Goal: Book appointment/travel/reservation

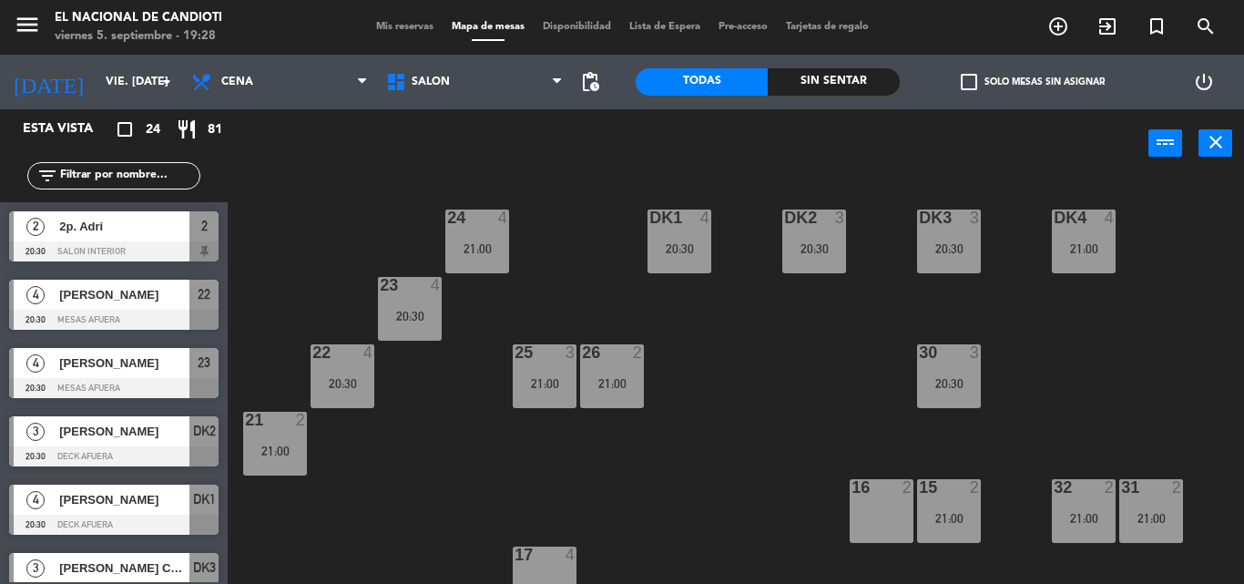
click at [872, 511] on div "16 2" at bounding box center [882, 511] width 64 height 64
click at [853, 496] on div "16 2" at bounding box center [882, 488] width 64 height 18
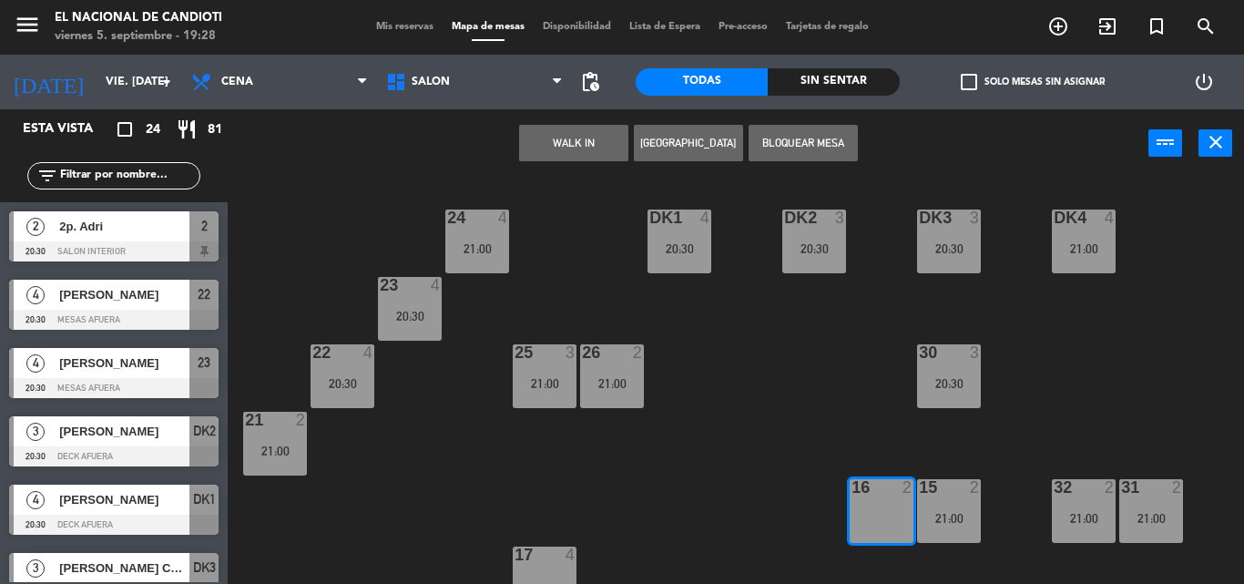
click at [669, 146] on button "[GEOGRAPHIC_DATA]" at bounding box center [688, 143] width 109 height 36
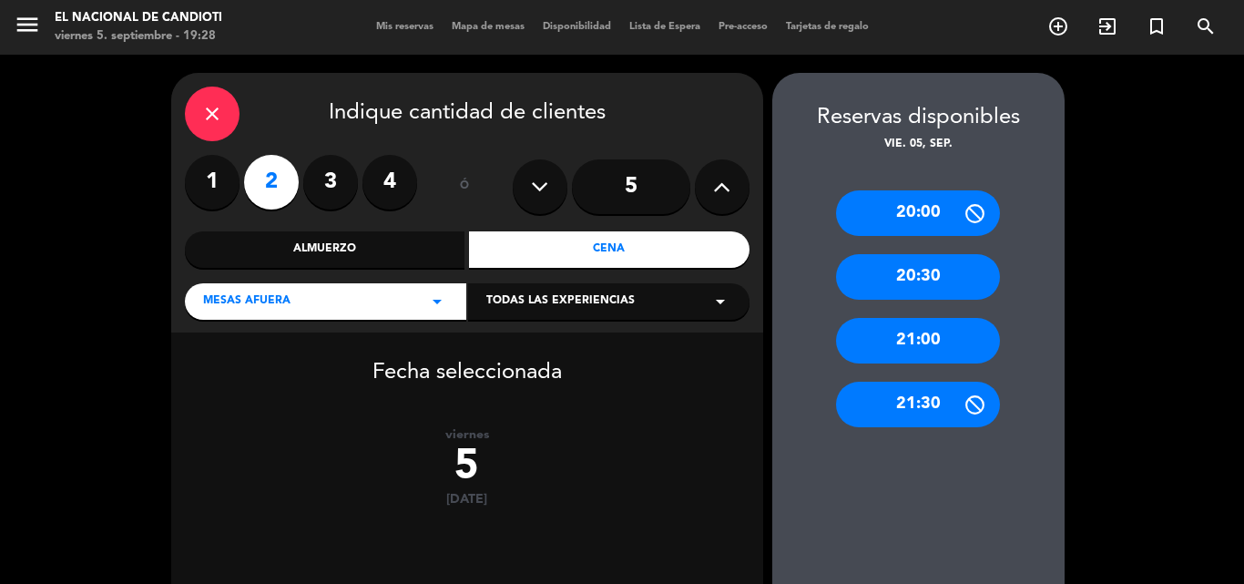
click at [876, 342] on div "21:00" at bounding box center [918, 341] width 164 height 46
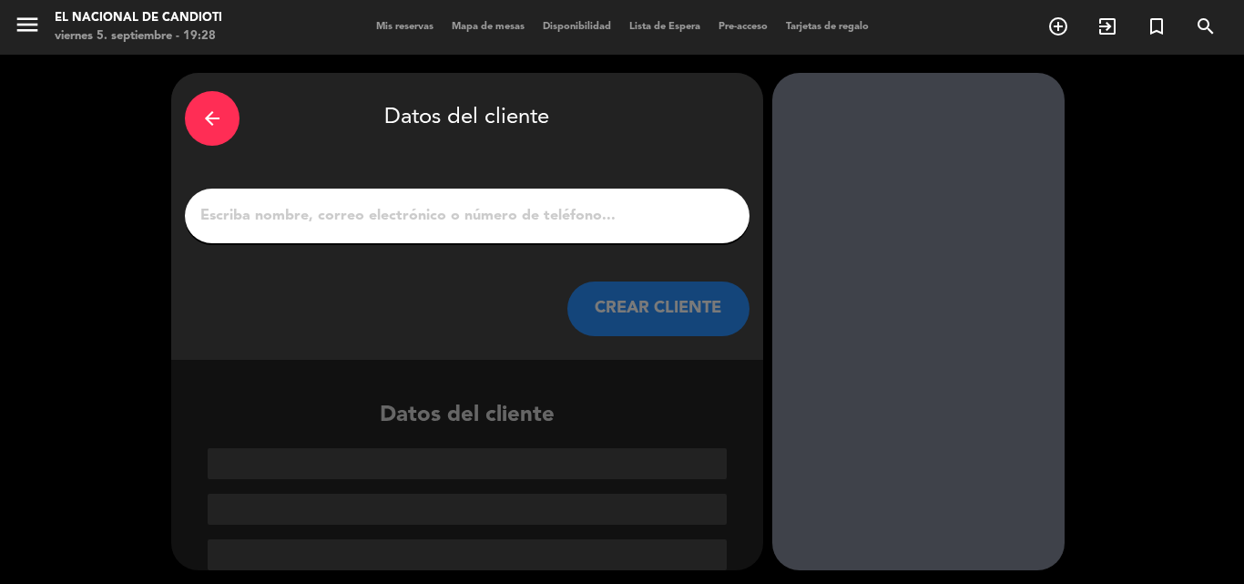
click at [356, 224] on input "1" at bounding box center [467, 215] width 537 height 25
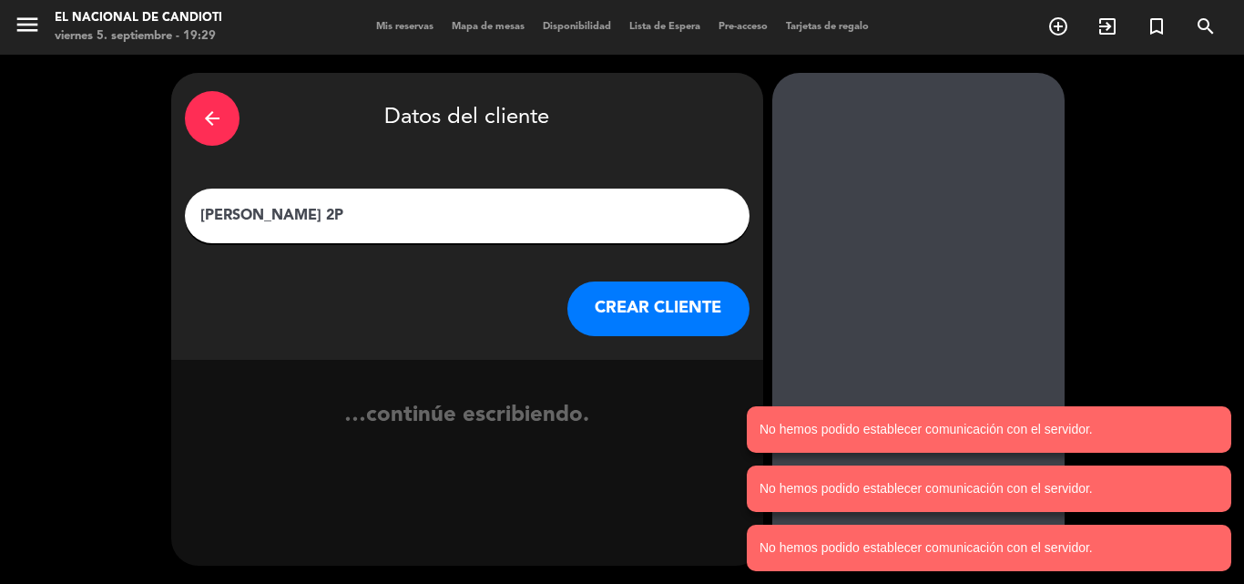
type input "[PERSON_NAME] 2P"
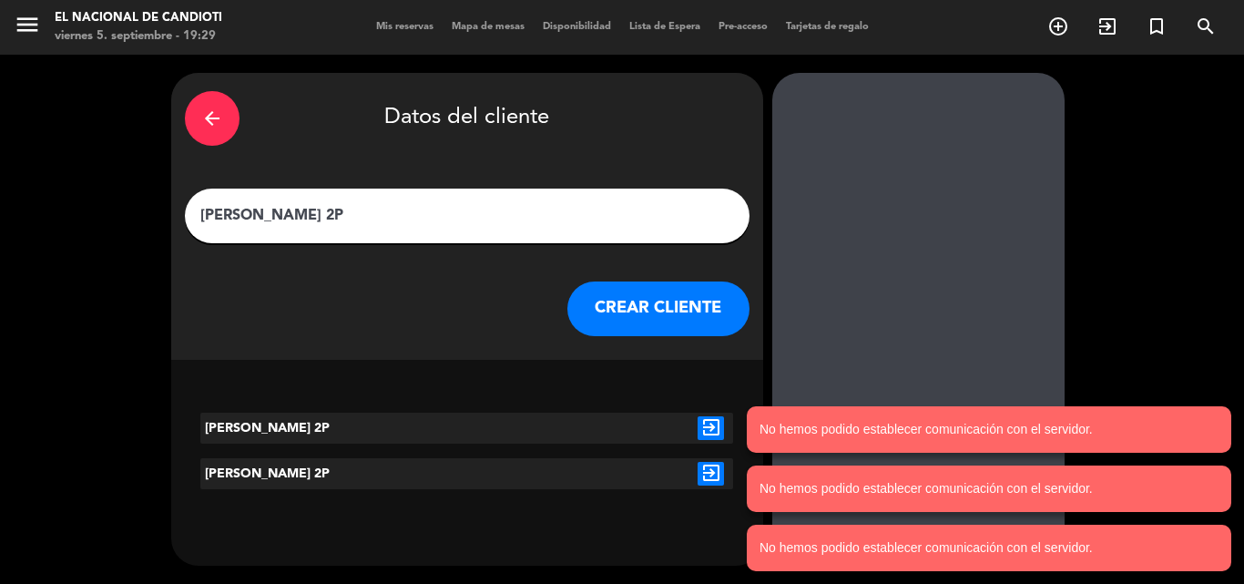
click at [676, 311] on button "CREAR CLIENTE" at bounding box center [658, 308] width 182 height 55
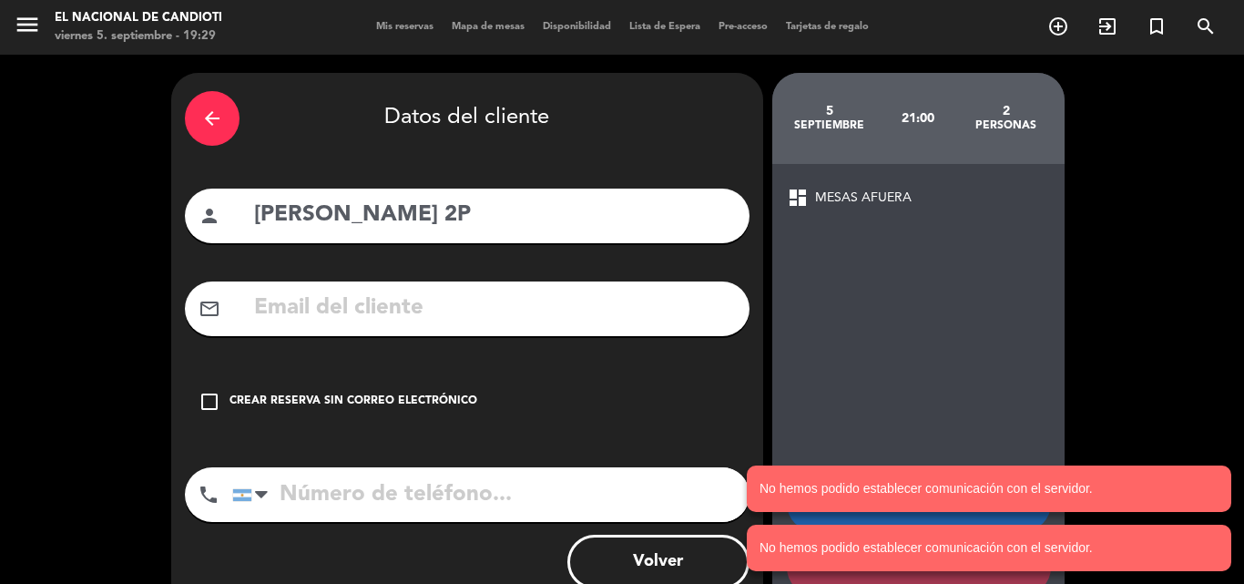
drag, startPoint x: 199, startPoint y: 402, endPoint x: 226, endPoint y: 402, distance: 27.3
click at [199, 402] on icon "check_box_outline_blank" at bounding box center [210, 402] width 22 height 22
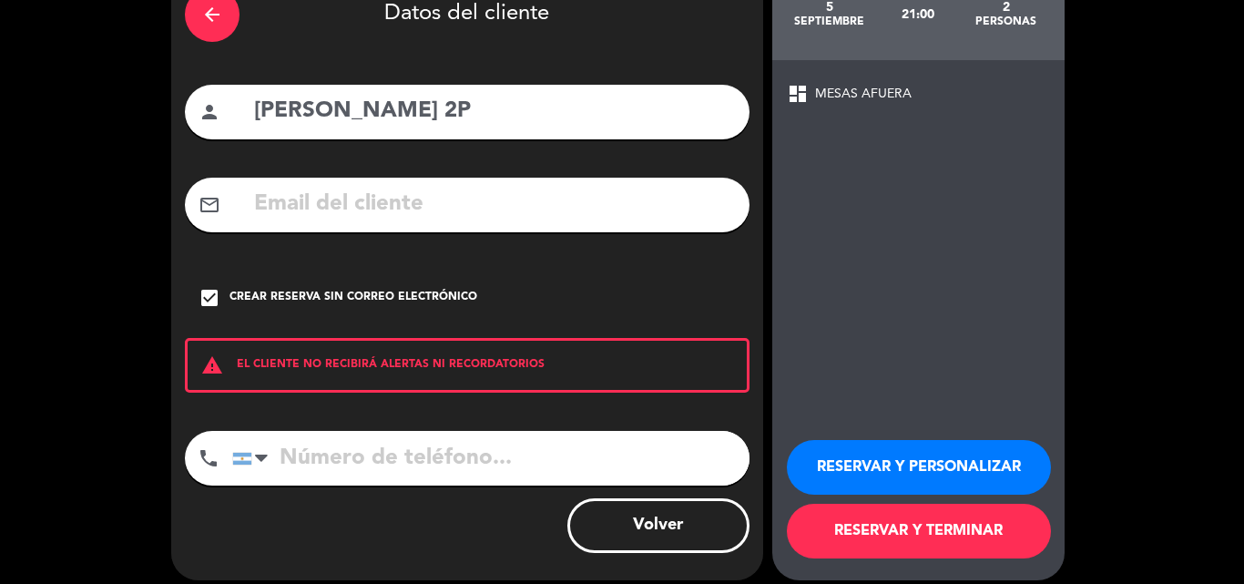
scroll to position [118, 0]
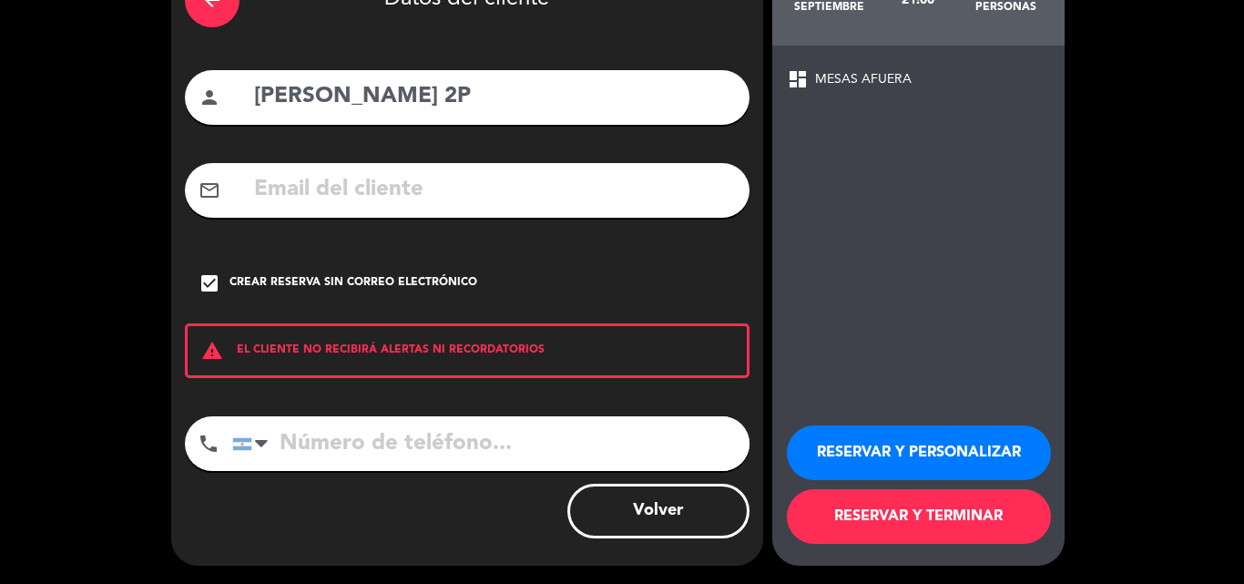
click at [985, 510] on button "RESERVAR Y TERMINAR" at bounding box center [919, 516] width 264 height 55
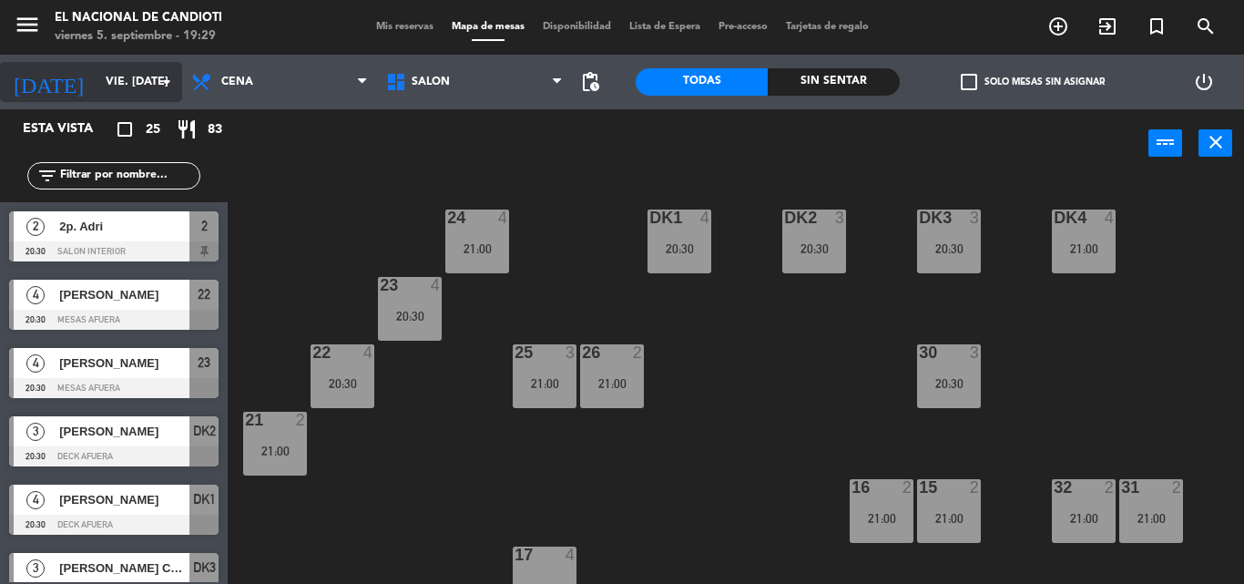
click at [140, 85] on input "vie. [DATE]" at bounding box center [174, 81] width 154 height 31
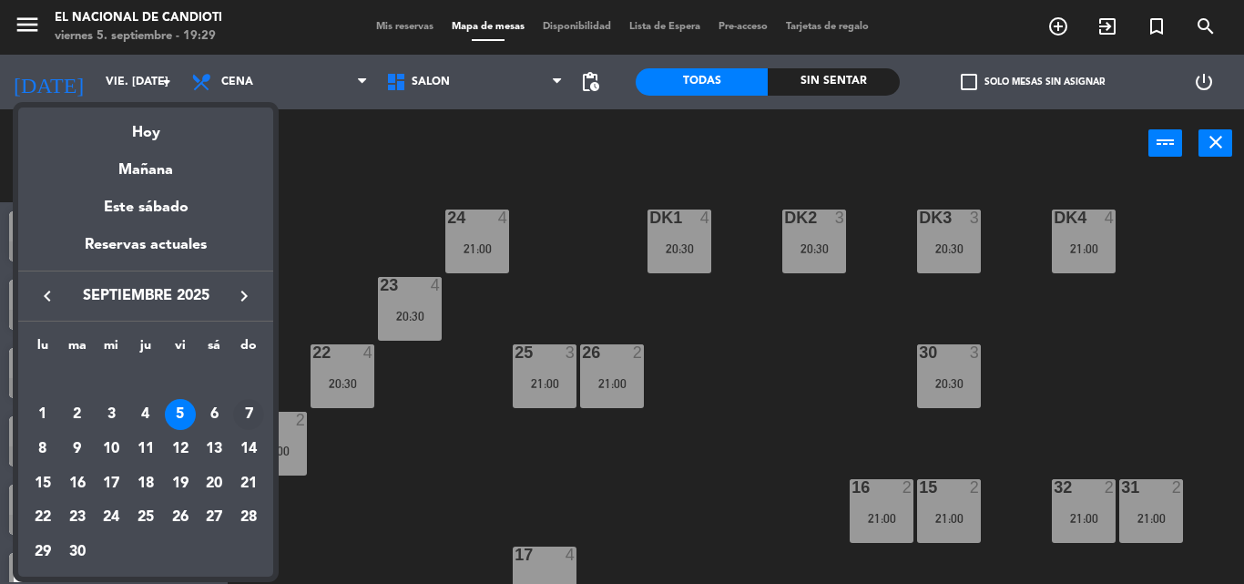
click at [250, 402] on div "7" at bounding box center [248, 414] width 31 height 31
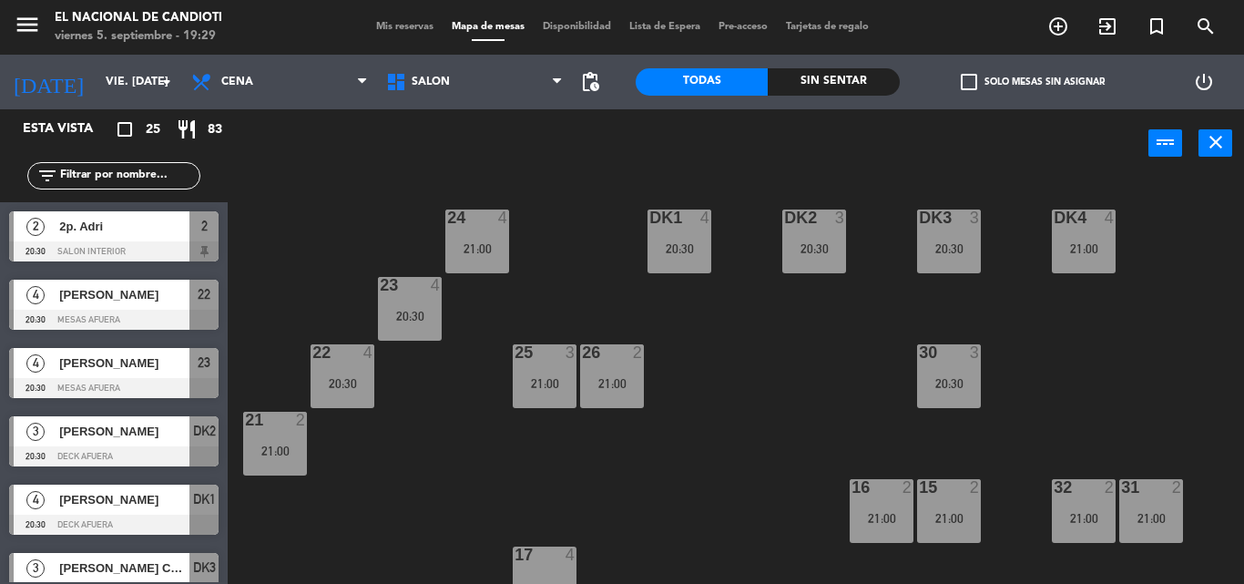
type input "dom. [DATE]"
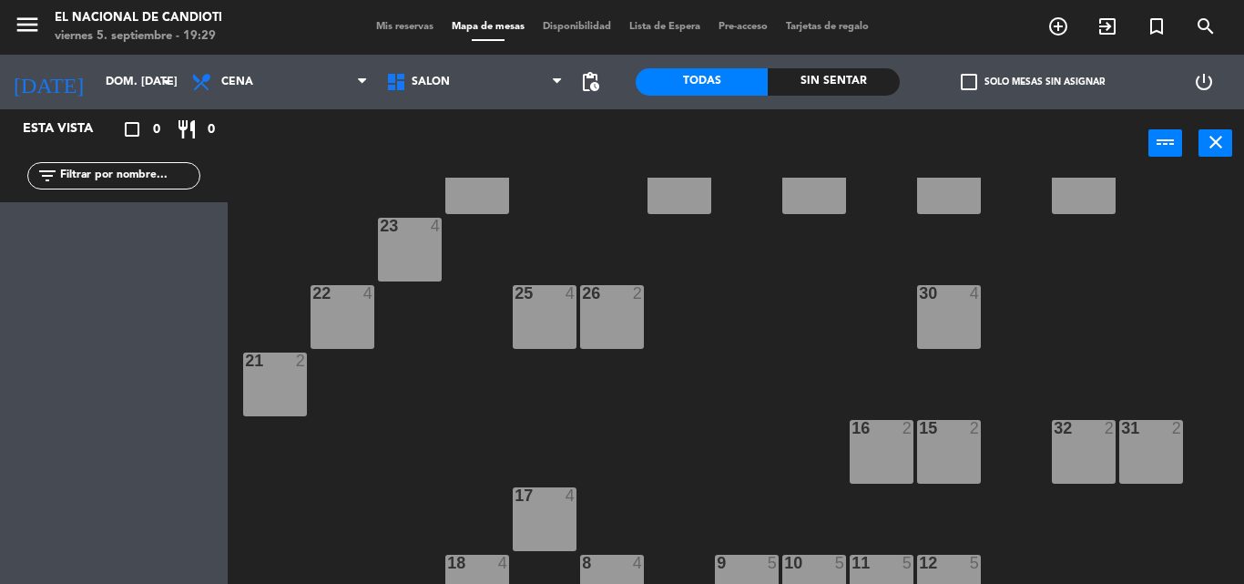
scroll to position [91, 0]
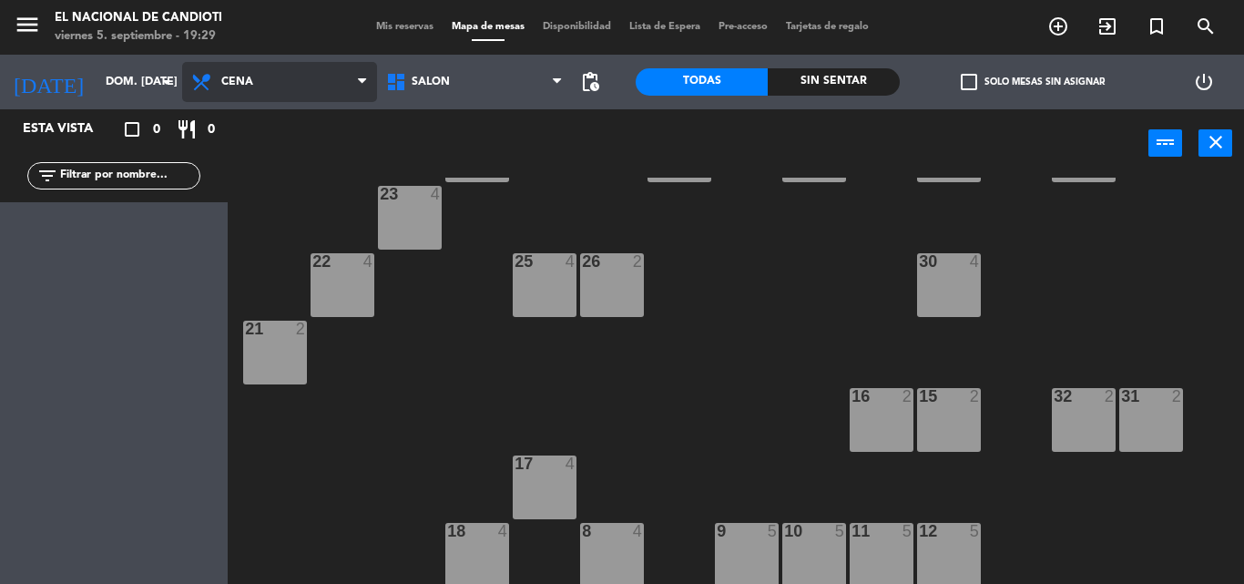
click at [240, 76] on span "Cena" at bounding box center [237, 82] width 32 height 13
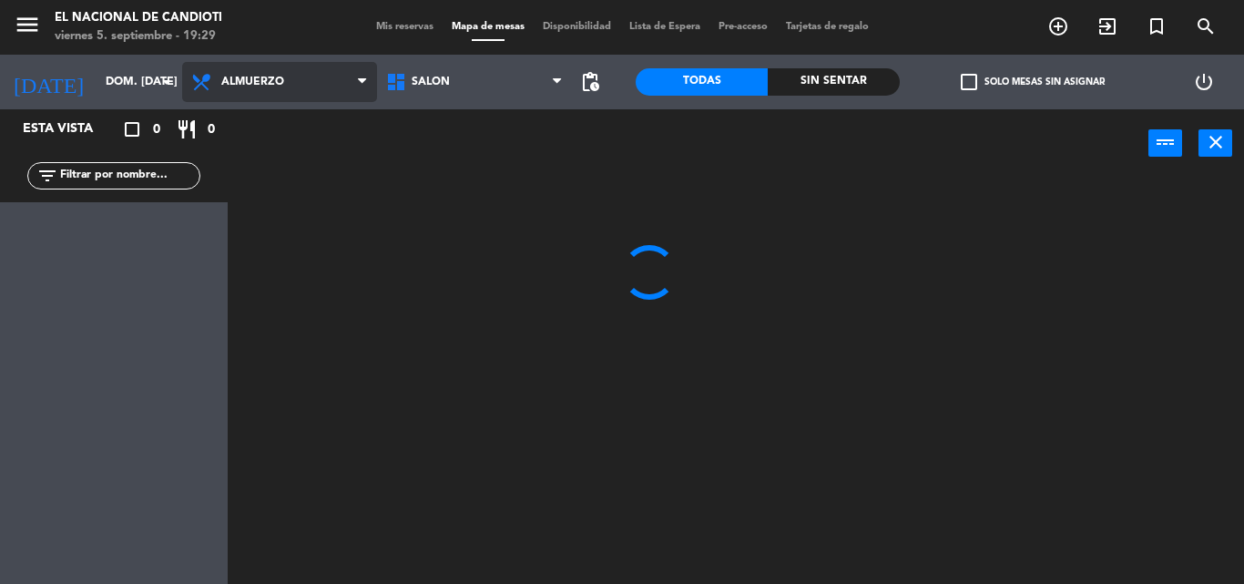
scroll to position [0, 0]
click at [286, 124] on ng-component "menu El Nacional de Candioti viernes 5. septiembre - 19:29 Mis reservas Mapa de…" at bounding box center [622, 292] width 1244 height 584
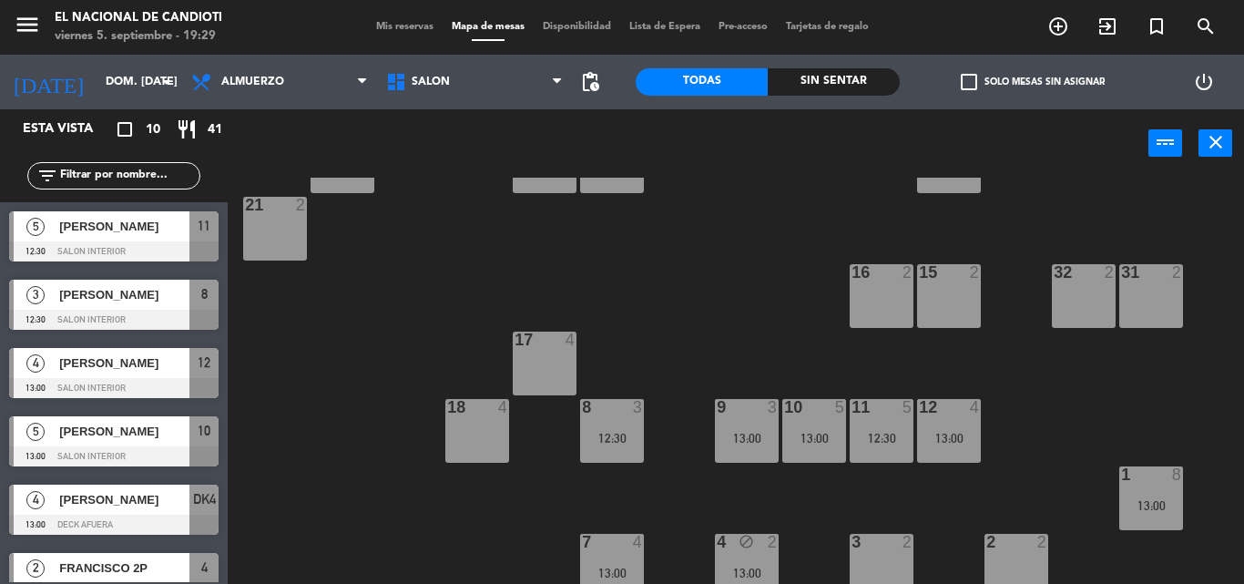
scroll to position [229, 0]
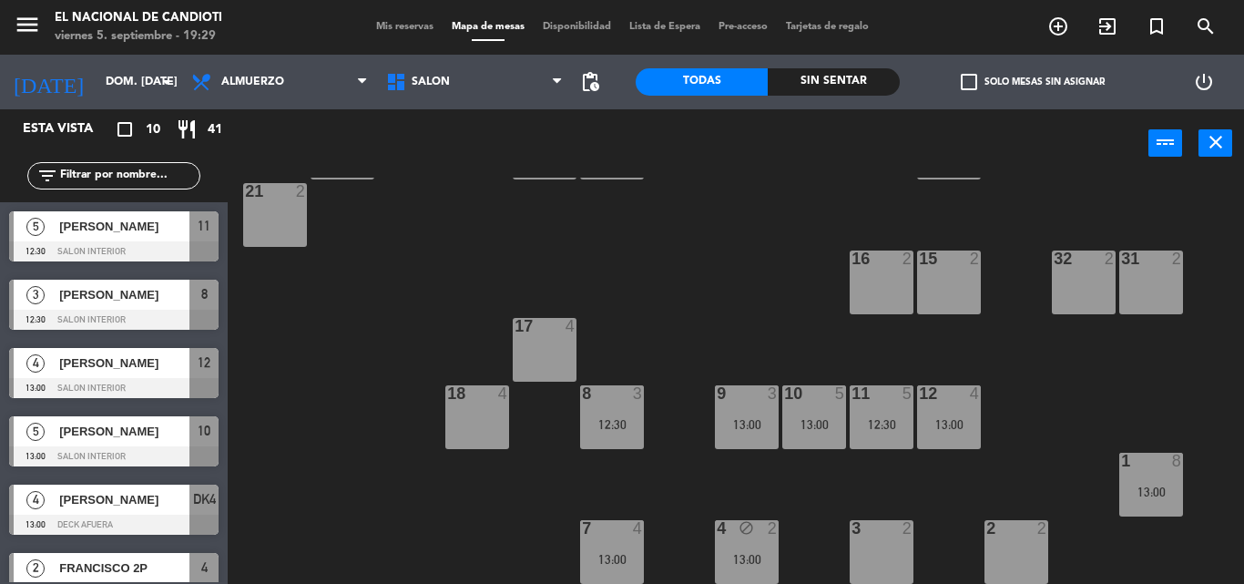
click at [890, 561] on div "3 2" at bounding box center [882, 552] width 64 height 64
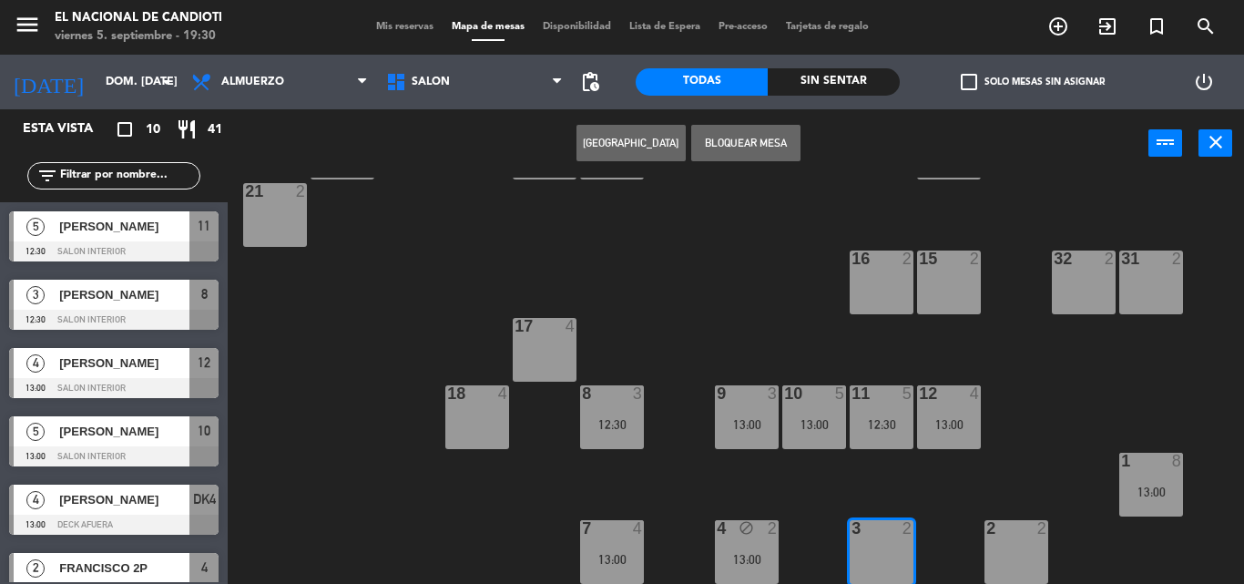
click at [870, 546] on div "3 2" at bounding box center [882, 552] width 64 height 64
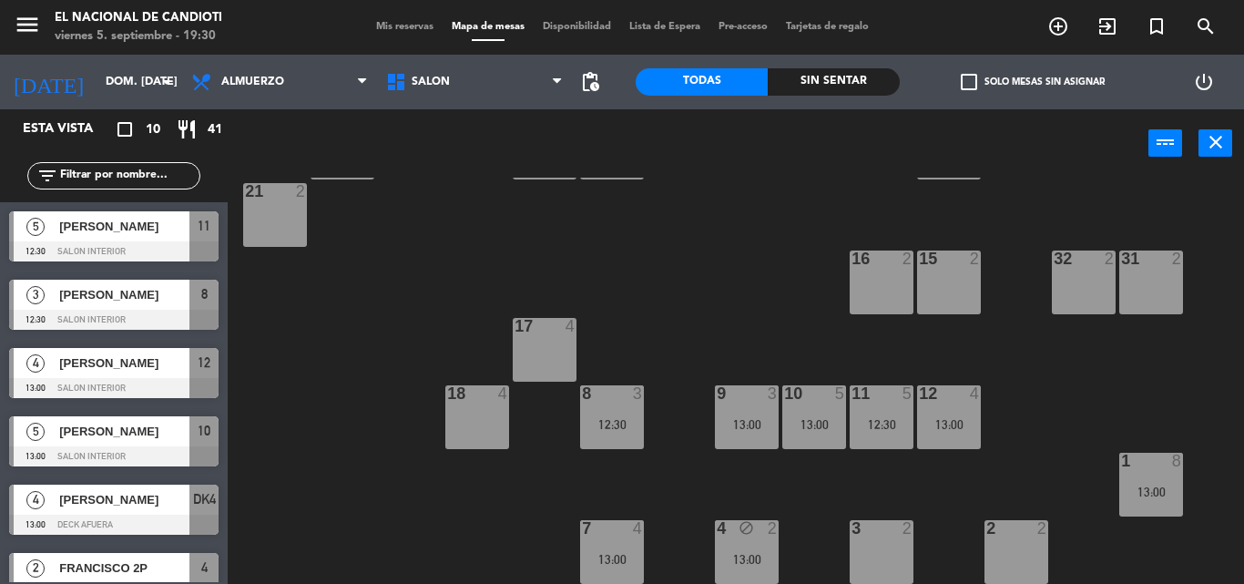
click at [890, 550] on div "3 2" at bounding box center [882, 552] width 64 height 64
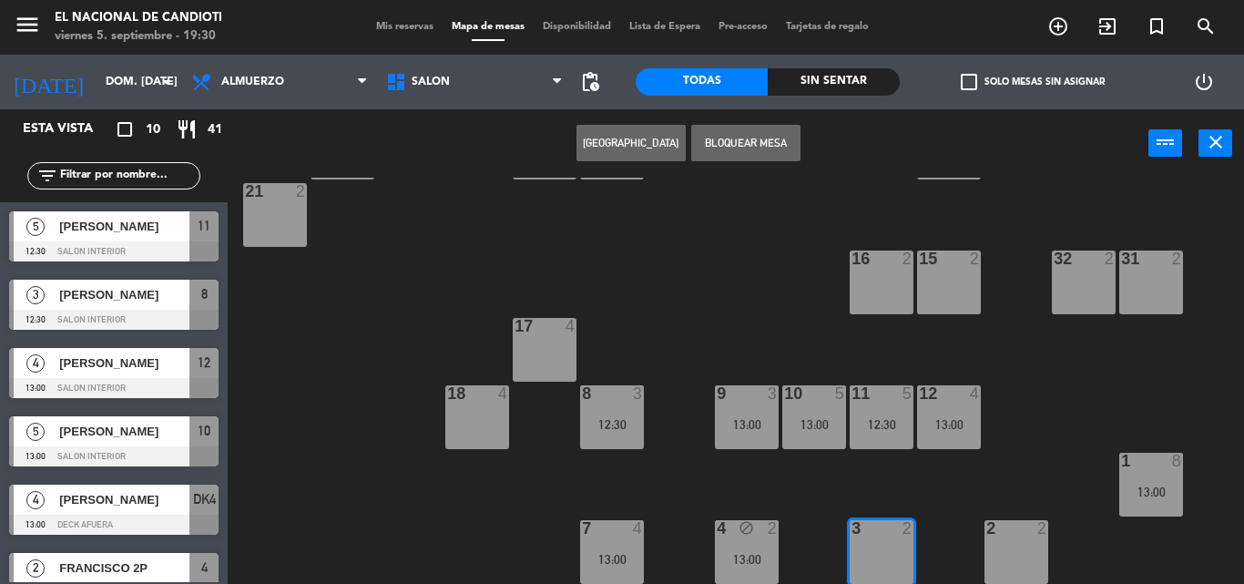
click at [615, 139] on button "[GEOGRAPHIC_DATA]" at bounding box center [630, 143] width 109 height 36
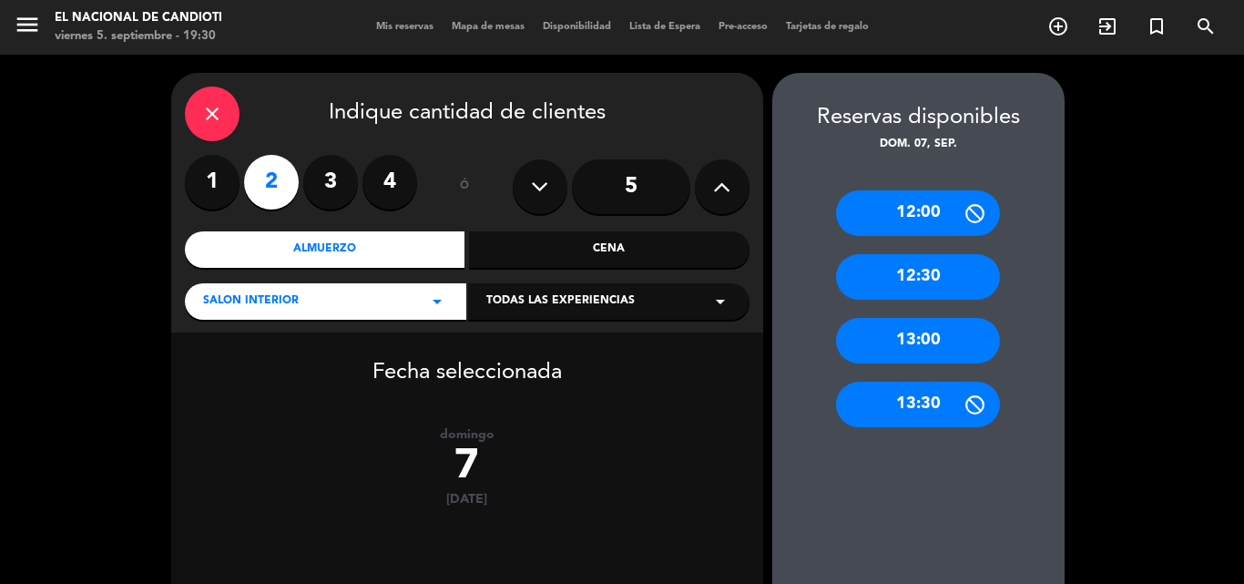
click at [930, 346] on div "13:00" at bounding box center [918, 341] width 164 height 46
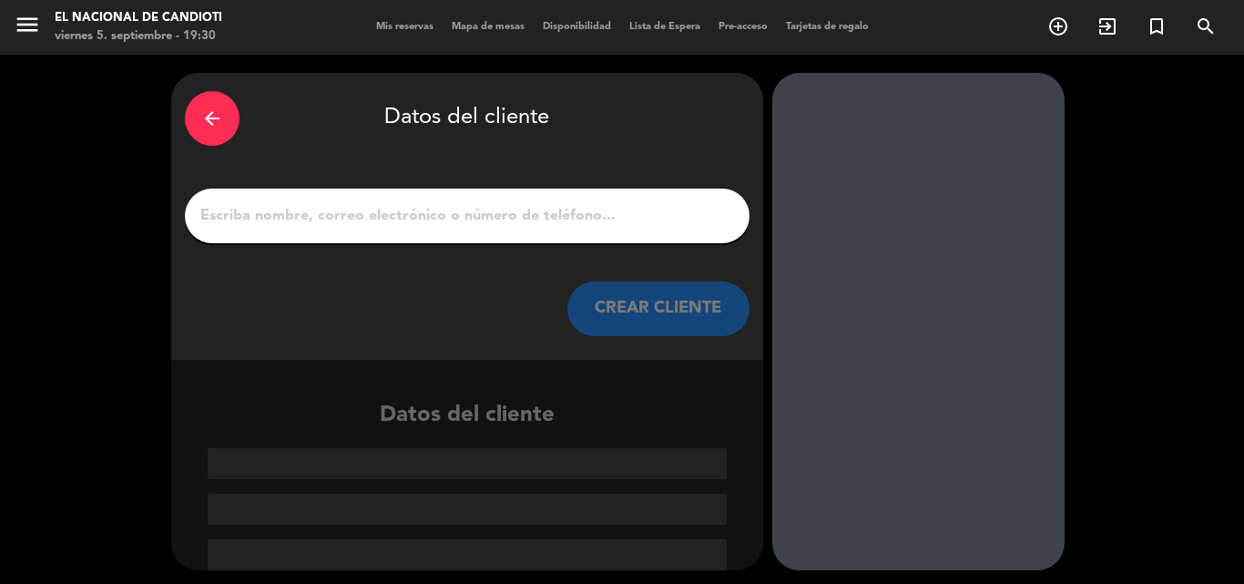
click at [437, 224] on input "1" at bounding box center [467, 215] width 537 height 25
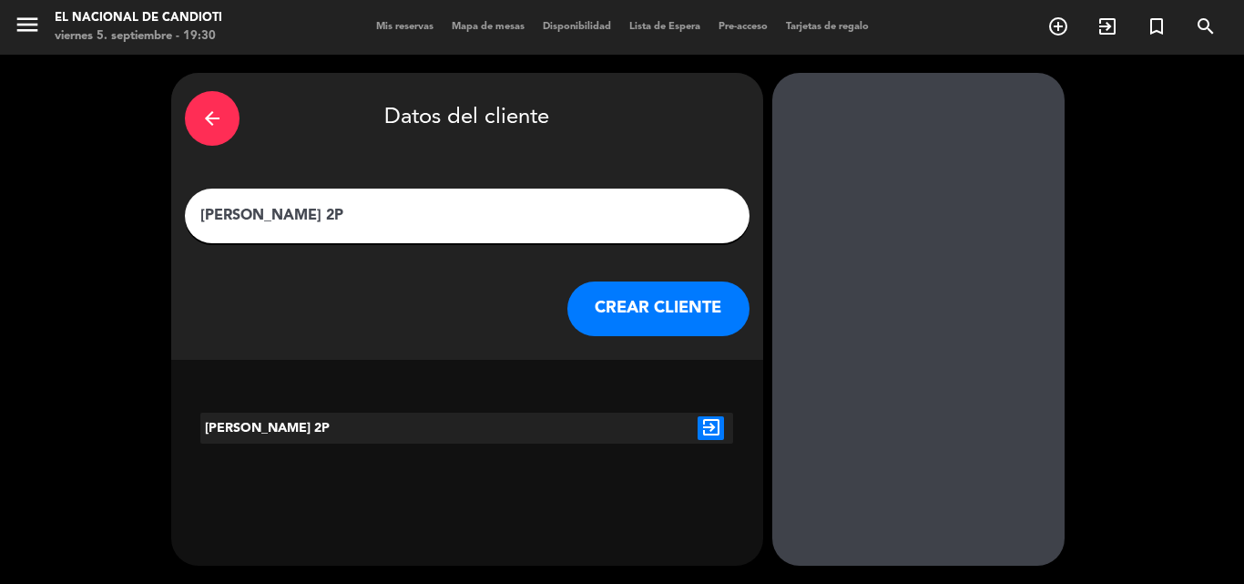
type input "[PERSON_NAME] 2P"
click at [612, 294] on button "CREAR CLIENTE" at bounding box center [658, 308] width 182 height 55
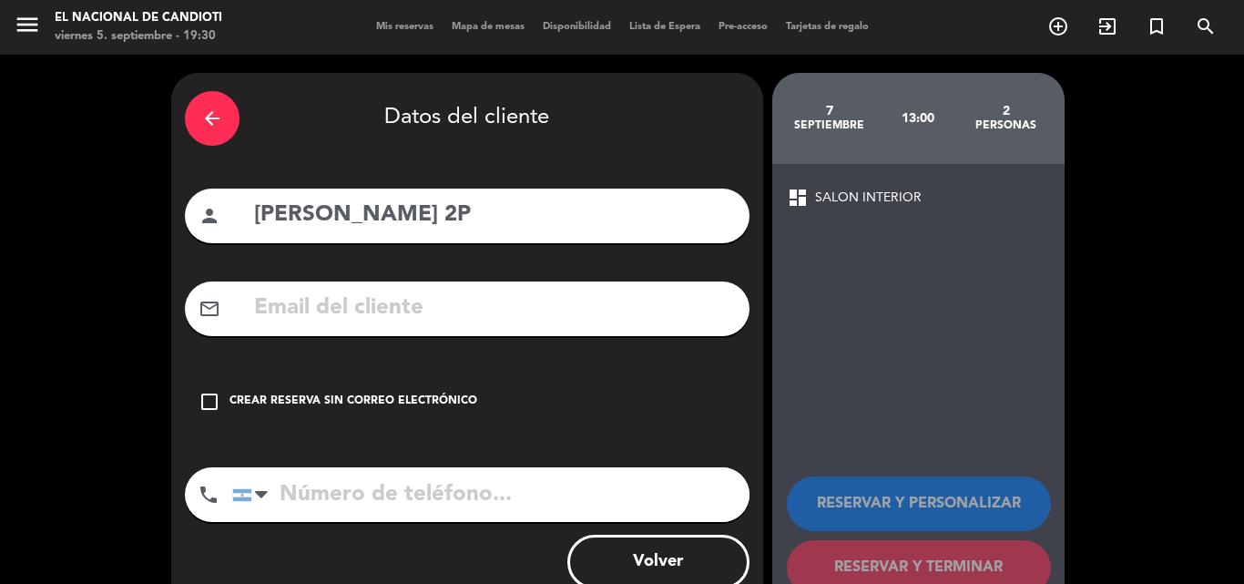
click at [214, 392] on icon "check_box_outline_blank" at bounding box center [210, 402] width 22 height 22
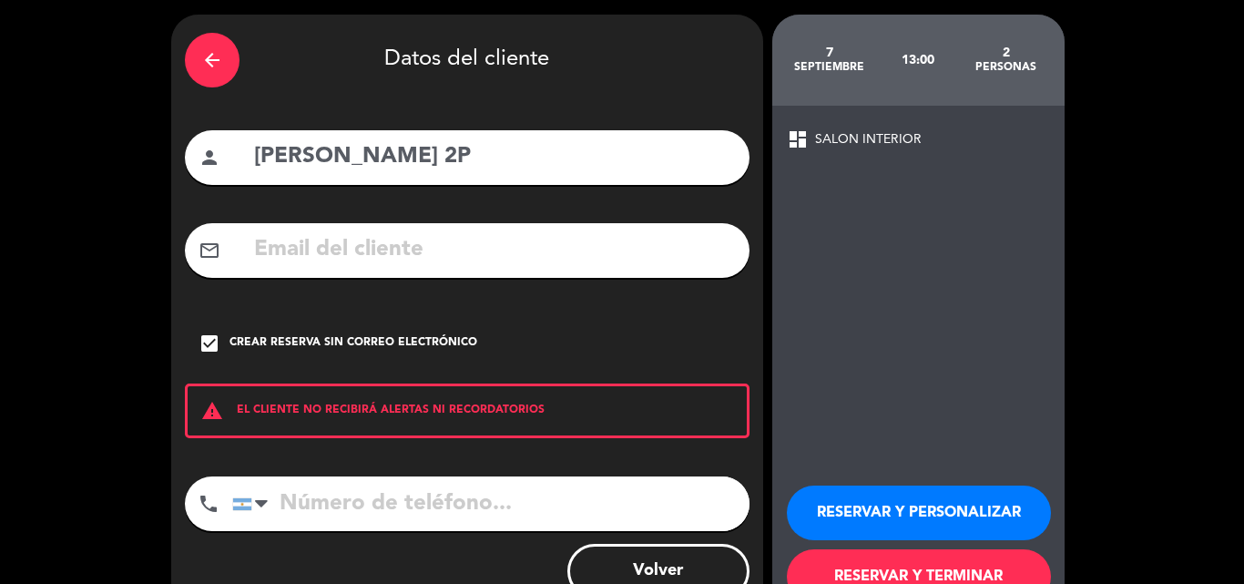
scroll to position [118, 0]
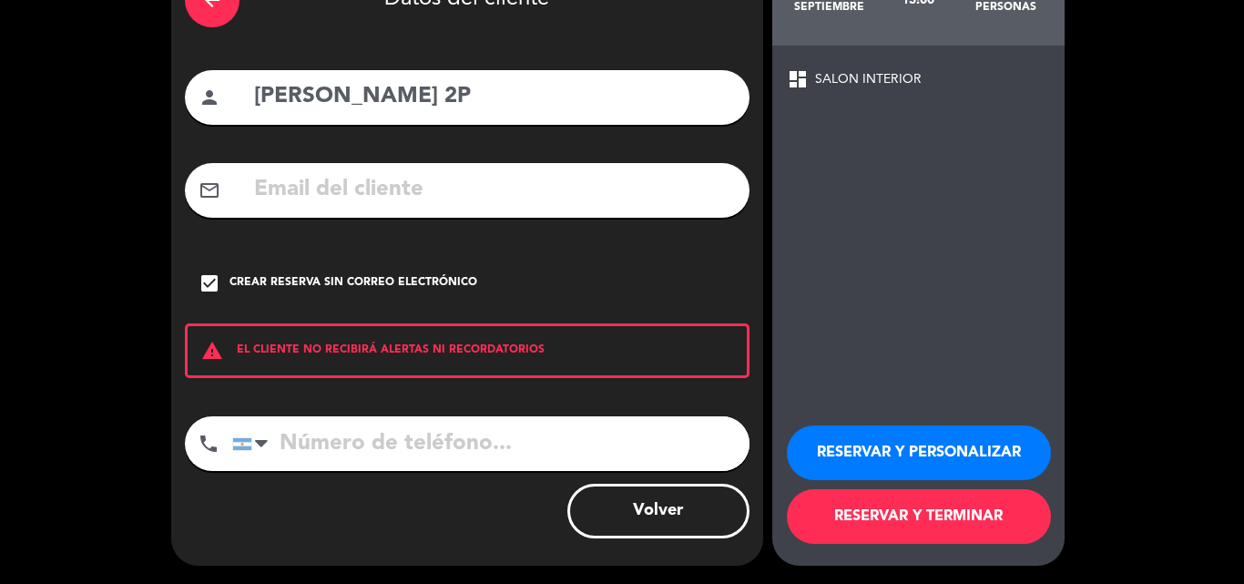
click at [851, 507] on button "RESERVAR Y TERMINAR" at bounding box center [919, 516] width 264 height 55
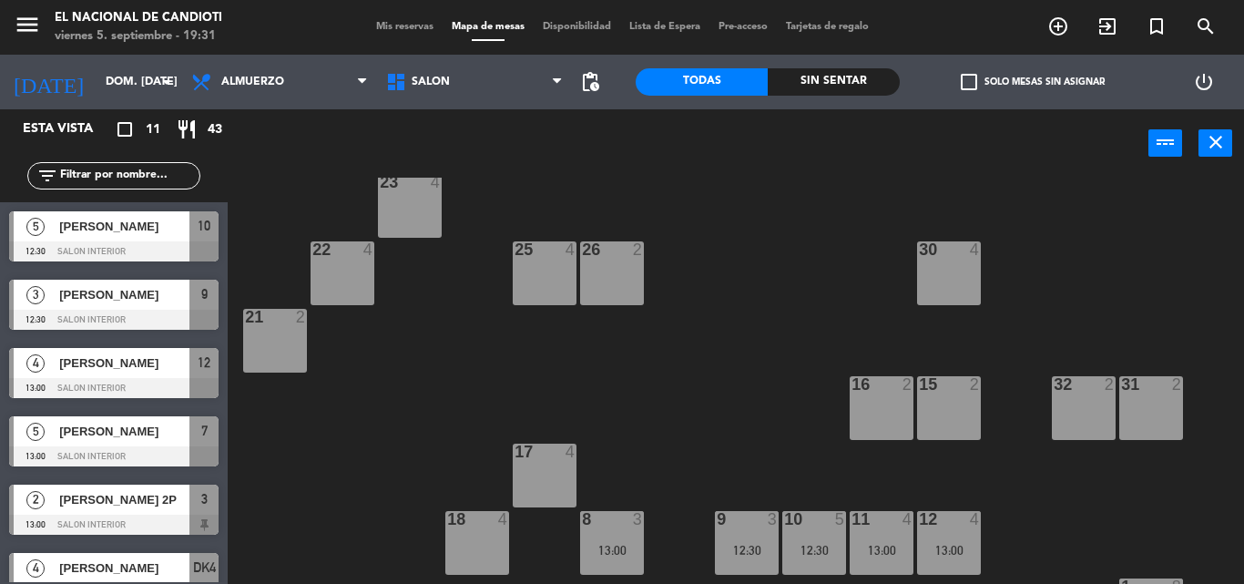
scroll to position [229, 0]
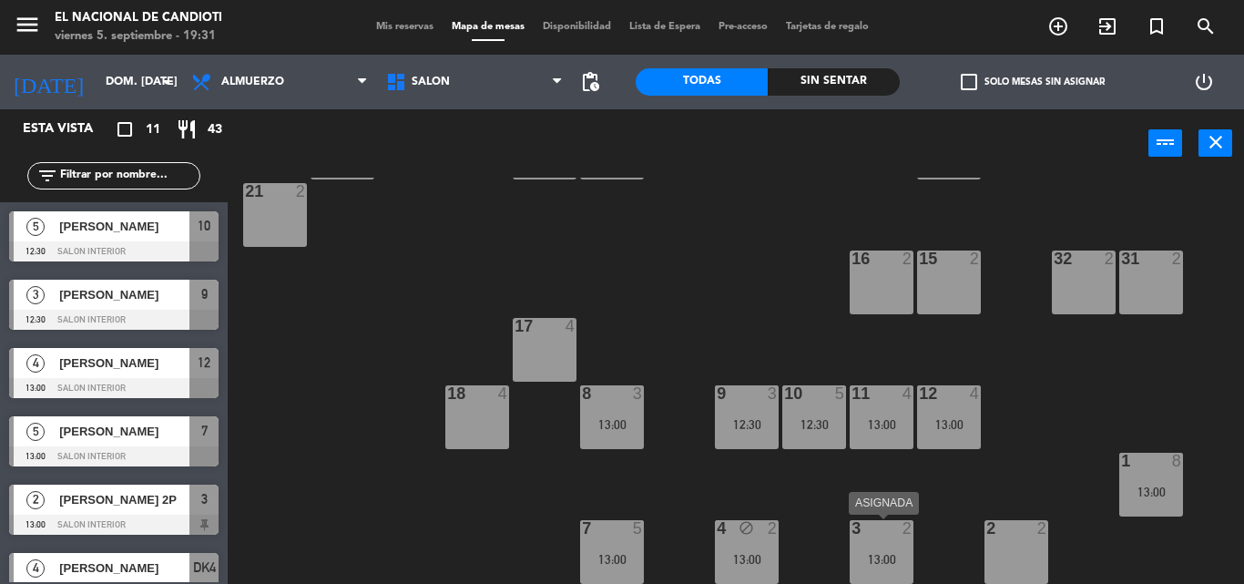
click at [884, 565] on div "13:00" at bounding box center [882, 559] width 64 height 13
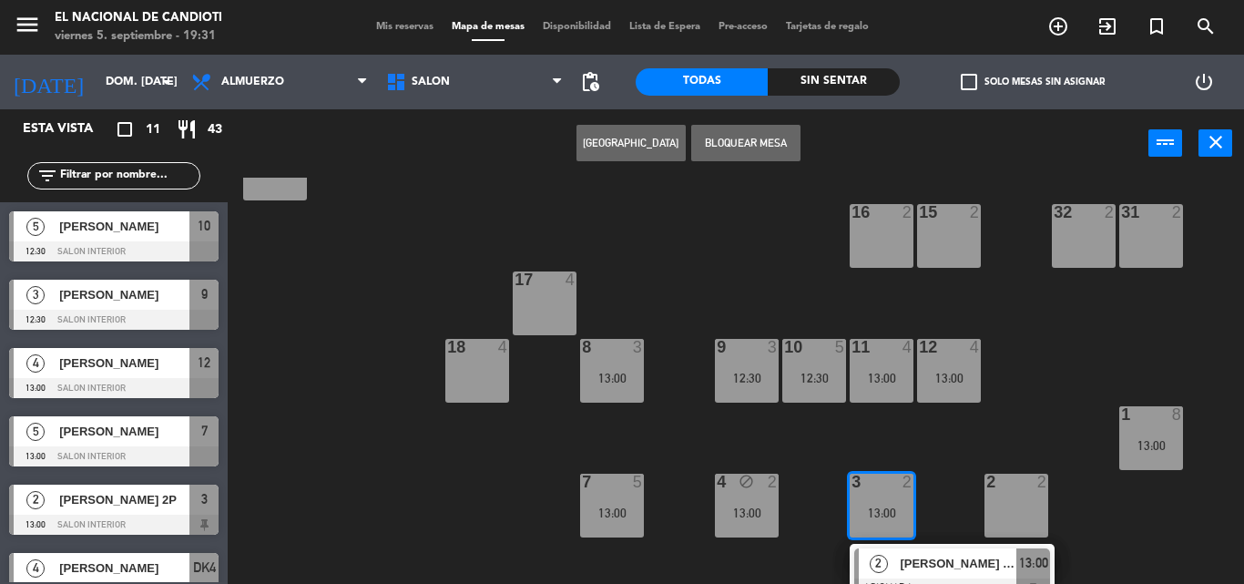
scroll to position [294, 0]
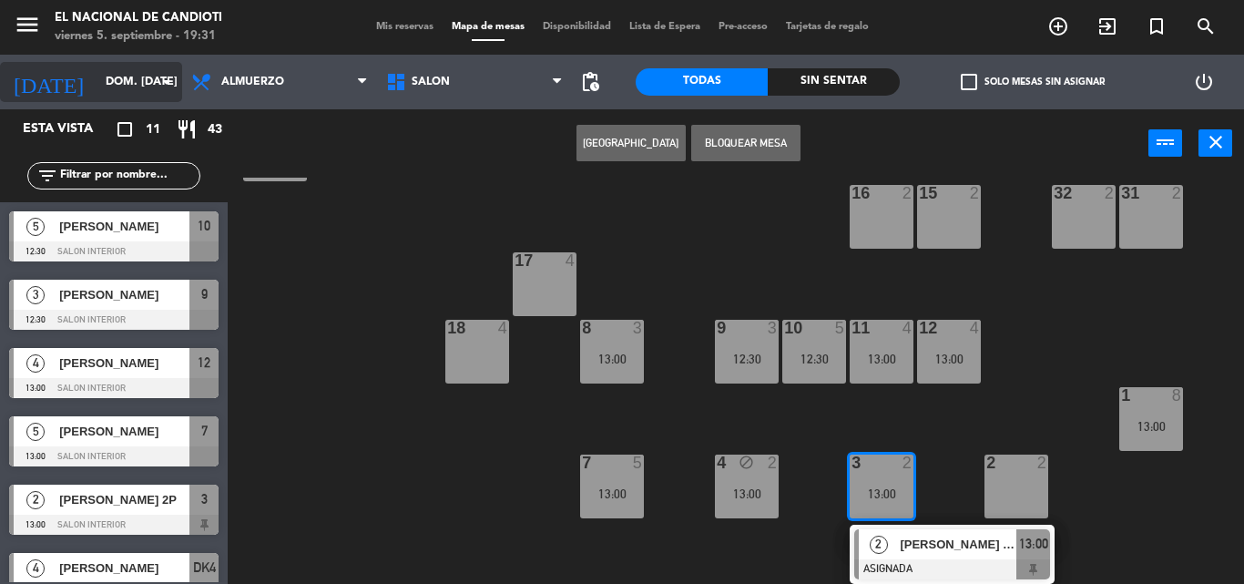
click at [100, 83] on input "dom. [DATE]" at bounding box center [174, 81] width 154 height 31
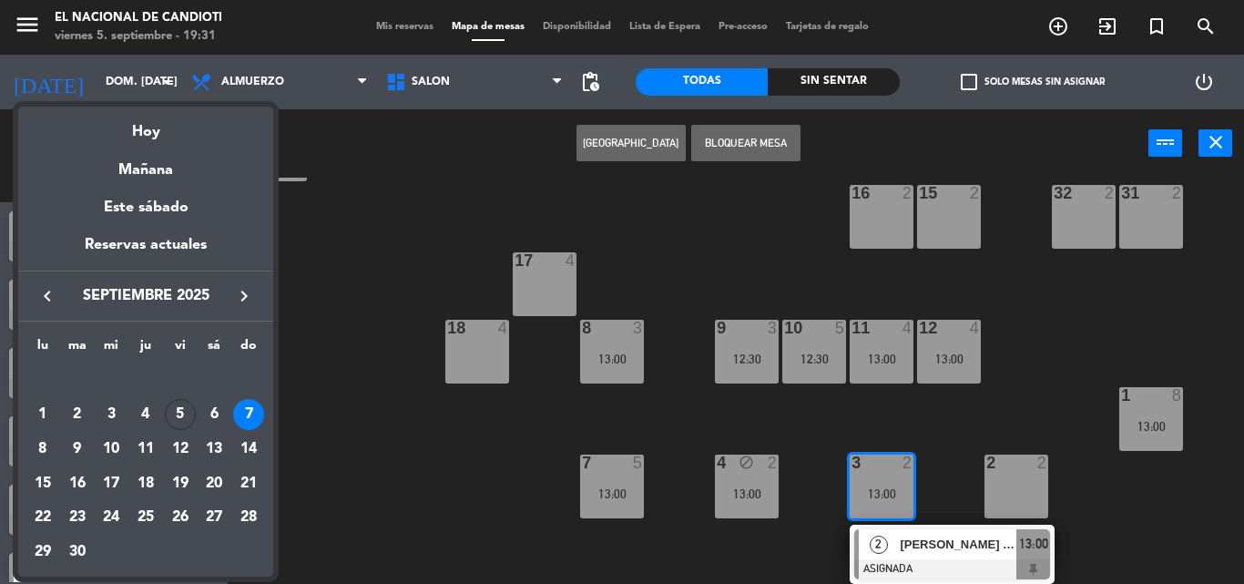
click at [178, 408] on div "5" at bounding box center [180, 414] width 31 height 31
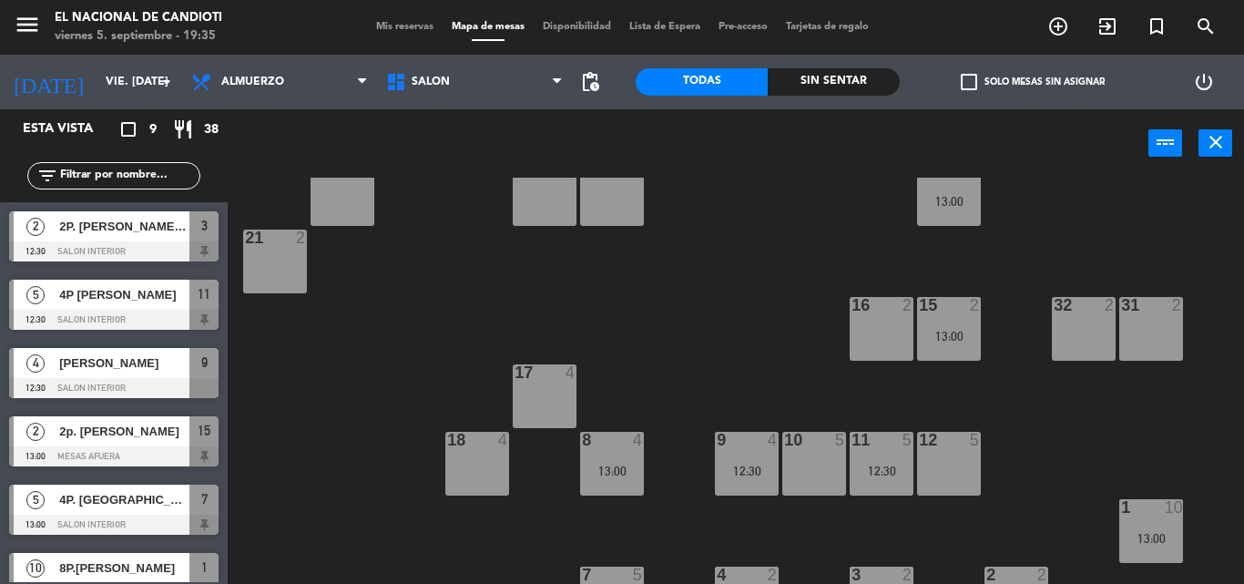
scroll to position [229, 0]
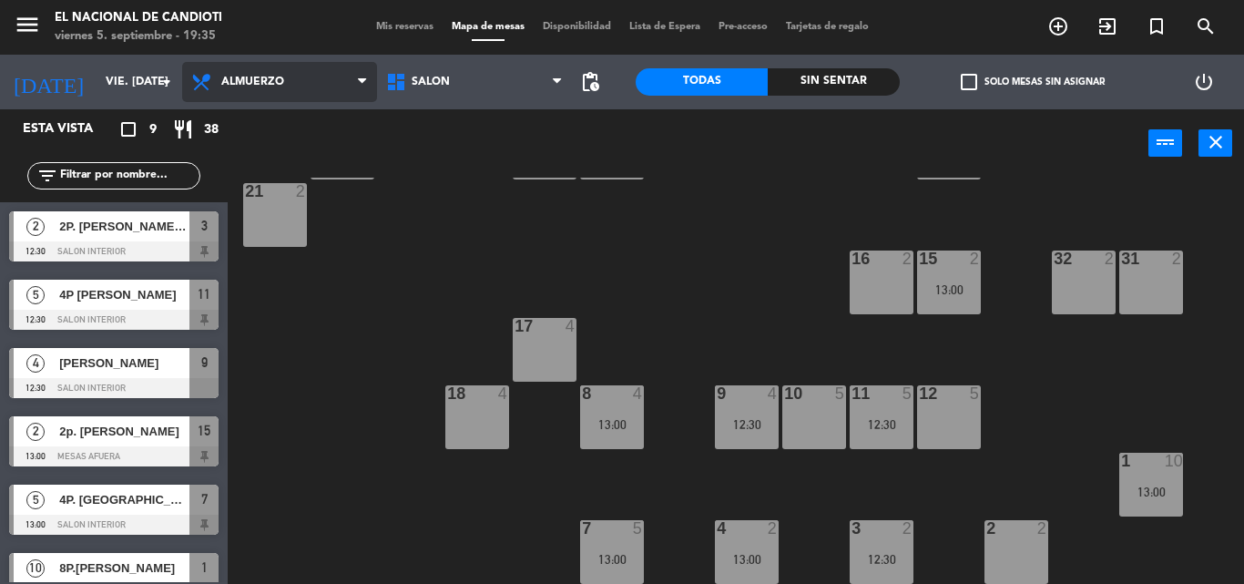
click at [354, 94] on span "Almuerzo" at bounding box center [279, 82] width 195 height 40
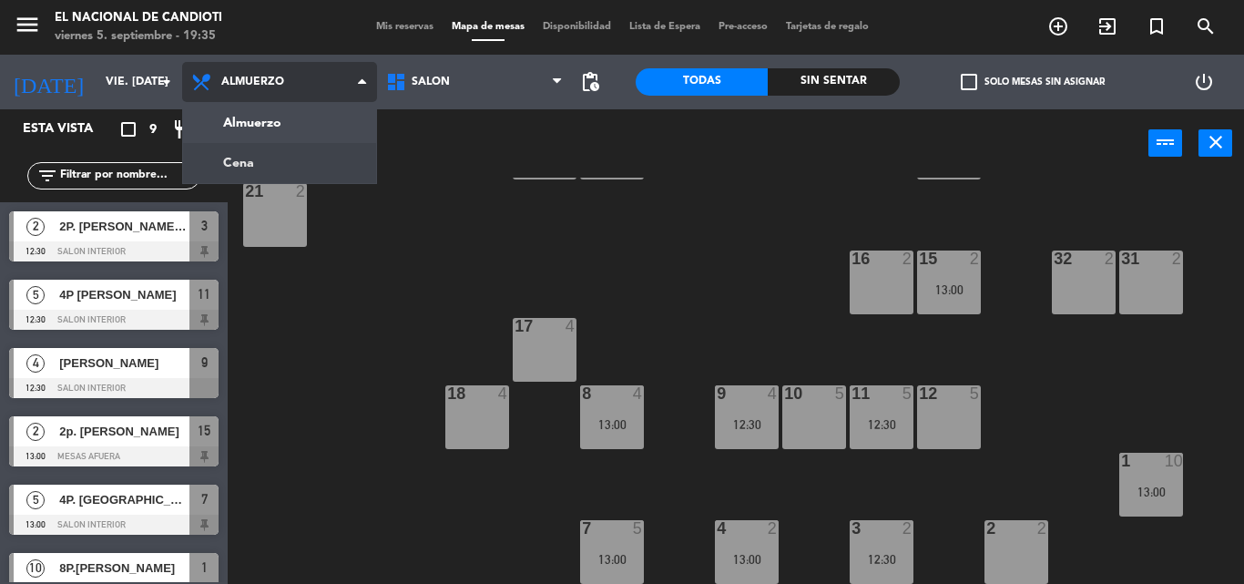
click at [318, 161] on ng-component "menu El Nacional de Candioti viernes 5. septiembre - 19:35 Mis reservas Mapa de…" at bounding box center [622, 292] width 1244 height 584
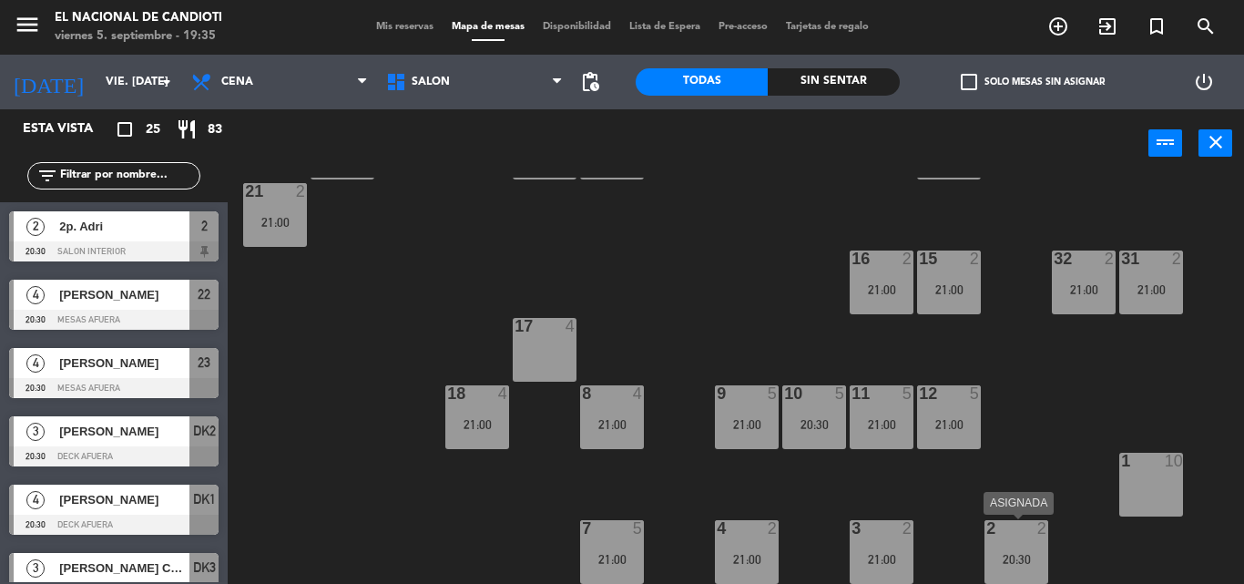
click at [1012, 546] on div "2 2 20:30" at bounding box center [1016, 552] width 64 height 64
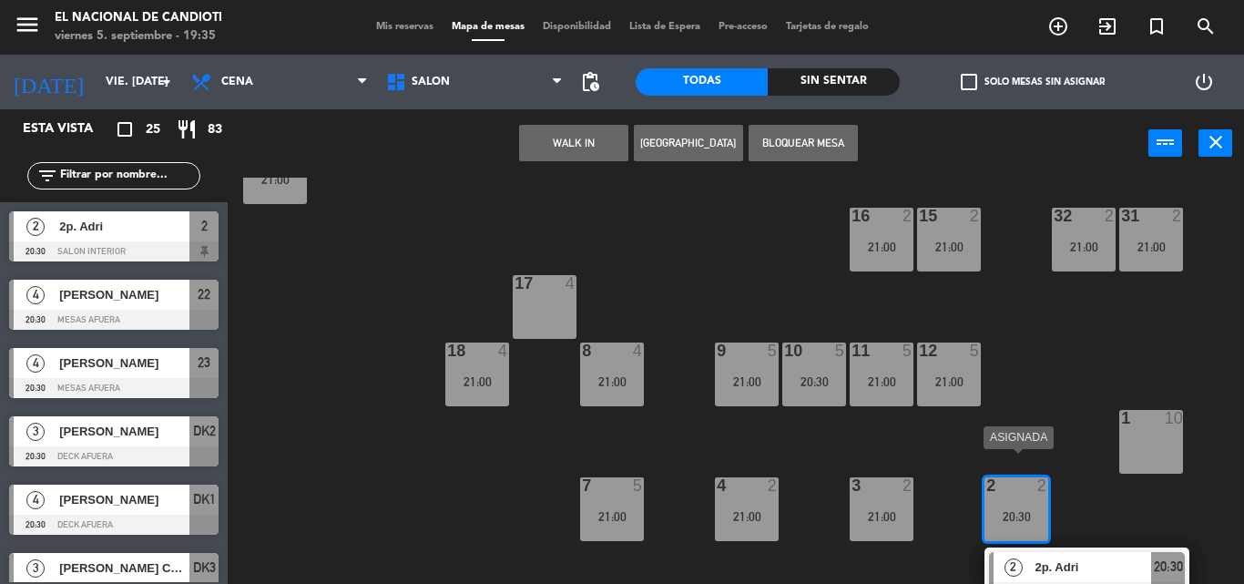
scroll to position [294, 0]
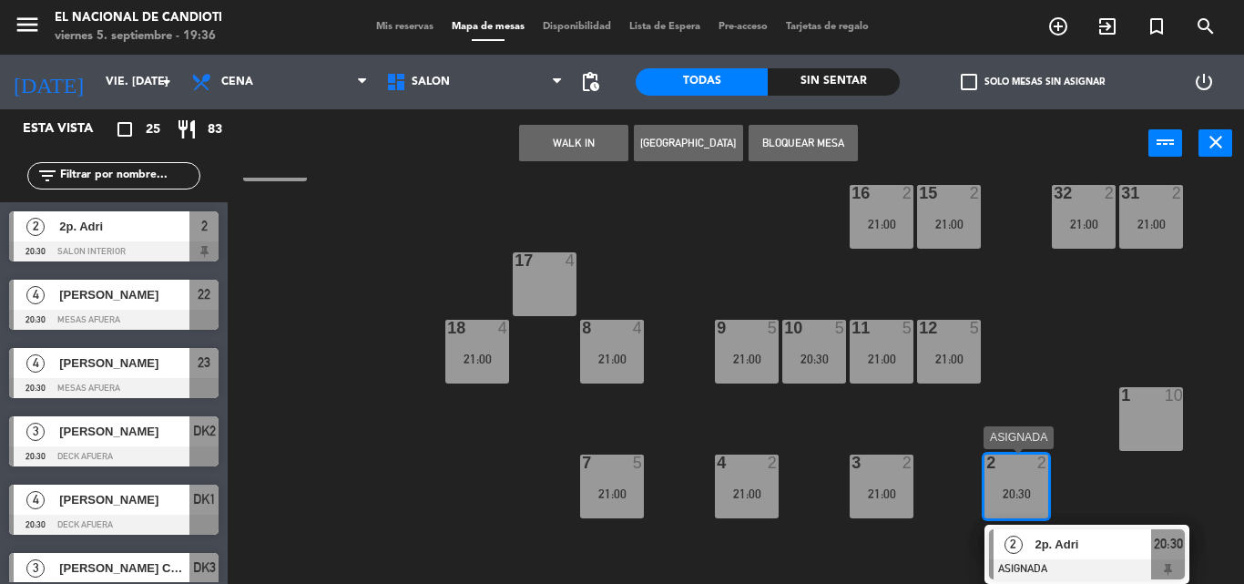
click at [1005, 468] on div at bounding box center [1016, 462] width 30 height 16
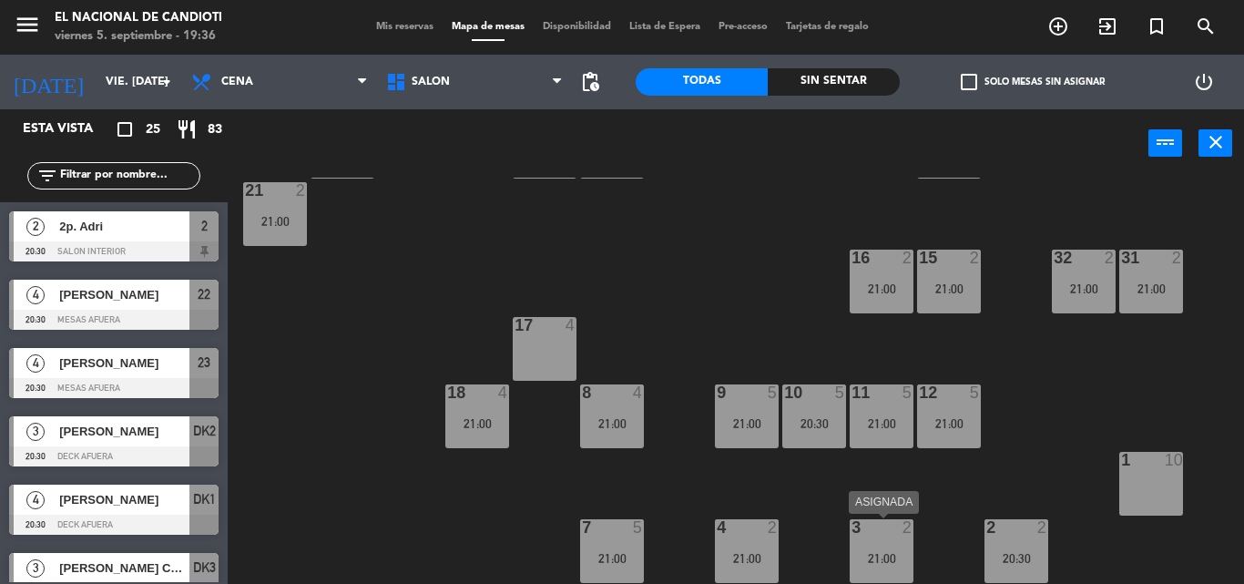
click at [878, 534] on div at bounding box center [881, 527] width 30 height 16
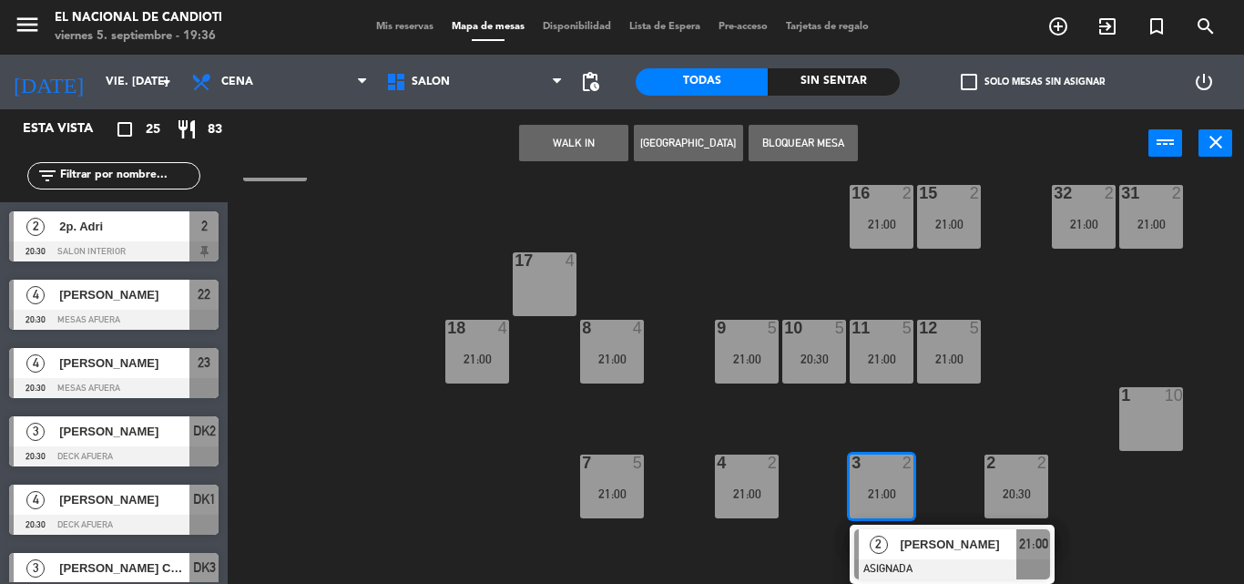
click at [874, 447] on div "24 4 21:00 DK1 4 20:30 DK2 3 20:30 DK3 3 20:30 DK4 4 21:00 23 4 20:30 22 4 20:3…" at bounding box center [741, 381] width 1003 height 406
click at [876, 383] on div "11 5 21:00" at bounding box center [882, 352] width 64 height 64
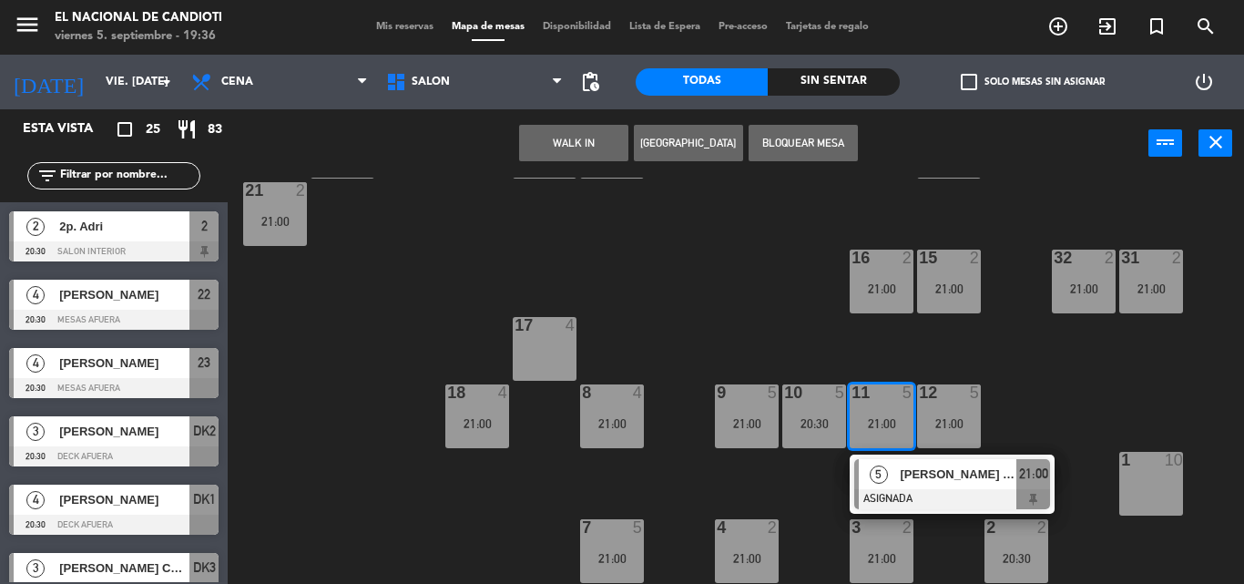
scroll to position [229, 0]
click at [903, 486] on div "[PERSON_NAME] 4P" at bounding box center [957, 475] width 118 height 30
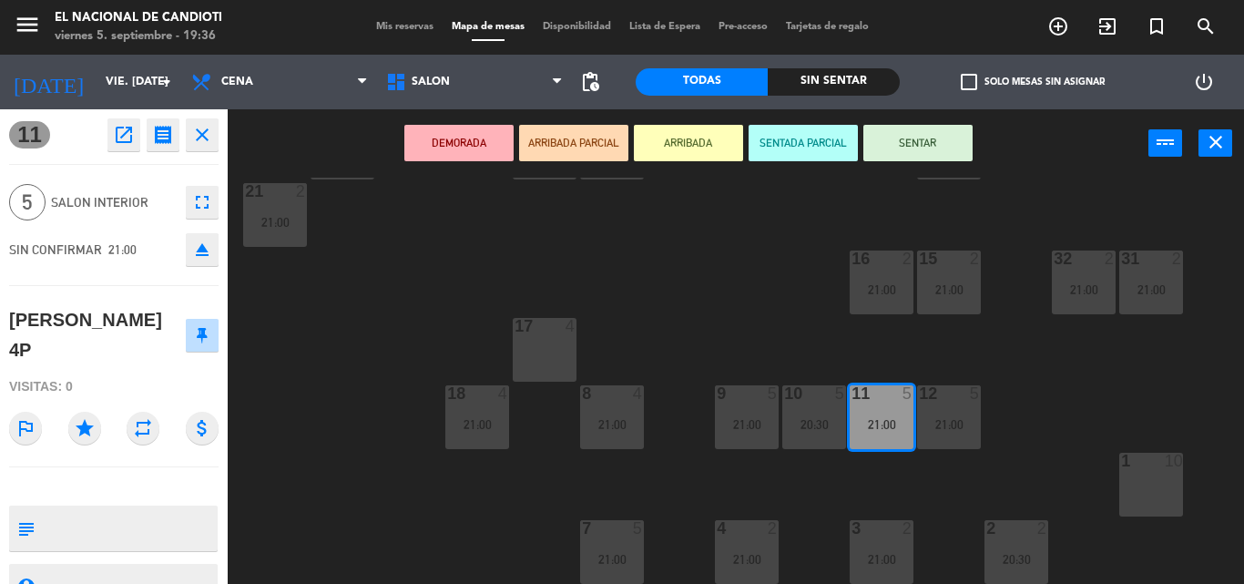
click at [896, 442] on div "11 5 21:00" at bounding box center [882, 417] width 64 height 64
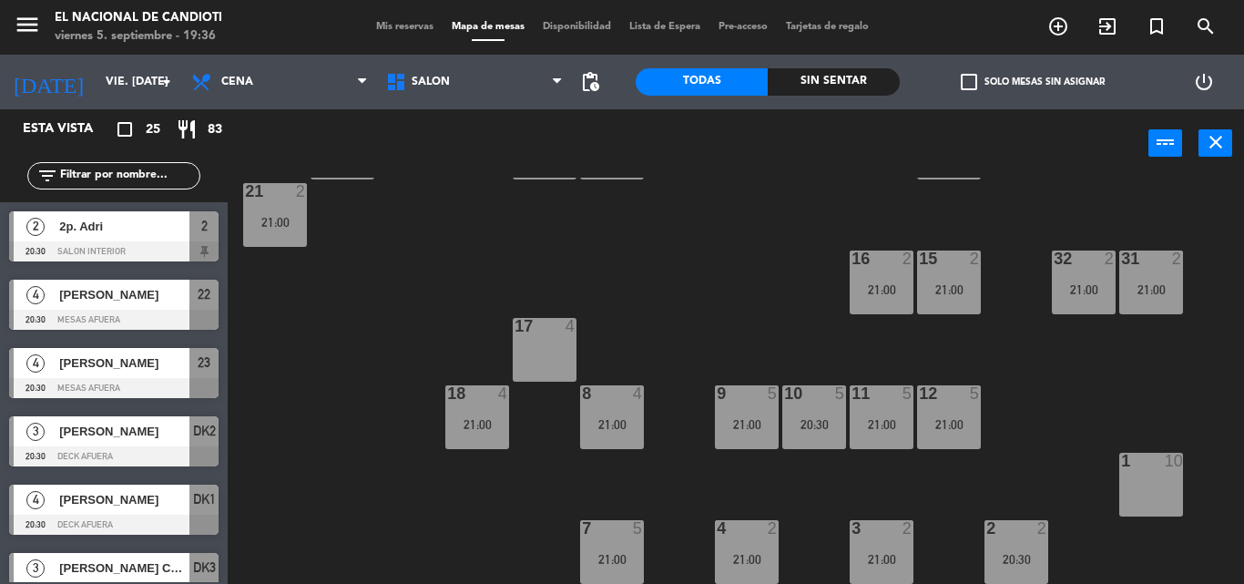
click at [881, 418] on div "21:00" at bounding box center [882, 424] width 64 height 13
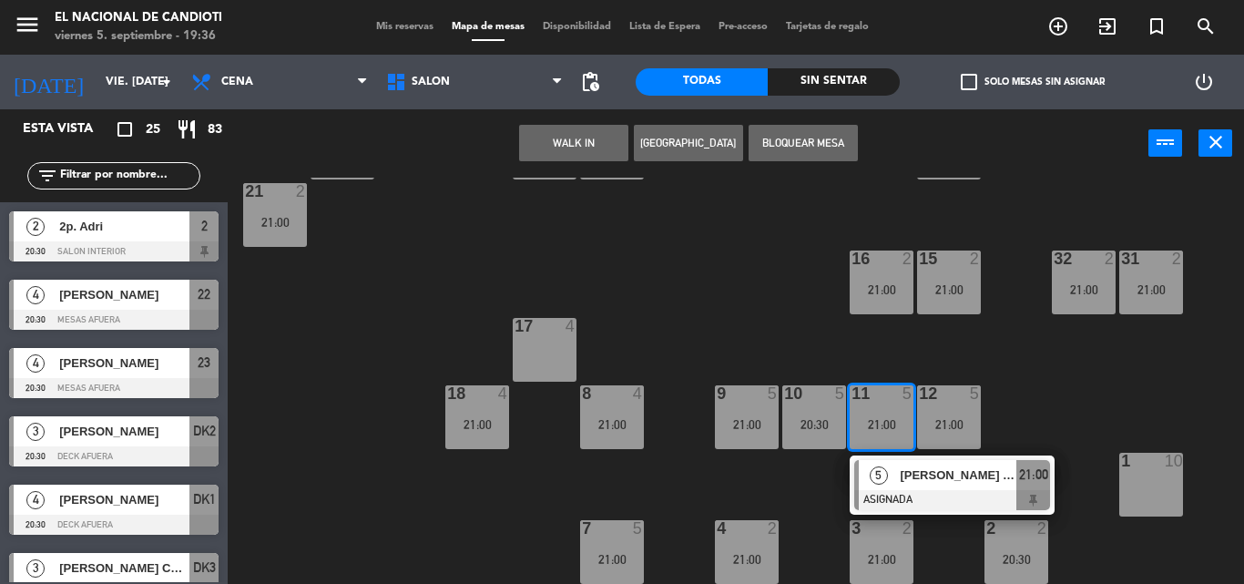
click at [882, 418] on div "21:00" at bounding box center [882, 424] width 64 height 13
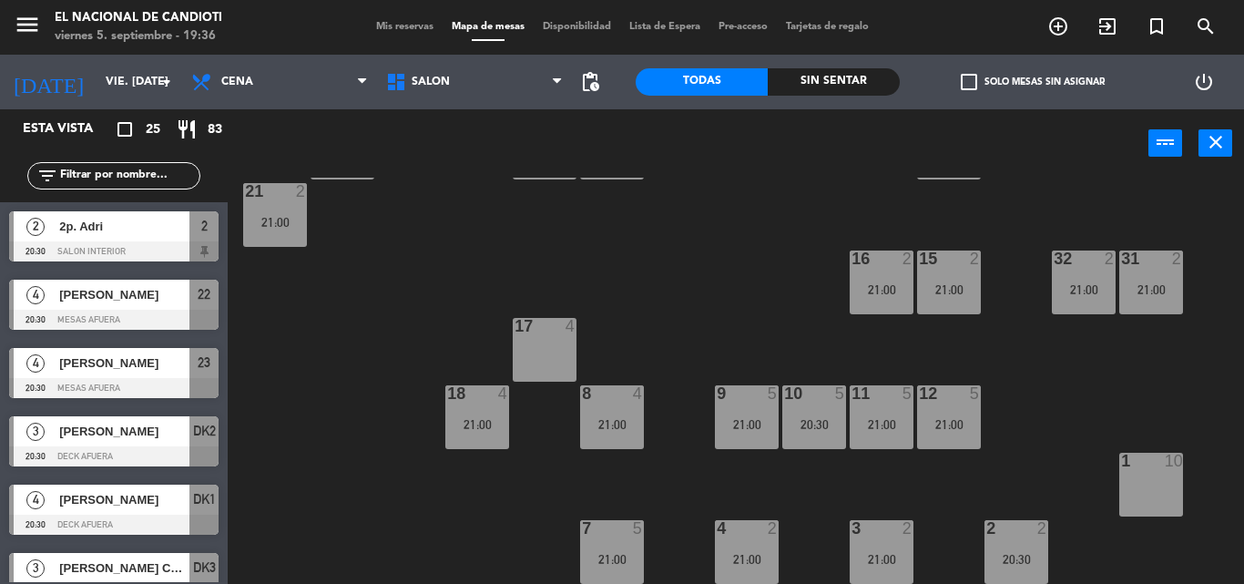
click at [744, 534] on div at bounding box center [746, 528] width 30 height 16
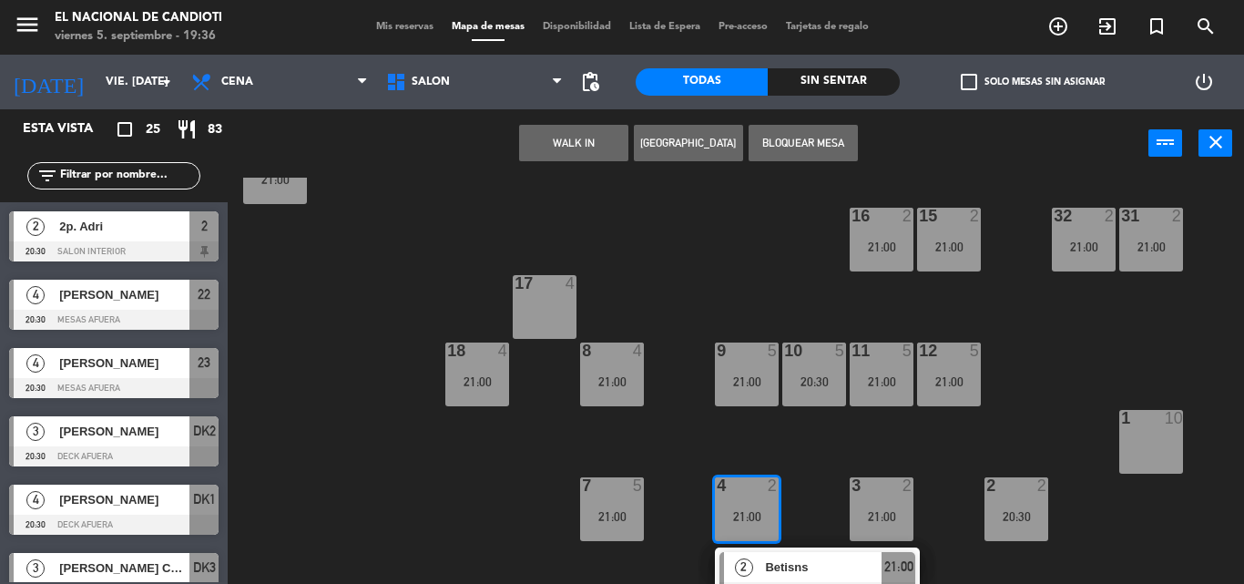
scroll to position [294, 0]
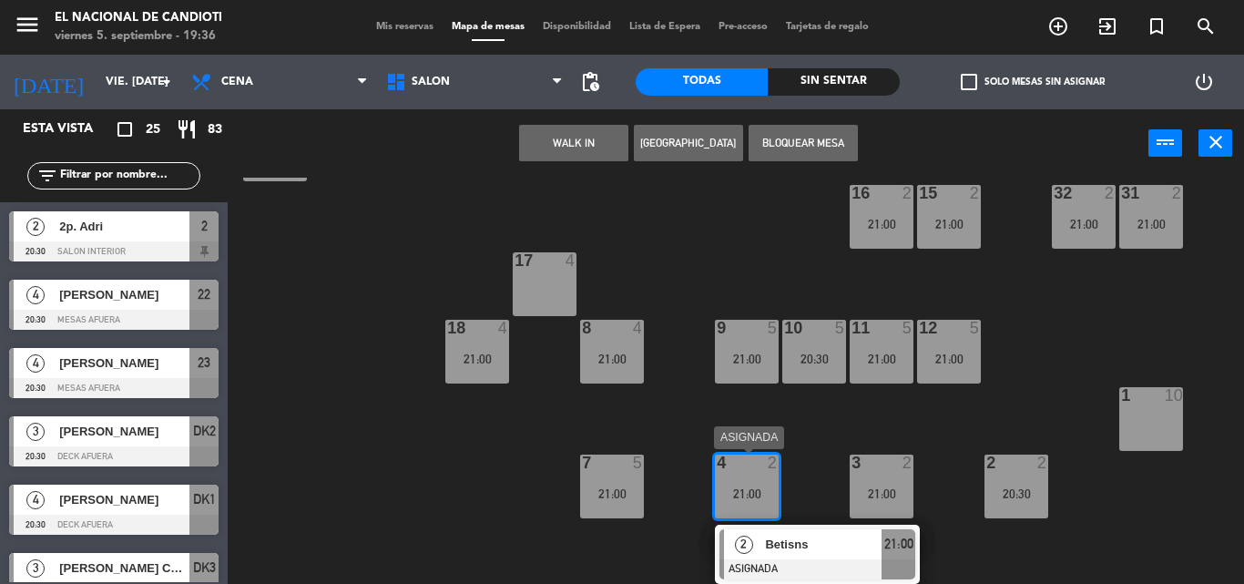
click at [728, 504] on div "4 2 21:00" at bounding box center [747, 486] width 64 height 64
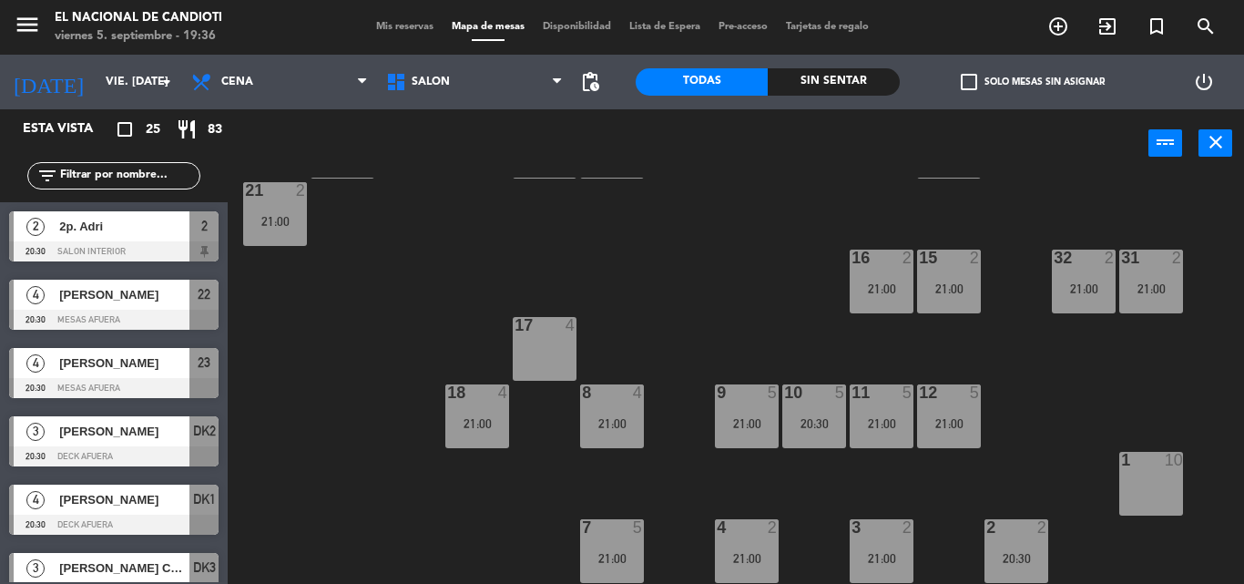
scroll to position [229, 0]
click at [599, 540] on div "7 5 21:00" at bounding box center [612, 552] width 64 height 64
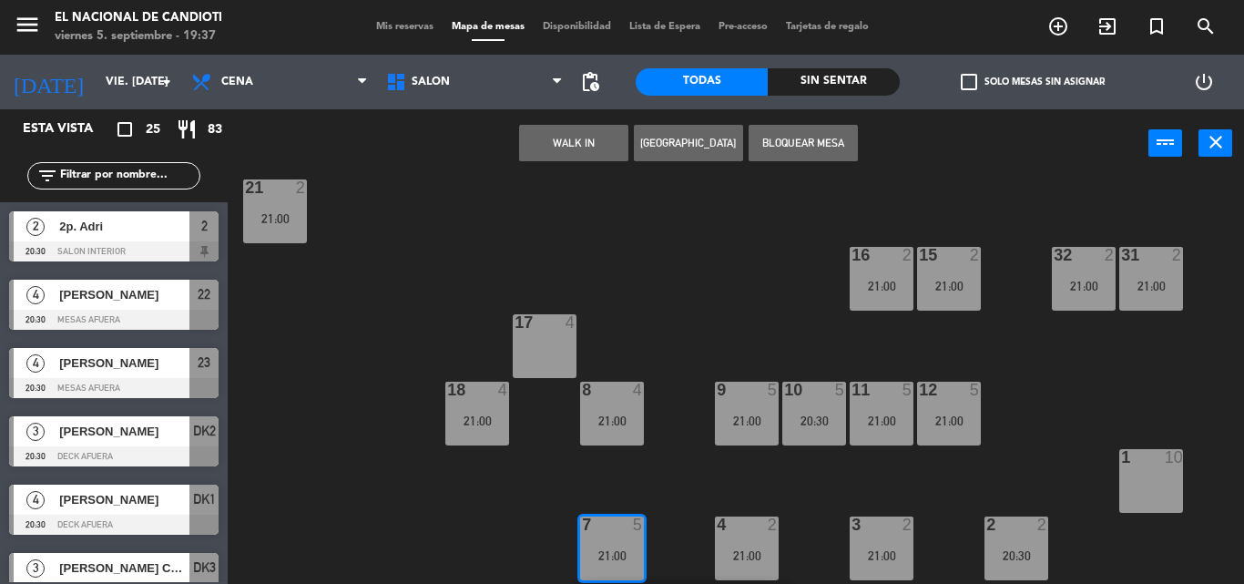
scroll to position [294, 0]
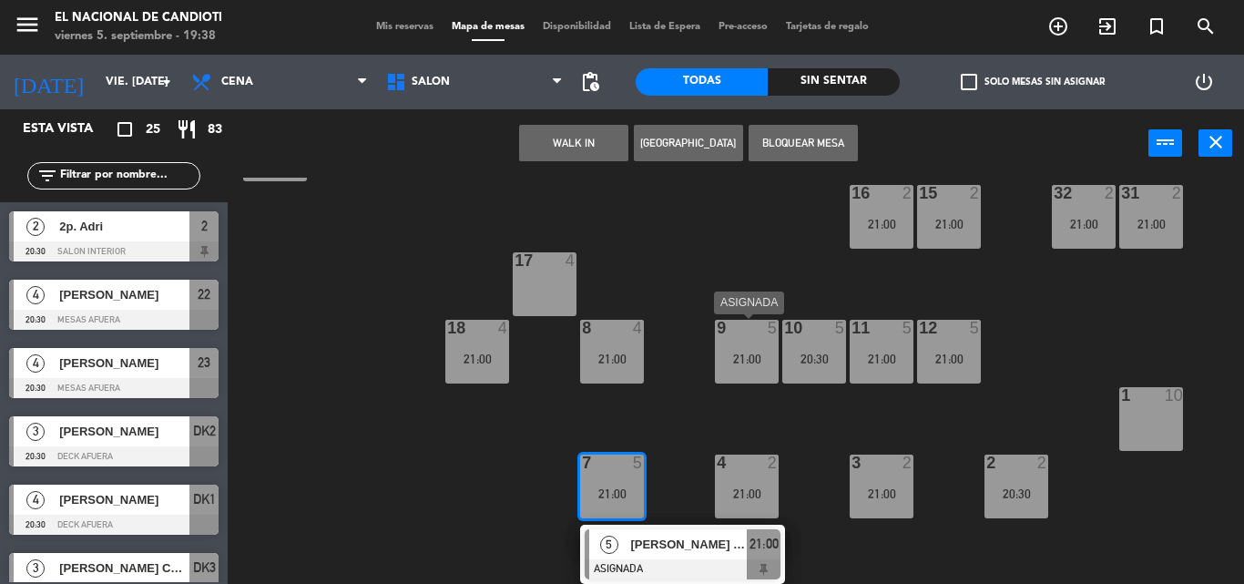
click at [730, 334] on div "9" at bounding box center [716, 328] width 30 height 16
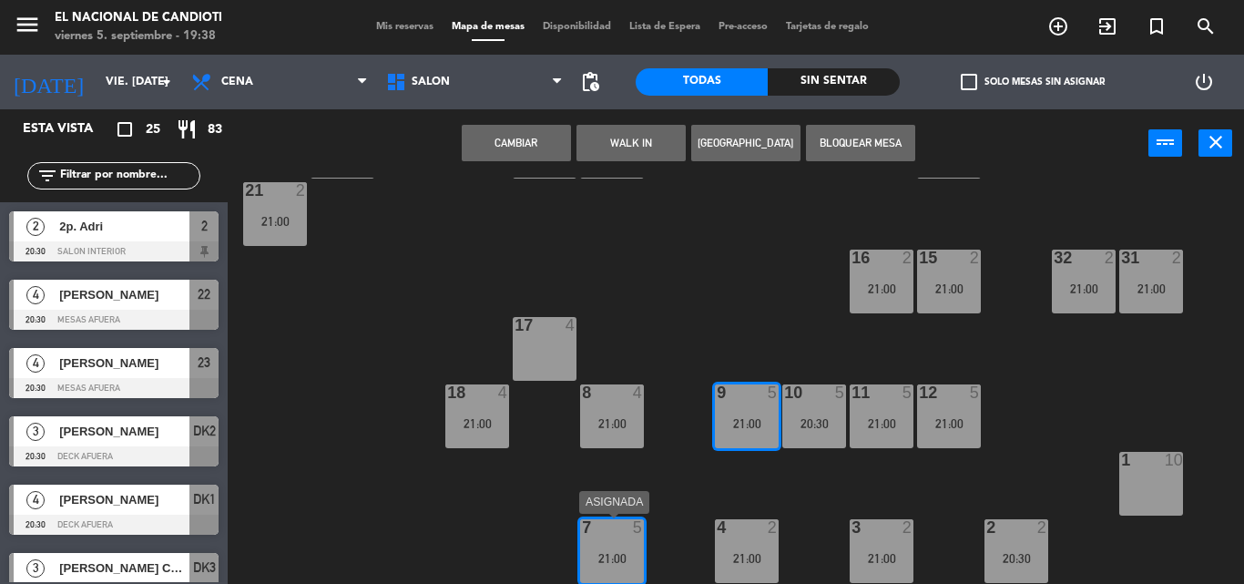
click at [609, 533] on div at bounding box center [611, 527] width 30 height 16
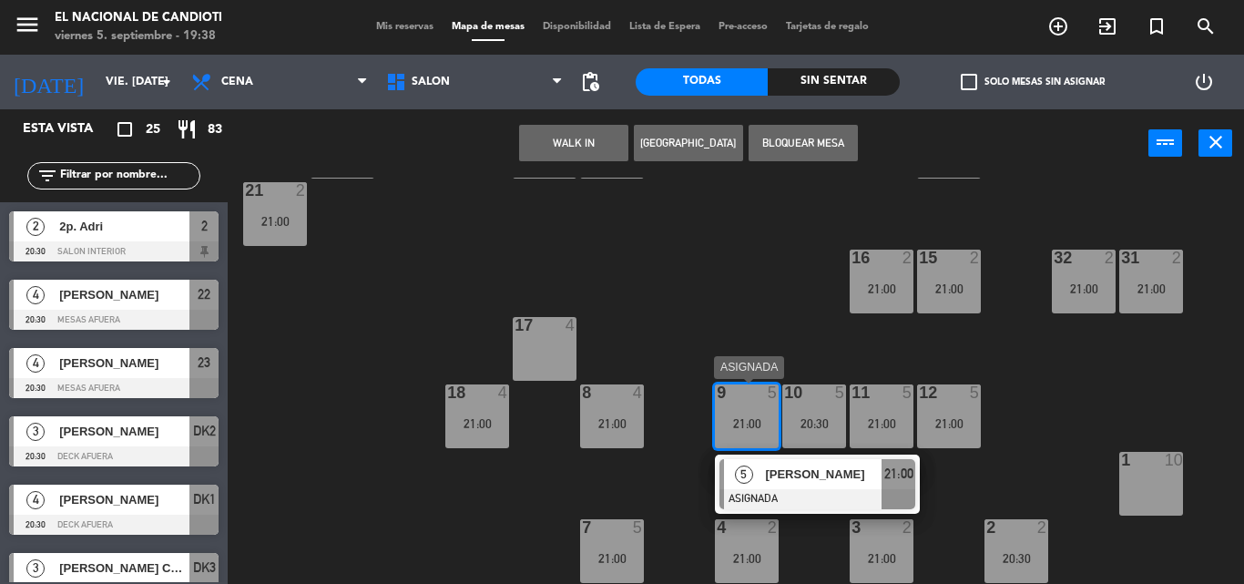
click at [746, 417] on div "21:00" at bounding box center [747, 423] width 64 height 13
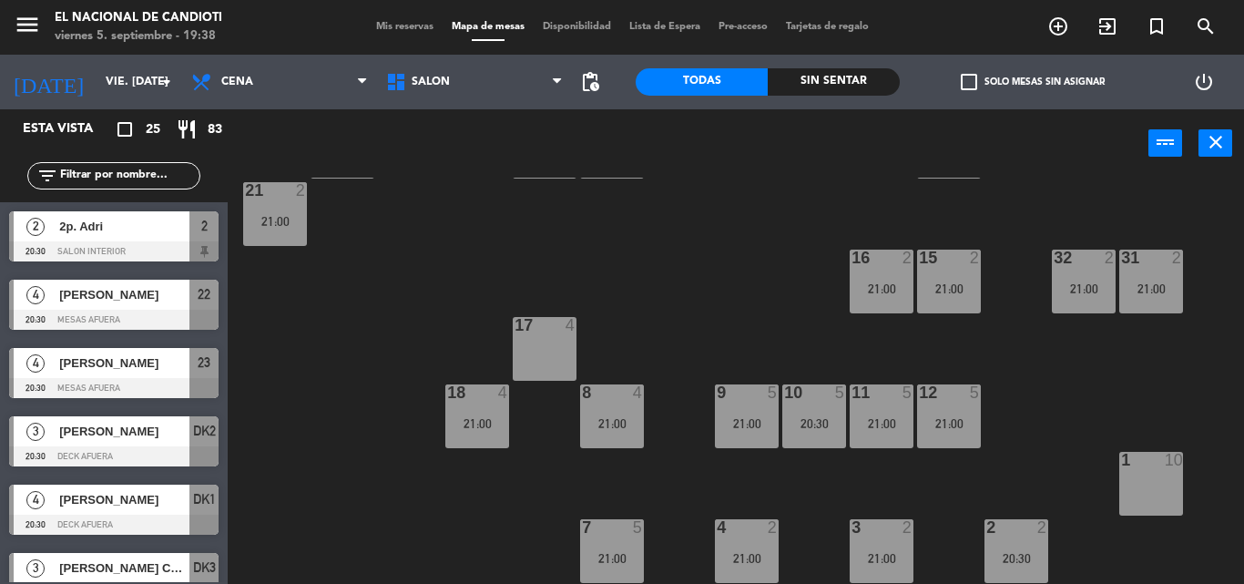
click at [736, 424] on div "21:00" at bounding box center [747, 423] width 64 height 13
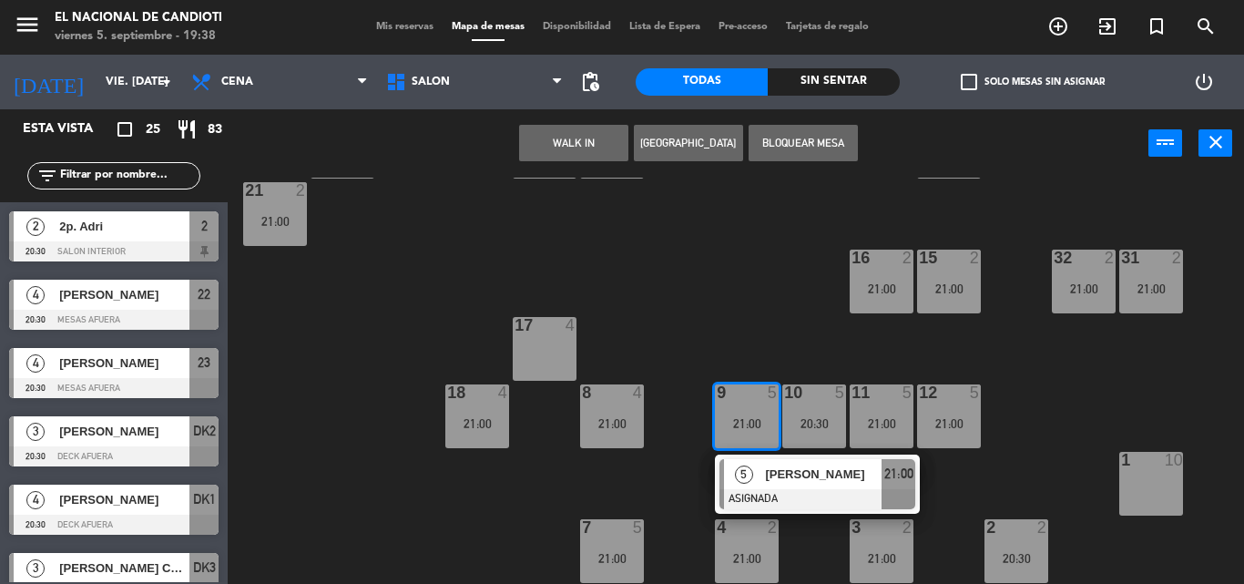
click at [630, 533] on div "5" at bounding box center [642, 527] width 30 height 16
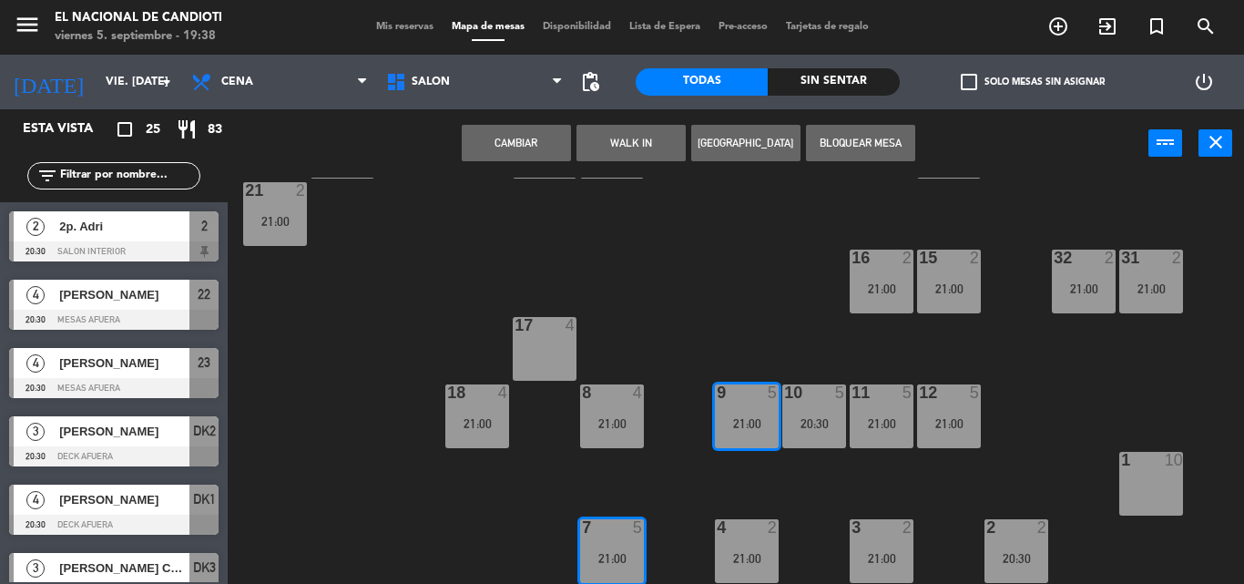
click at [553, 147] on button "Cambiar" at bounding box center [516, 143] width 109 height 36
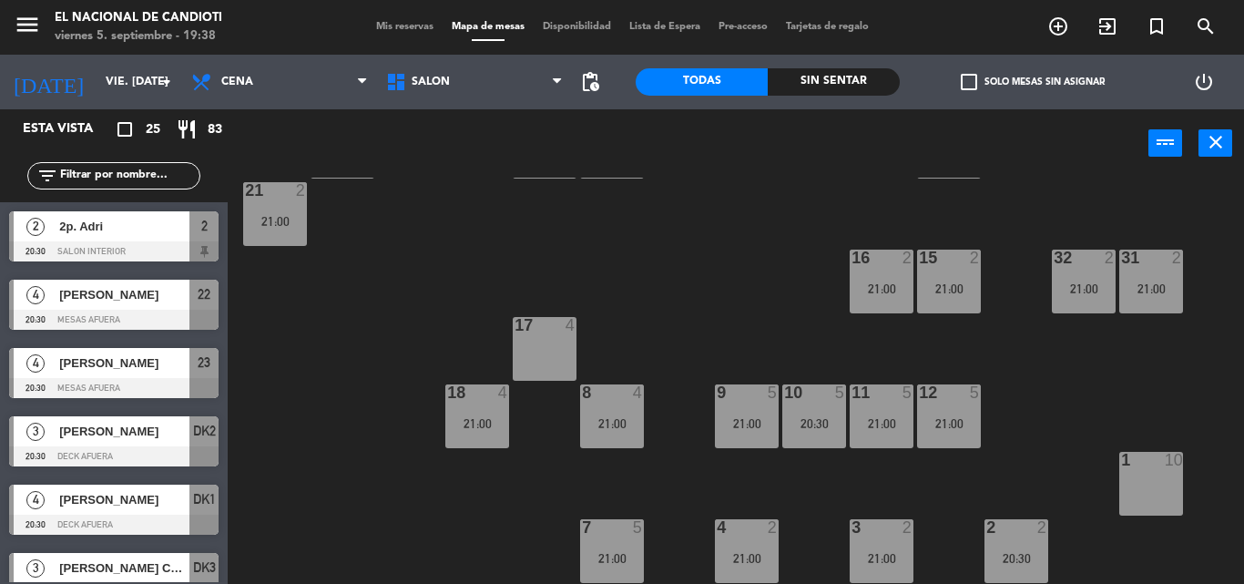
scroll to position [229, 0]
click at [740, 404] on div "9 5 21:00" at bounding box center [747, 417] width 64 height 64
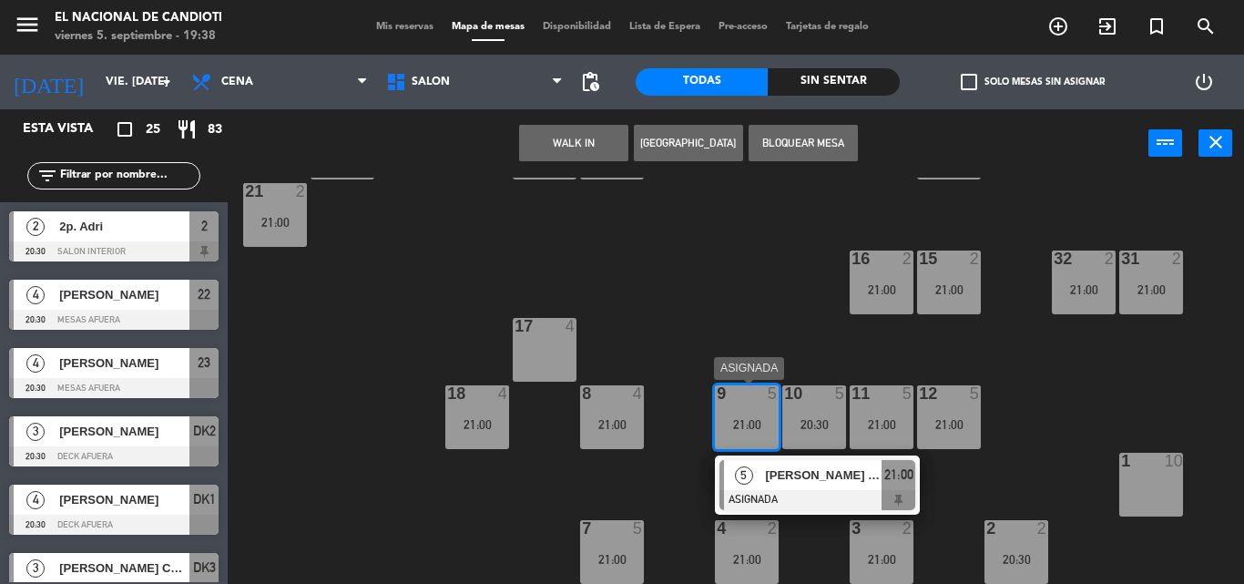
click at [743, 402] on div "9 5" at bounding box center [747, 394] width 64 height 18
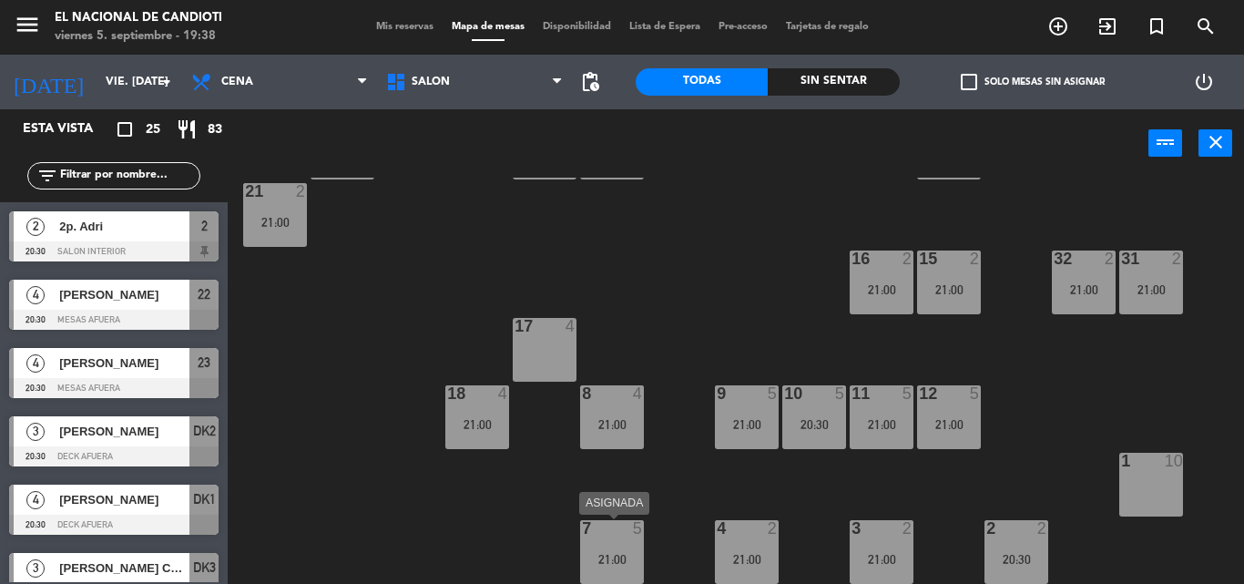
click at [613, 534] on div at bounding box center [611, 528] width 30 height 16
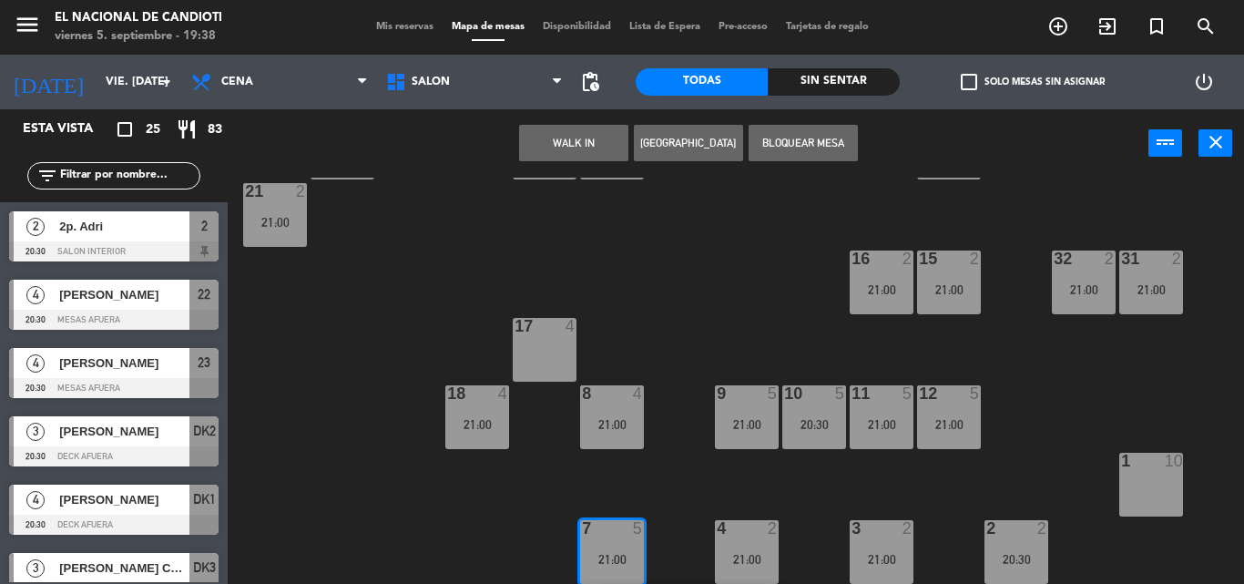
scroll to position [294, 0]
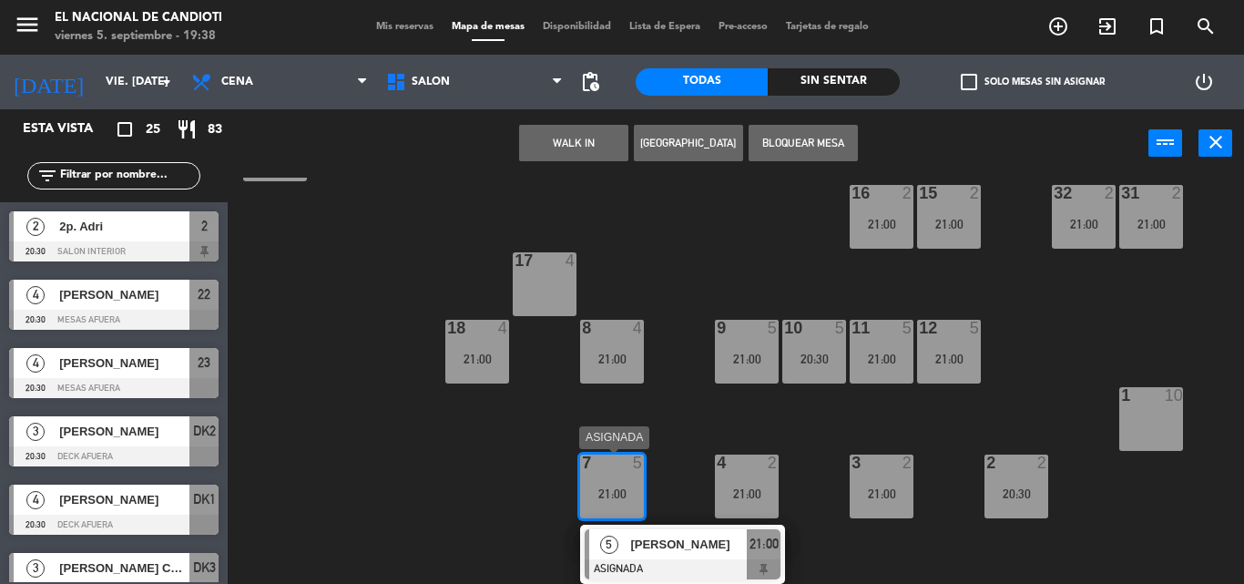
click at [611, 469] on div at bounding box center [611, 462] width 30 height 16
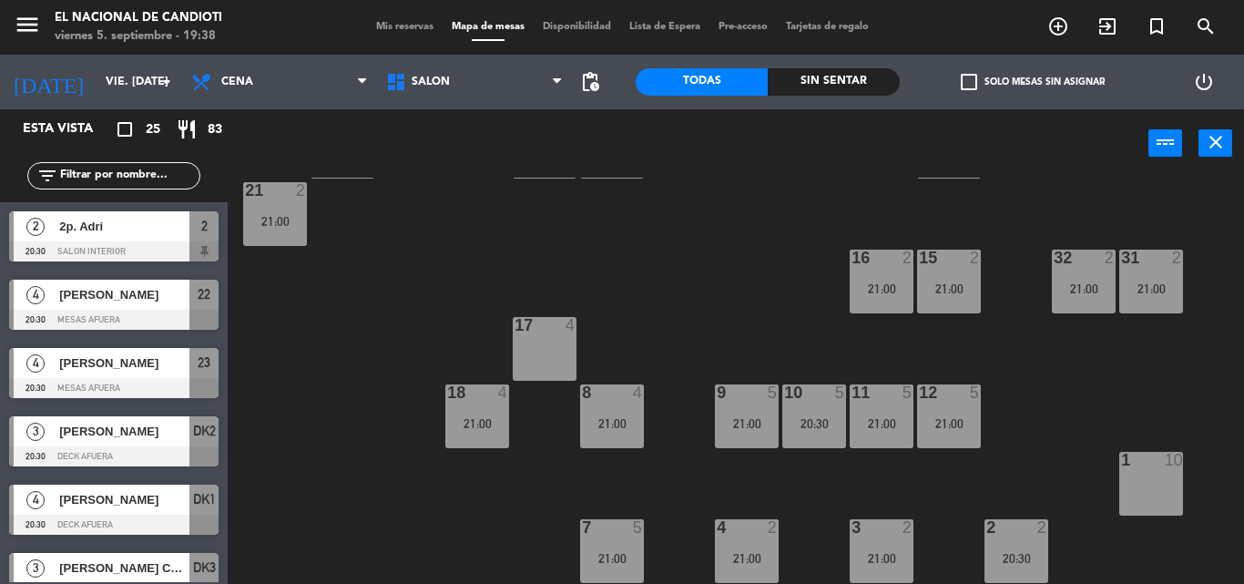
scroll to position [229, 0]
click at [604, 400] on div at bounding box center [611, 392] width 30 height 16
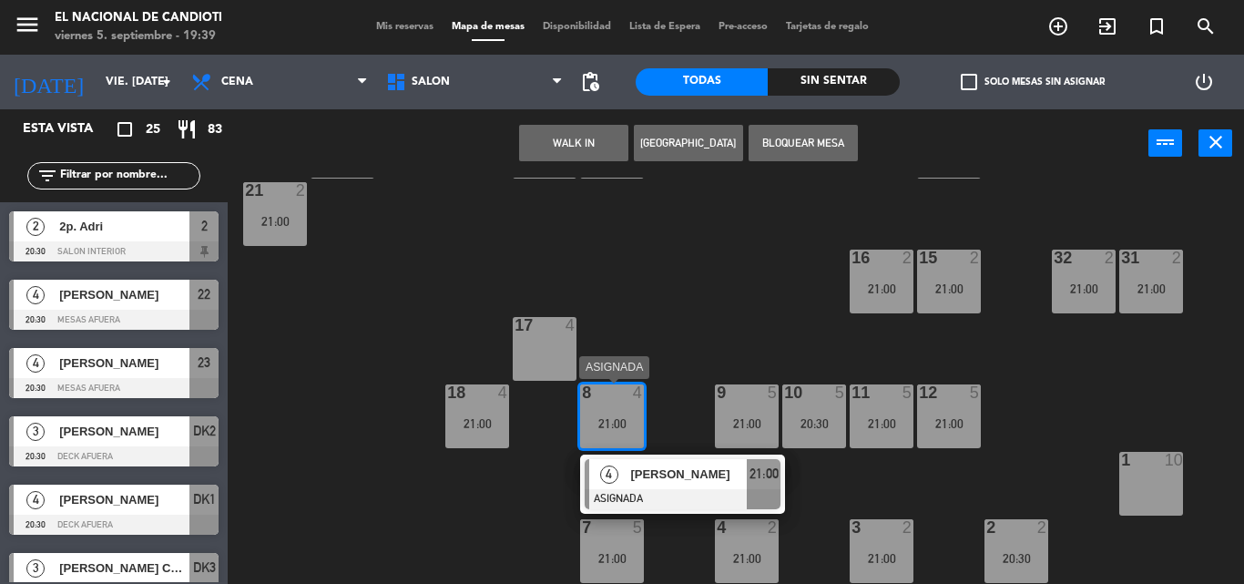
click at [617, 411] on div "8 4 21:00" at bounding box center [612, 416] width 64 height 64
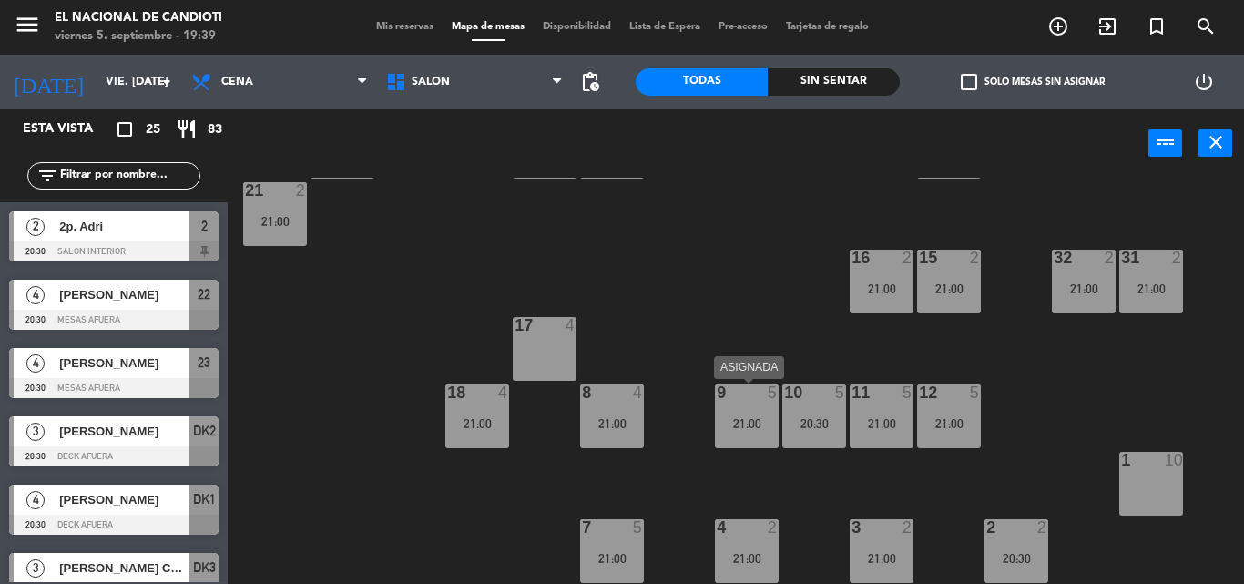
click at [761, 409] on div "9 5 21:00" at bounding box center [747, 416] width 64 height 64
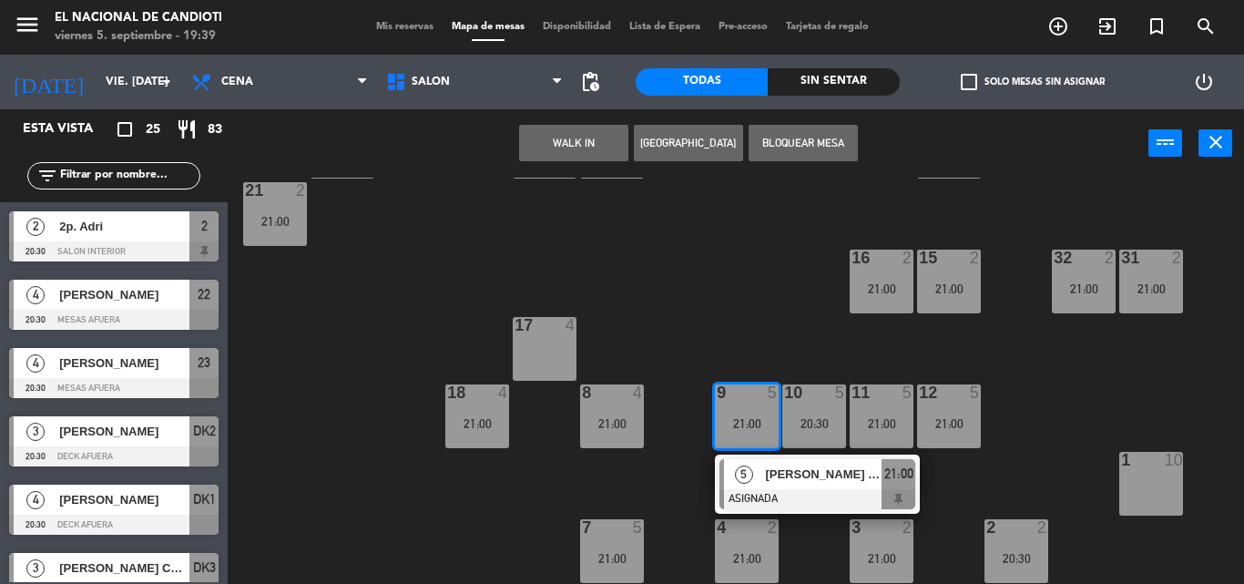
click at [757, 458] on div "5 [PERSON_NAME] 3P ASIGNADA 21:00" at bounding box center [817, 483] width 205 height 59
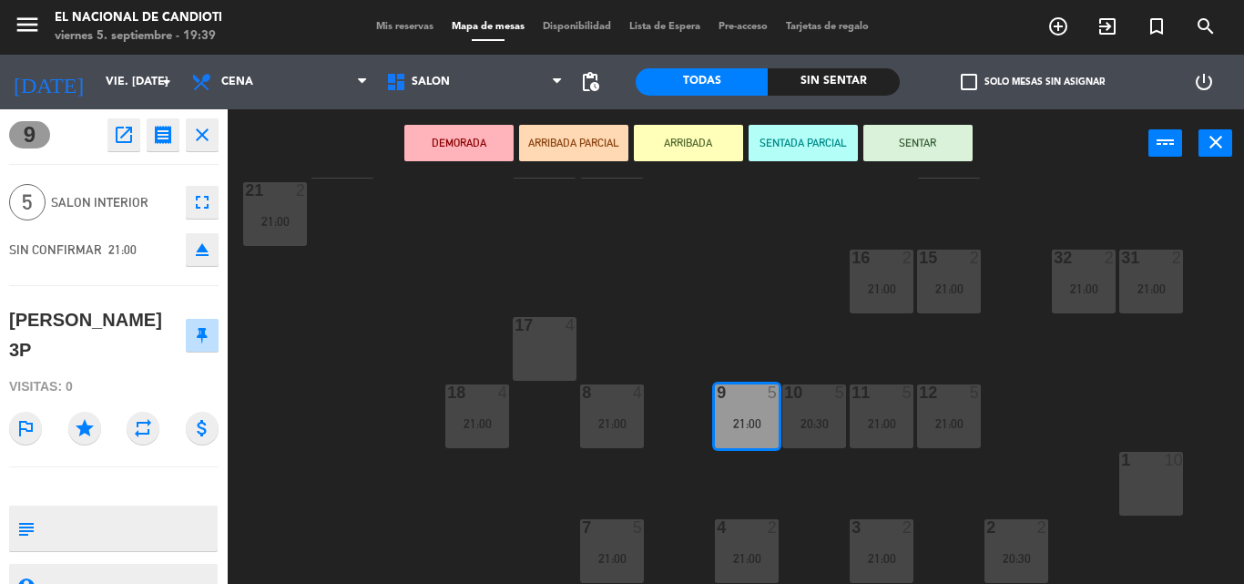
click at [746, 428] on div "21:00" at bounding box center [747, 423] width 64 height 13
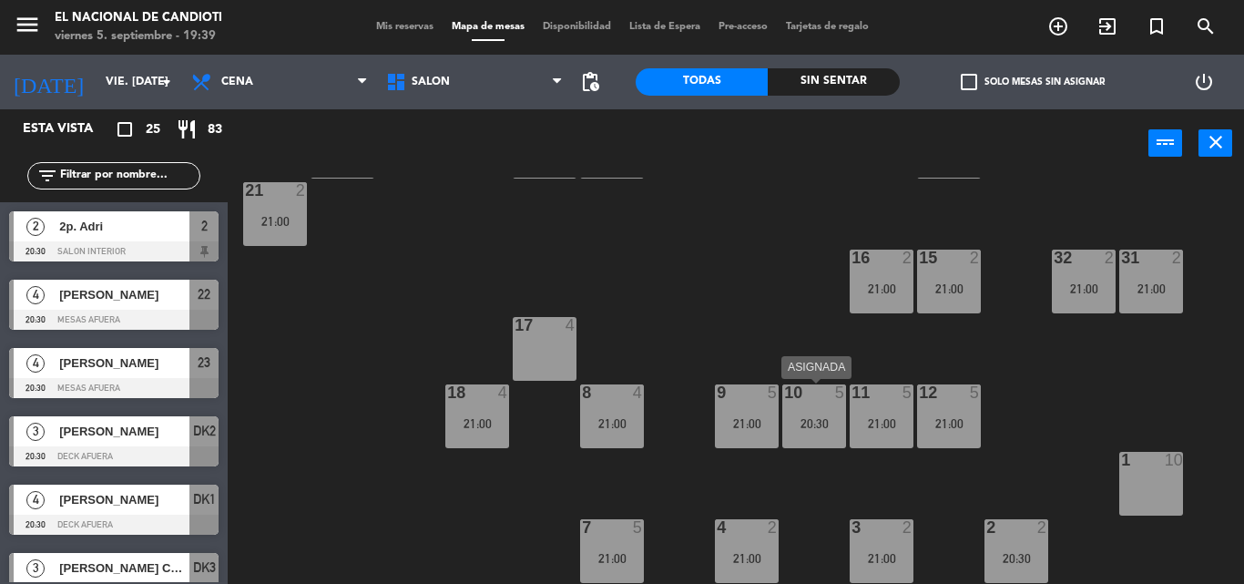
click at [822, 419] on div "20:30" at bounding box center [814, 423] width 64 height 13
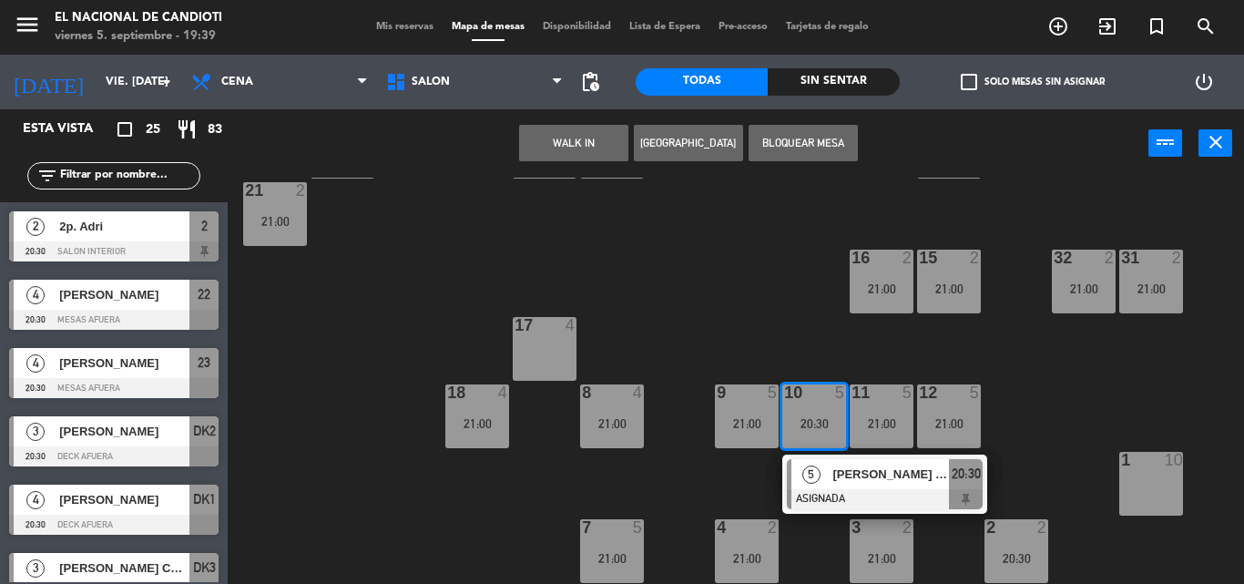
drag, startPoint x: 825, startPoint y: 414, endPoint x: 875, endPoint y: 414, distance: 50.1
click at [825, 414] on div "10 5 20:30" at bounding box center [814, 416] width 64 height 64
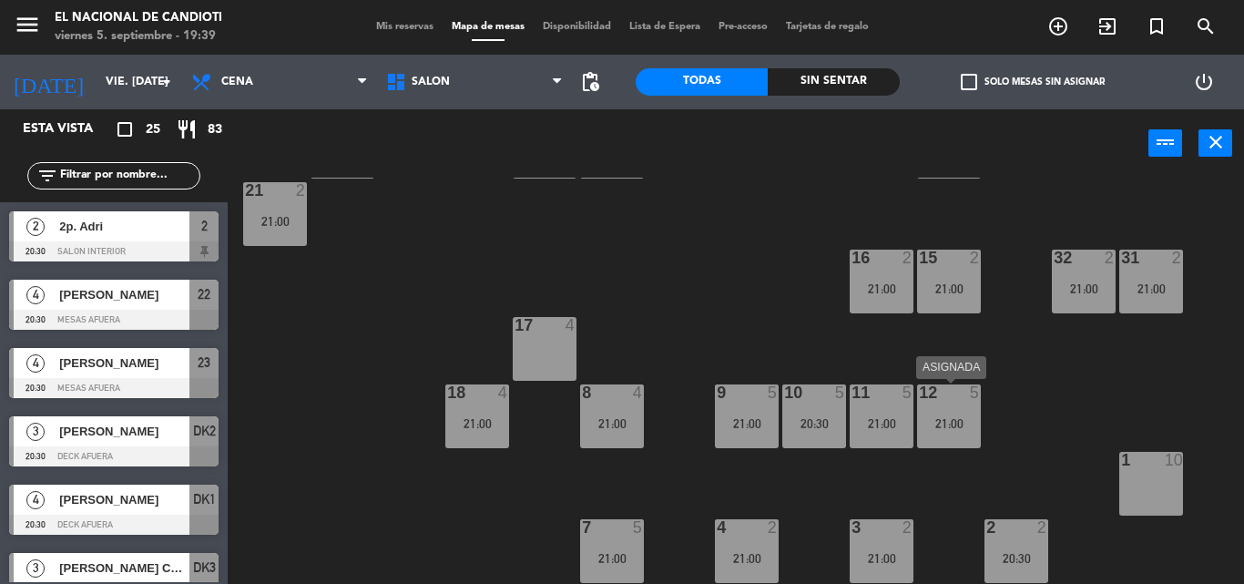
click at [952, 411] on div "12 5 21:00" at bounding box center [949, 416] width 64 height 64
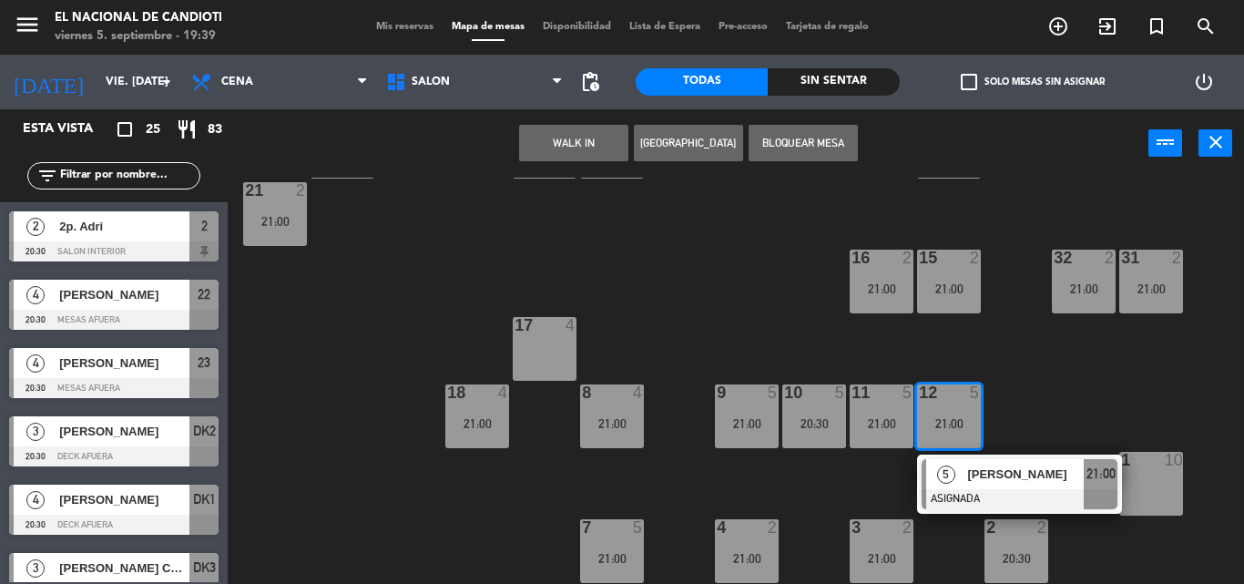
click at [813, 422] on div "20:30" at bounding box center [814, 423] width 64 height 13
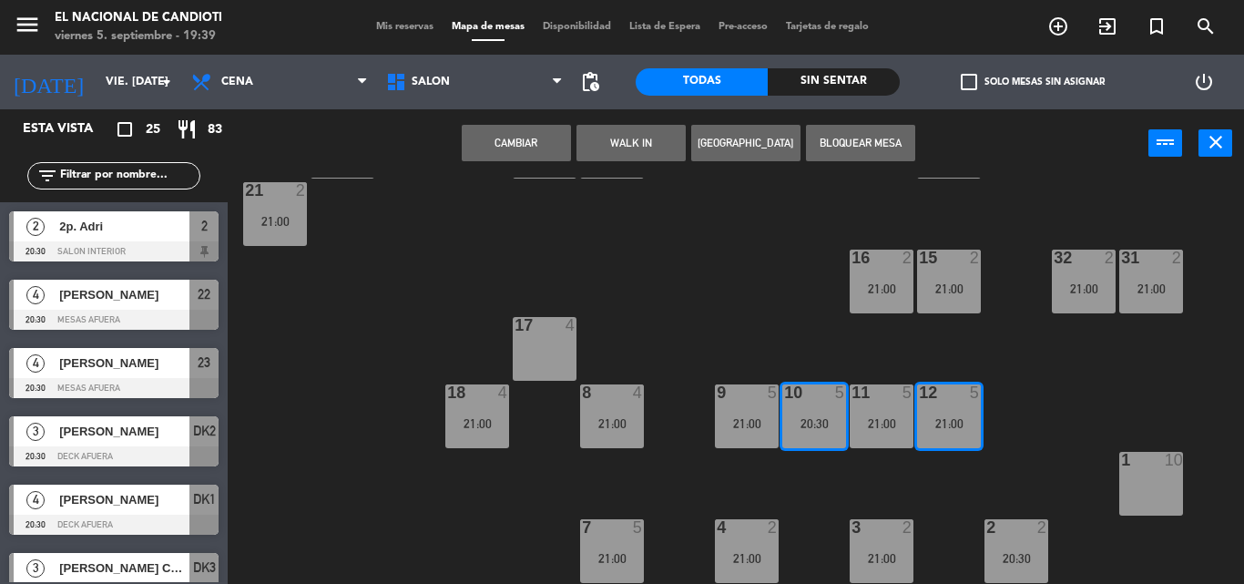
click at [523, 126] on button "Cambiar" at bounding box center [516, 143] width 109 height 36
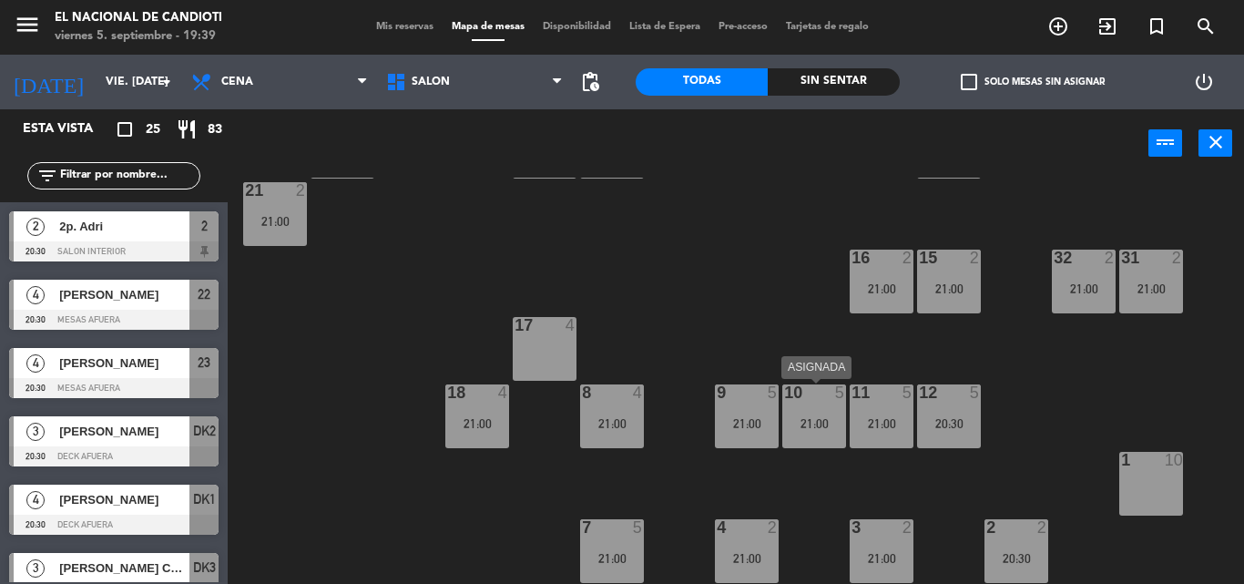
click at [830, 427] on div "21:00" at bounding box center [814, 423] width 64 height 13
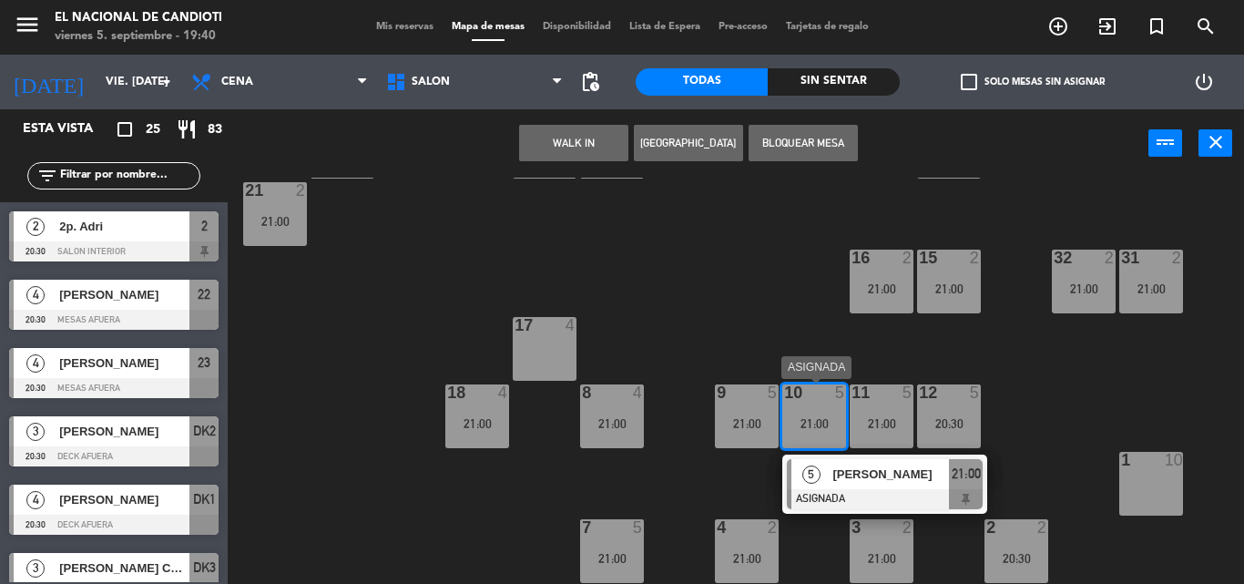
click at [840, 488] on div "[PERSON_NAME]" at bounding box center [889, 474] width 118 height 30
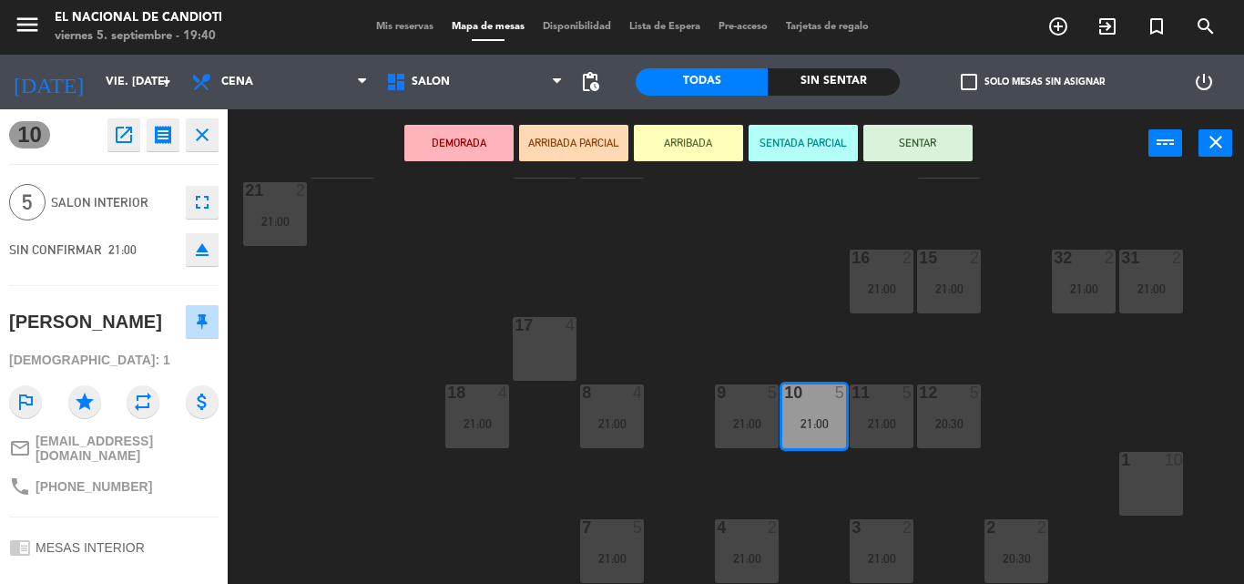
click at [811, 406] on div "10 5 21:00" at bounding box center [814, 416] width 64 height 64
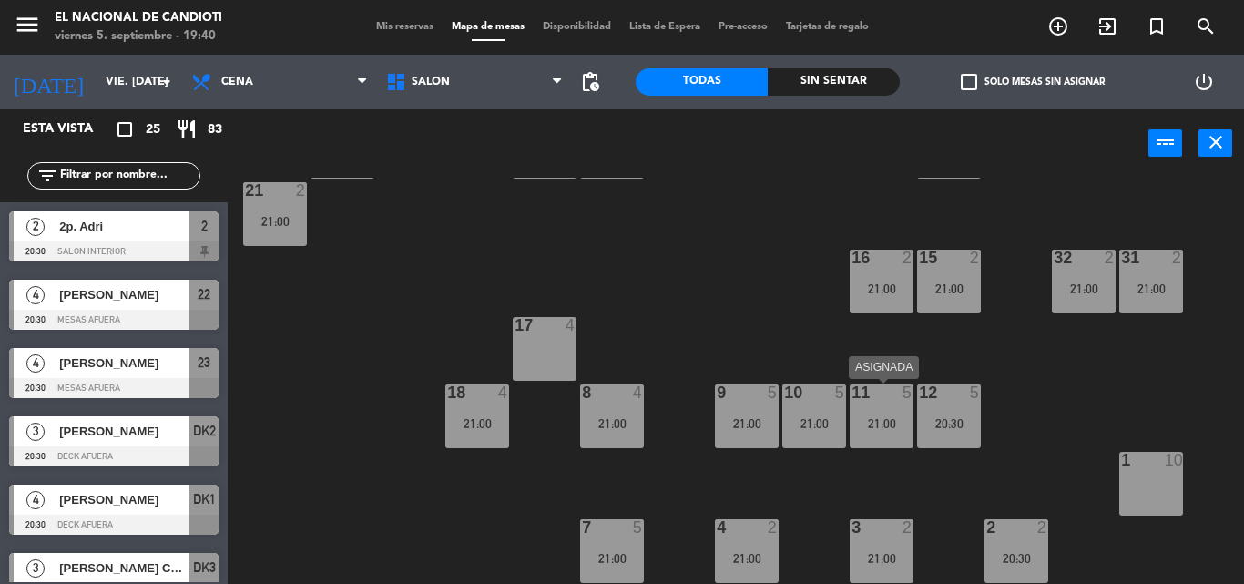
click at [899, 388] on div "5" at bounding box center [912, 392] width 30 height 16
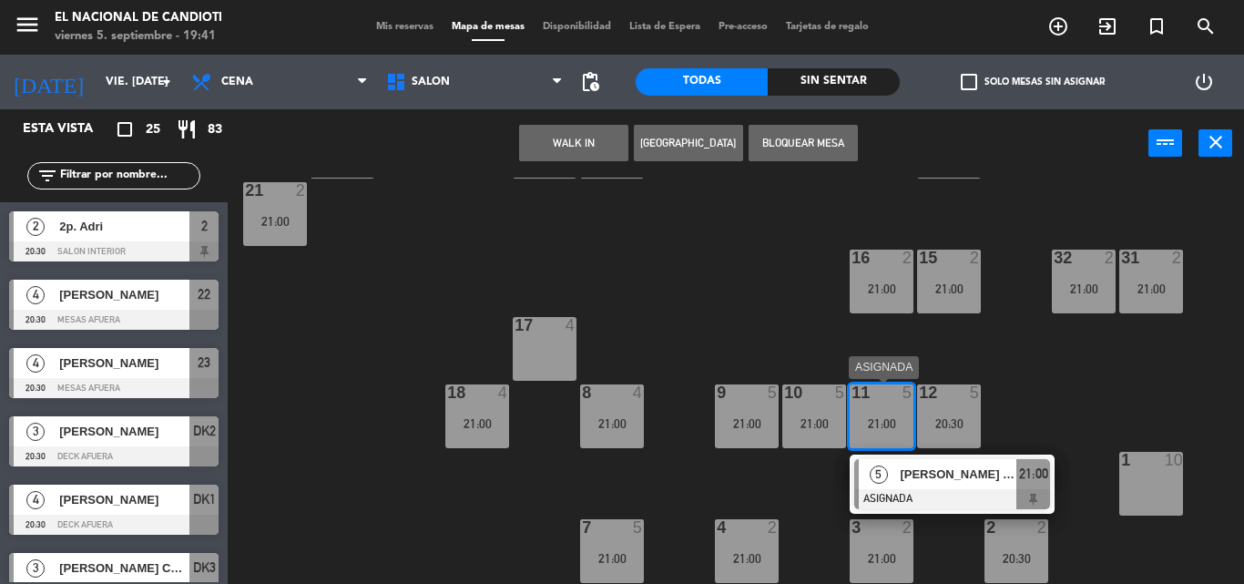
click at [893, 410] on div "11 5 21:00" at bounding box center [882, 416] width 64 height 64
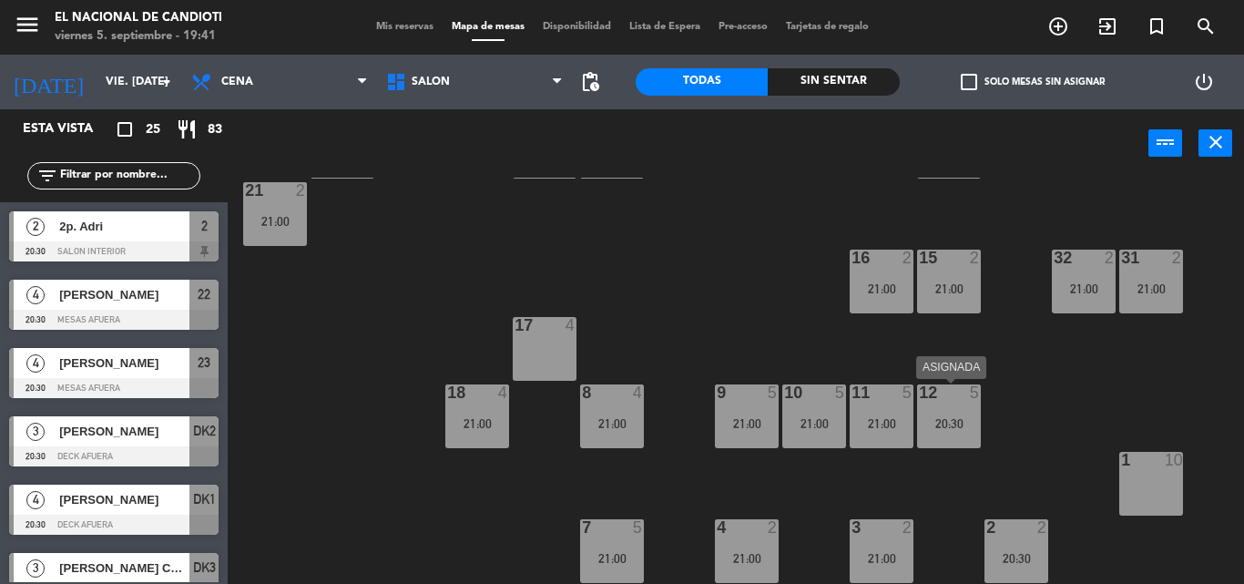
click at [952, 405] on div "12 5 20:30" at bounding box center [949, 416] width 64 height 64
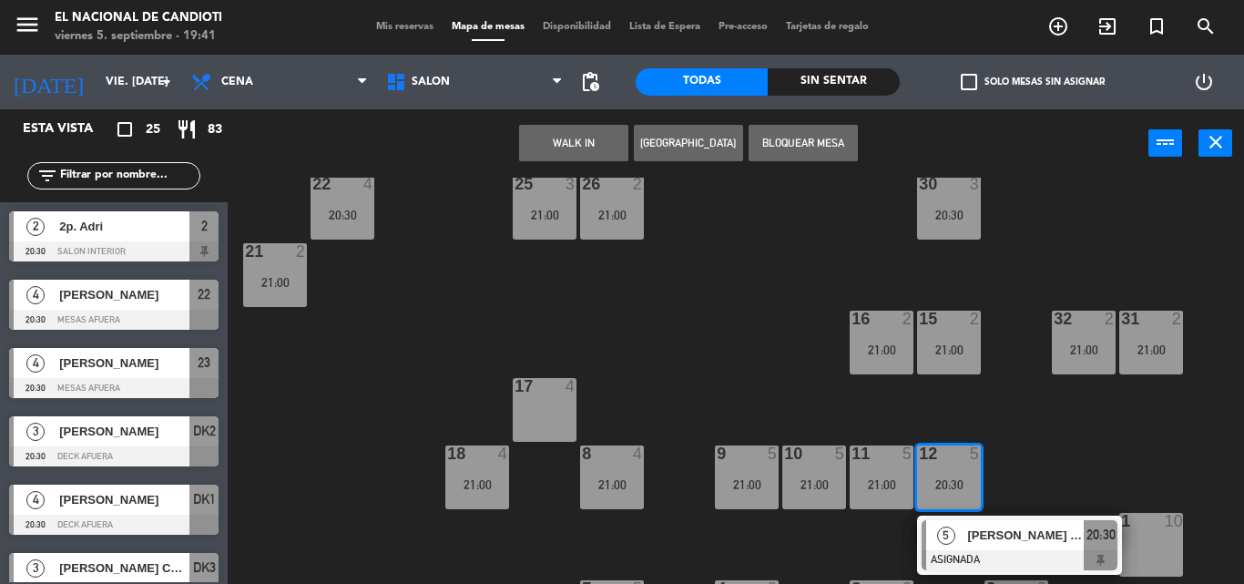
scroll to position [138, 0]
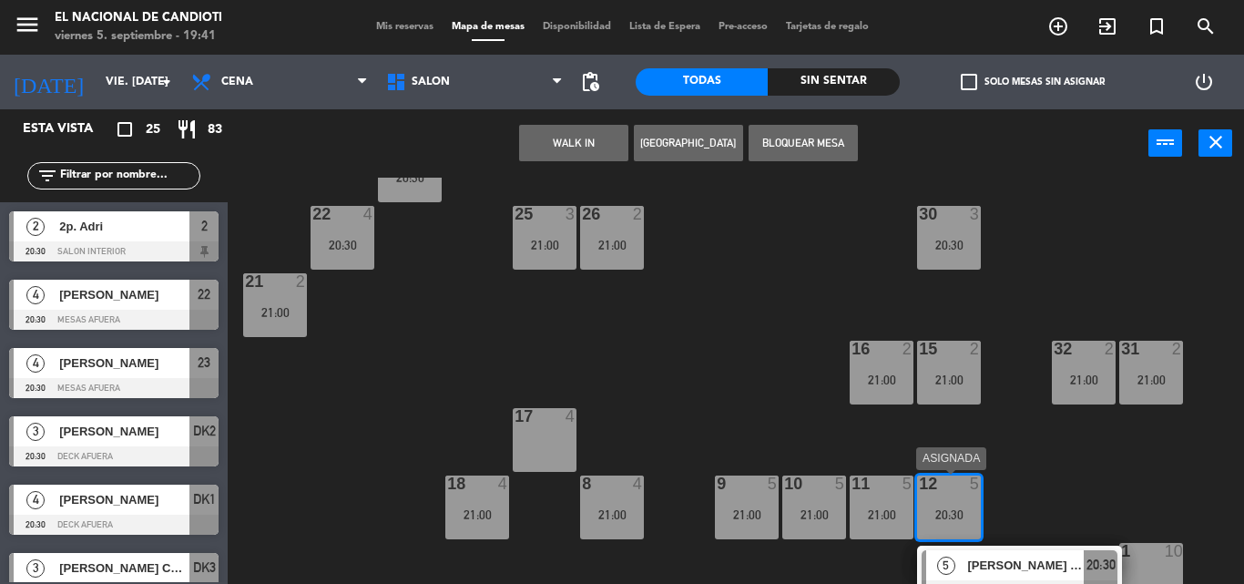
click at [962, 481] on div "12 5" at bounding box center [948, 483] width 91 height 16
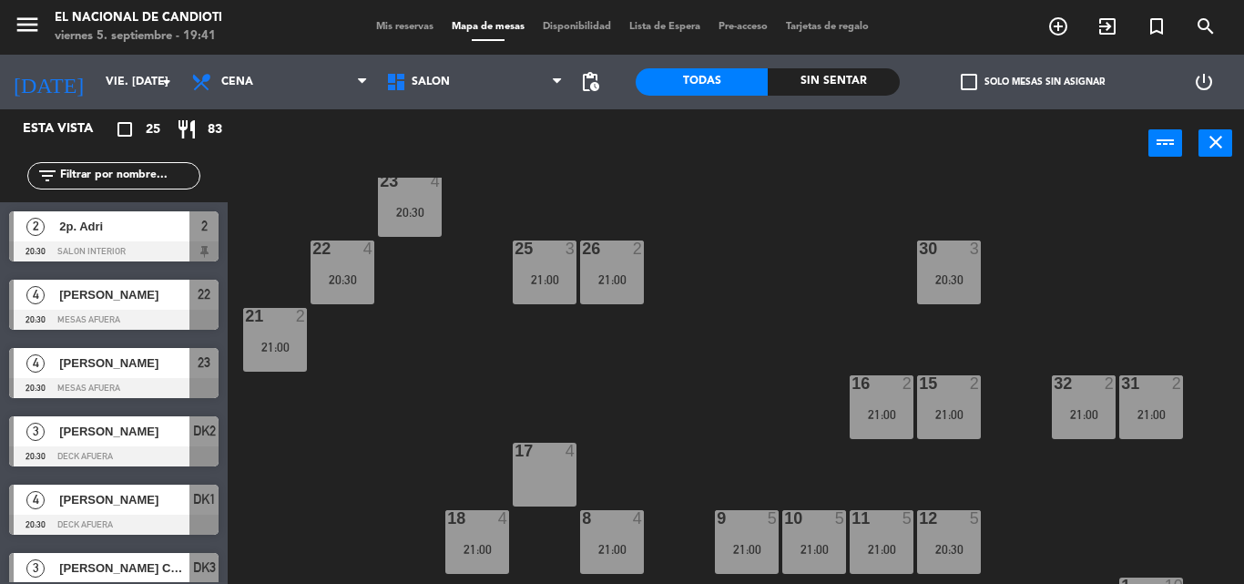
scroll to position [47, 0]
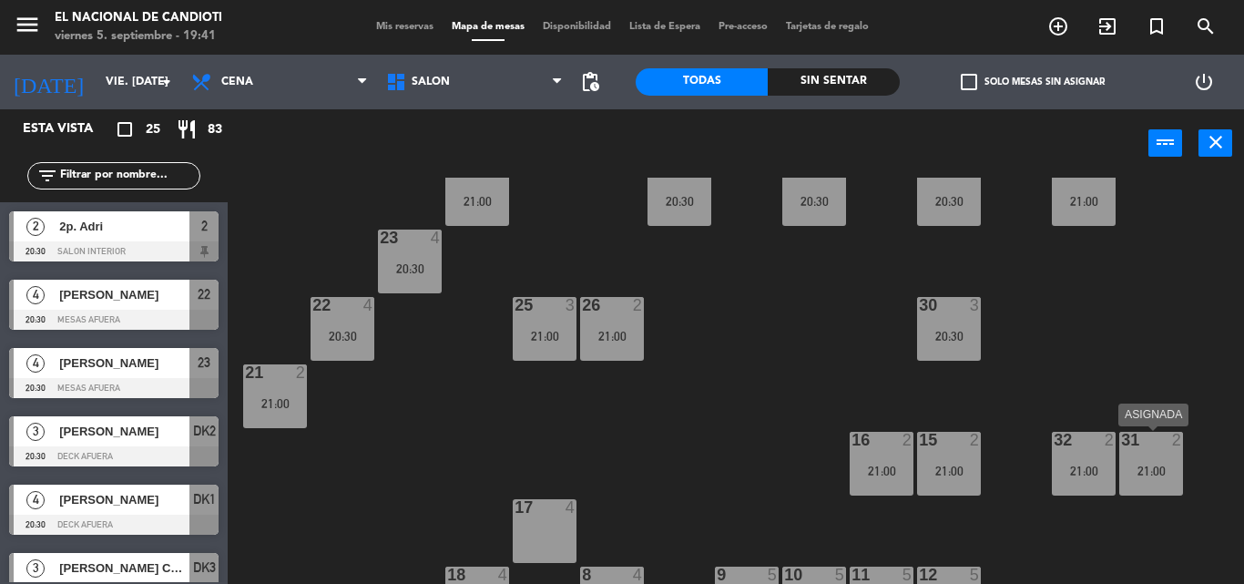
click at [1145, 459] on div "31 2 21:00" at bounding box center [1151, 464] width 64 height 64
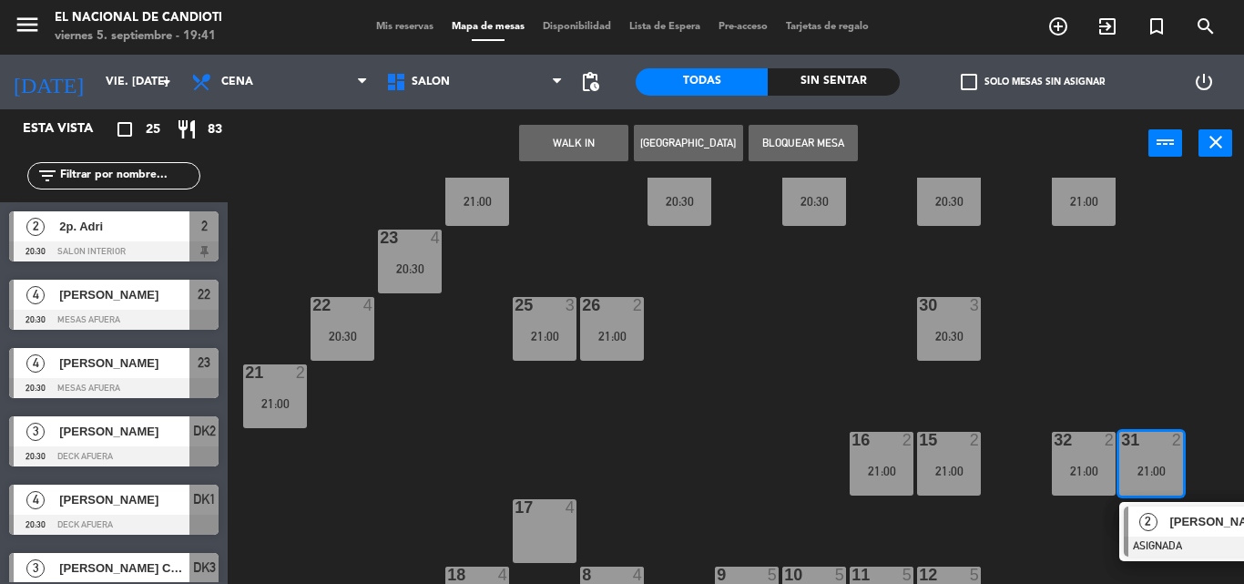
click at [1181, 514] on span "[PERSON_NAME]" at bounding box center [1227, 521] width 117 height 19
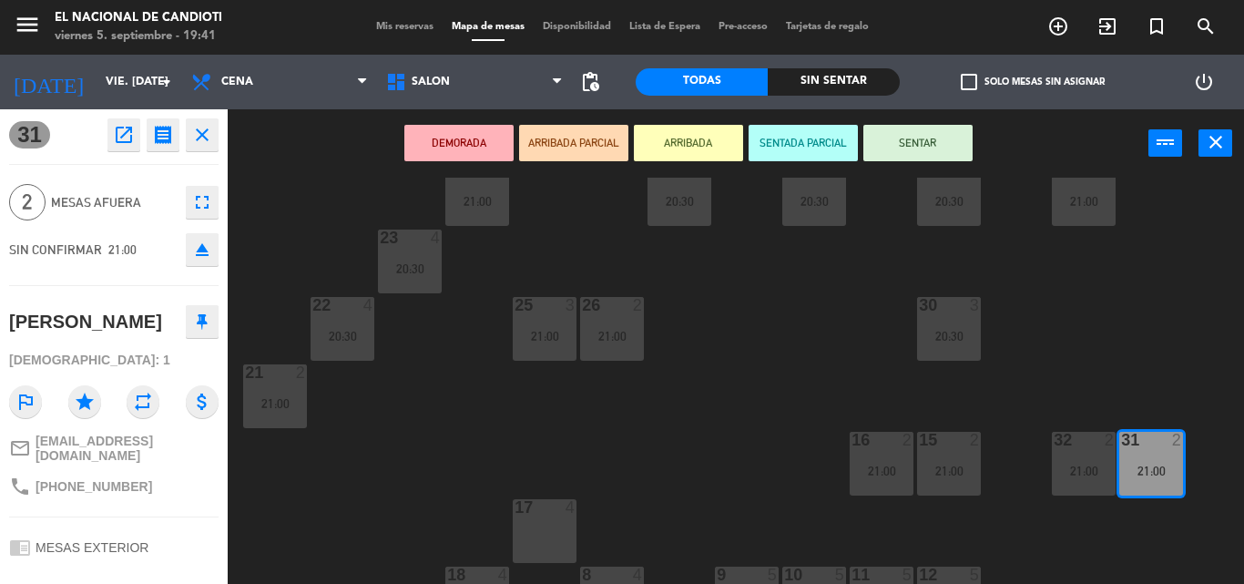
click at [1166, 459] on div "31 2 21:00" at bounding box center [1151, 464] width 64 height 64
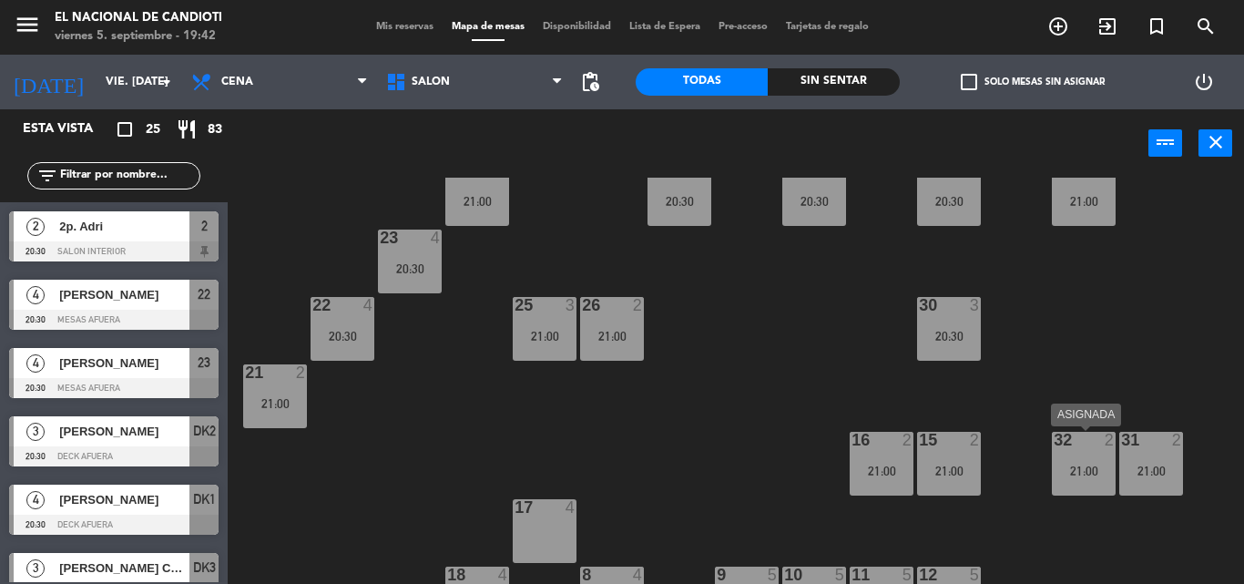
click at [1084, 467] on div "21:00" at bounding box center [1084, 470] width 64 height 13
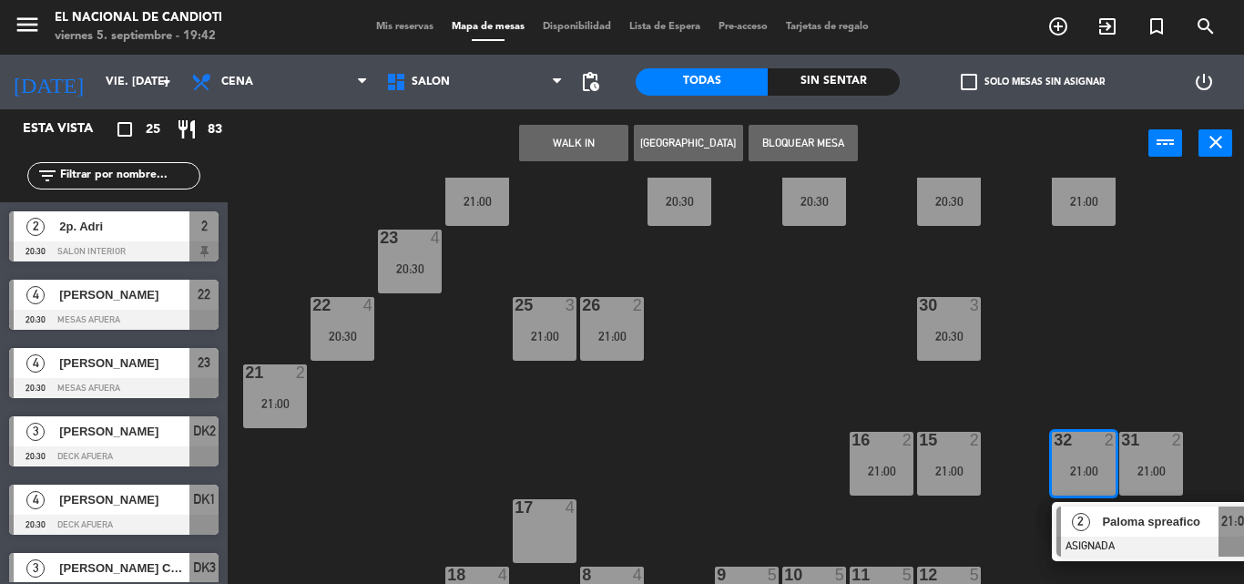
click at [1085, 458] on div "32 2 21:00" at bounding box center [1084, 464] width 64 height 64
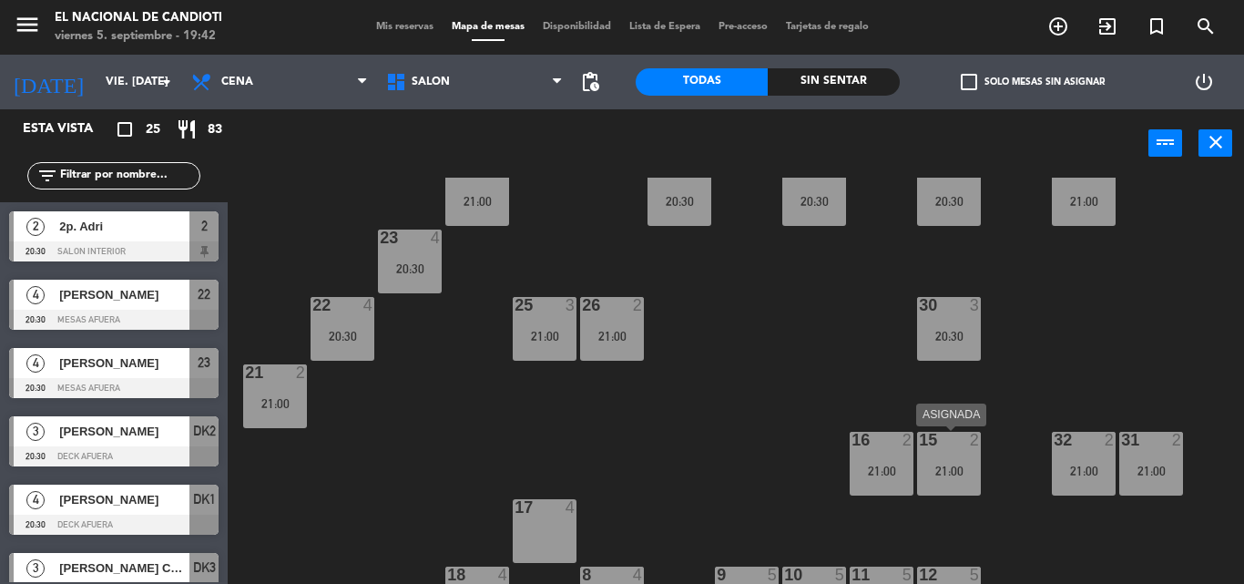
click at [940, 453] on div "15 2 21:00" at bounding box center [949, 464] width 64 height 64
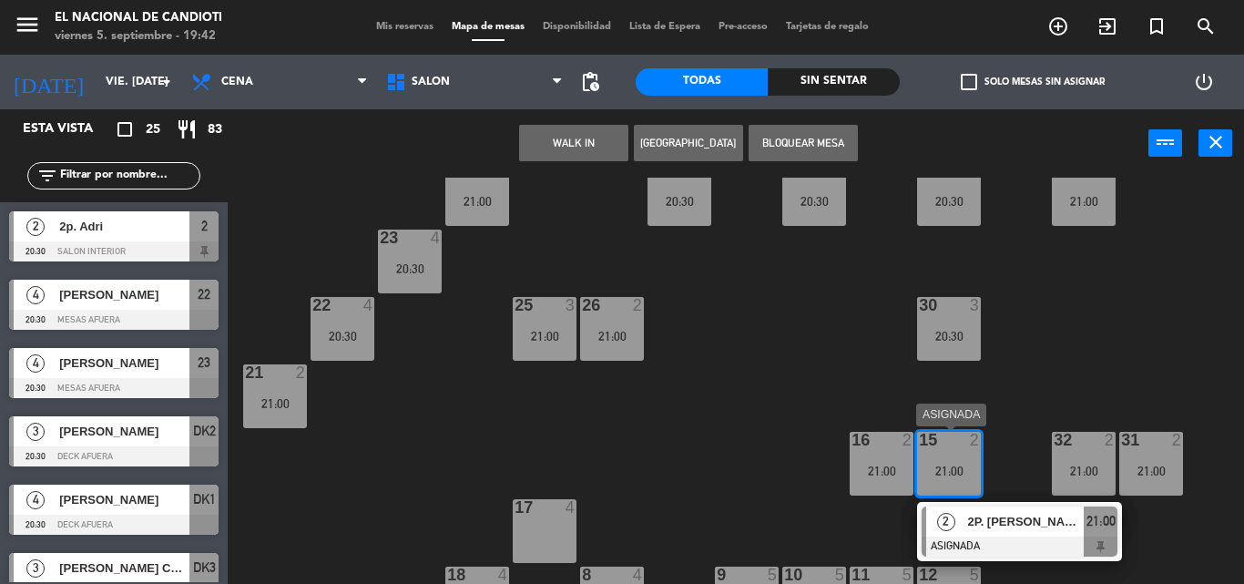
click at [938, 453] on div "15 2 21:00" at bounding box center [949, 464] width 64 height 64
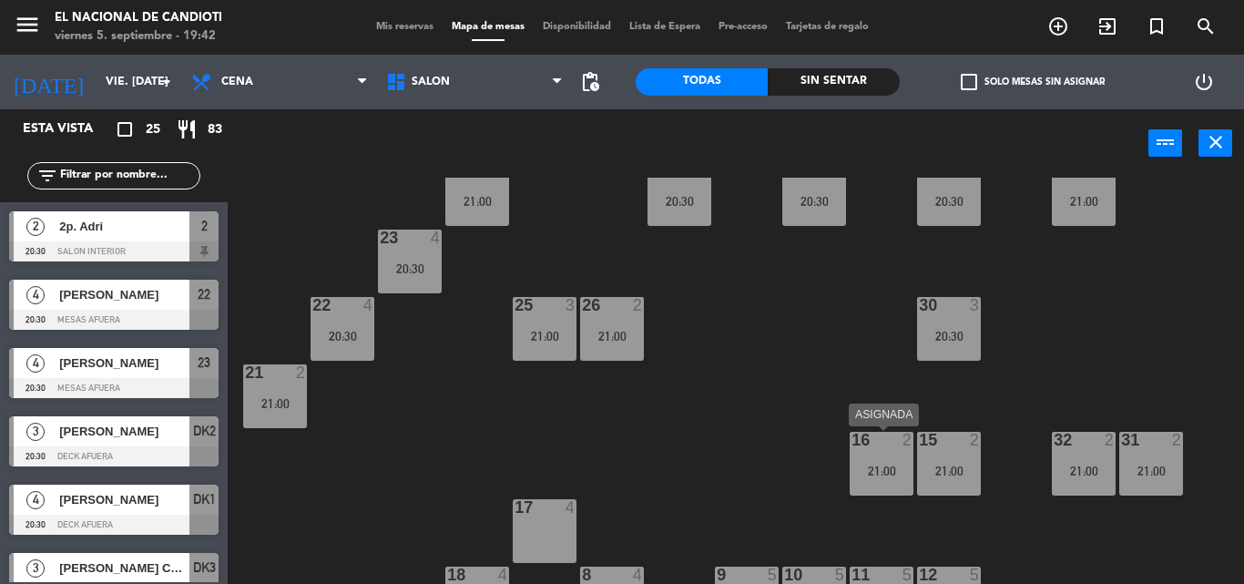
click at [889, 453] on div "16 2 21:00" at bounding box center [882, 464] width 64 height 64
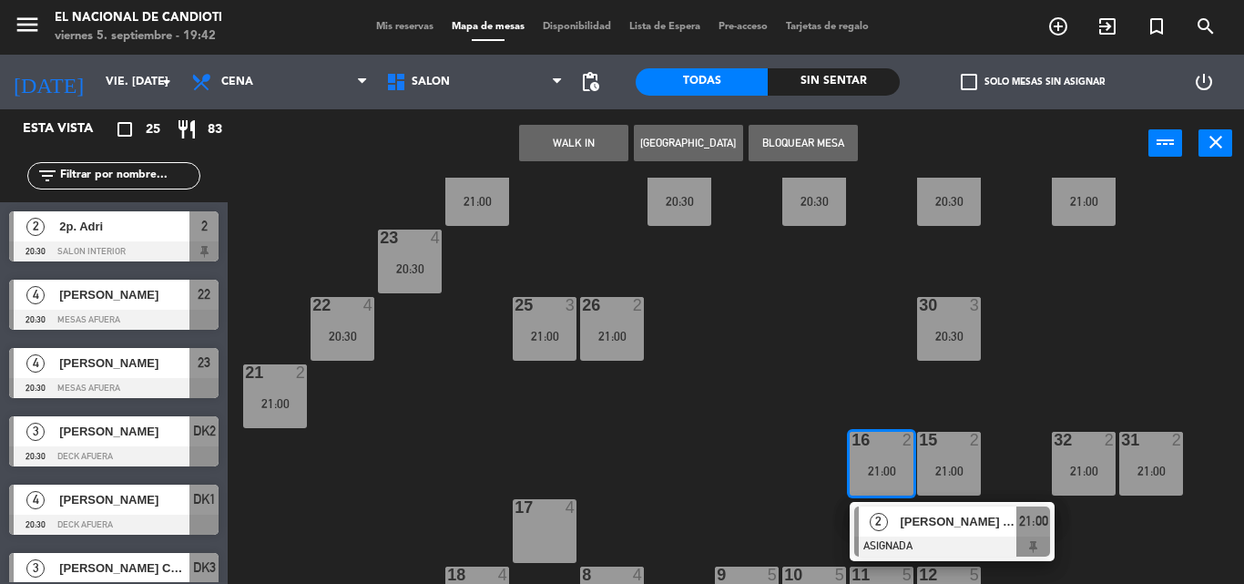
drag, startPoint x: 888, startPoint y: 453, endPoint x: 901, endPoint y: 468, distance: 20.6
click at [901, 468] on div "21:00" at bounding box center [882, 470] width 64 height 13
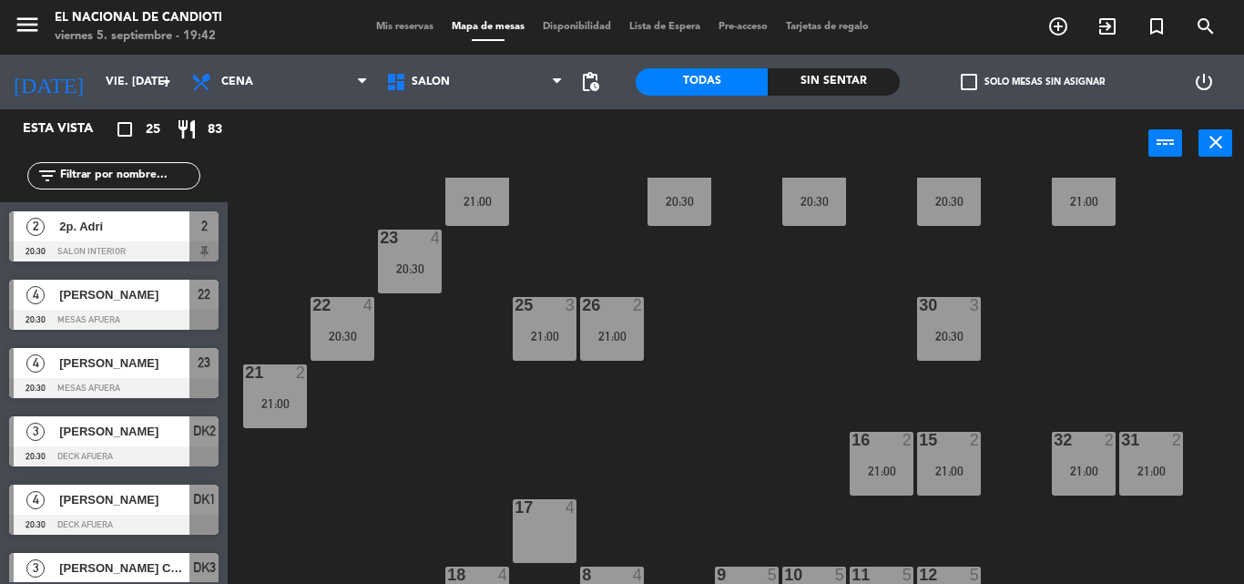
click at [889, 452] on div "16 2 21:00" at bounding box center [882, 464] width 64 height 64
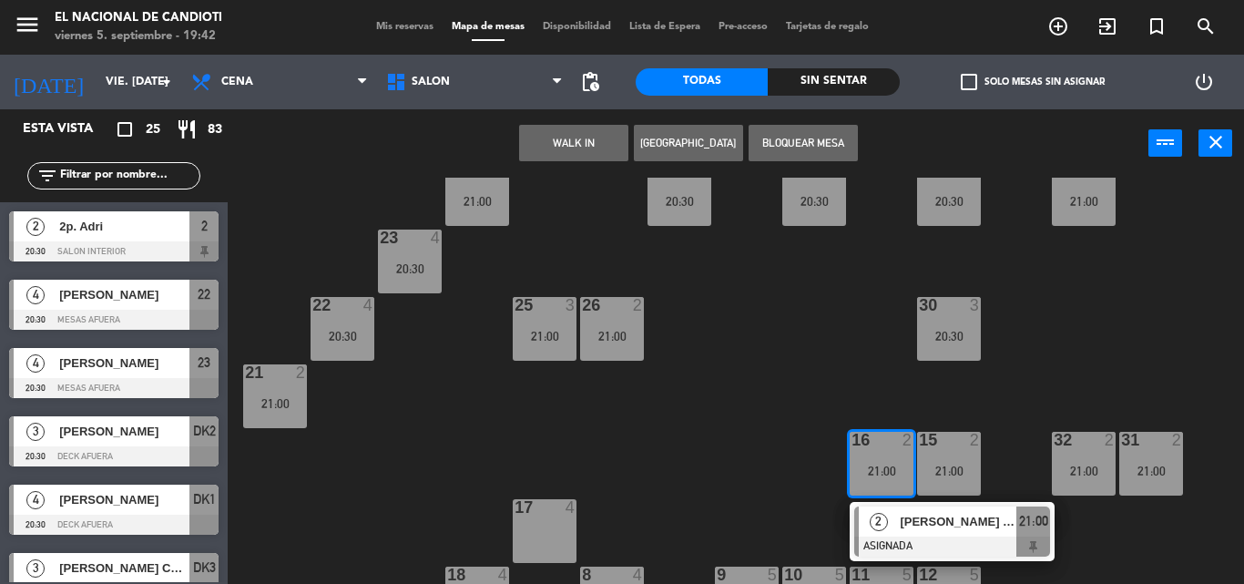
click at [879, 506] on div "2 [PERSON_NAME] 2P ASIGNADA 21:00" at bounding box center [952, 531] width 232 height 59
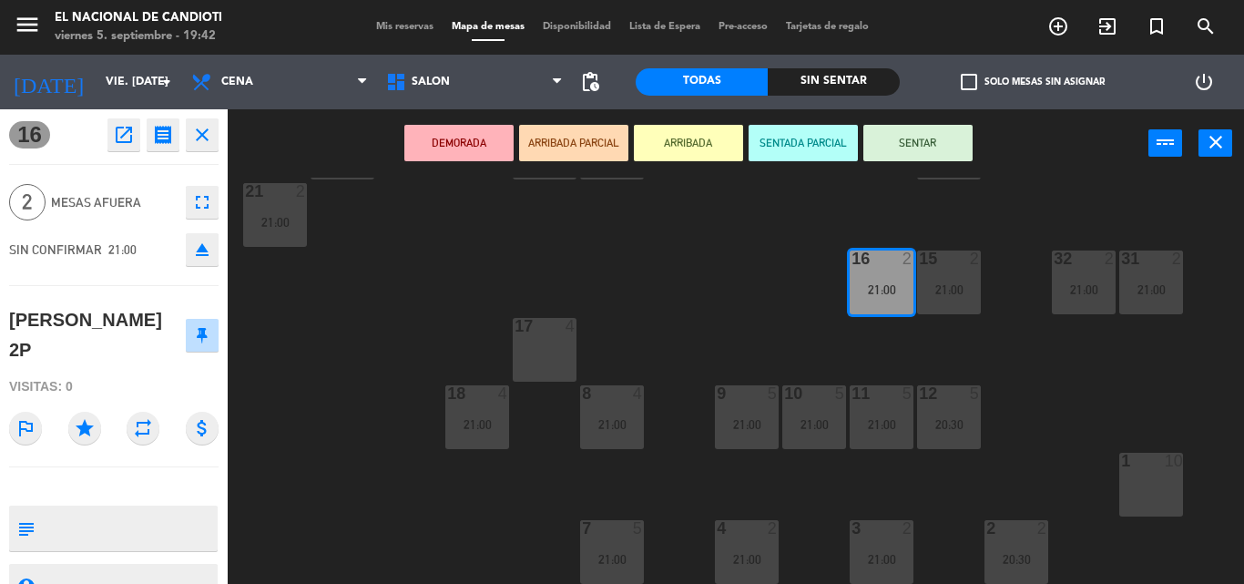
scroll to position [49, 0]
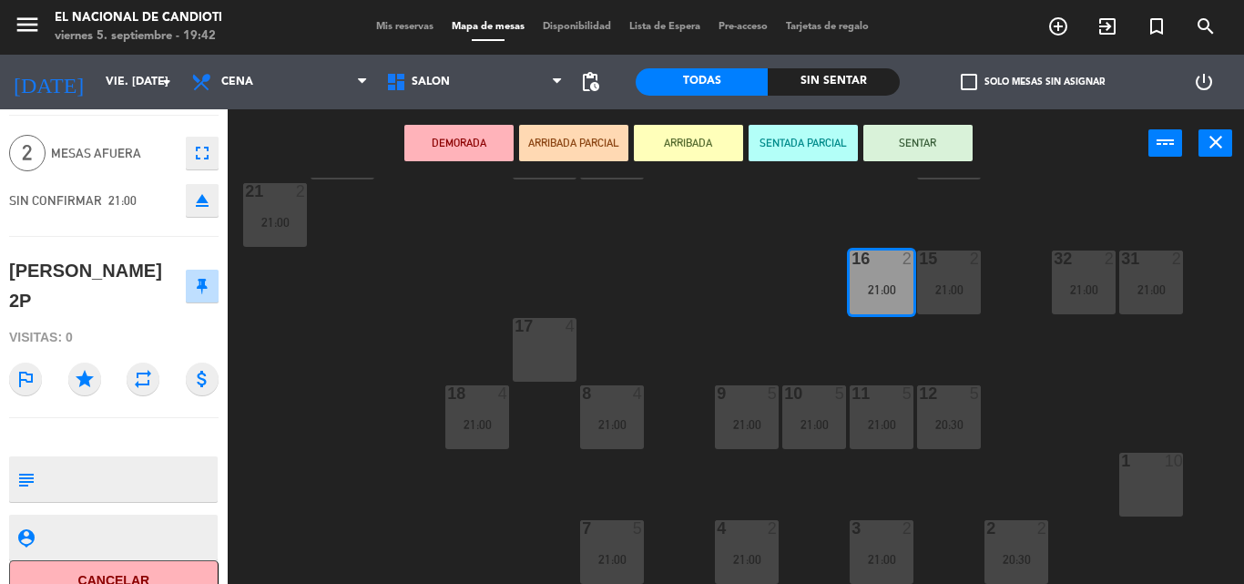
click at [117, 560] on button "Cancelar" at bounding box center [113, 580] width 209 height 41
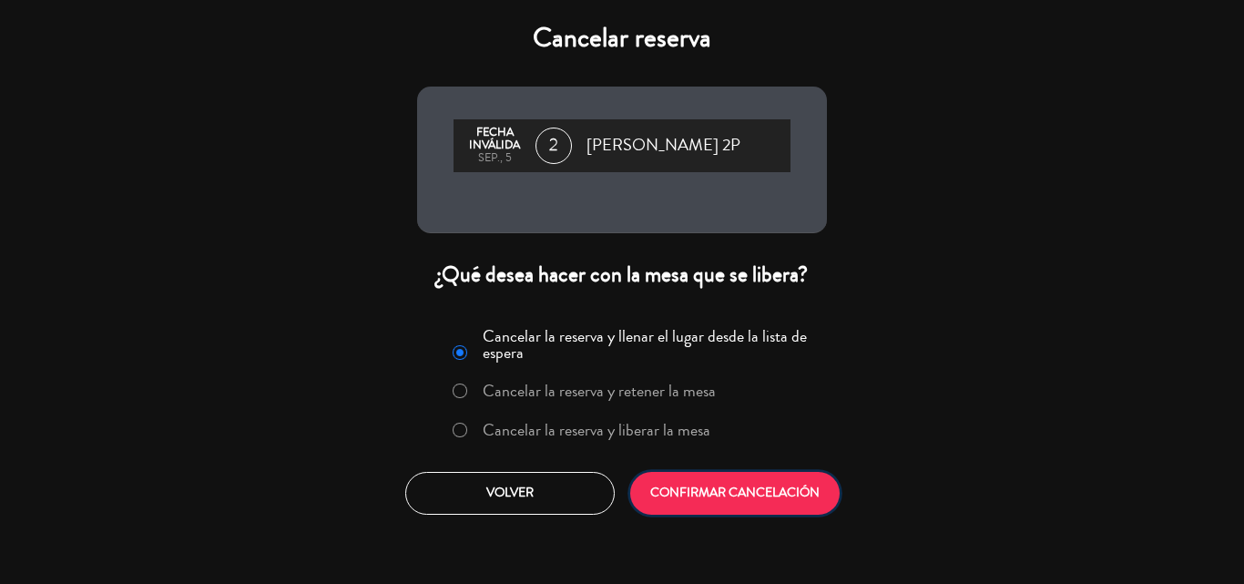
click at [668, 481] on button "CONFIRMAR CANCELACIÓN" at bounding box center [734, 493] width 209 height 43
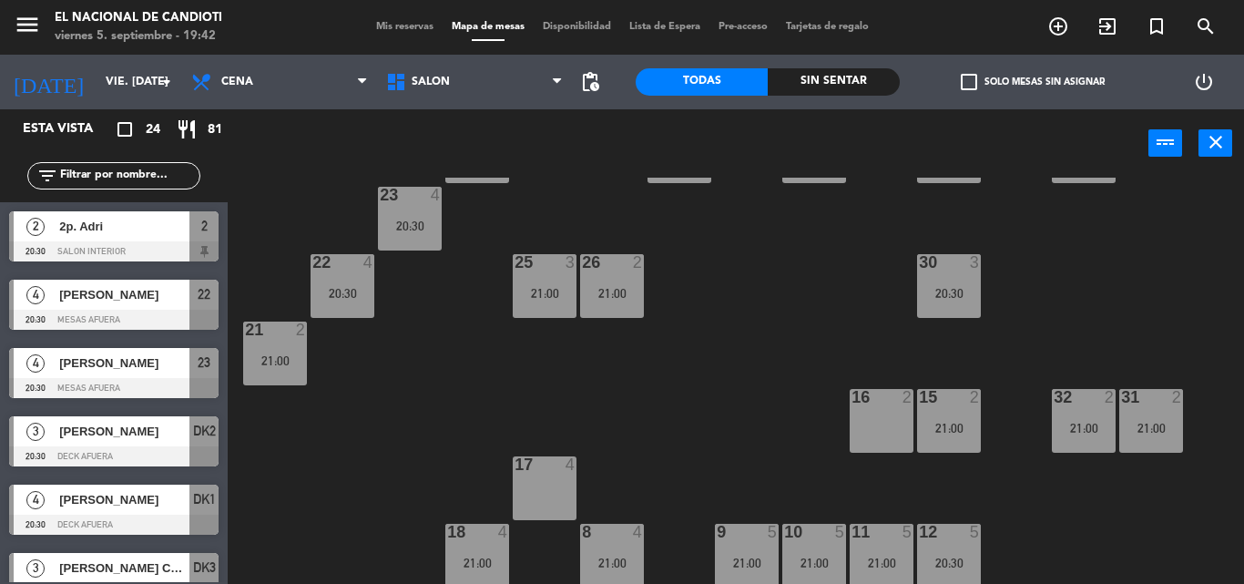
scroll to position [46, 0]
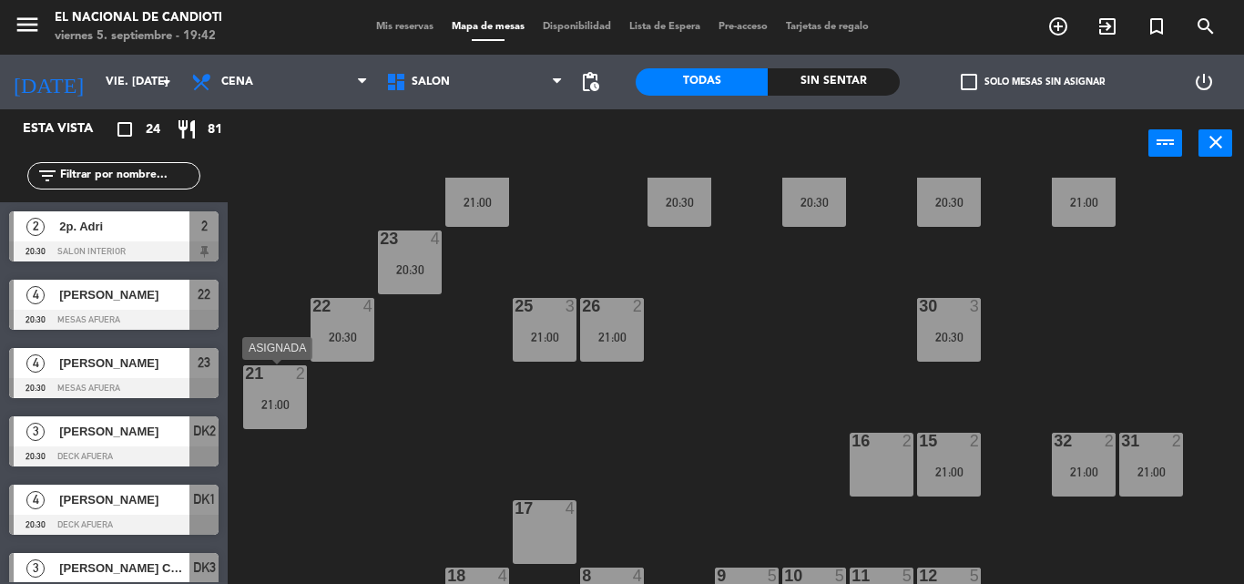
click at [264, 402] on div "21:00" at bounding box center [275, 404] width 64 height 13
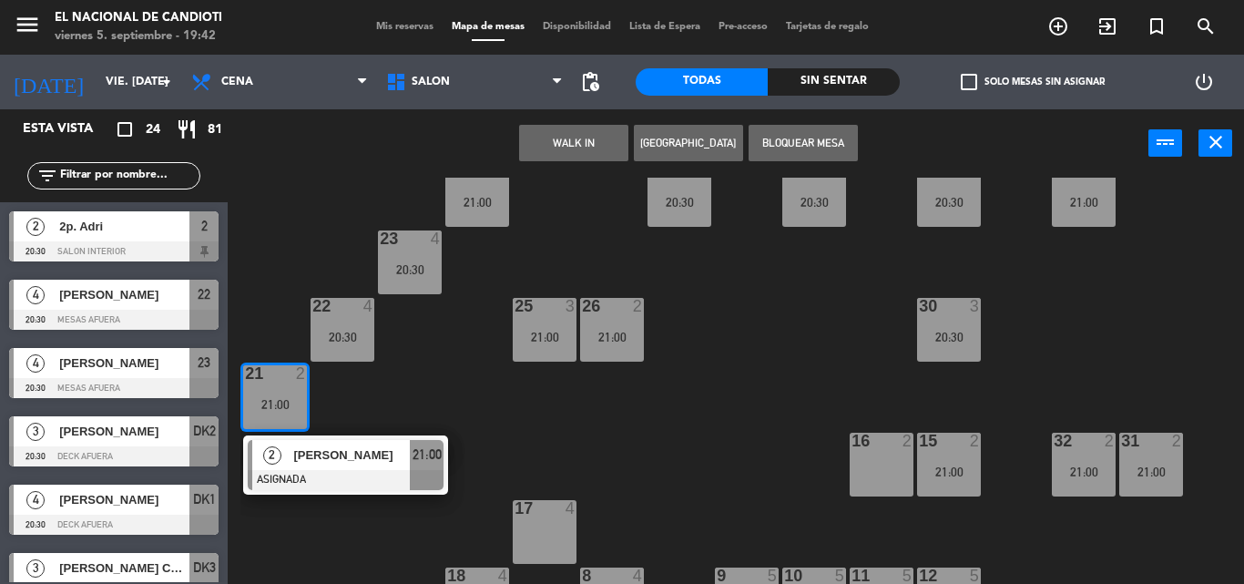
click at [265, 402] on div "21:00" at bounding box center [275, 404] width 64 height 13
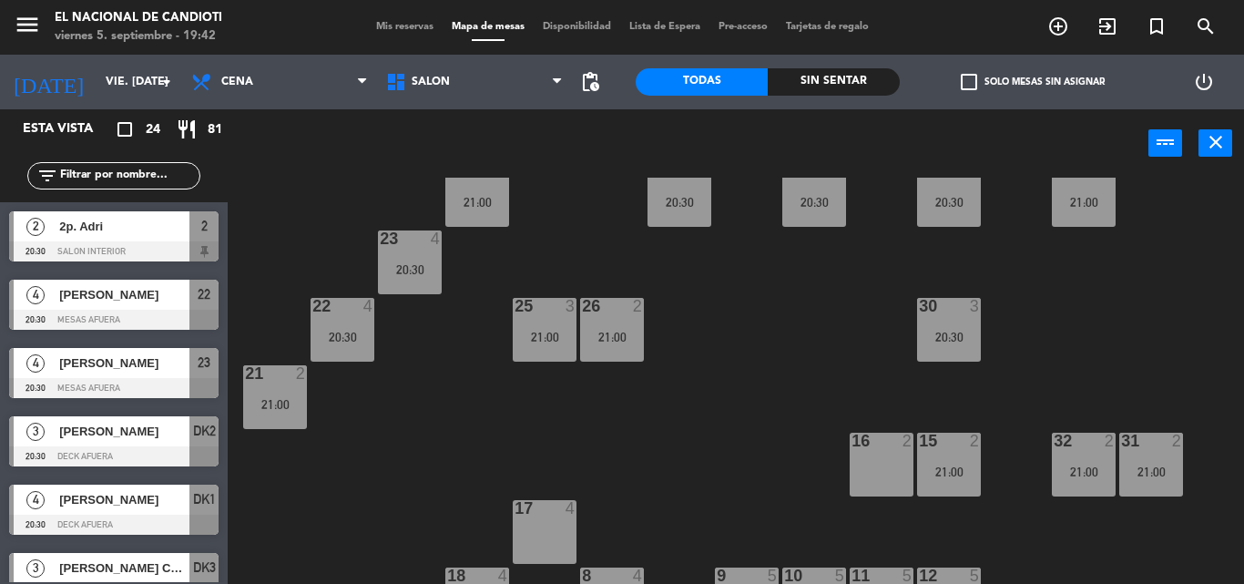
click at [265, 402] on div "21:00" at bounding box center [275, 404] width 64 height 13
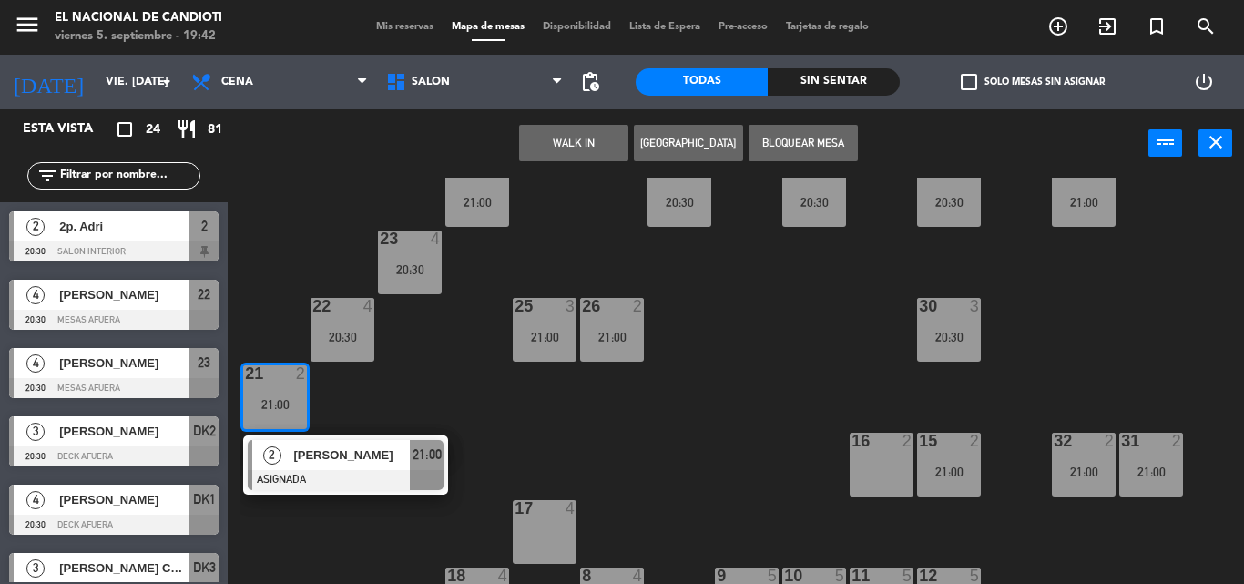
click at [265, 402] on div "21:00" at bounding box center [275, 404] width 64 height 13
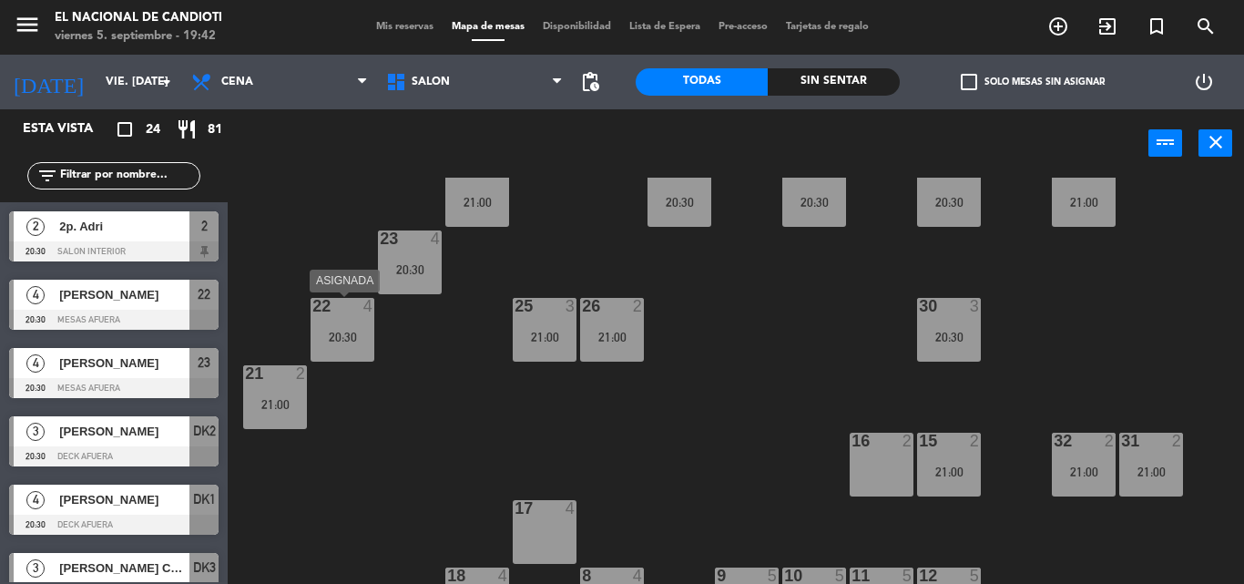
click at [312, 332] on div "20:30" at bounding box center [342, 337] width 64 height 13
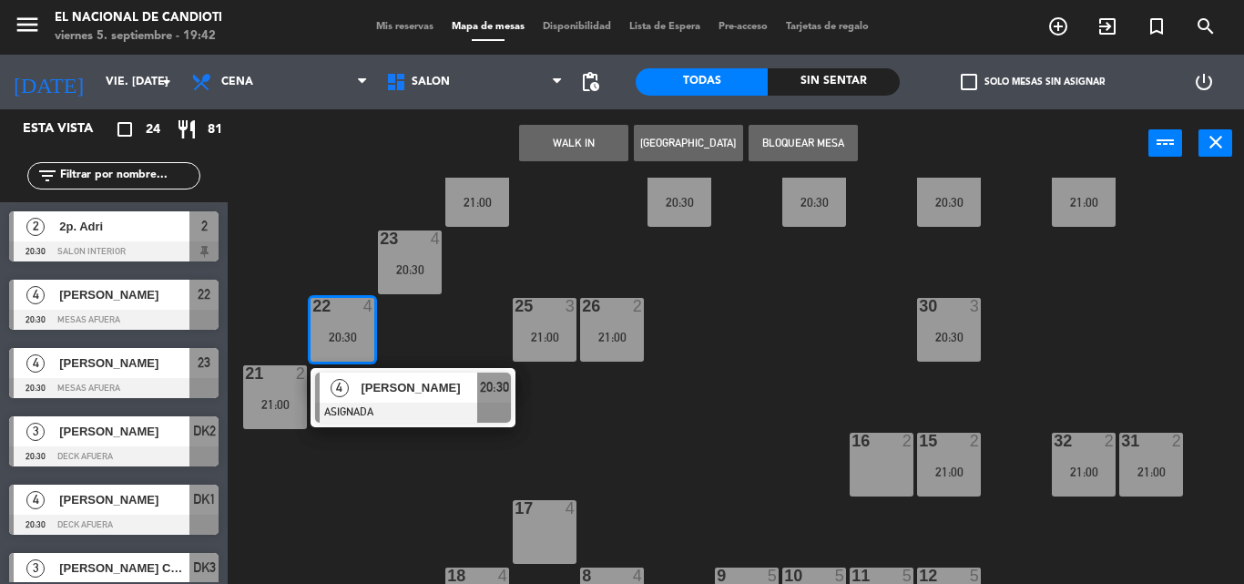
click at [312, 331] on div "20:30" at bounding box center [342, 337] width 64 height 13
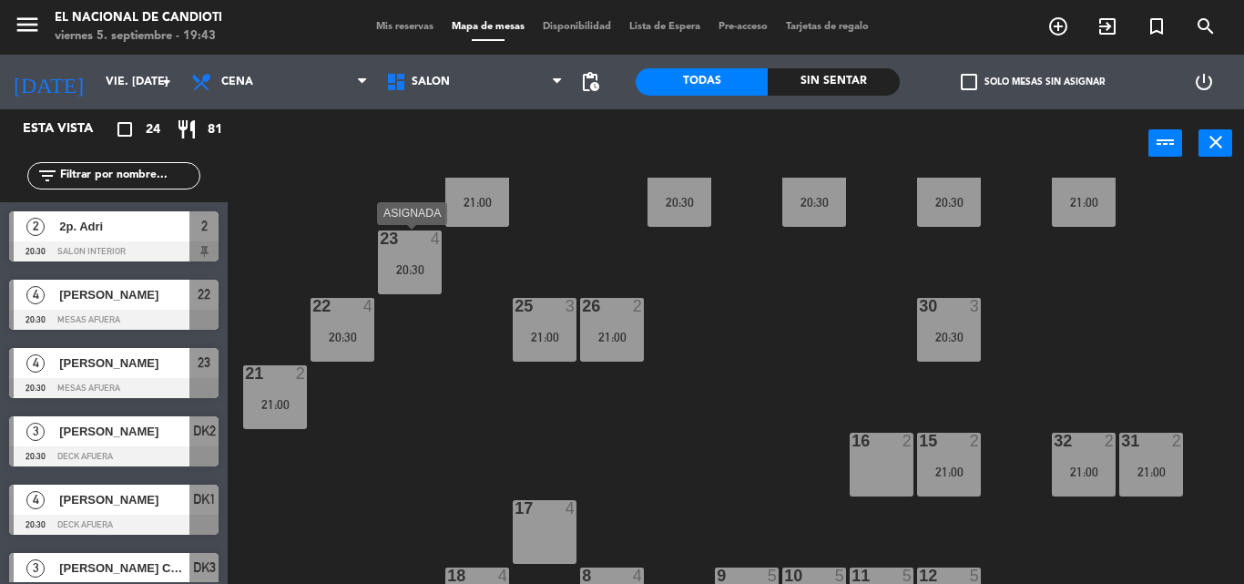
click at [402, 274] on div "20:30" at bounding box center [410, 269] width 64 height 13
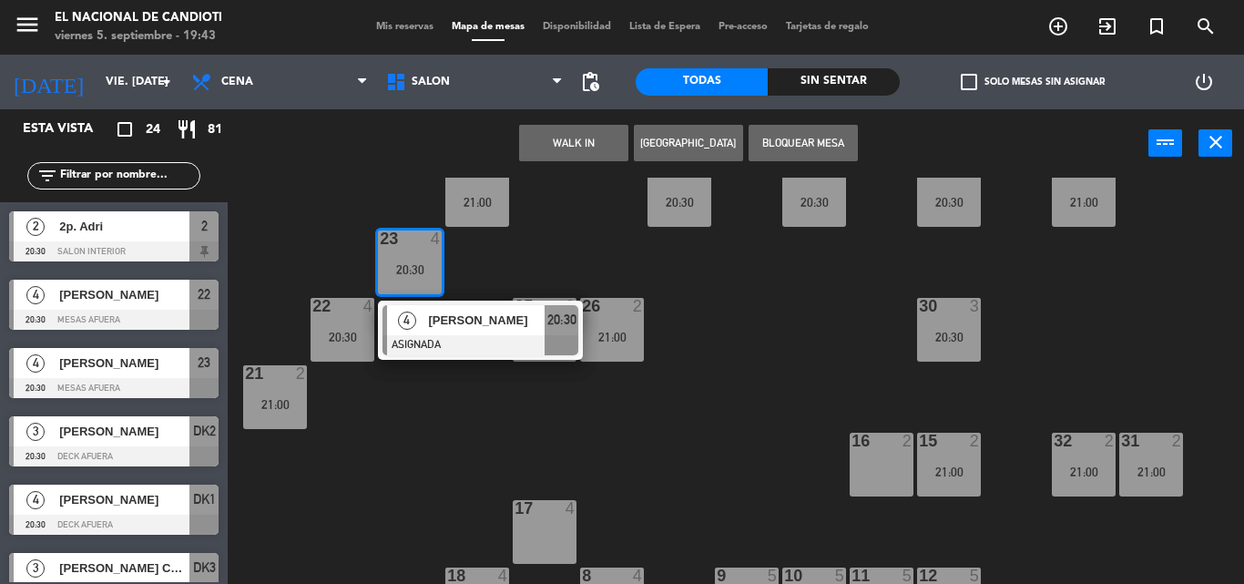
click at [402, 274] on div "20:30" at bounding box center [410, 269] width 64 height 13
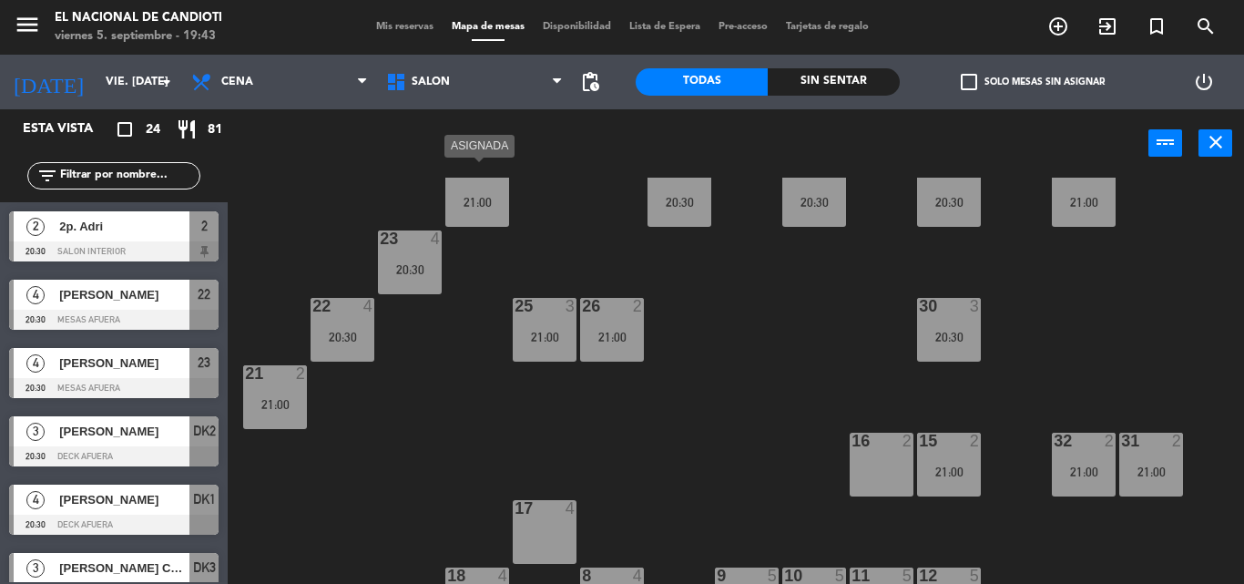
click at [490, 203] on div "21:00" at bounding box center [477, 202] width 64 height 13
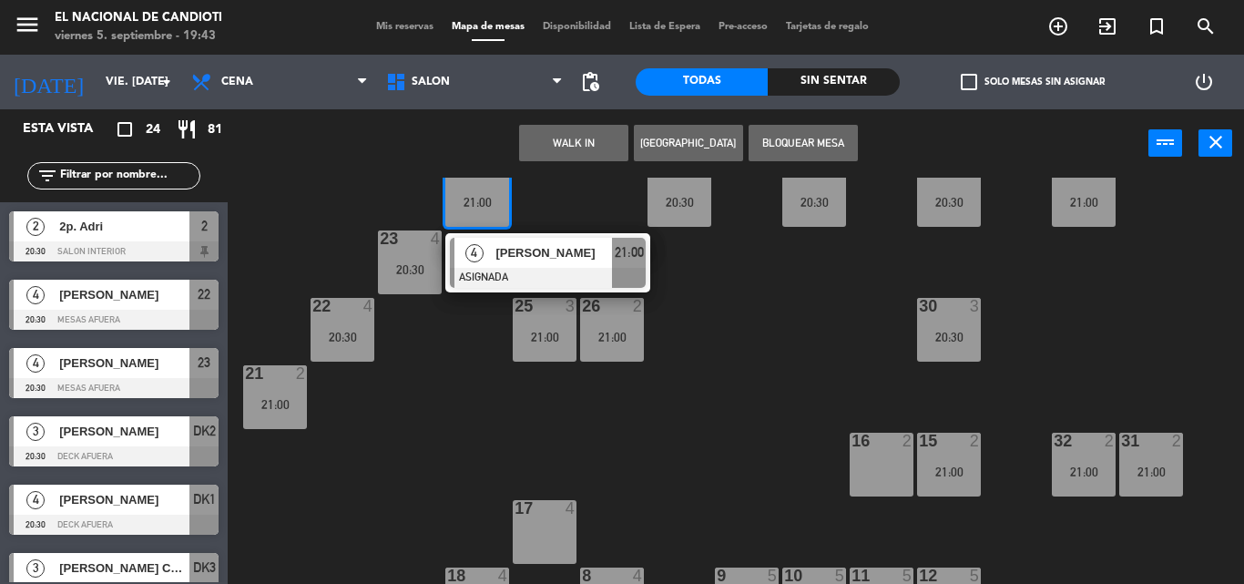
click at [490, 203] on div "21:00" at bounding box center [477, 202] width 64 height 13
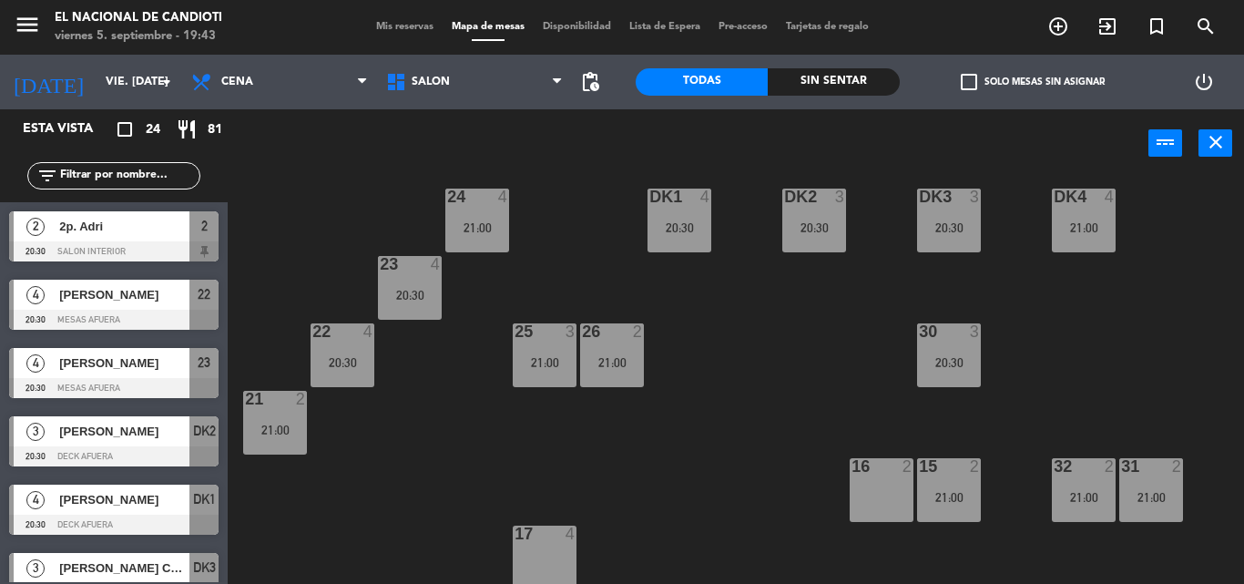
scroll to position [0, 0]
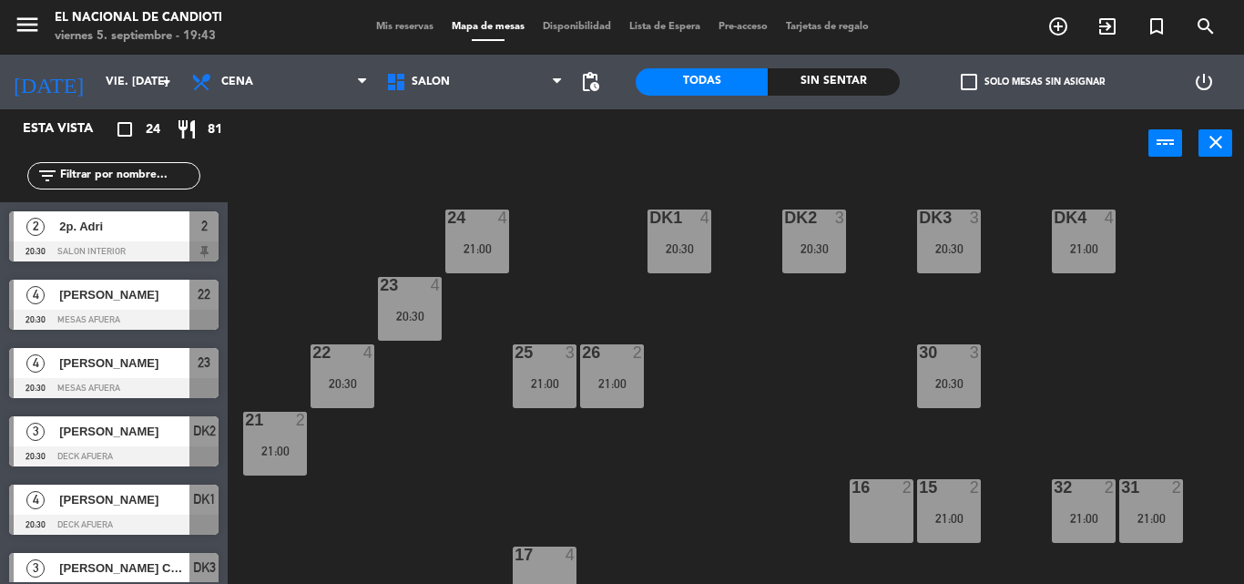
click at [490, 250] on div "21:00" at bounding box center [477, 248] width 64 height 13
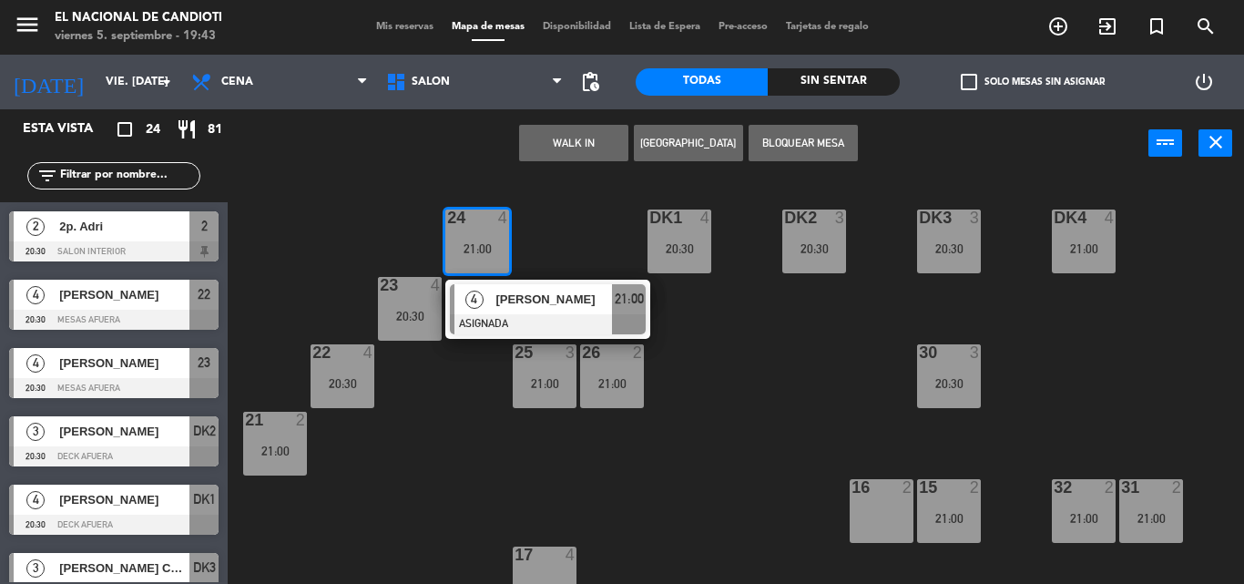
click at [504, 301] on span "[PERSON_NAME]" at bounding box center [553, 299] width 117 height 19
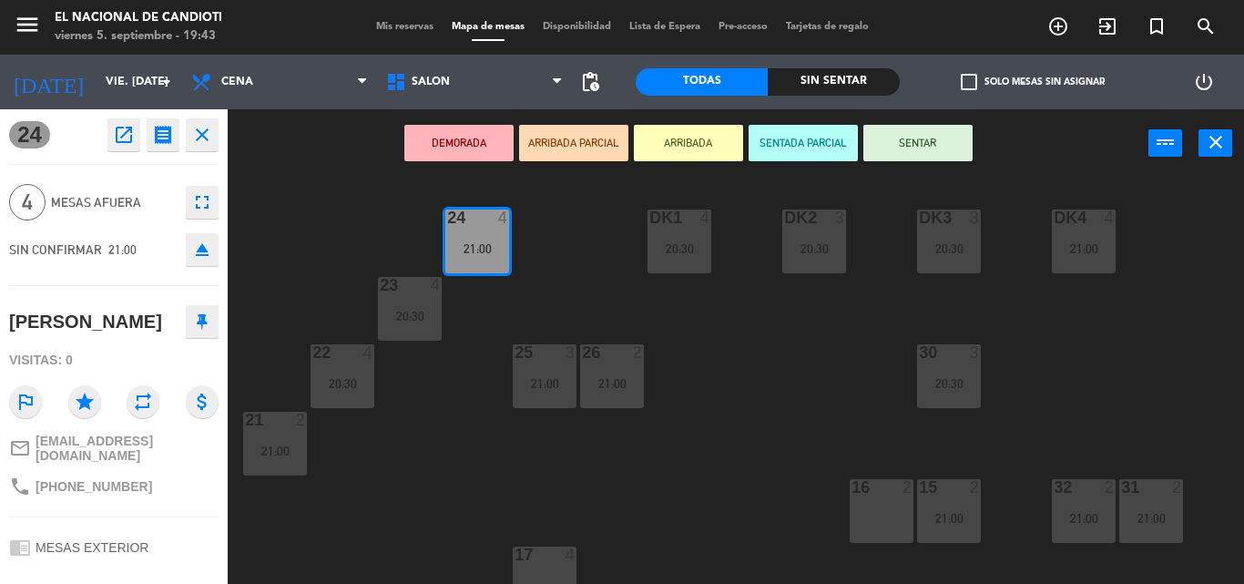
click at [202, 137] on icon "close" at bounding box center [202, 135] width 22 height 22
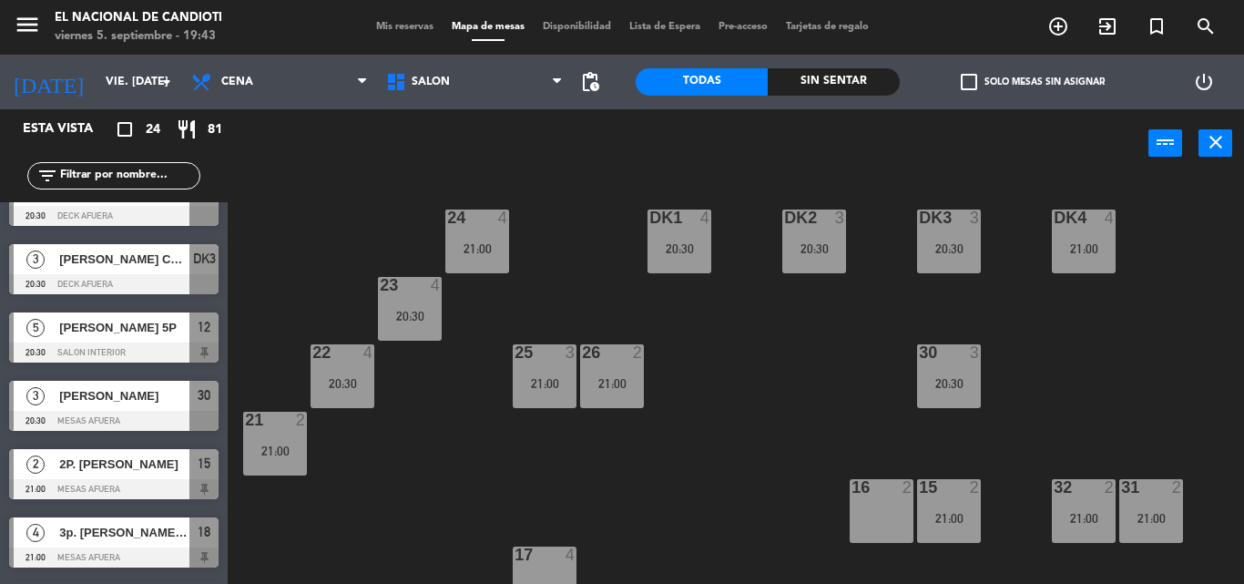
click at [552, 384] on div "21:00" at bounding box center [545, 383] width 64 height 13
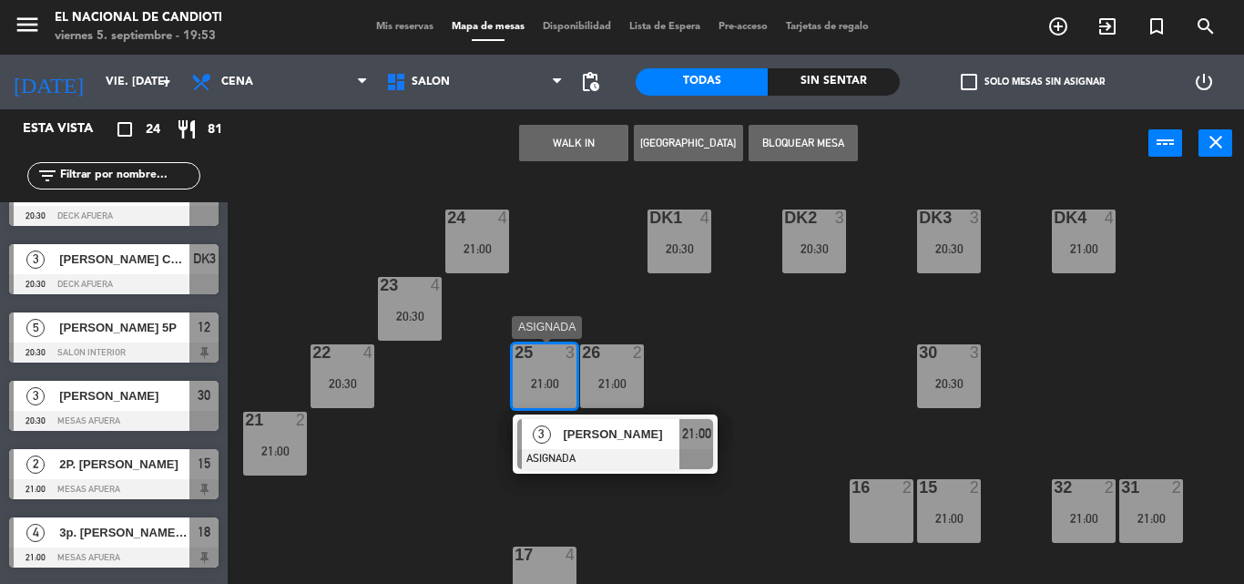
click at [552, 384] on div "21:00" at bounding box center [545, 383] width 64 height 13
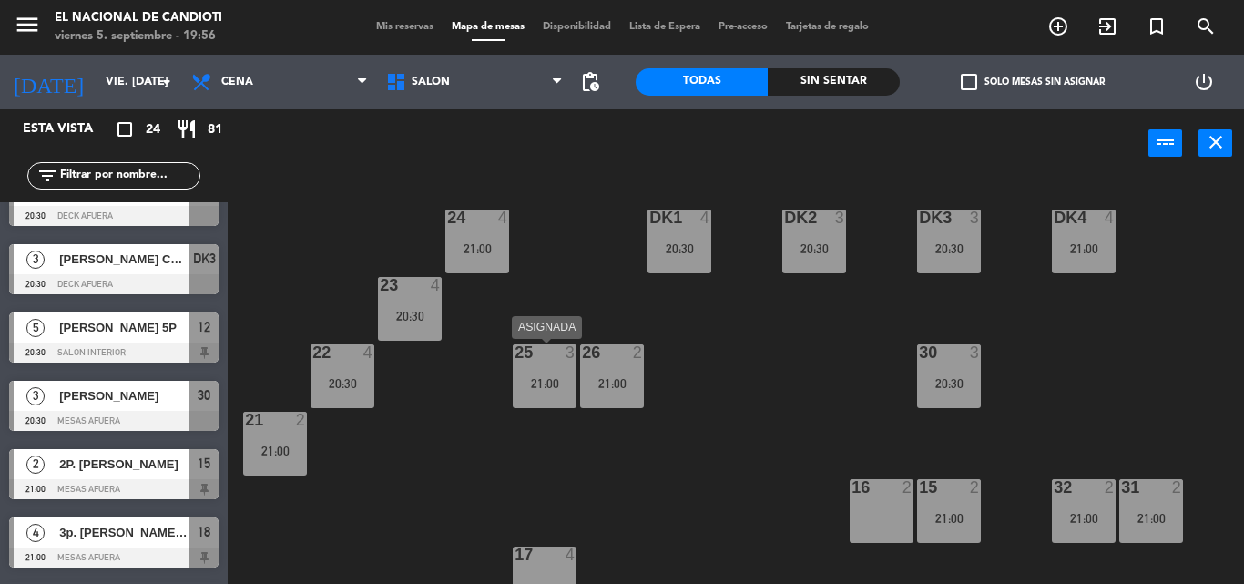
click at [563, 366] on div "25 3 21:00" at bounding box center [545, 376] width 64 height 64
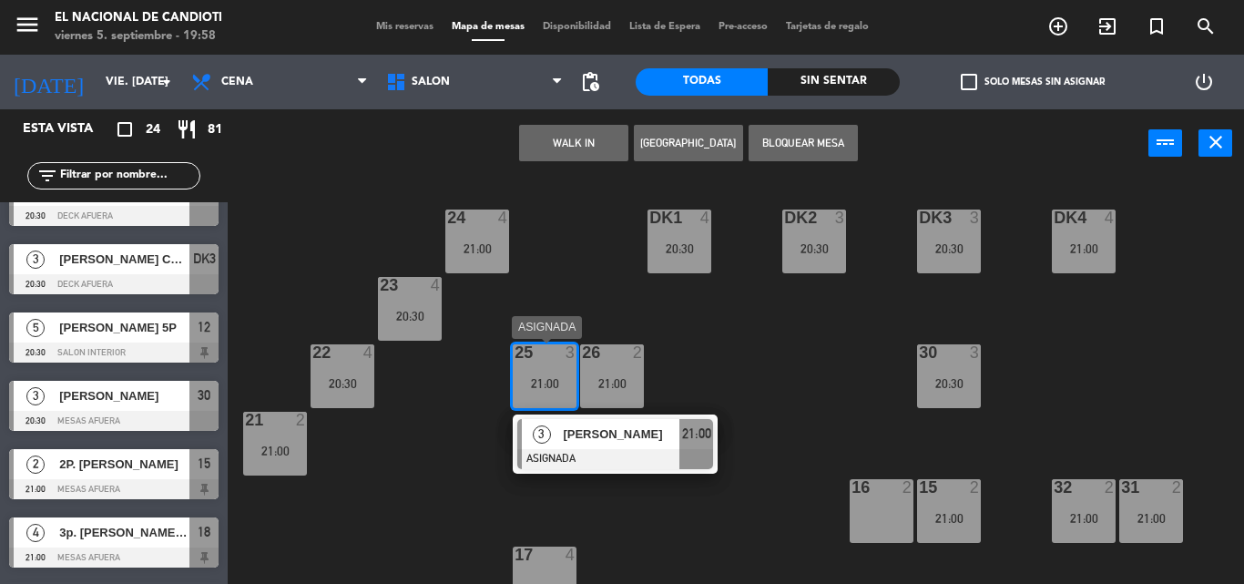
click at [551, 372] on div "25 3 21:00" at bounding box center [545, 376] width 64 height 64
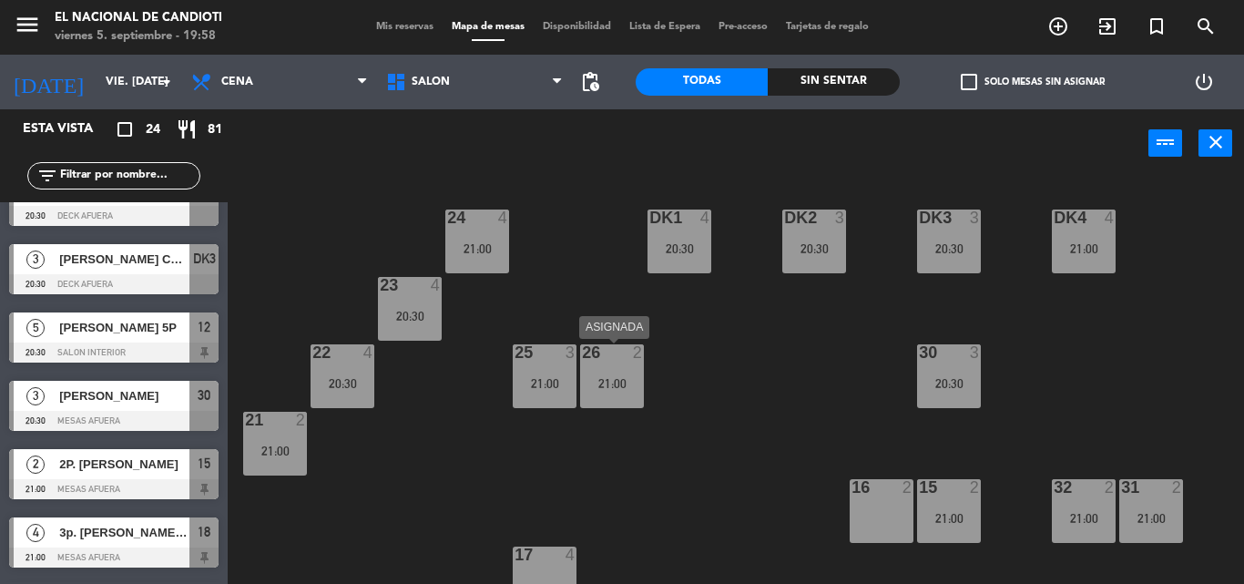
click at [624, 350] on div at bounding box center [611, 352] width 30 height 16
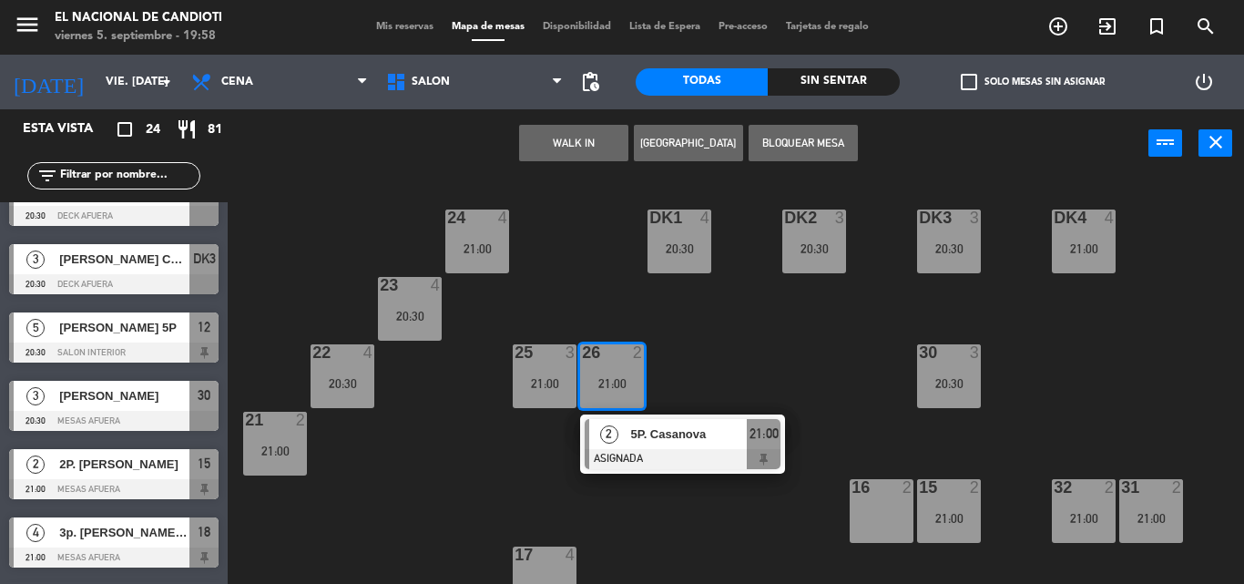
click at [619, 372] on div "26 2 21:00" at bounding box center [612, 376] width 64 height 64
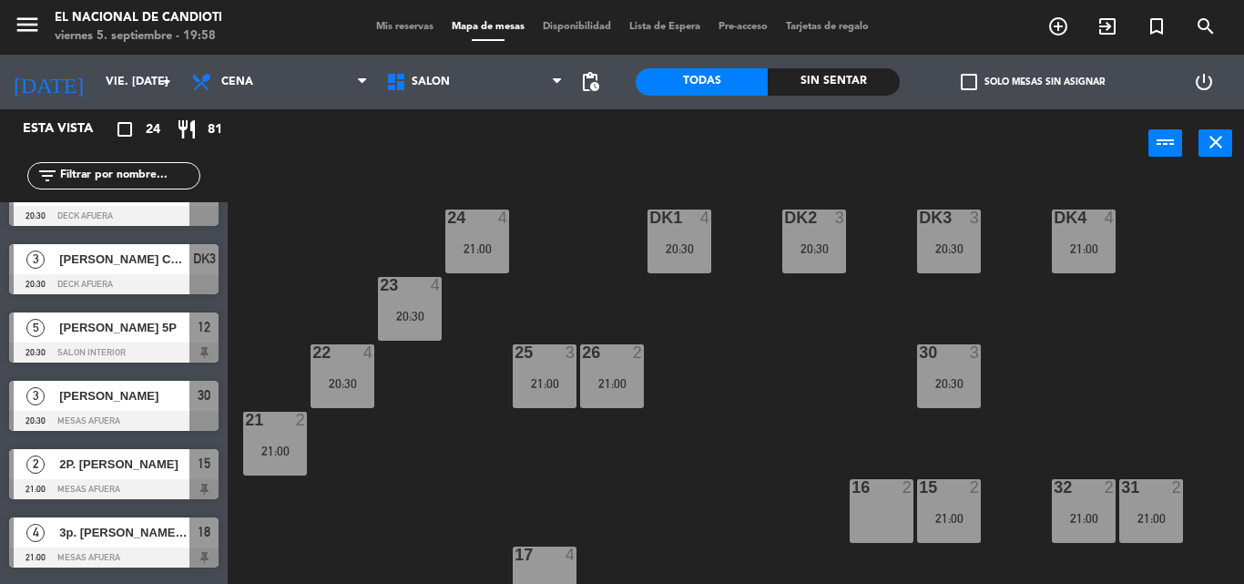
click at [565, 378] on div "21:00" at bounding box center [545, 383] width 64 height 13
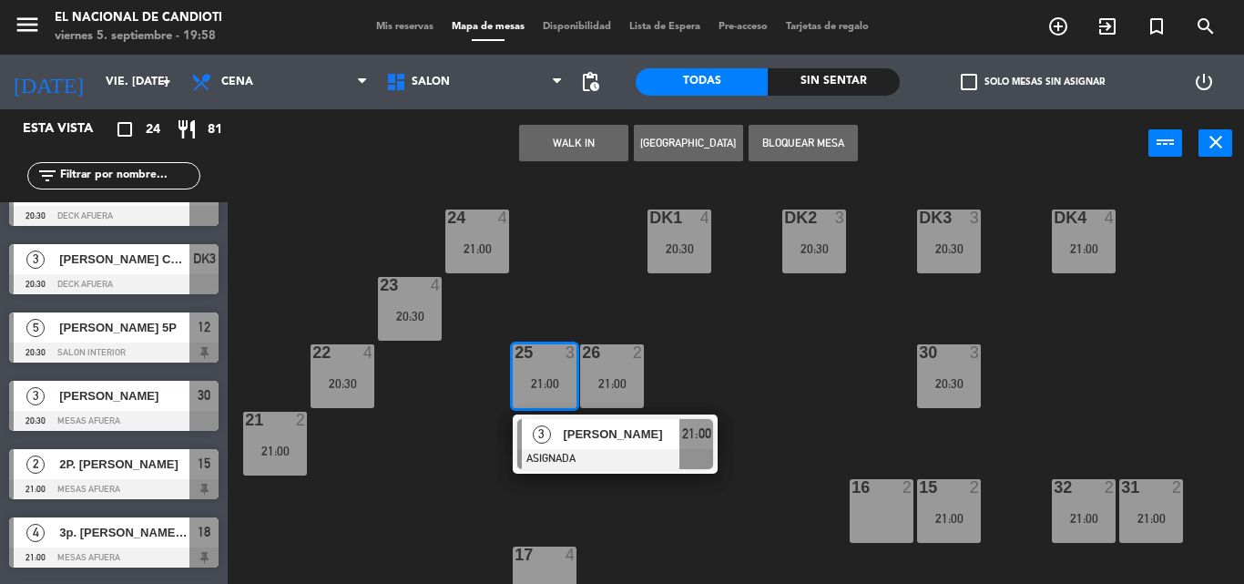
click at [563, 378] on div "21:00" at bounding box center [545, 383] width 64 height 13
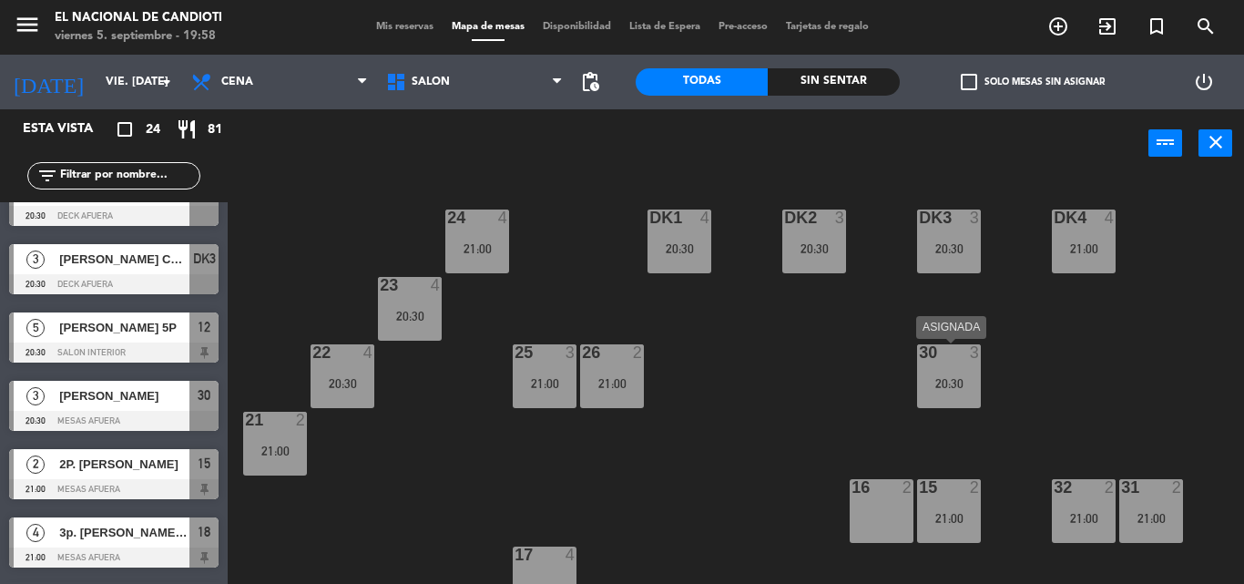
click at [920, 361] on div "30" at bounding box center [919, 352] width 1 height 16
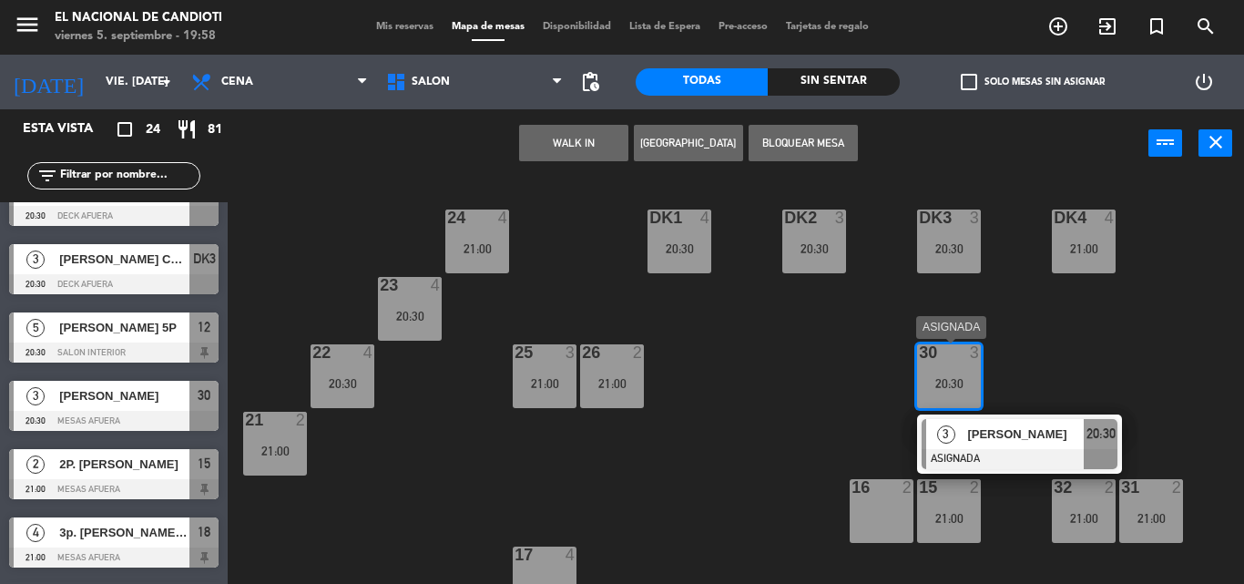
click at [976, 444] on div "[PERSON_NAME]" at bounding box center [1024, 434] width 118 height 30
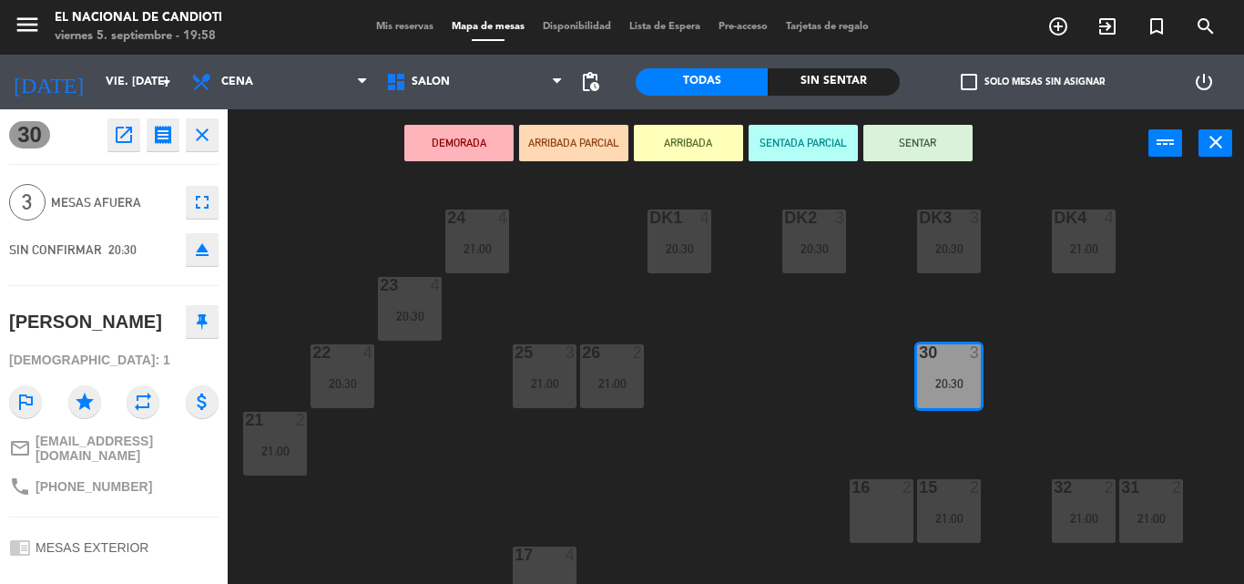
click at [957, 361] on div at bounding box center [948, 352] width 30 height 16
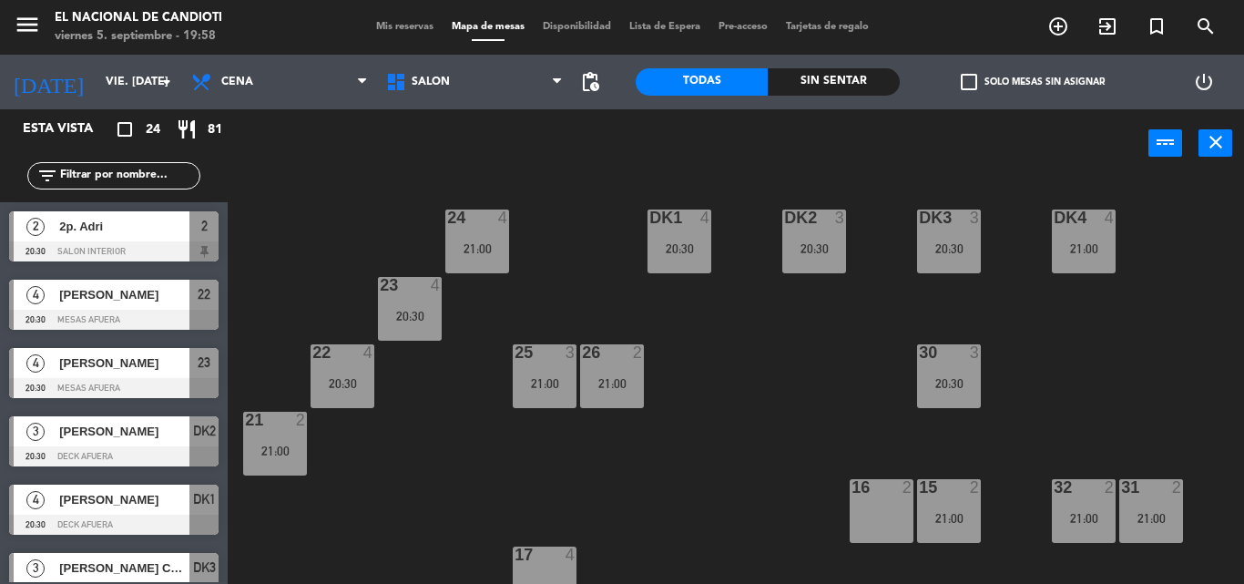
click at [918, 362] on div "30 3" at bounding box center [949, 353] width 64 height 18
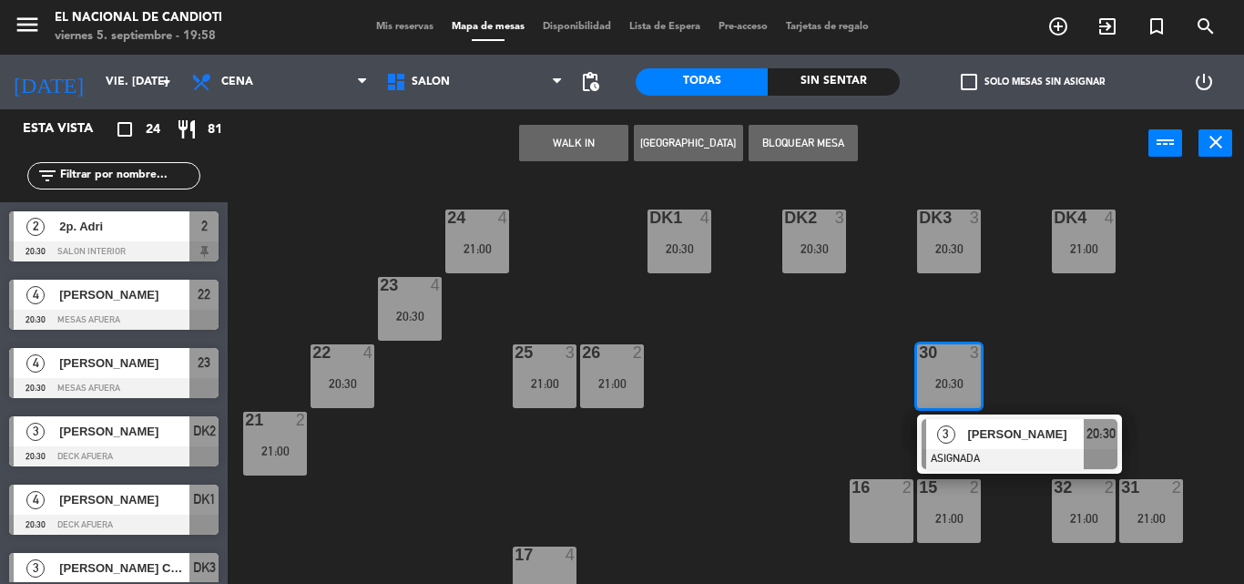
click at [694, 374] on div "24 4 21:00 DK1 4 20:30 DK2 3 20:30 DK3 3 20:30 DK4 4 21:00 23 4 20:30 22 4 20:3…" at bounding box center [741, 381] width 1003 height 406
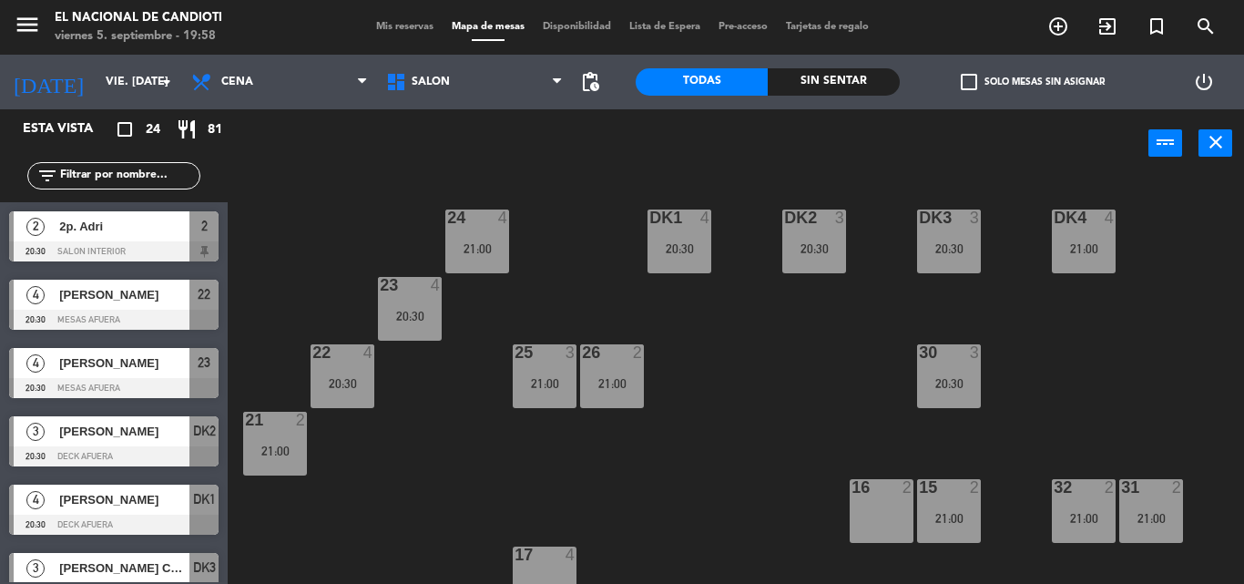
click at [292, 431] on div "21 2 21:00" at bounding box center [275, 444] width 64 height 64
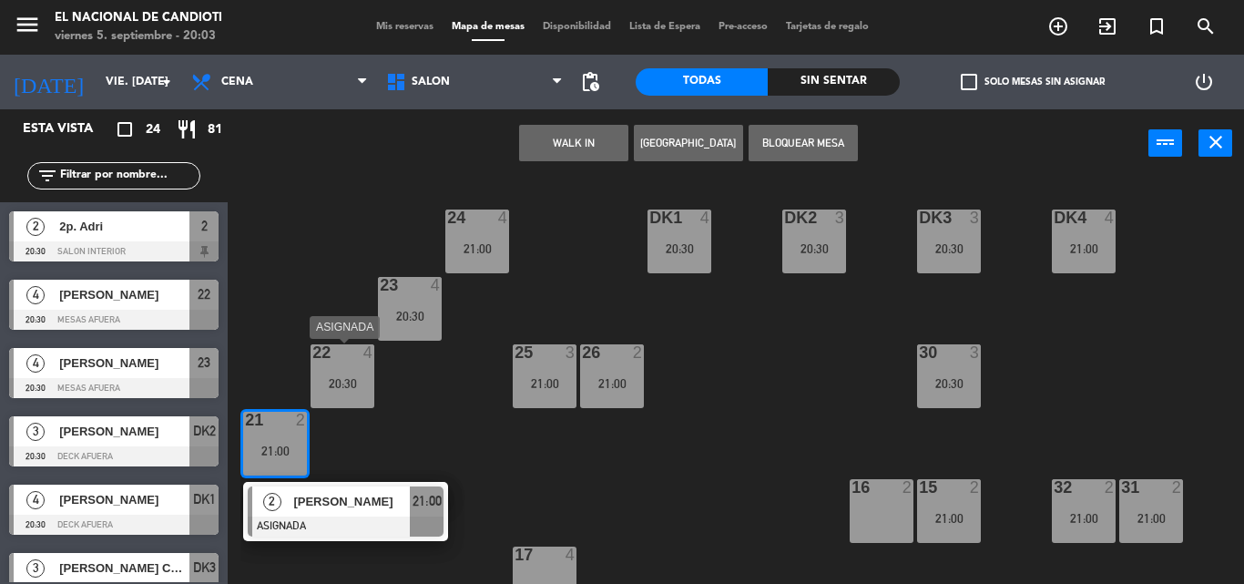
click at [339, 380] on div "20:30" at bounding box center [342, 383] width 64 height 13
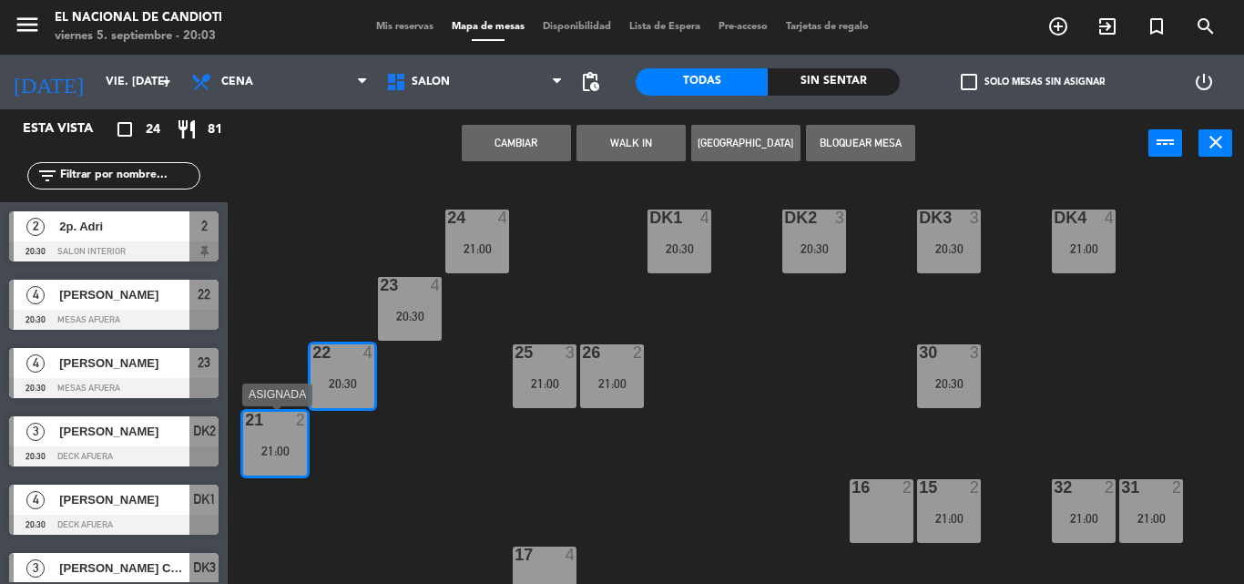
click at [246, 433] on div "21 2 21:00" at bounding box center [275, 444] width 64 height 64
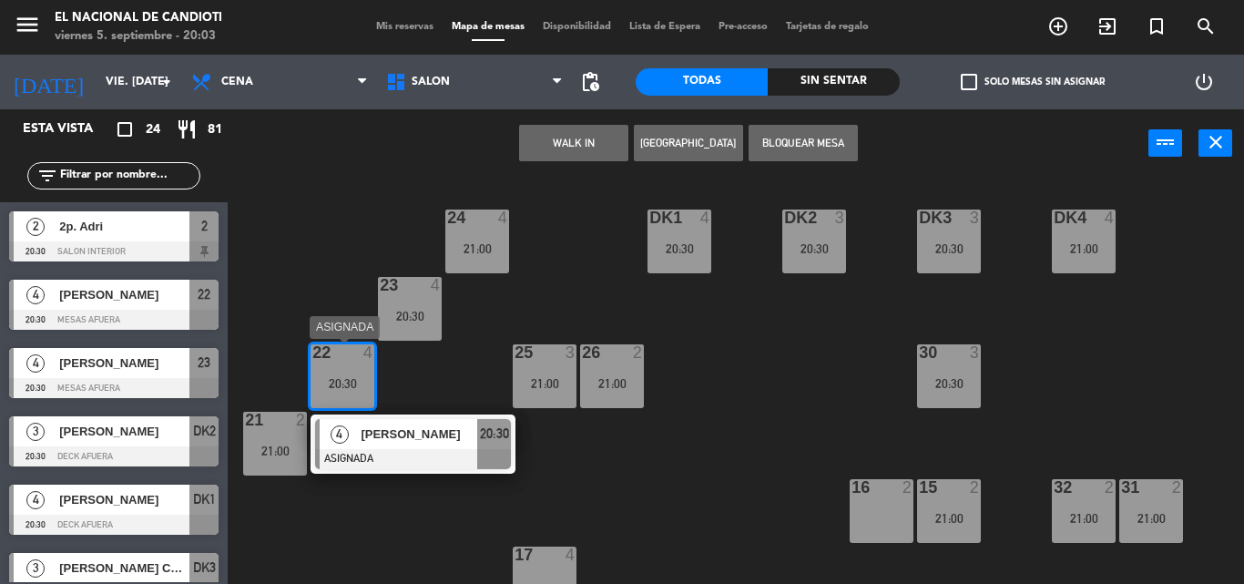
click at [328, 376] on div "20:30" at bounding box center [342, 383] width 64 height 14
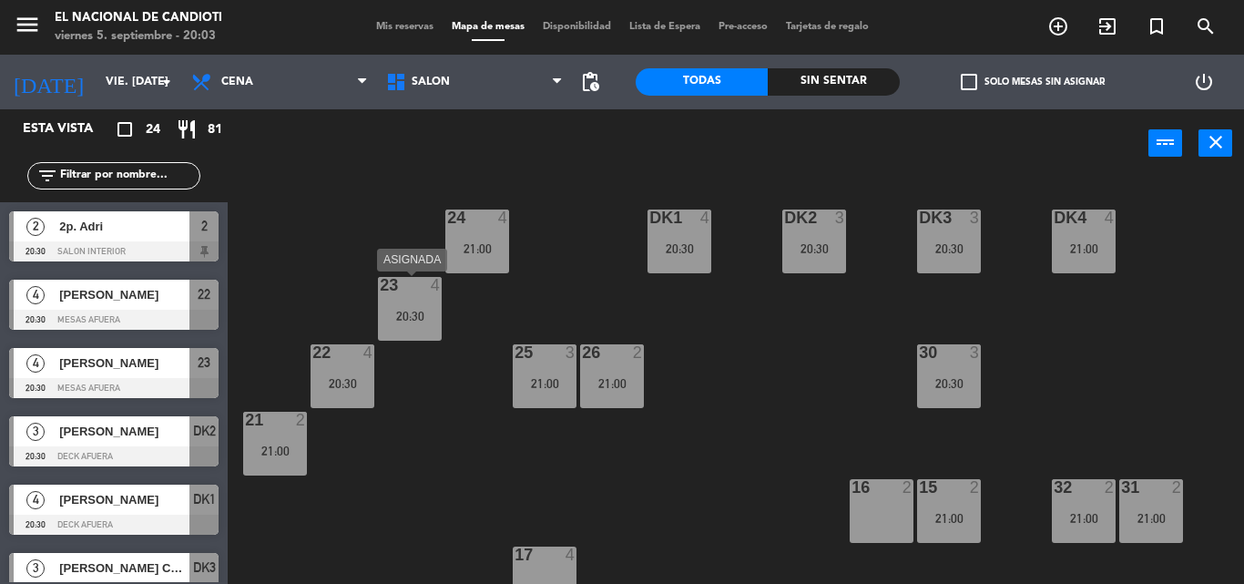
click at [393, 310] on div "20:30" at bounding box center [410, 316] width 64 height 13
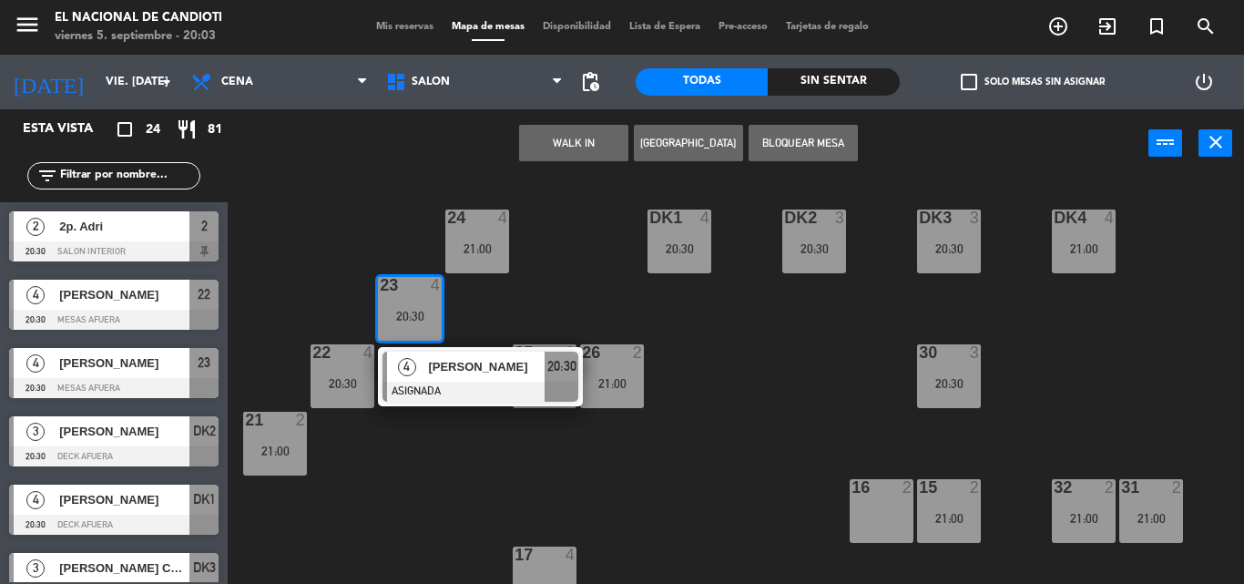
drag, startPoint x: 393, startPoint y: 310, endPoint x: 413, endPoint y: 300, distance: 22.0
click at [393, 310] on div "20:30" at bounding box center [410, 316] width 64 height 13
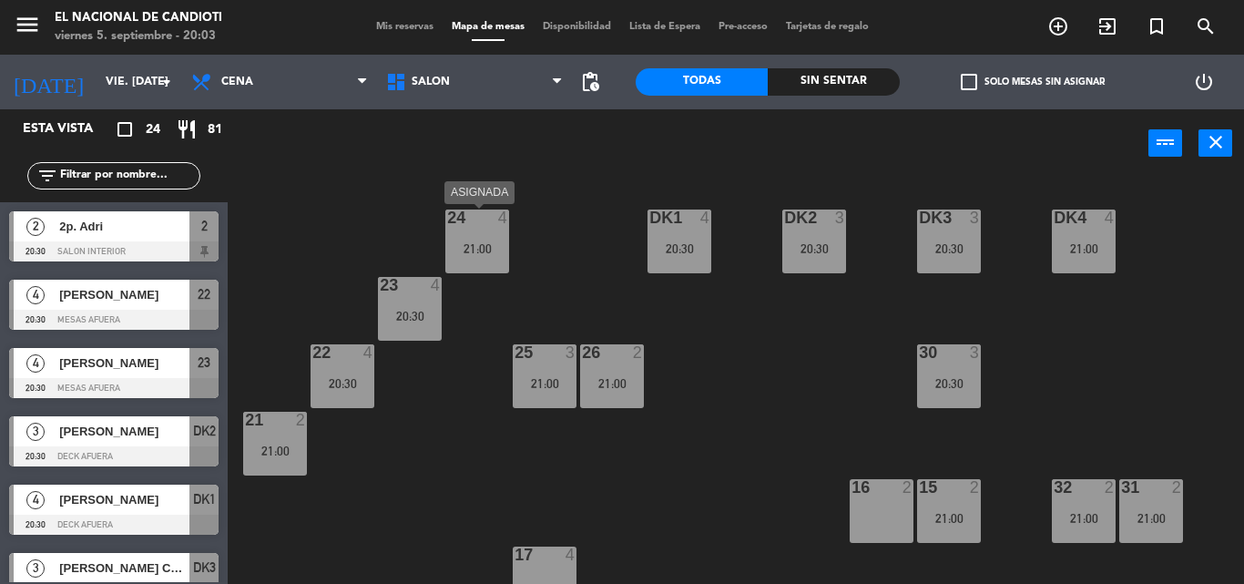
click at [459, 245] on div "21:00" at bounding box center [477, 248] width 64 height 13
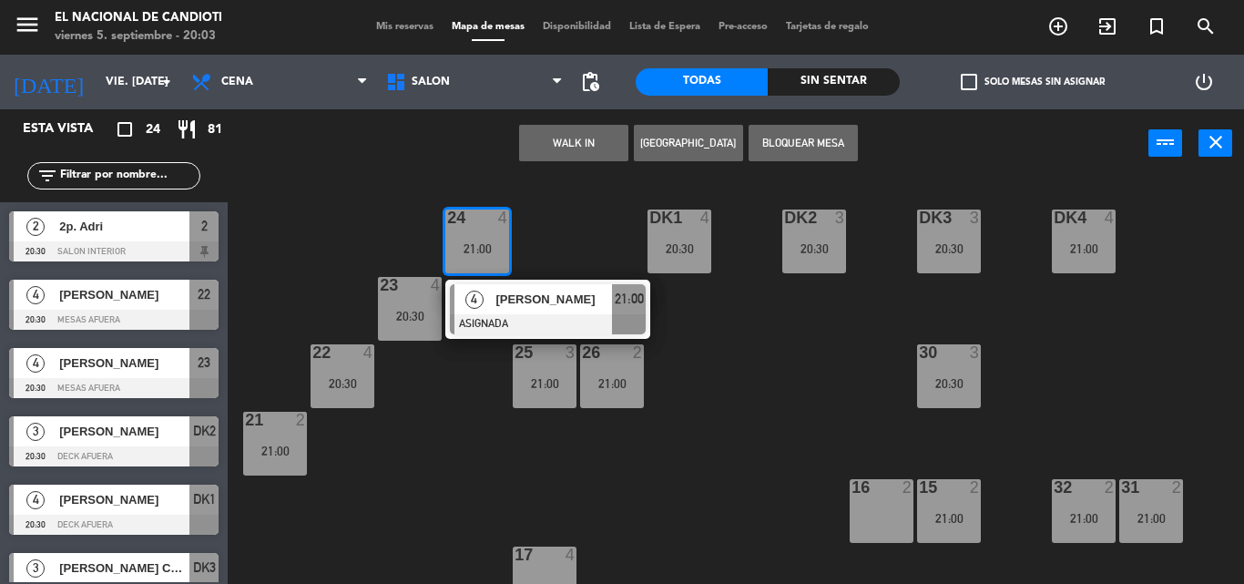
click at [459, 245] on div "21:00" at bounding box center [477, 248] width 64 height 13
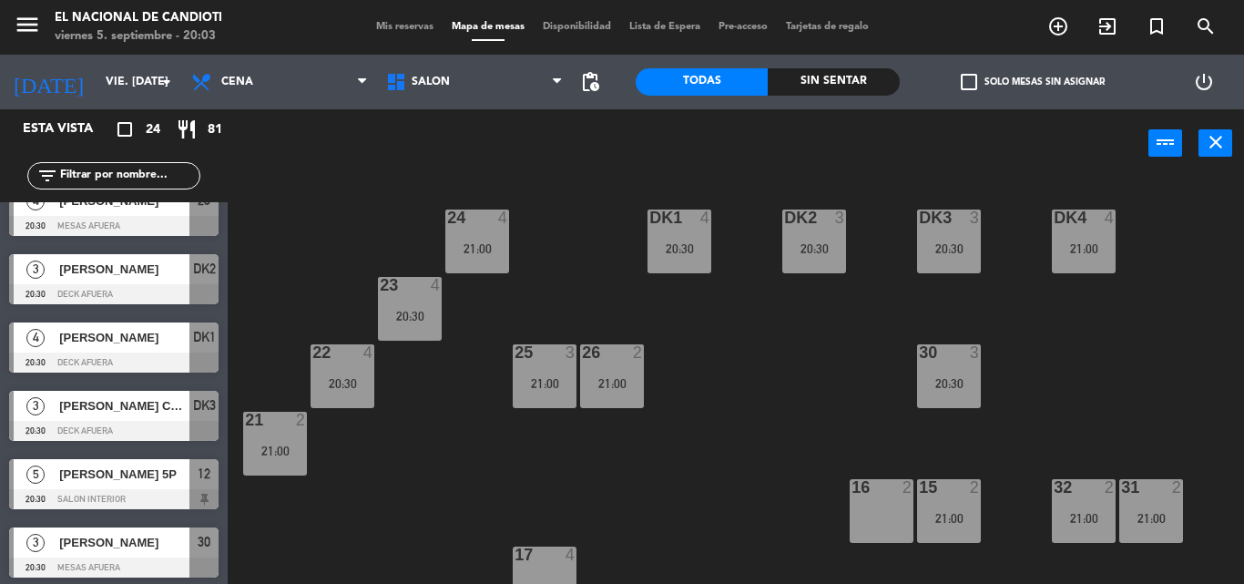
scroll to position [182, 0]
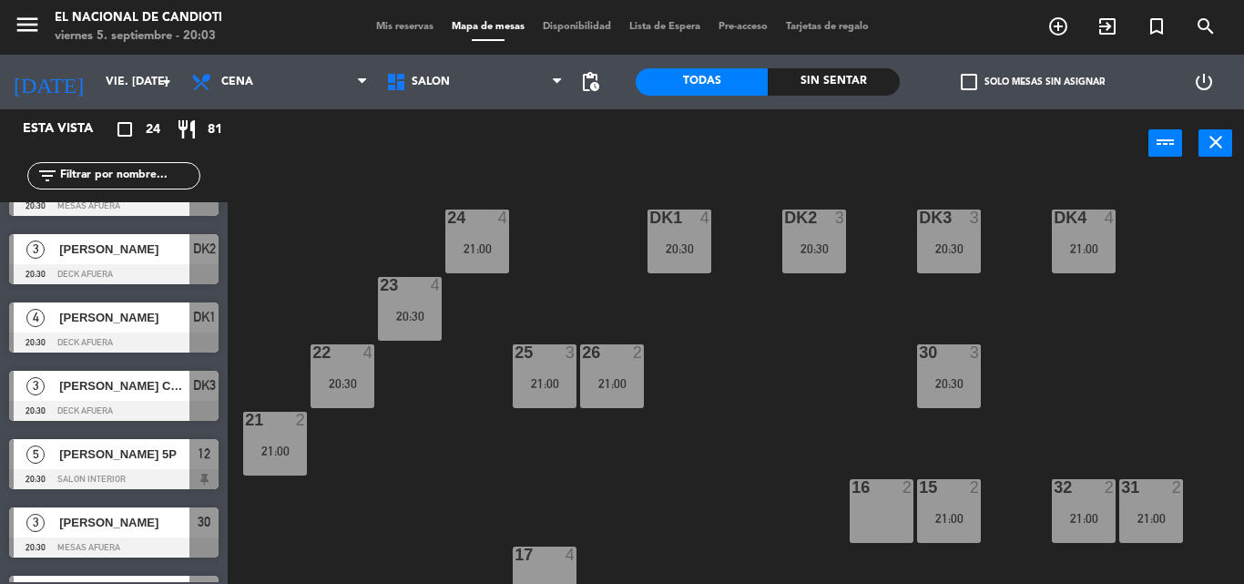
click at [786, 438] on div "24 4 21:00 DK1 4 20:30 DK2 3 20:30 DK3 3 20:30 DK4 4 21:00 23 4 20:30 22 4 20:3…" at bounding box center [741, 381] width 1003 height 406
click at [683, 249] on div "20:30" at bounding box center [679, 248] width 64 height 13
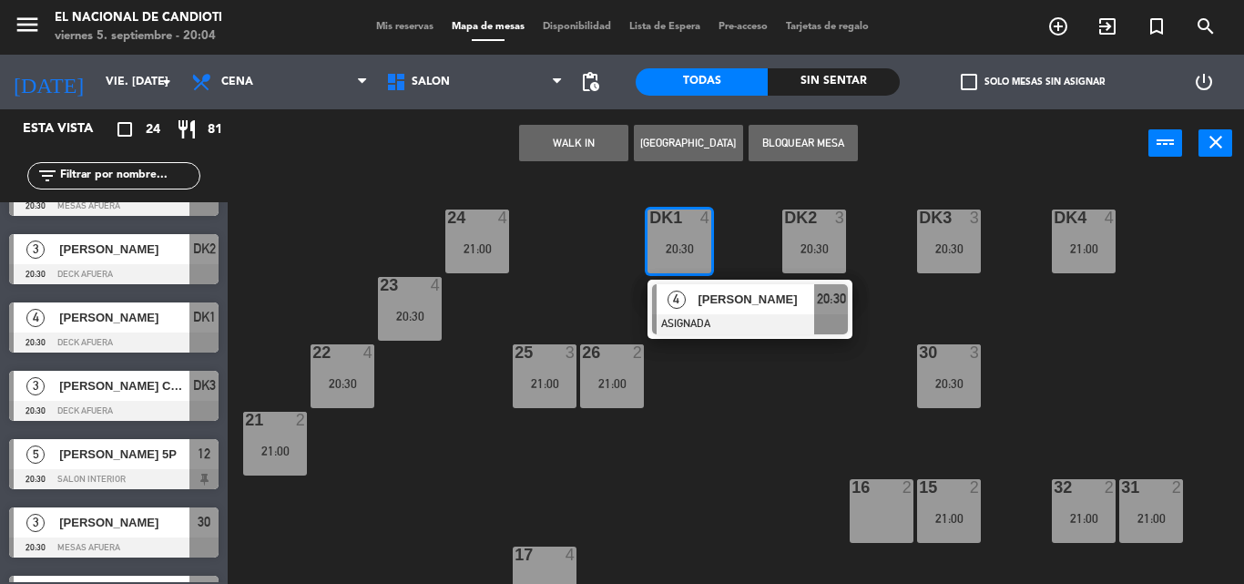
click at [675, 231] on div "DK1 4 20:30" at bounding box center [679, 241] width 64 height 64
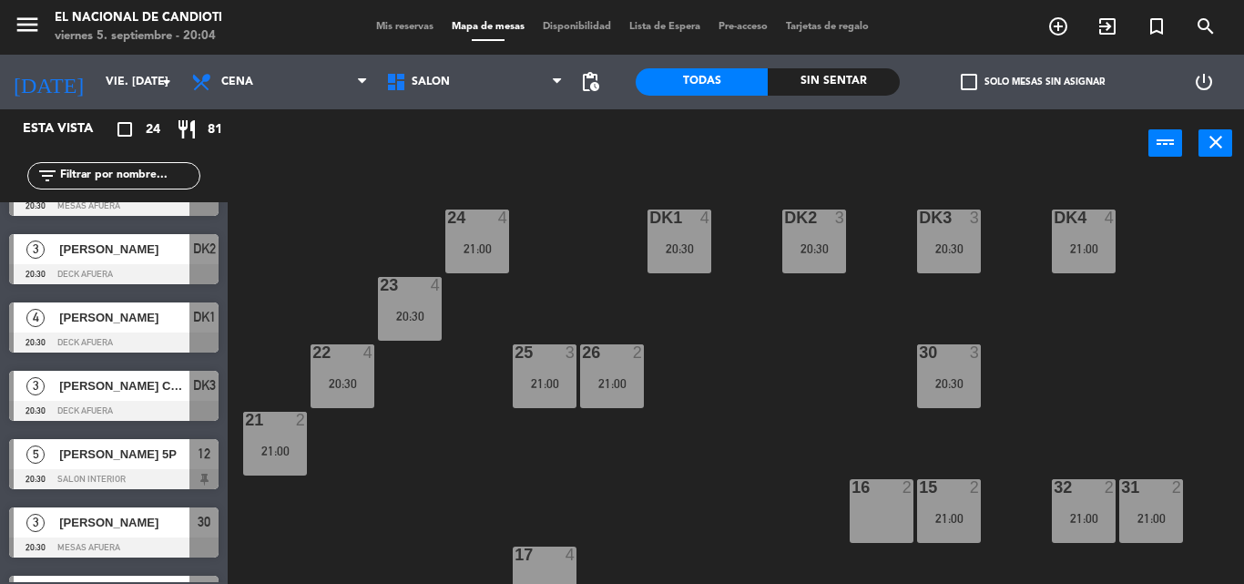
click at [820, 230] on div "DK2 3 20:30" at bounding box center [814, 241] width 64 height 64
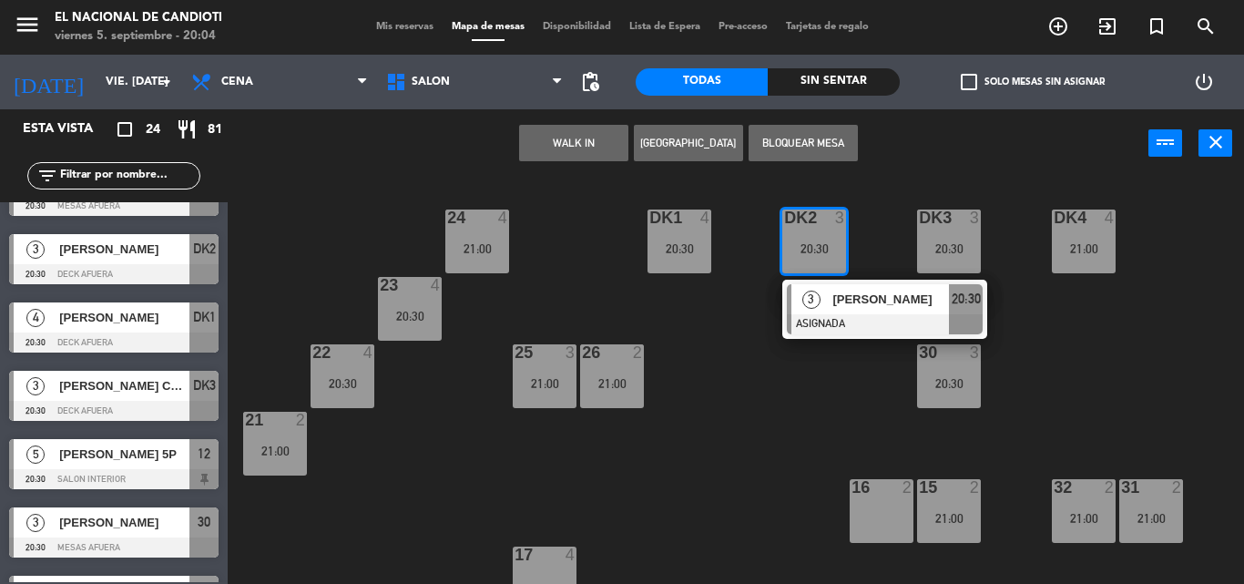
click at [802, 217] on div at bounding box center [814, 217] width 30 height 16
click at [834, 248] on div "20:30" at bounding box center [814, 248] width 64 height 13
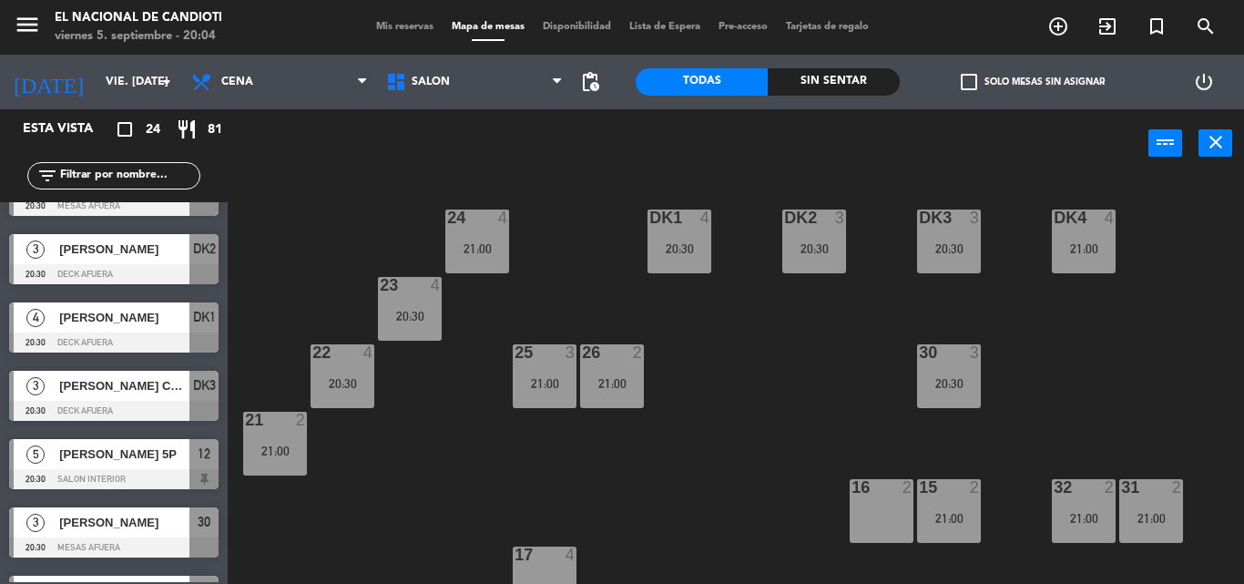
click at [942, 230] on div "DK3 3 20:30" at bounding box center [949, 241] width 64 height 64
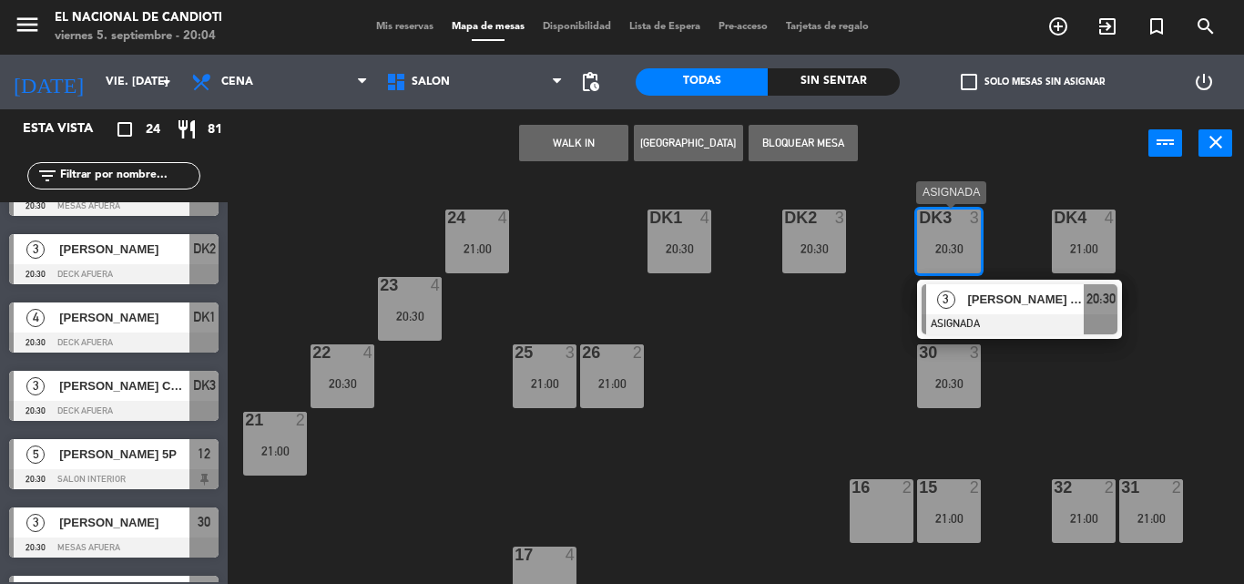
click at [950, 237] on div "DK3 3 20:30" at bounding box center [949, 241] width 64 height 64
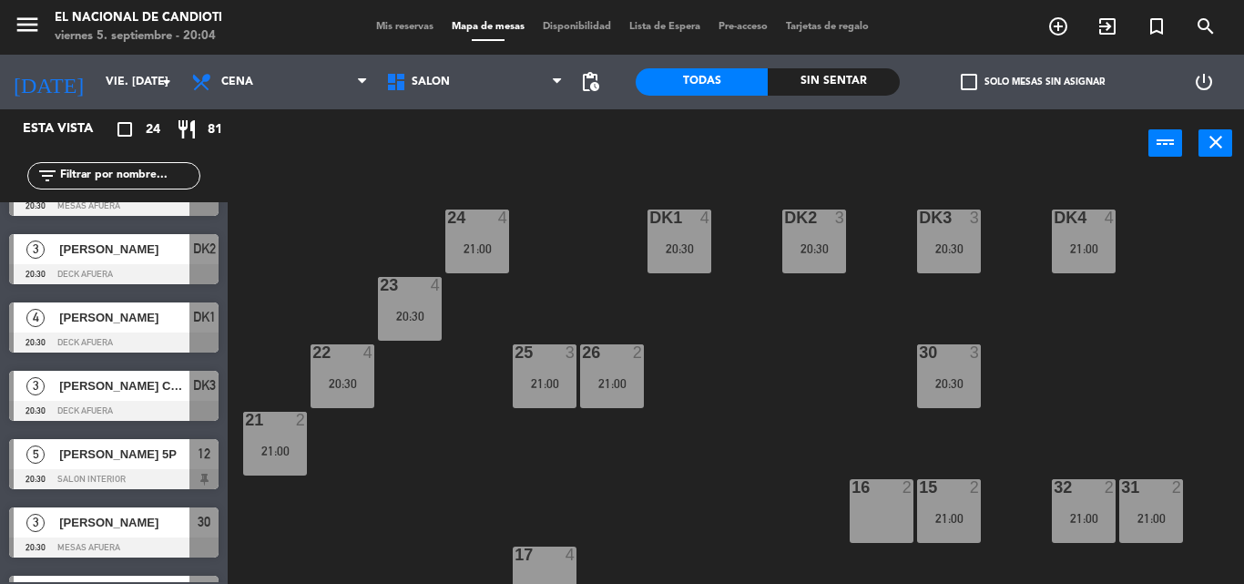
click at [950, 237] on div "DK3 3 20:30" at bounding box center [949, 241] width 64 height 64
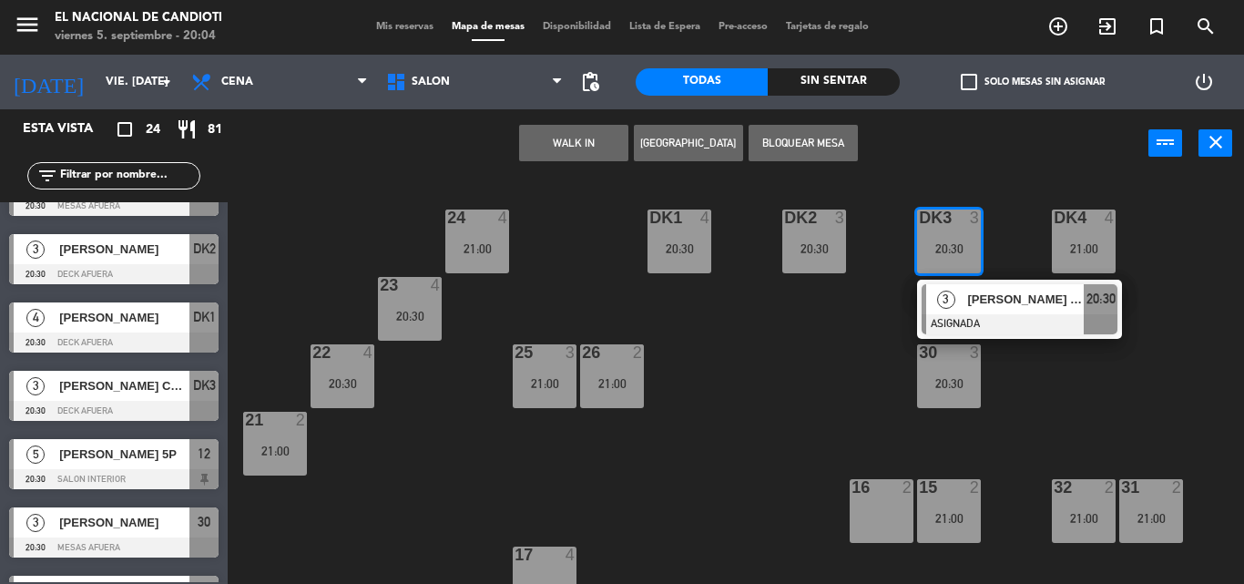
click at [950, 237] on div "DK3 3 20:30" at bounding box center [949, 241] width 64 height 64
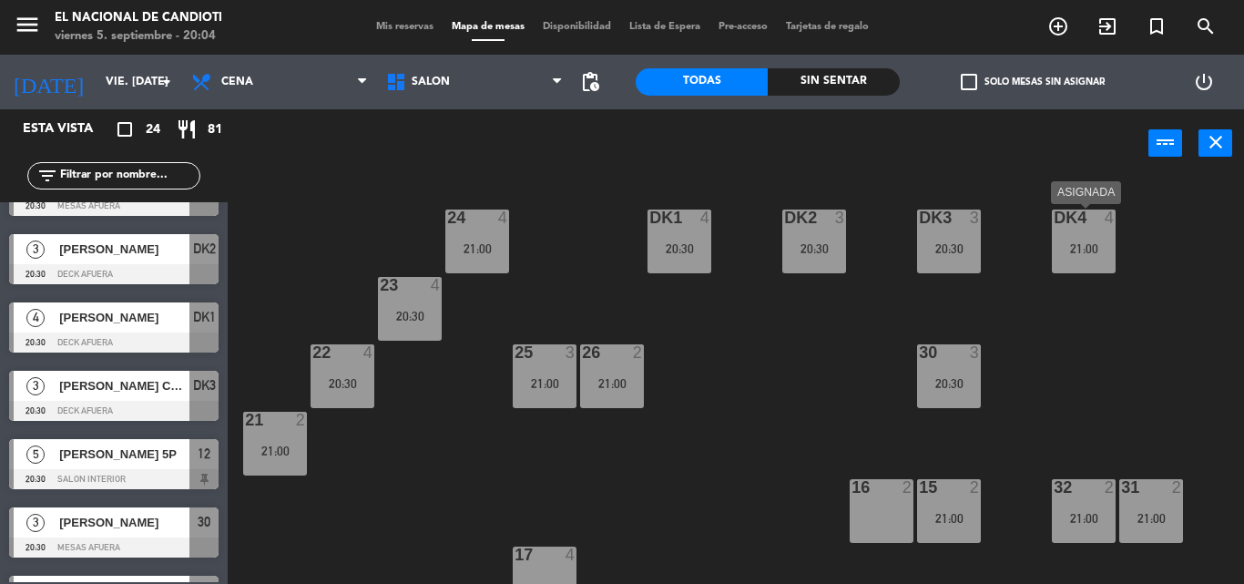
click at [1096, 242] on div "21:00" at bounding box center [1084, 248] width 64 height 13
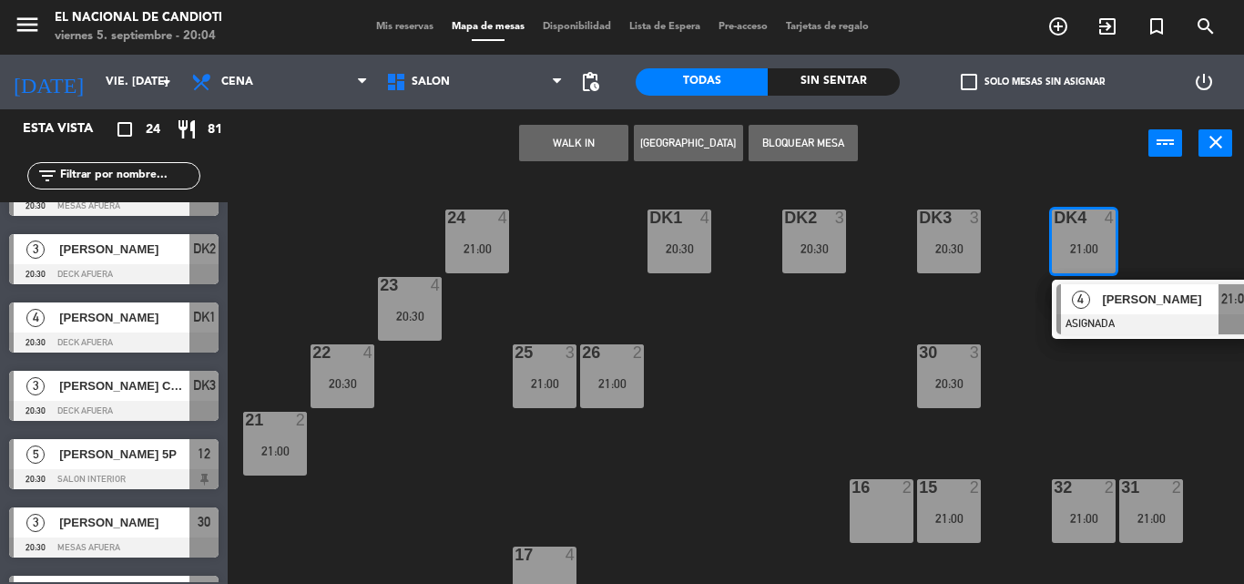
click at [1158, 267] on div "24 4 21:00 DK1 4 20:30 DK2 3 20:30 DK3 3 20:30 DK4 4 21:00 4 [PERSON_NAME] ASIG…" at bounding box center [741, 381] width 1003 height 406
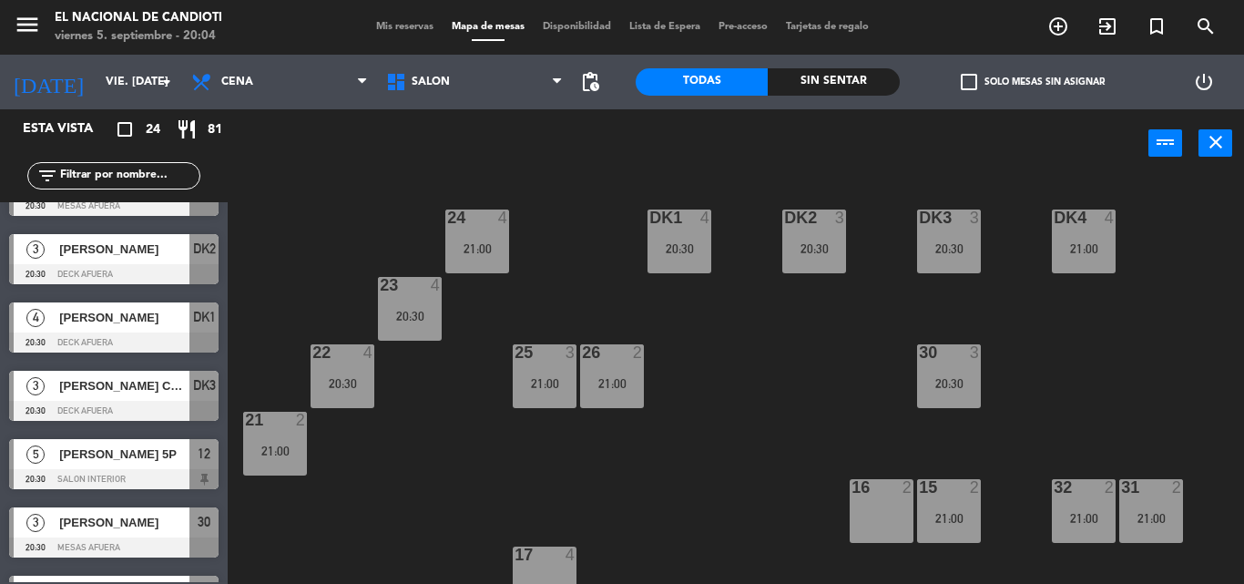
click at [298, 451] on div "21:00" at bounding box center [275, 450] width 64 height 13
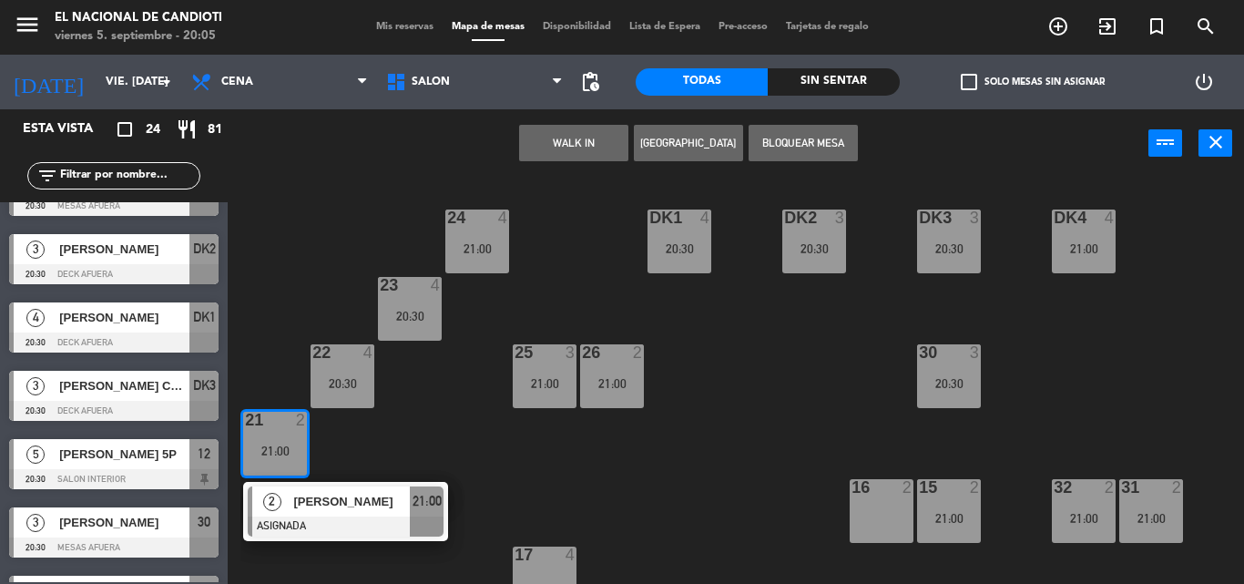
click at [299, 442] on div "21 2 21:00" at bounding box center [275, 444] width 64 height 64
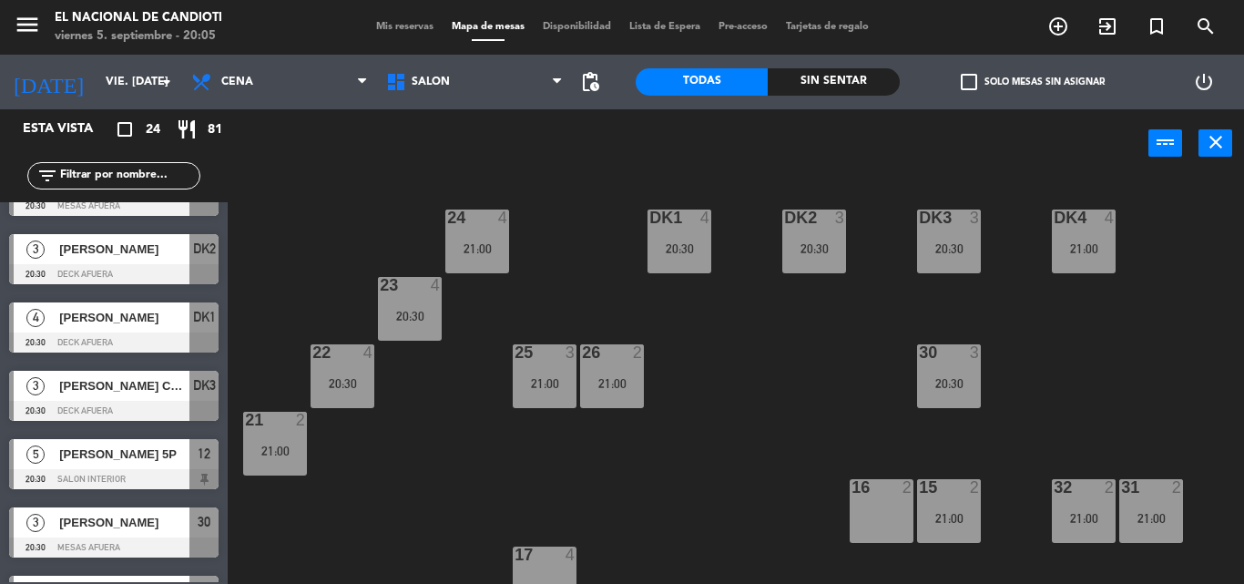
click at [333, 357] on div at bounding box center [342, 352] width 30 height 16
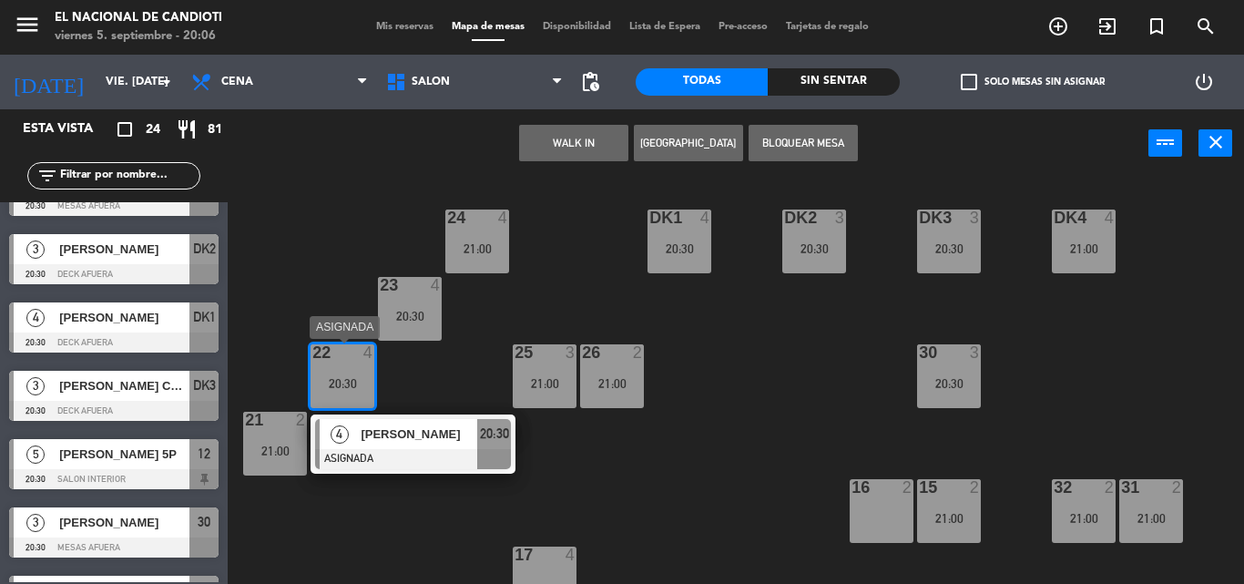
click at [344, 357] on div at bounding box center [342, 352] width 30 height 16
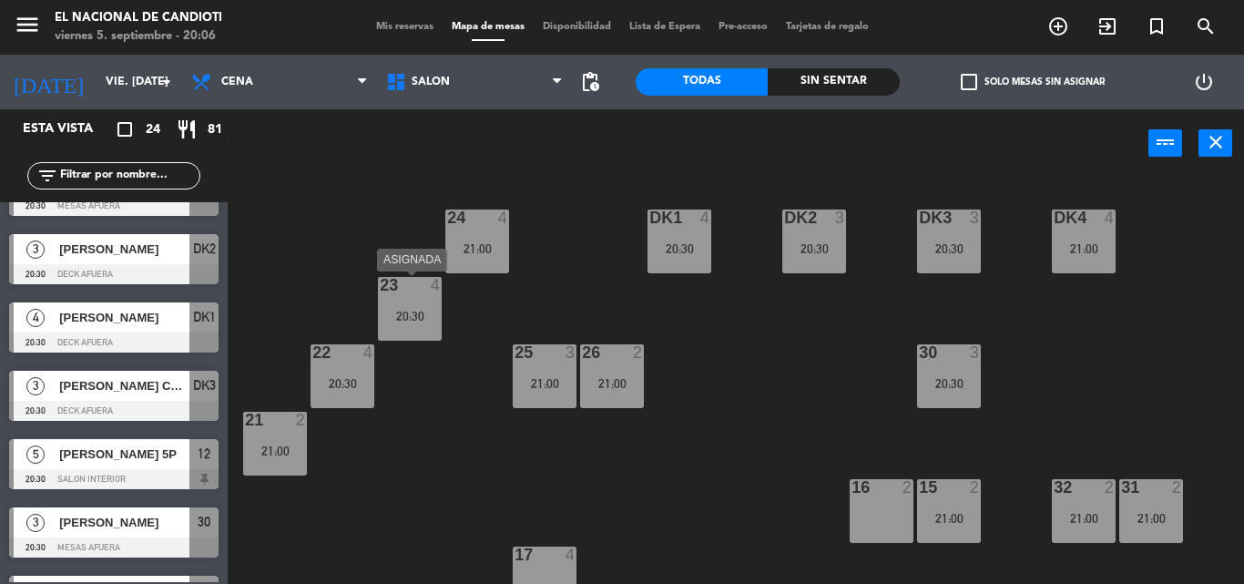
click at [416, 320] on div "20:30" at bounding box center [410, 316] width 64 height 13
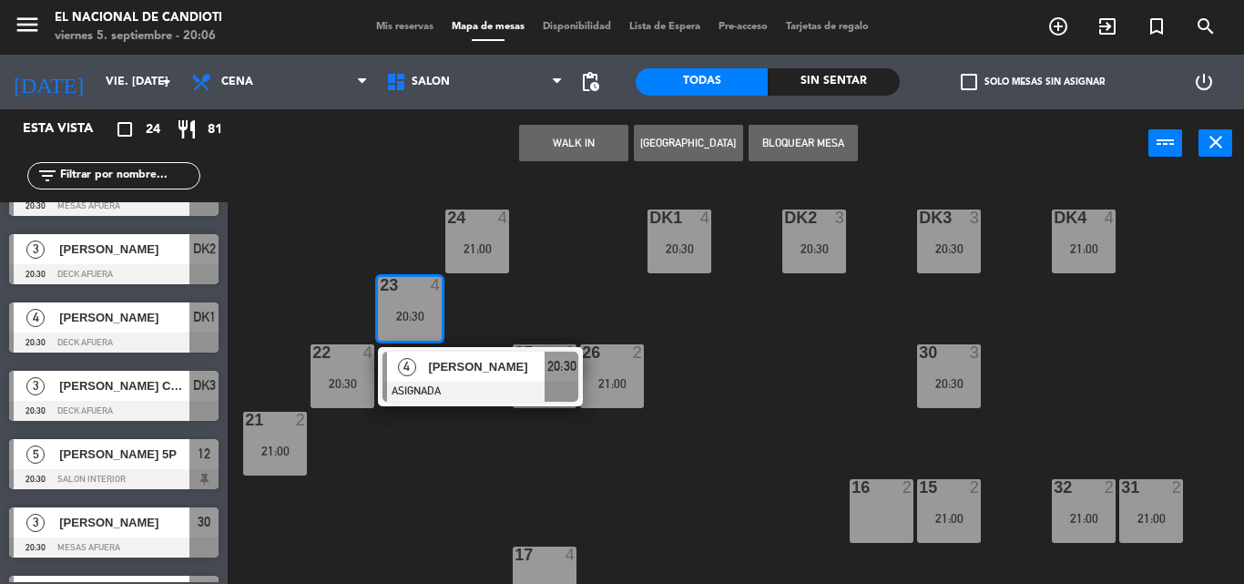
click at [416, 303] on div "23 4 20:30" at bounding box center [410, 309] width 64 height 64
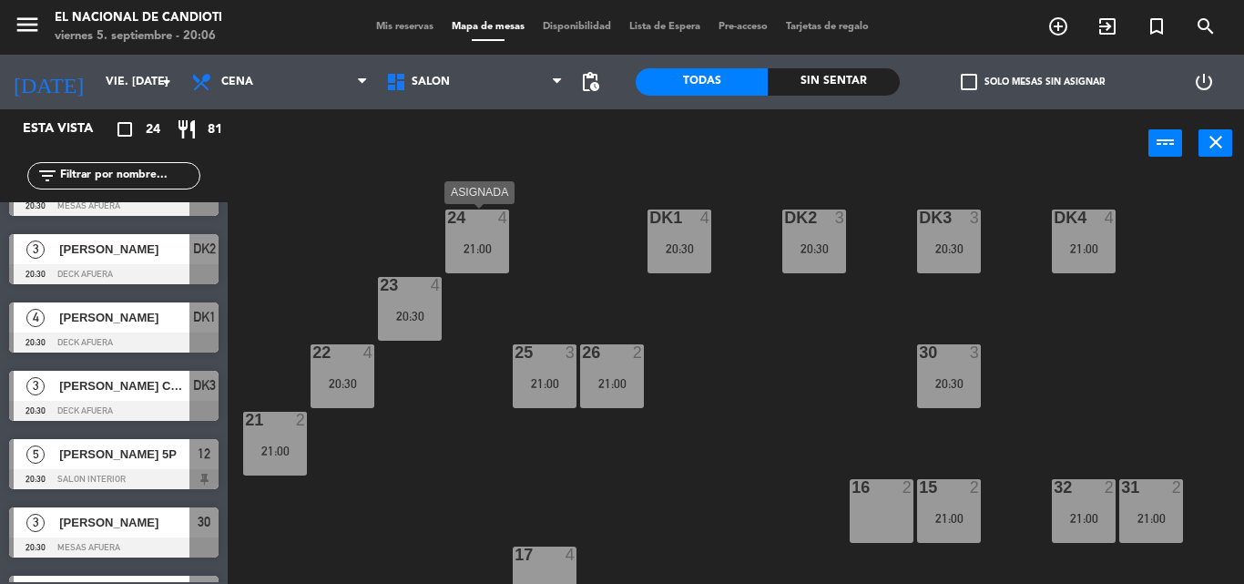
click at [476, 241] on div "21:00" at bounding box center [477, 248] width 64 height 14
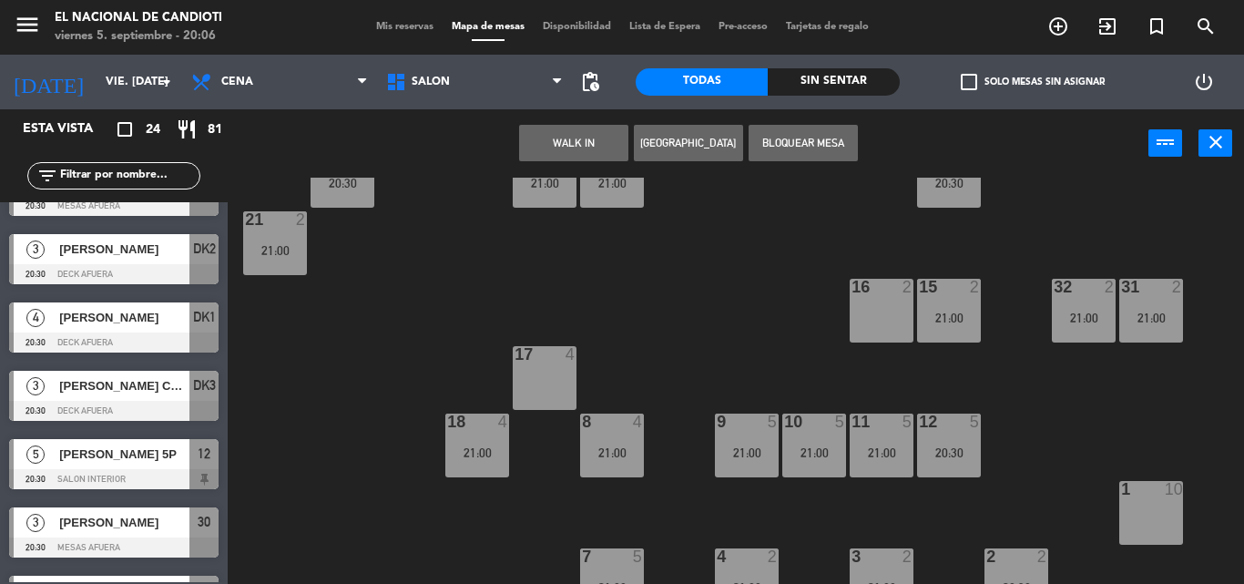
scroll to position [229, 0]
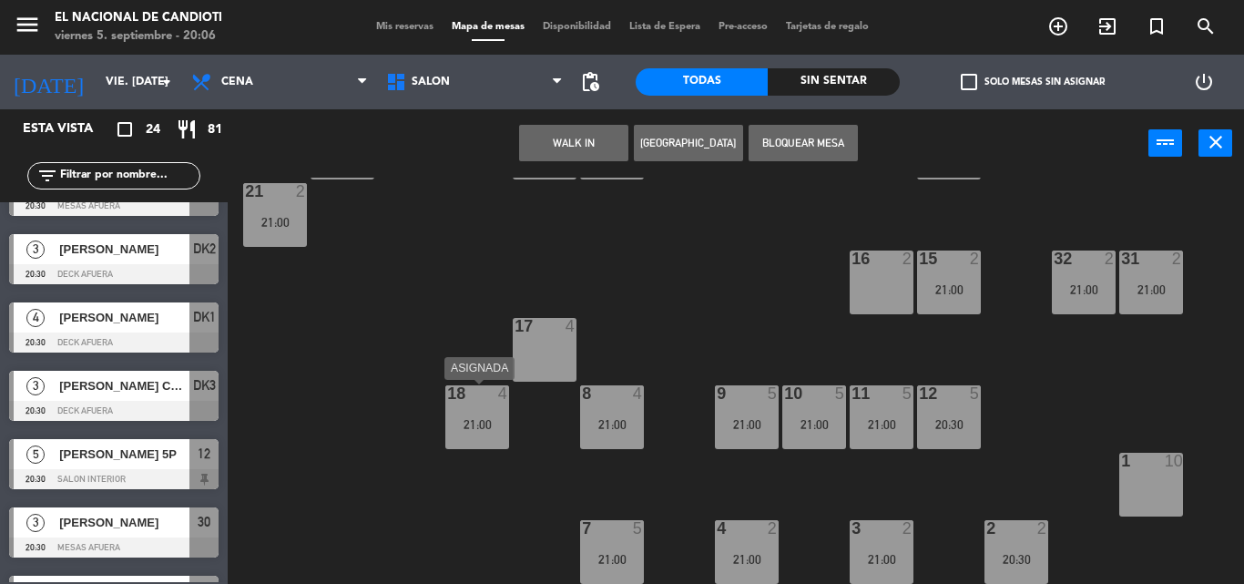
click at [487, 413] on div "18 4 21:00" at bounding box center [477, 417] width 64 height 64
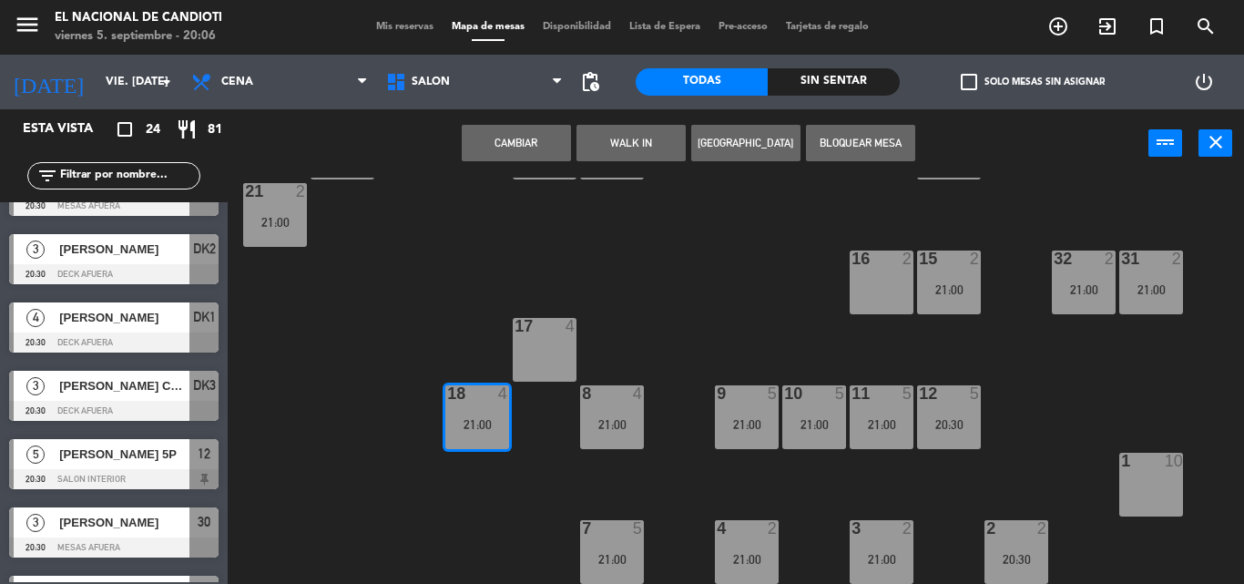
click at [504, 412] on div "18 4 21:00" at bounding box center [477, 417] width 64 height 64
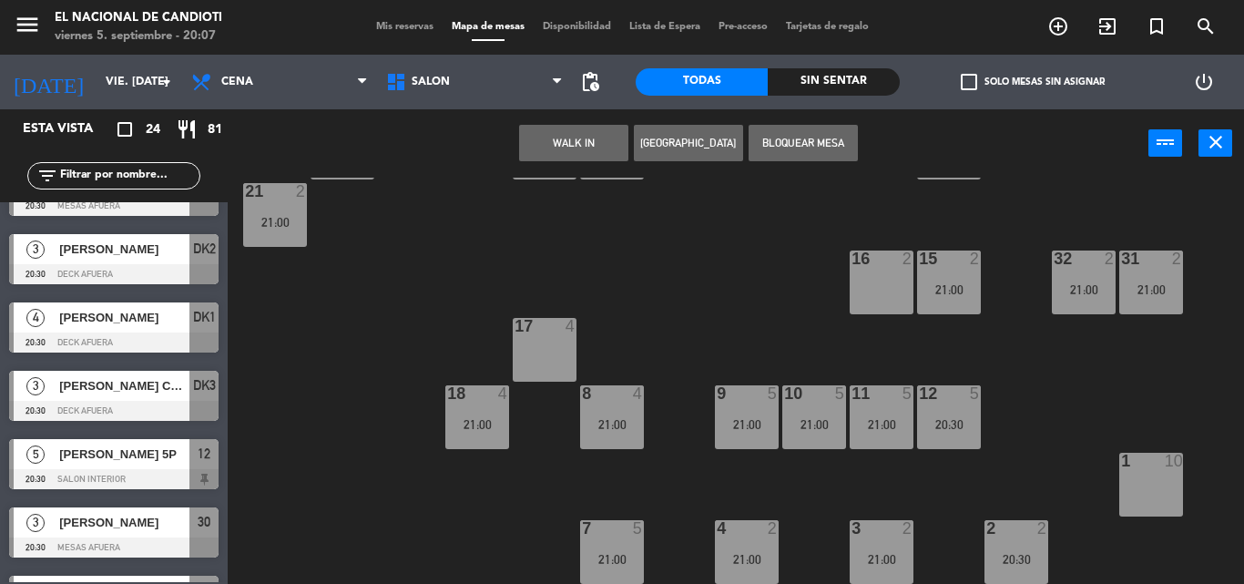
click at [651, 239] on div "24 4 21:00 4 [PERSON_NAME] ASIGNADA 21:00 DK1 4 20:30 DK2 3 20:30 DK3 3 20:30 D…" at bounding box center [741, 381] width 1003 height 406
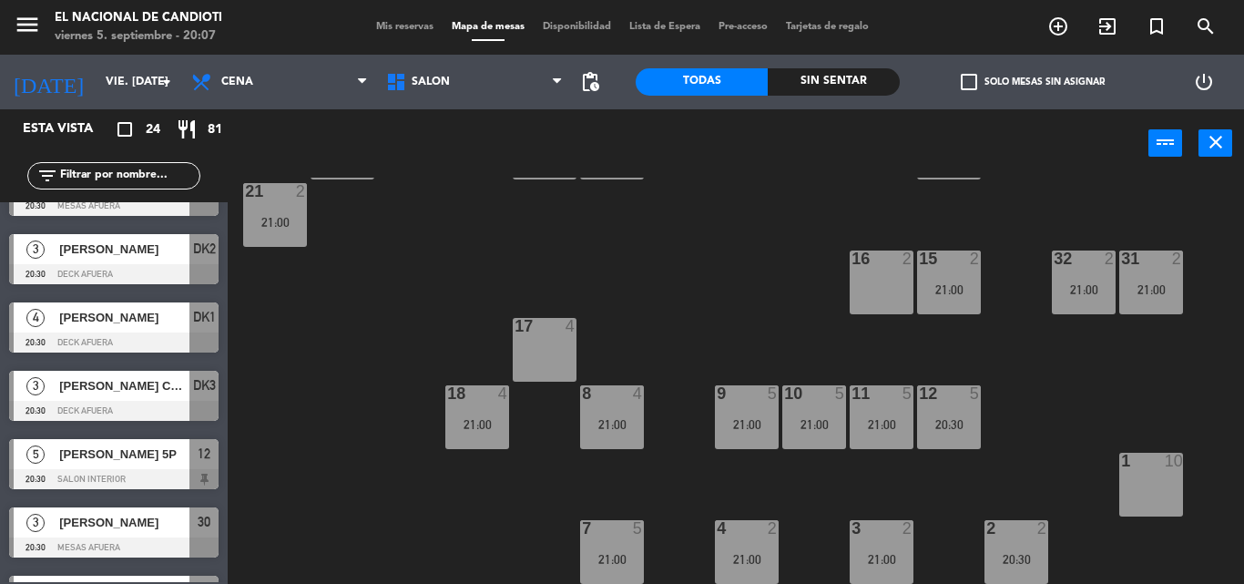
click at [652, 239] on div "24 4 21:00 DK1 4 20:30 DK2 3 20:30 DK3 3 20:30 DK4 4 21:00 23 4 20:30 22 4 20:3…" at bounding box center [741, 381] width 1003 height 406
click at [481, 419] on div "21:00" at bounding box center [477, 424] width 64 height 13
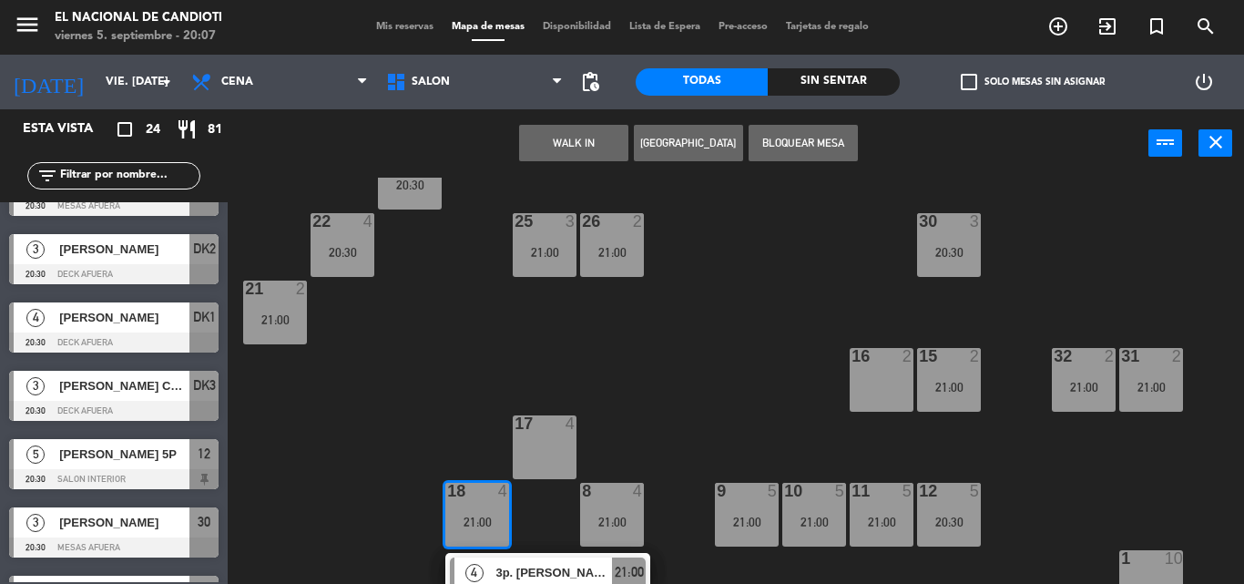
scroll to position [0, 0]
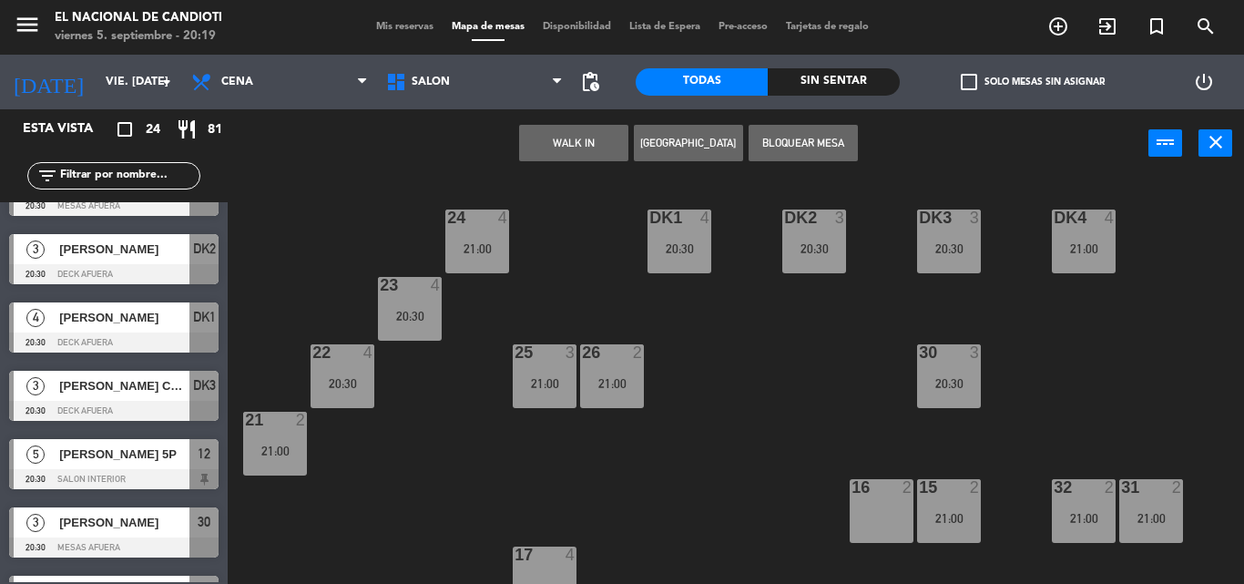
click at [505, 458] on div "24 4 21:00 DK1 4 20:30 DK2 3 20:30 DK3 3 20:30 DK4 4 21:00 23 4 20:30 22 4 20:3…" at bounding box center [741, 381] width 1003 height 406
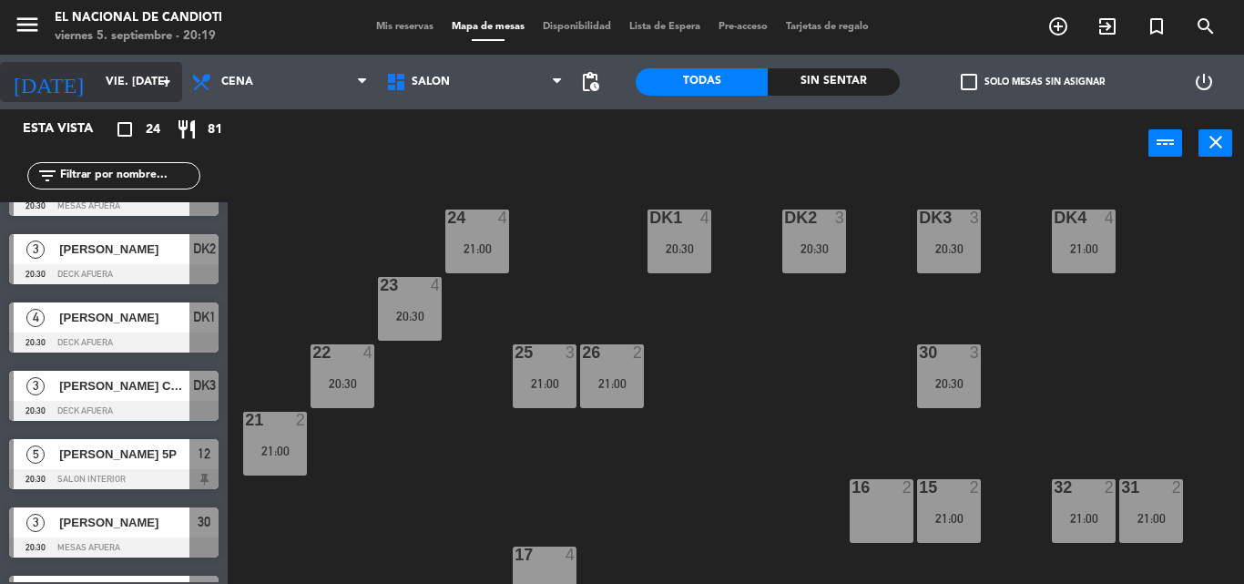
click at [169, 82] on icon "arrow_drop_down" at bounding box center [167, 82] width 22 height 22
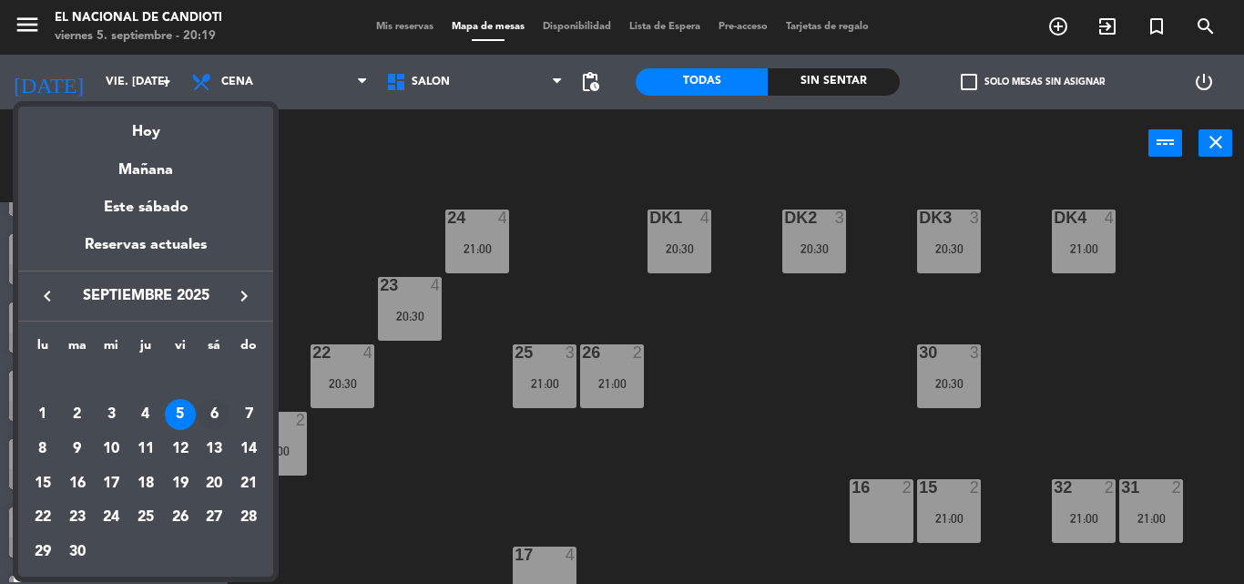
click at [212, 408] on div "6" at bounding box center [214, 414] width 31 height 31
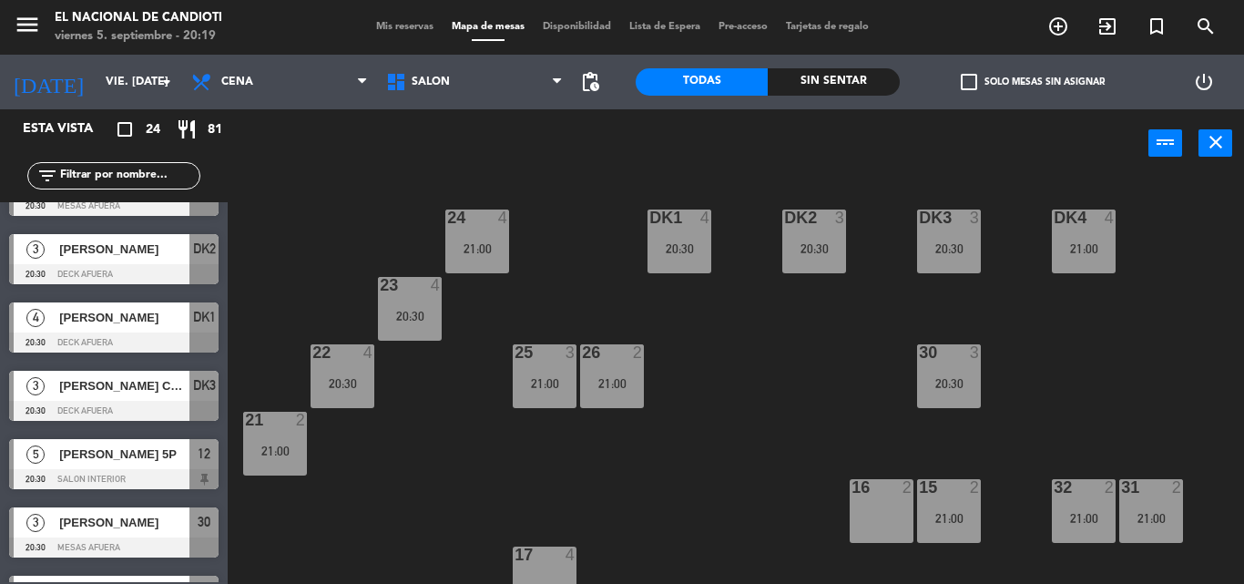
type input "sáb. [DATE]"
click at [1077, 486] on div at bounding box center [1083, 487] width 30 height 16
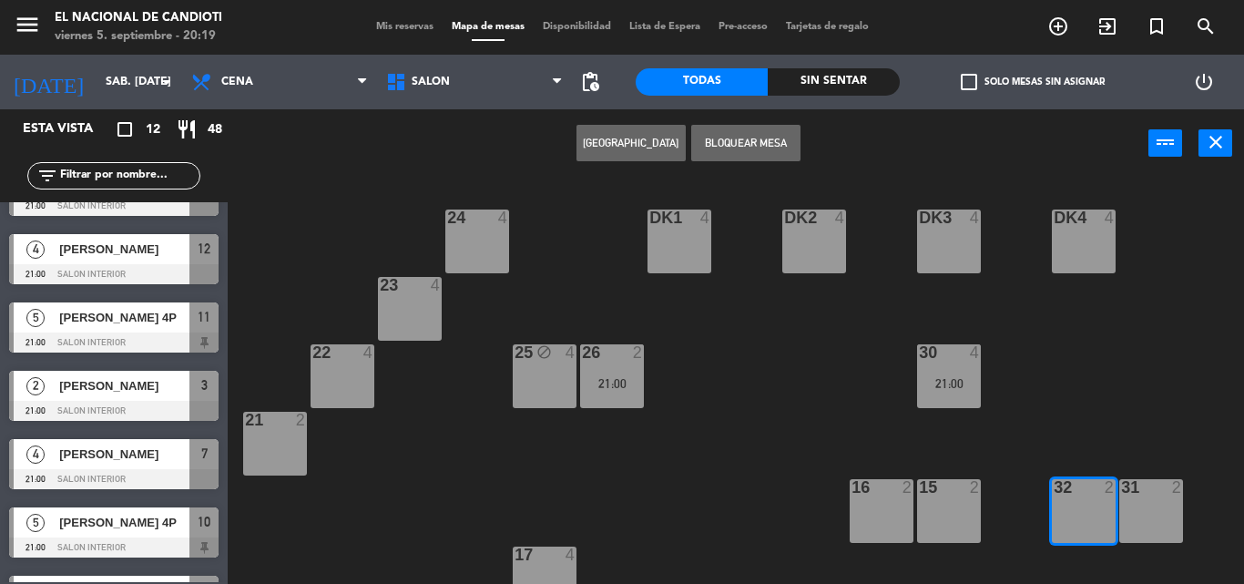
click at [626, 141] on button "[GEOGRAPHIC_DATA]" at bounding box center [630, 143] width 109 height 36
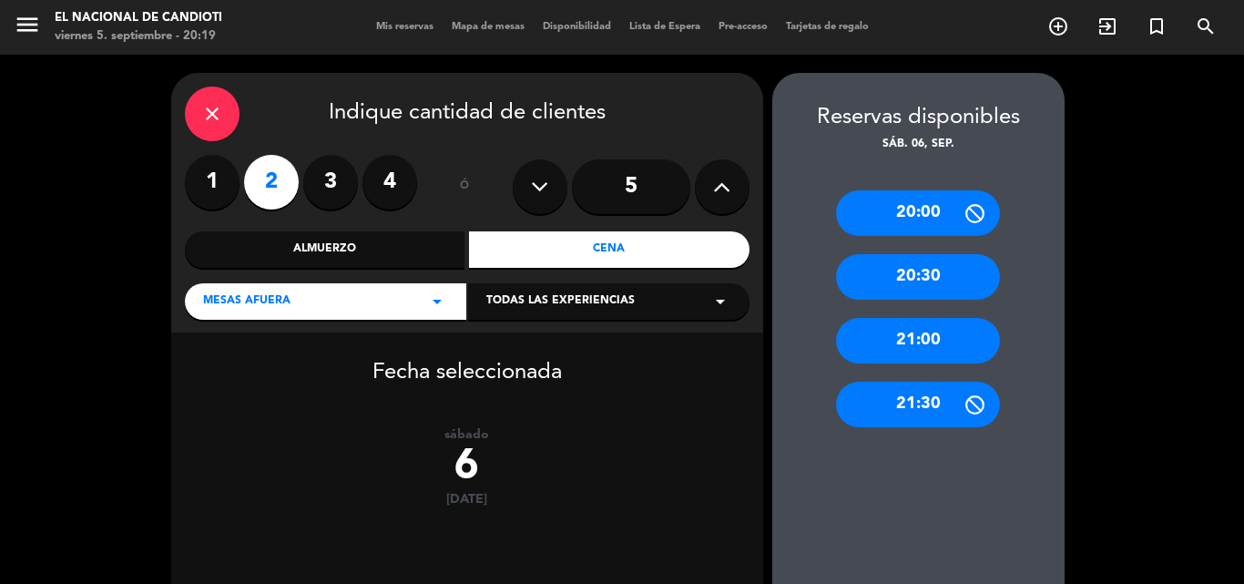
click at [916, 341] on div "21:00" at bounding box center [918, 341] width 164 height 46
click at [0, 0] on div at bounding box center [0, 0] width 0 height 0
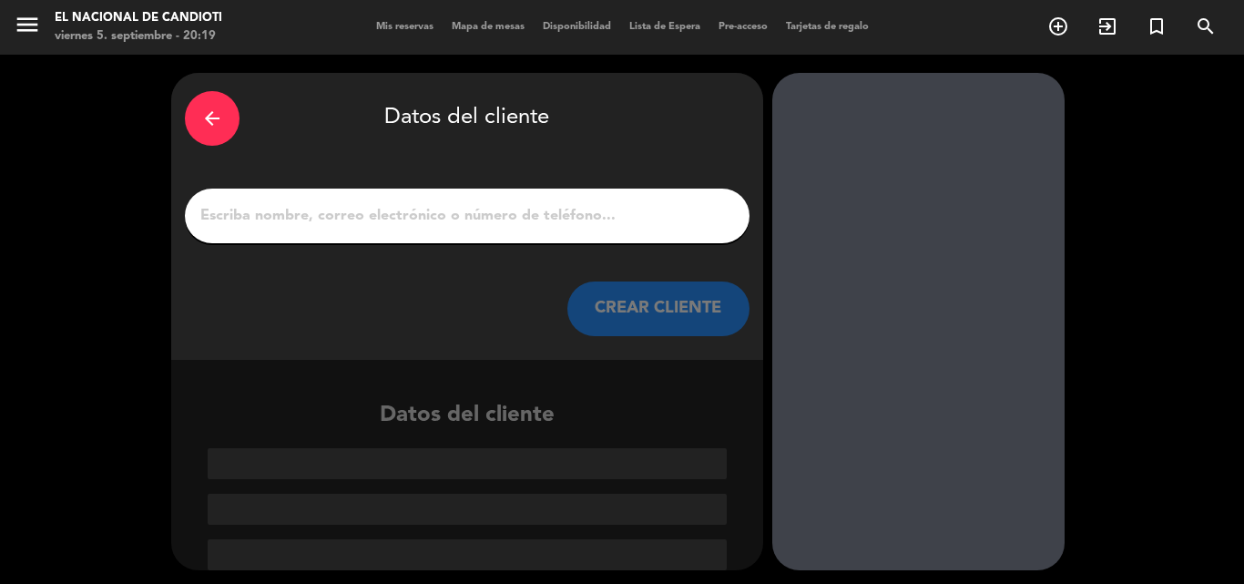
click at [380, 219] on input "1" at bounding box center [467, 215] width 537 height 25
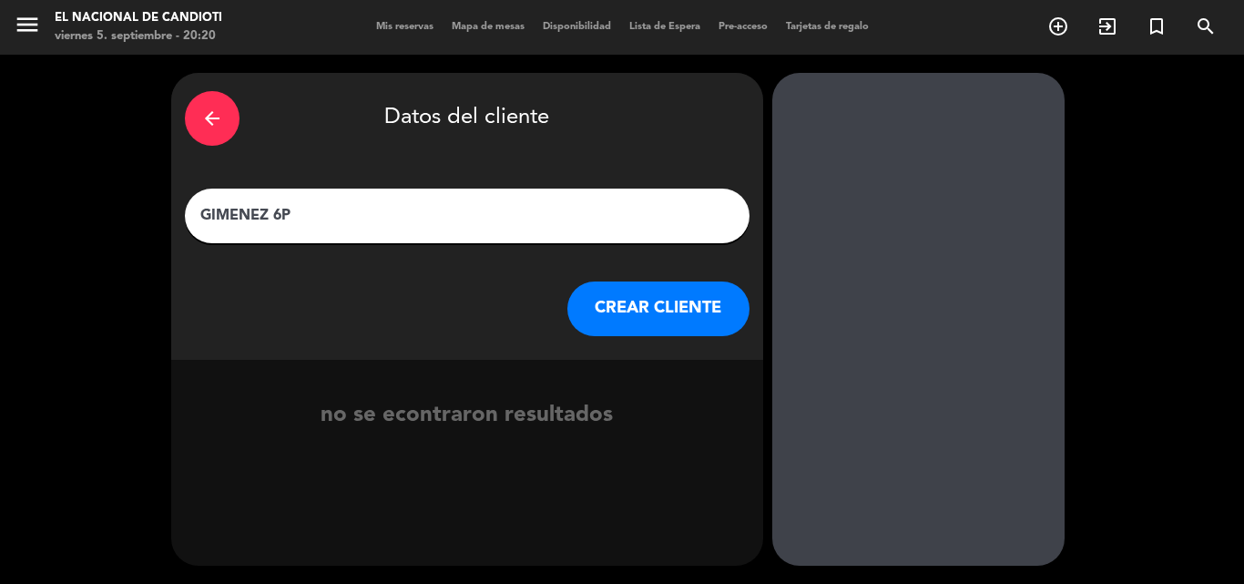
type input "GIMENEZ 6P"
click at [663, 304] on button "CREAR CLIENTE" at bounding box center [658, 308] width 182 height 55
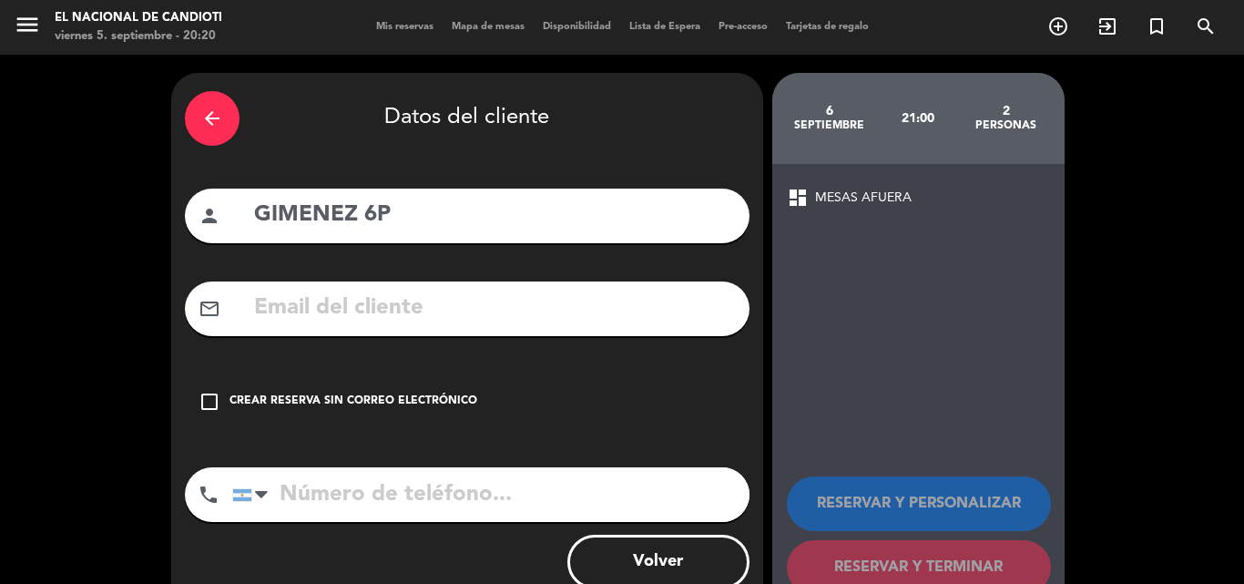
click at [419, 214] on input "GIMENEZ 6P" at bounding box center [494, 215] width 484 height 37
type input "GIMENEZ 6P M29"
click at [203, 390] on div "check_box_outline_blank Crear reserva sin correo electrónico" at bounding box center [467, 401] width 565 height 55
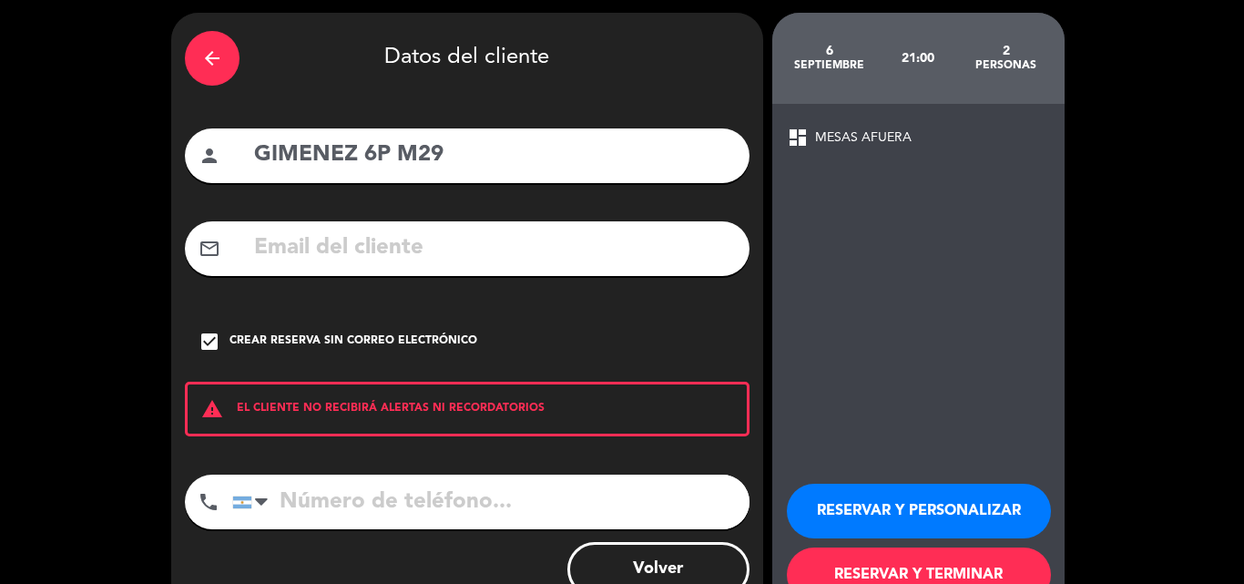
scroll to position [91, 0]
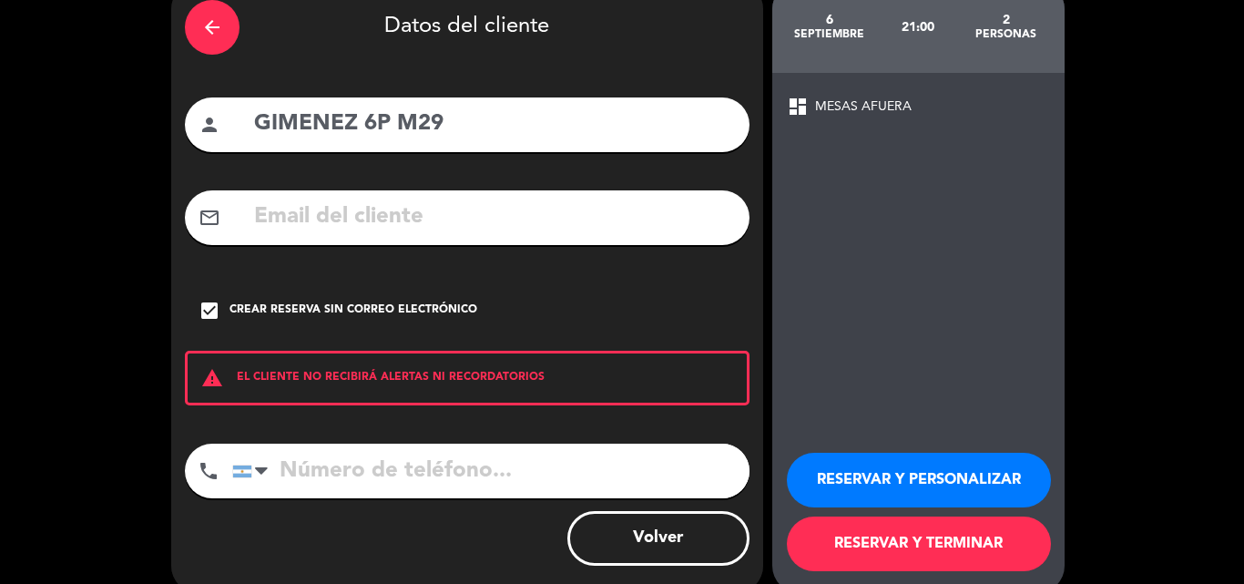
click at [862, 545] on button "RESERVAR Y TERMINAR" at bounding box center [919, 543] width 264 height 55
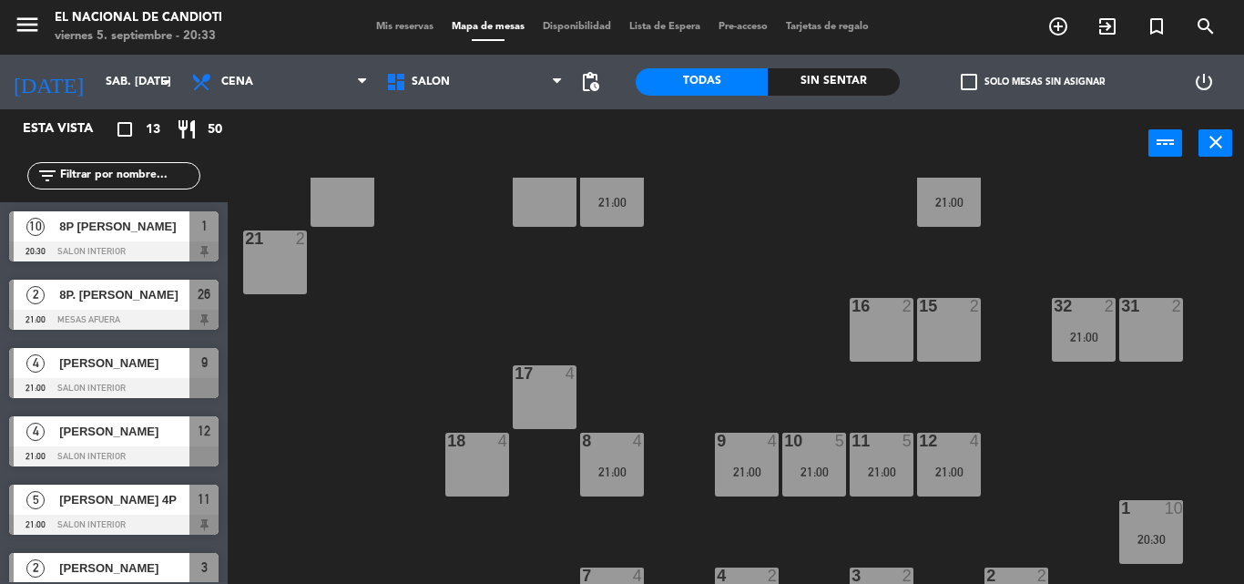
scroll to position [182, 0]
click at [158, 79] on icon "arrow_drop_down" at bounding box center [167, 82] width 22 height 22
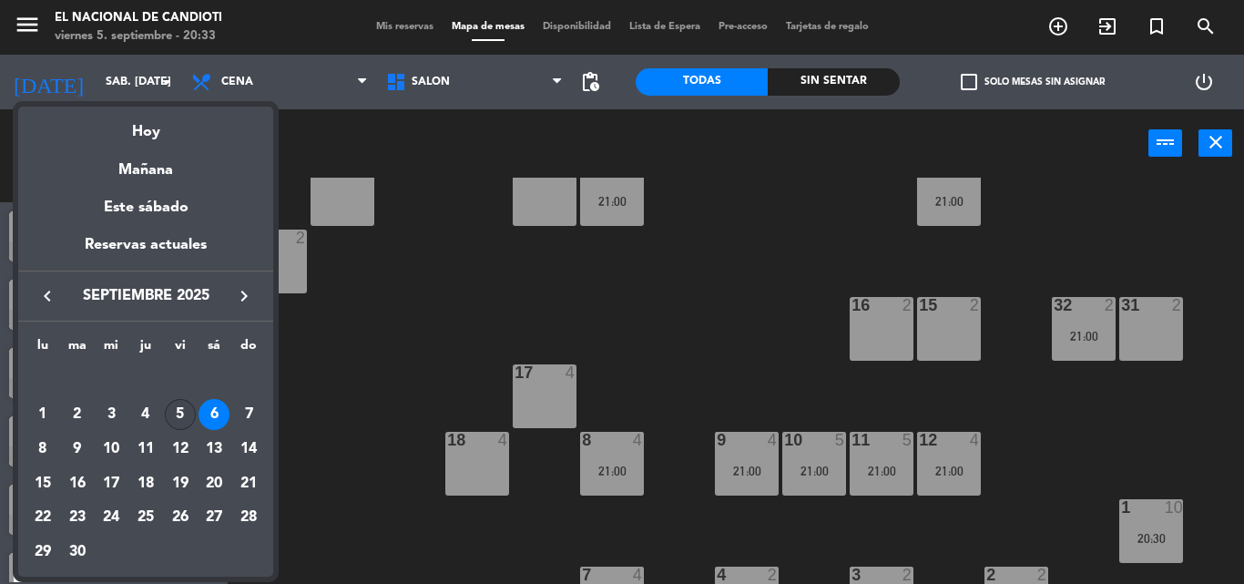
click at [181, 413] on div "5" at bounding box center [180, 414] width 31 height 31
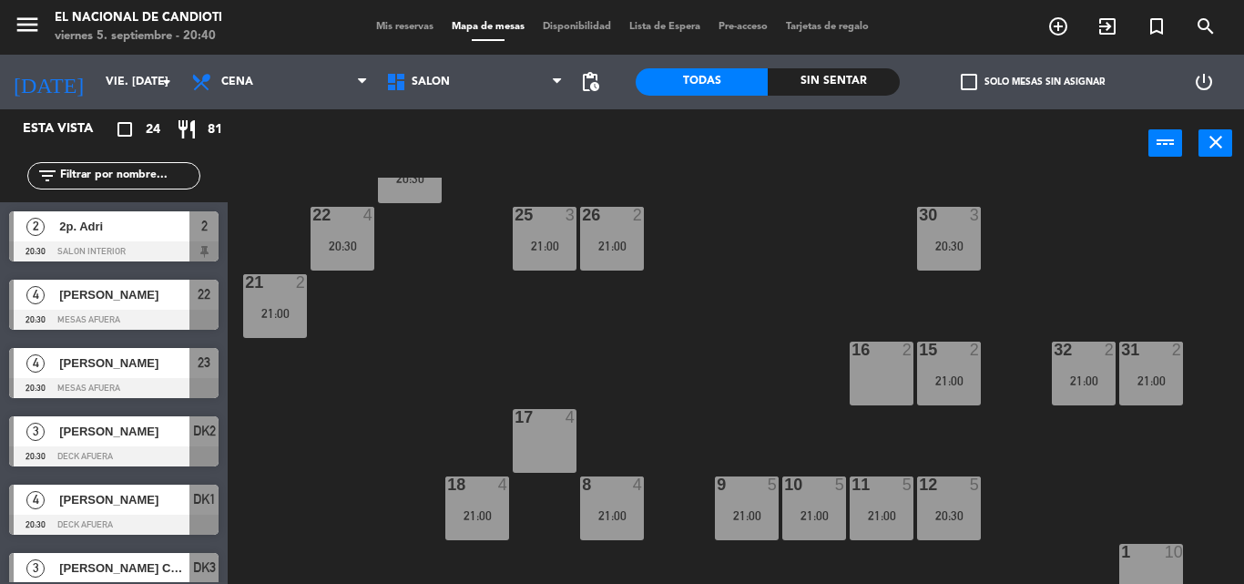
scroll to position [46, 0]
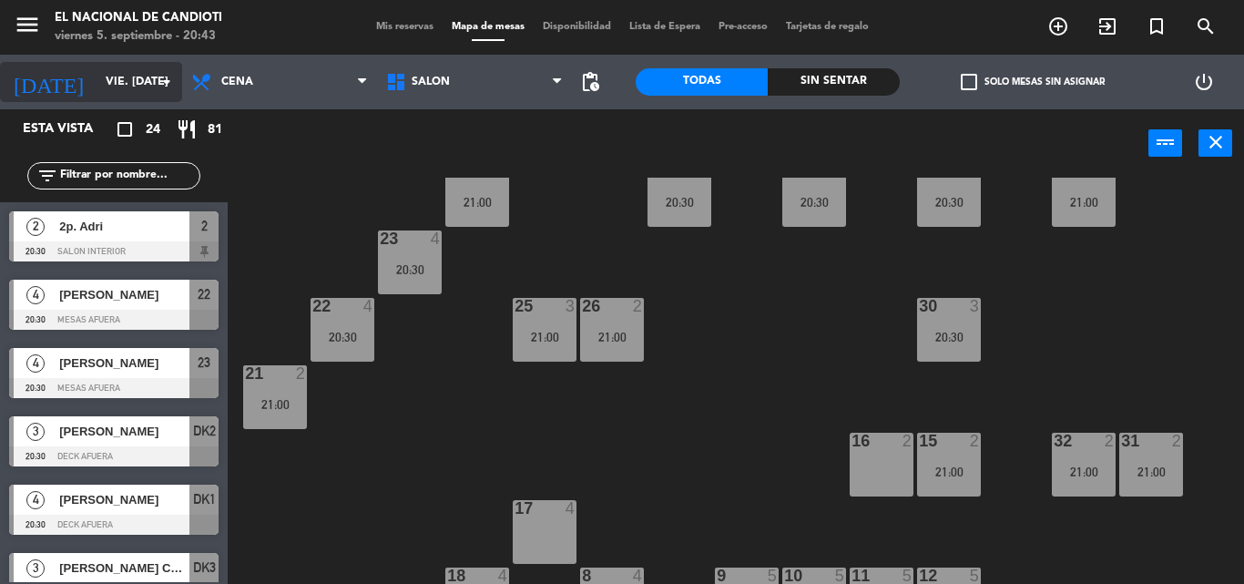
click at [148, 86] on input "vie. [DATE]" at bounding box center [174, 81] width 154 height 31
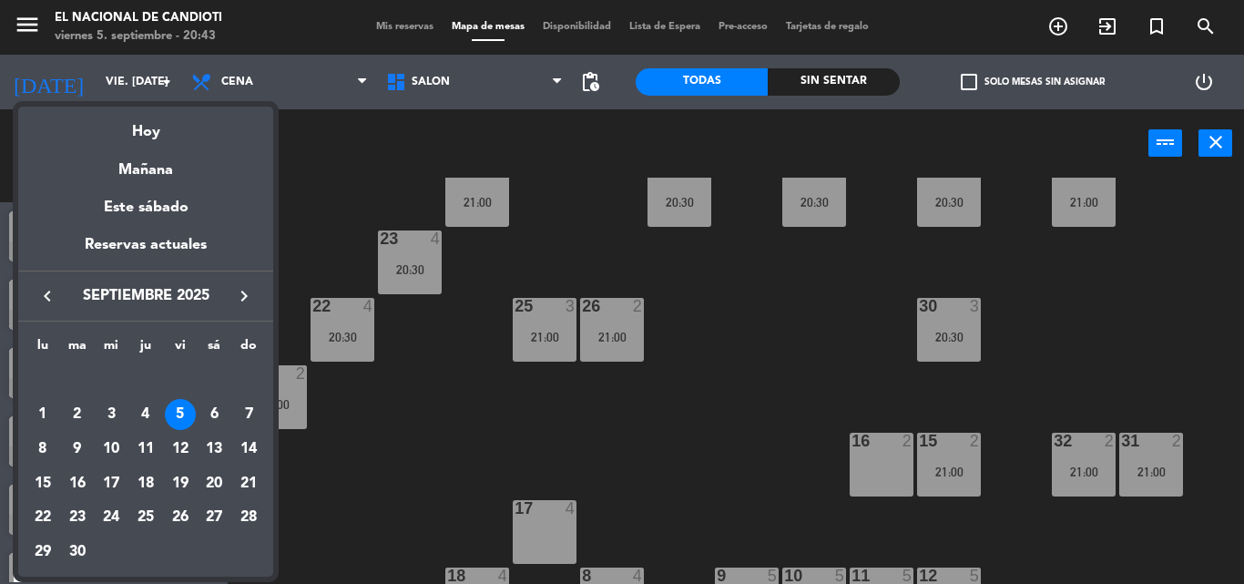
click at [211, 414] on div "6" at bounding box center [214, 414] width 31 height 31
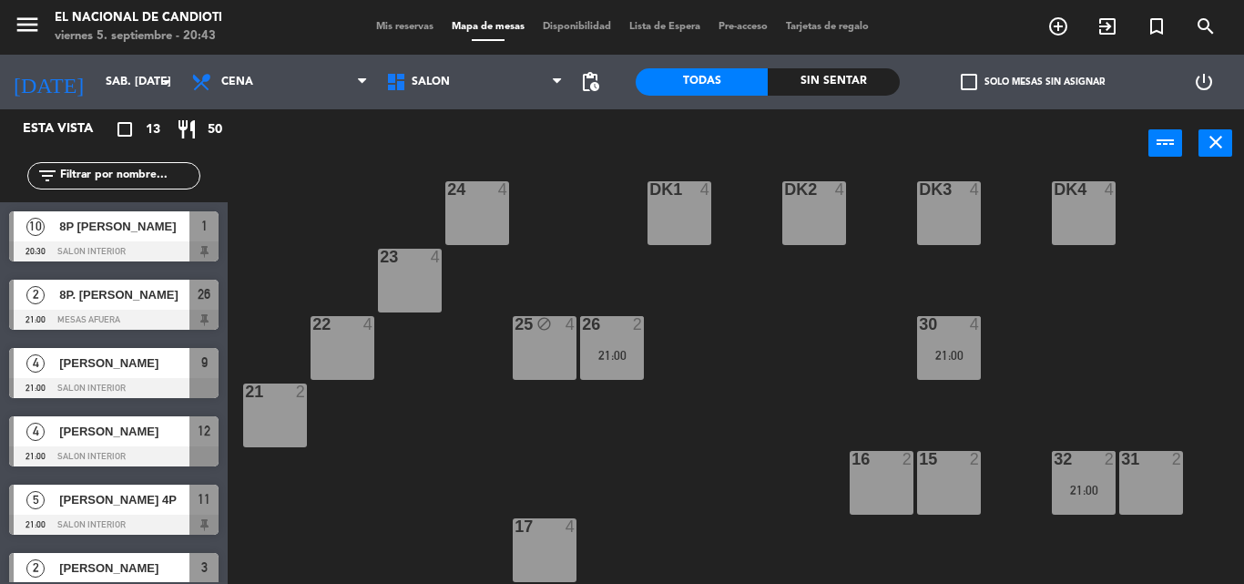
scroll to position [0, 0]
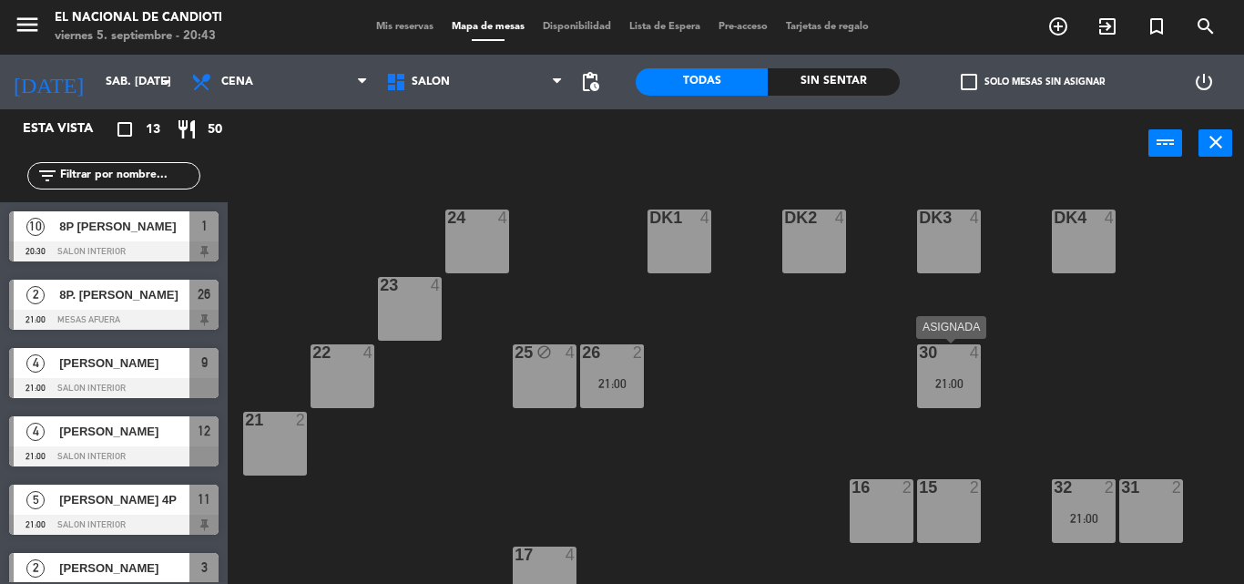
click at [952, 376] on div "21:00" at bounding box center [949, 383] width 64 height 14
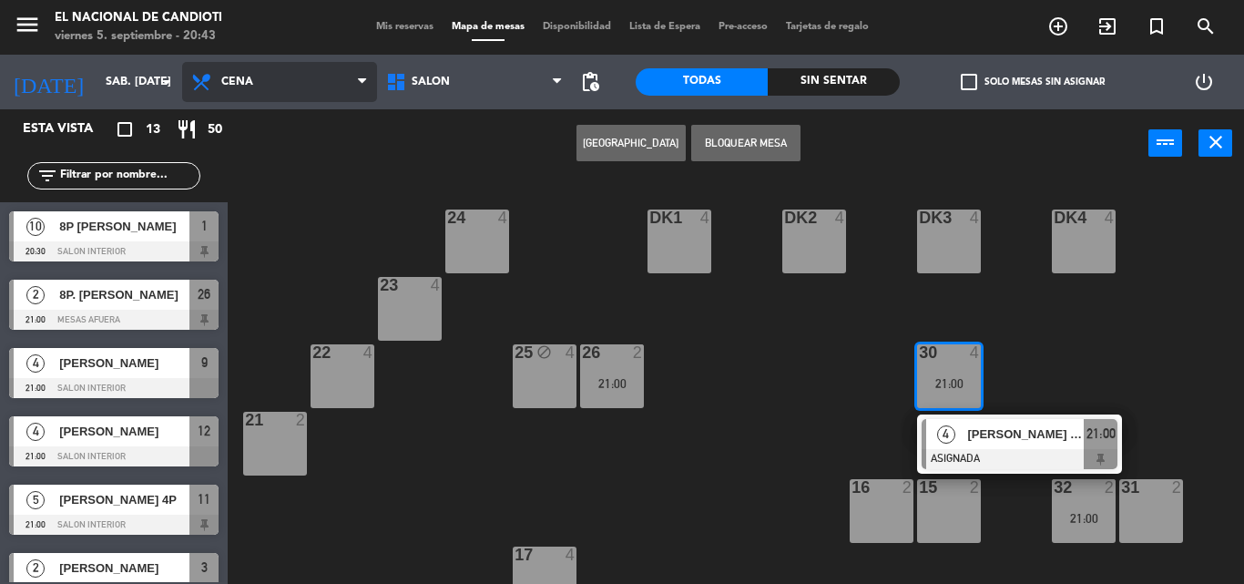
click at [310, 74] on span "Cena" at bounding box center [279, 82] width 195 height 40
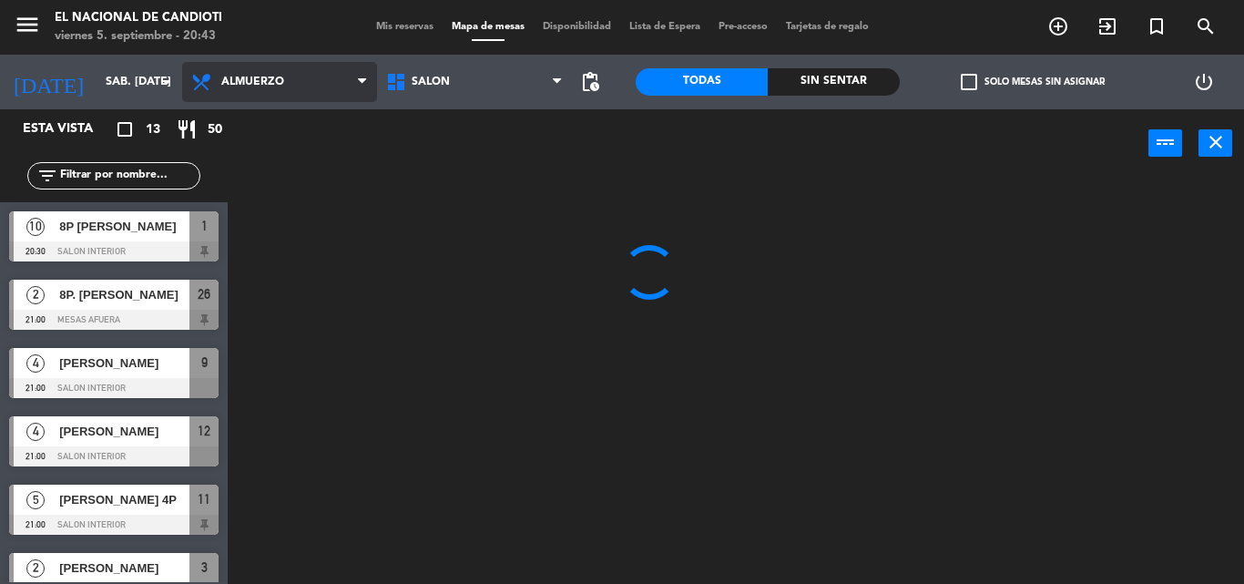
click at [328, 111] on ng-component "menu El Nacional de Candioti viernes 5. septiembre - 20:43 Mis reservas Mapa de…" at bounding box center [622, 292] width 1244 height 584
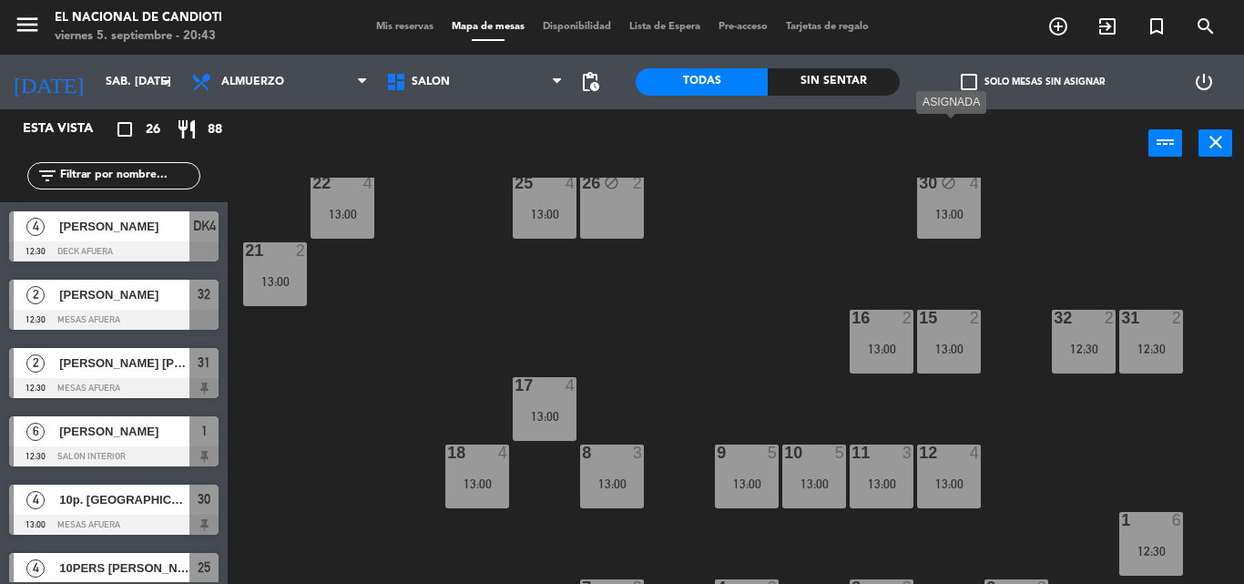
scroll to position [229, 0]
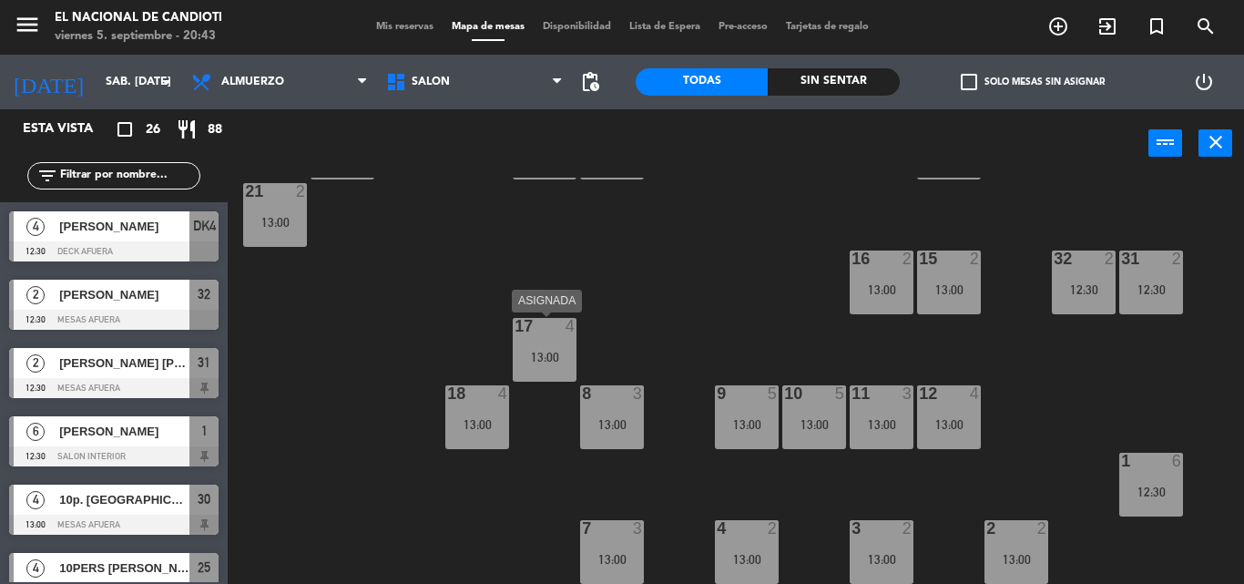
click at [536, 356] on div "13:00" at bounding box center [545, 357] width 64 height 13
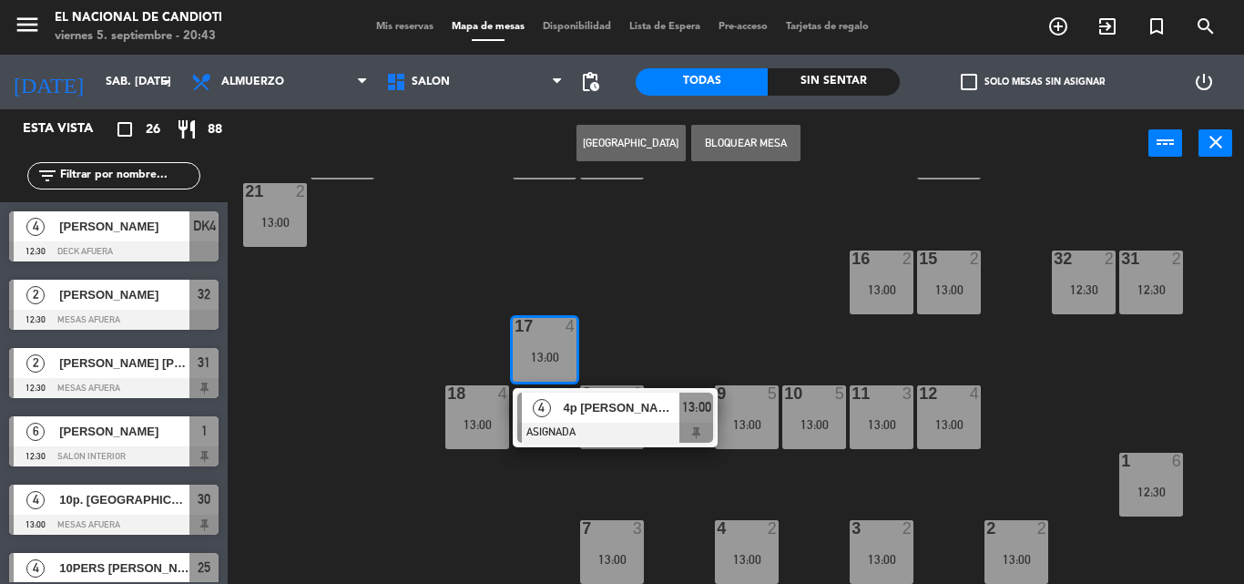
click at [539, 363] on div "17 4 13:00" at bounding box center [545, 350] width 64 height 64
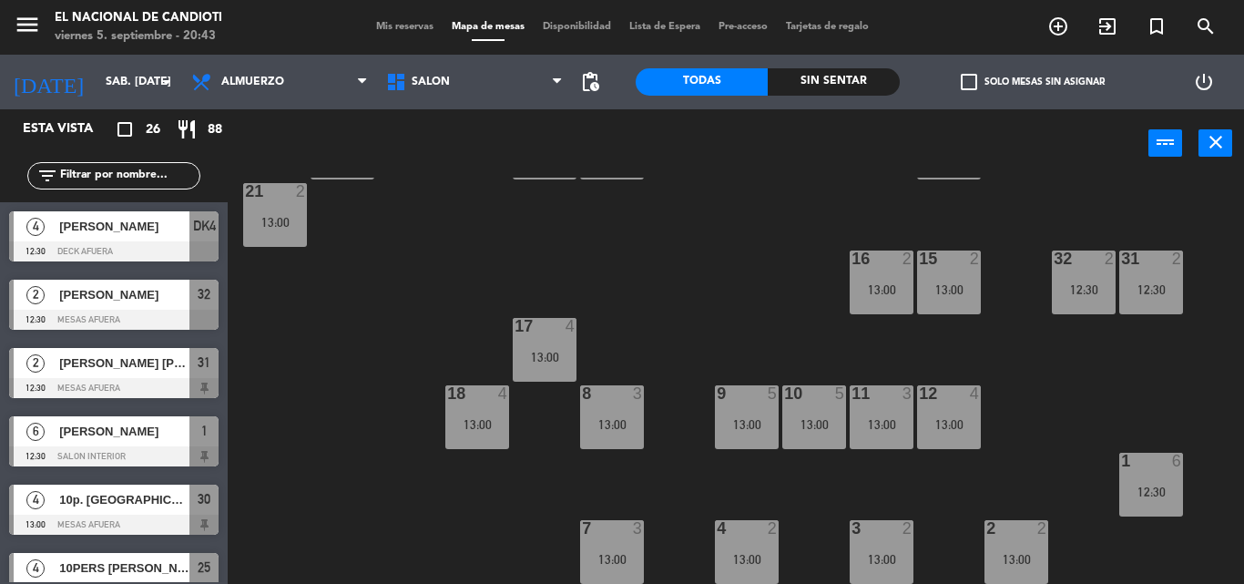
click at [570, 443] on div "24 3 13:00 DK1 4 13:00 DK2 4 13:00 DK3 4 13:00 DK4 4 12:30 23 4 13:00 22 4 13:0…" at bounding box center [741, 381] width 1003 height 406
click at [875, 400] on div at bounding box center [881, 393] width 30 height 16
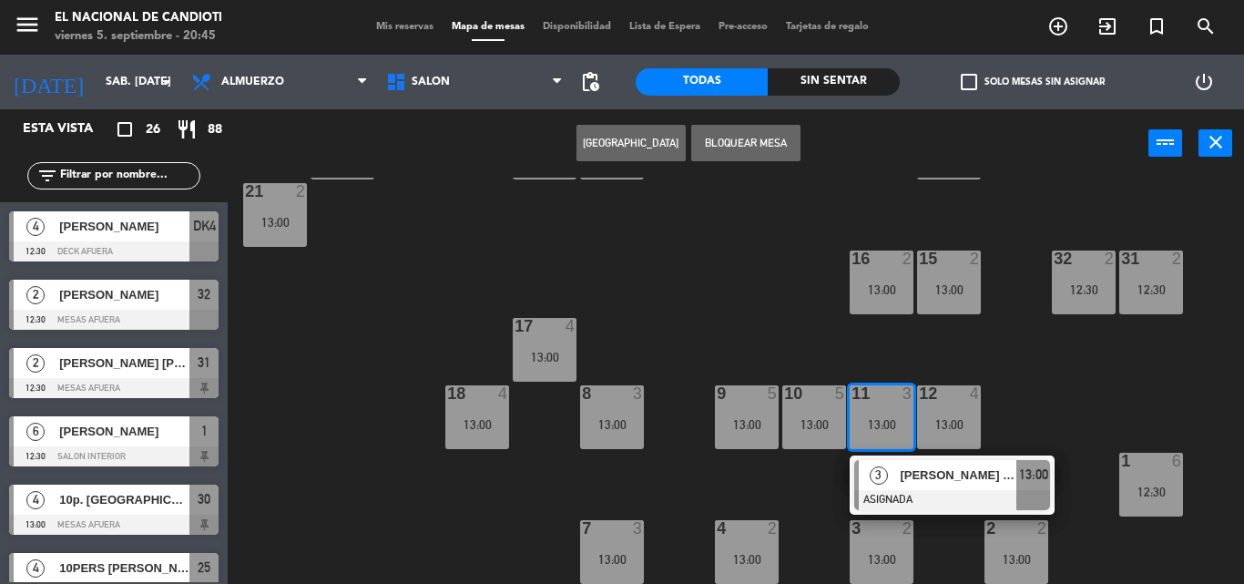
click at [875, 400] on div at bounding box center [881, 393] width 30 height 16
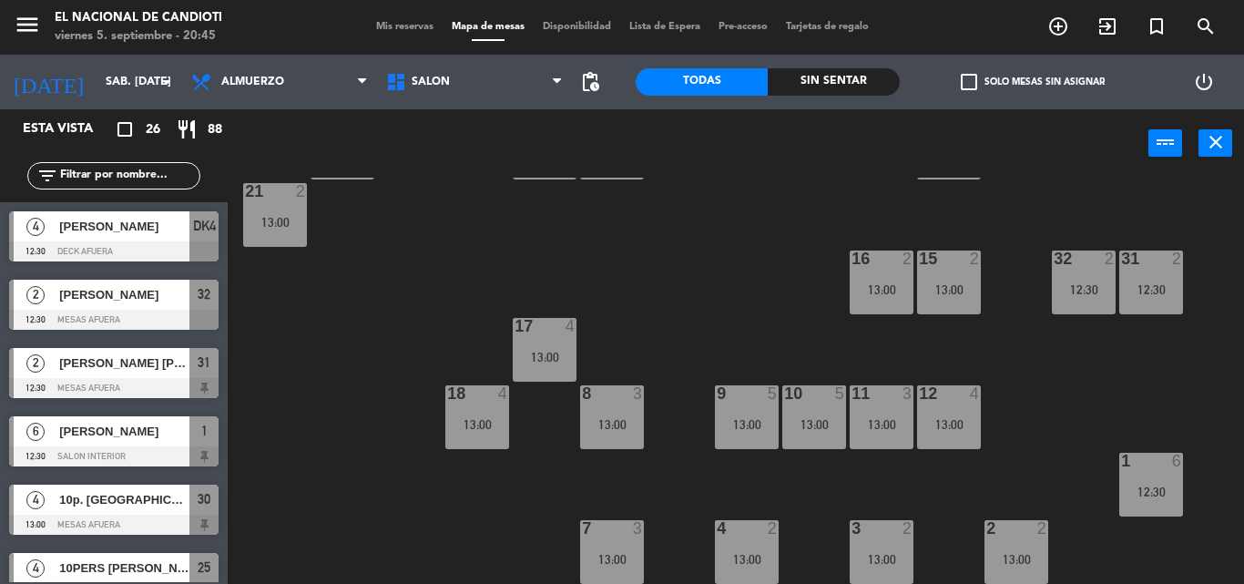
click at [875, 400] on div at bounding box center [881, 393] width 30 height 16
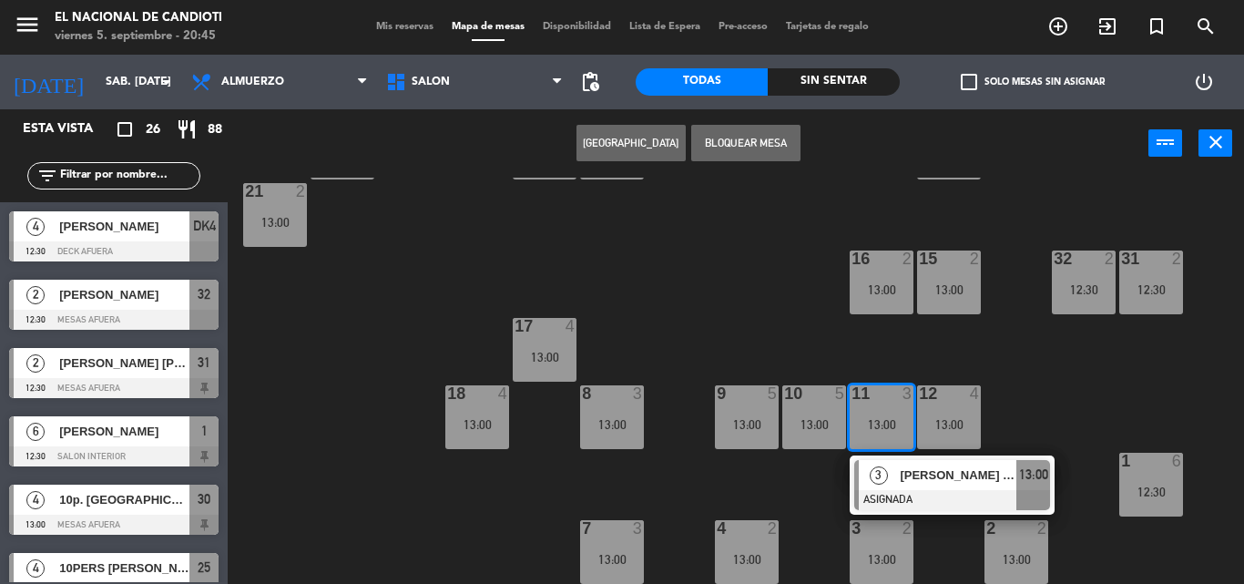
click at [875, 400] on div at bounding box center [881, 393] width 30 height 16
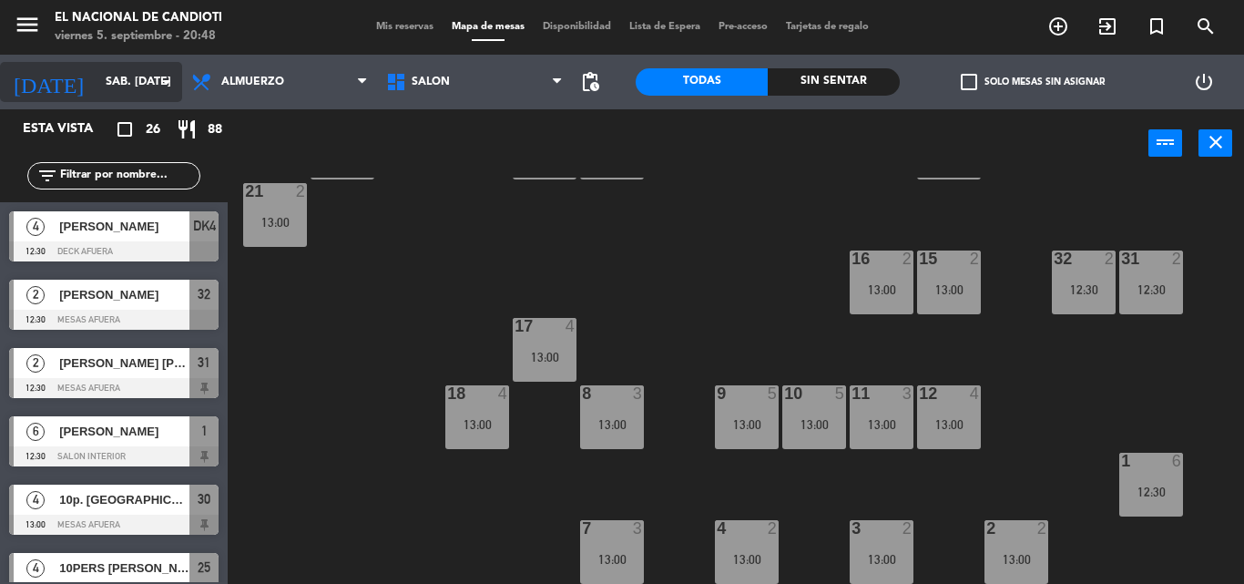
click at [157, 79] on icon "arrow_drop_down" at bounding box center [167, 82] width 22 height 22
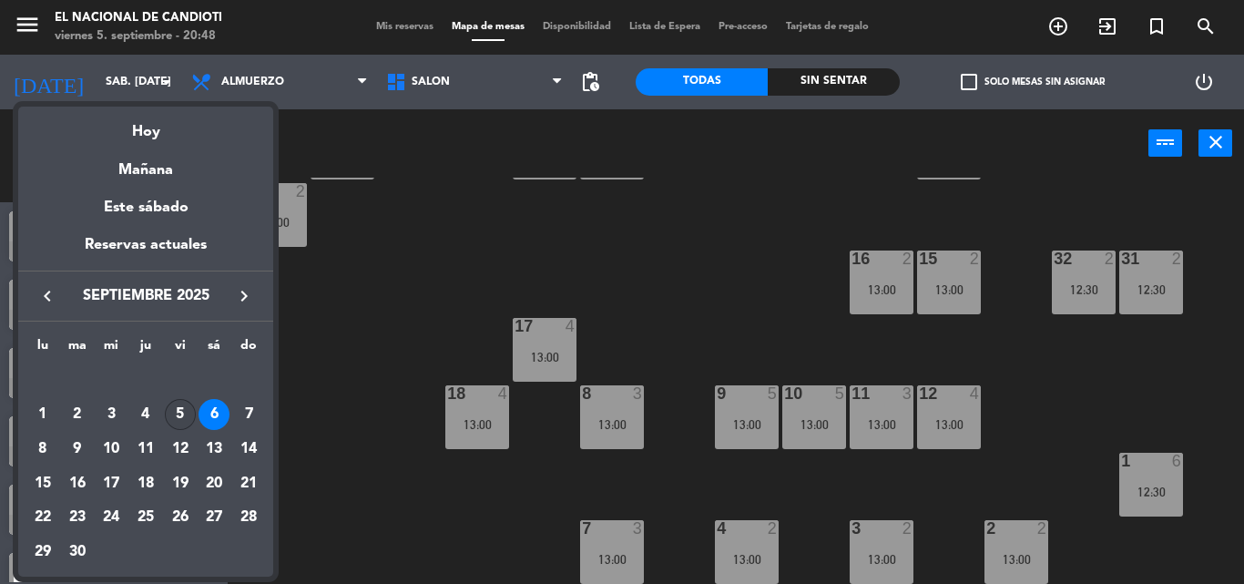
click at [174, 405] on div "5" at bounding box center [180, 414] width 31 height 31
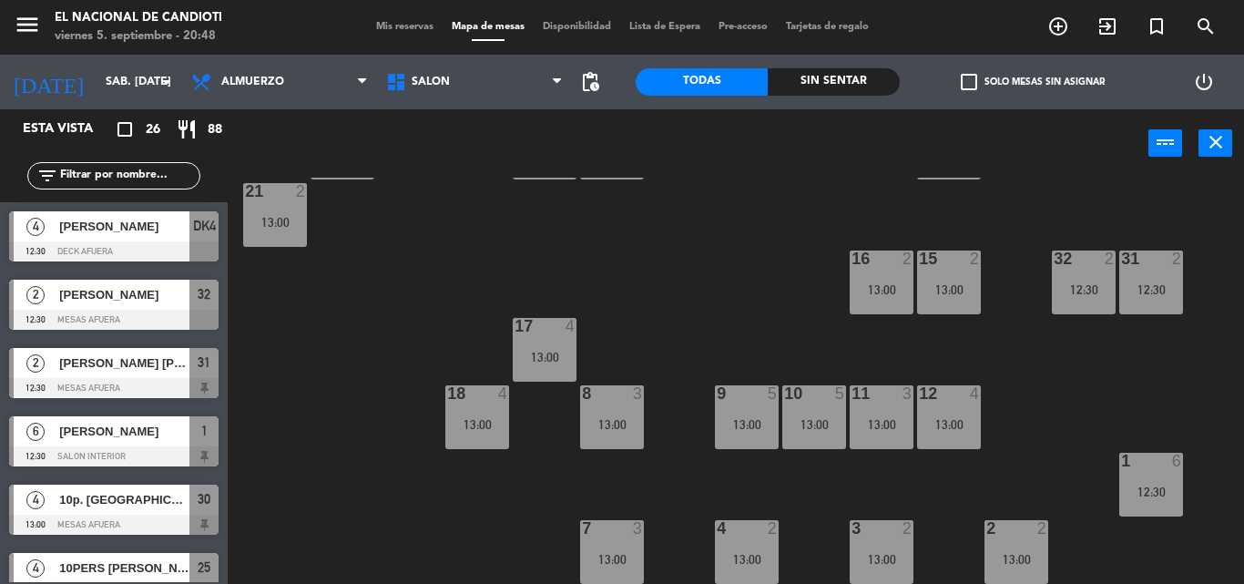
type input "vie. [DATE]"
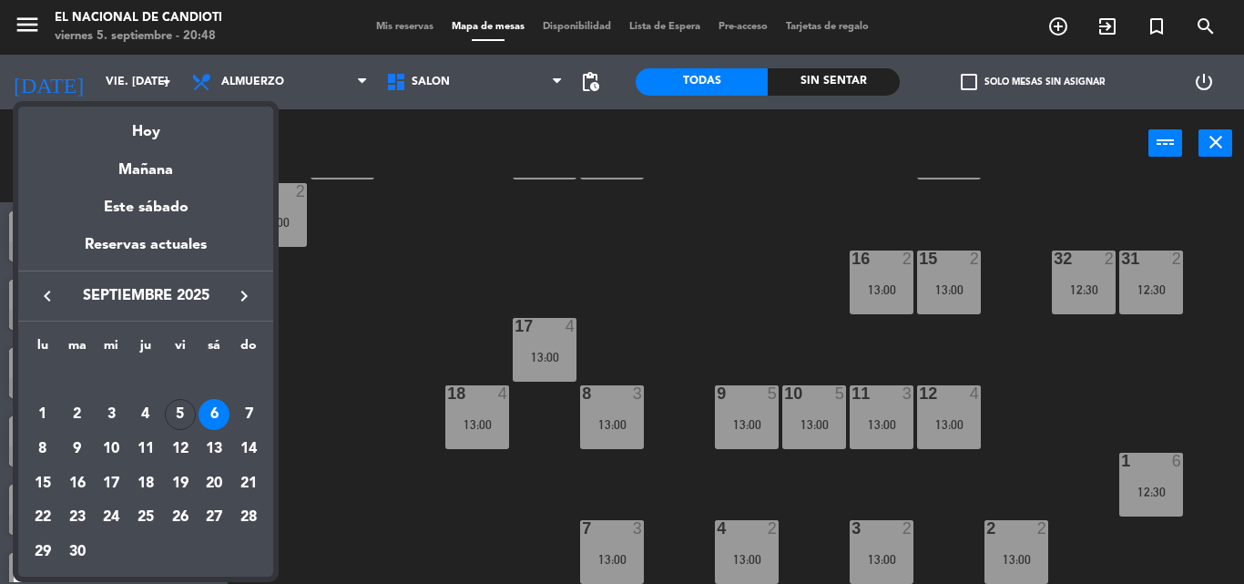
scroll to position [0, 0]
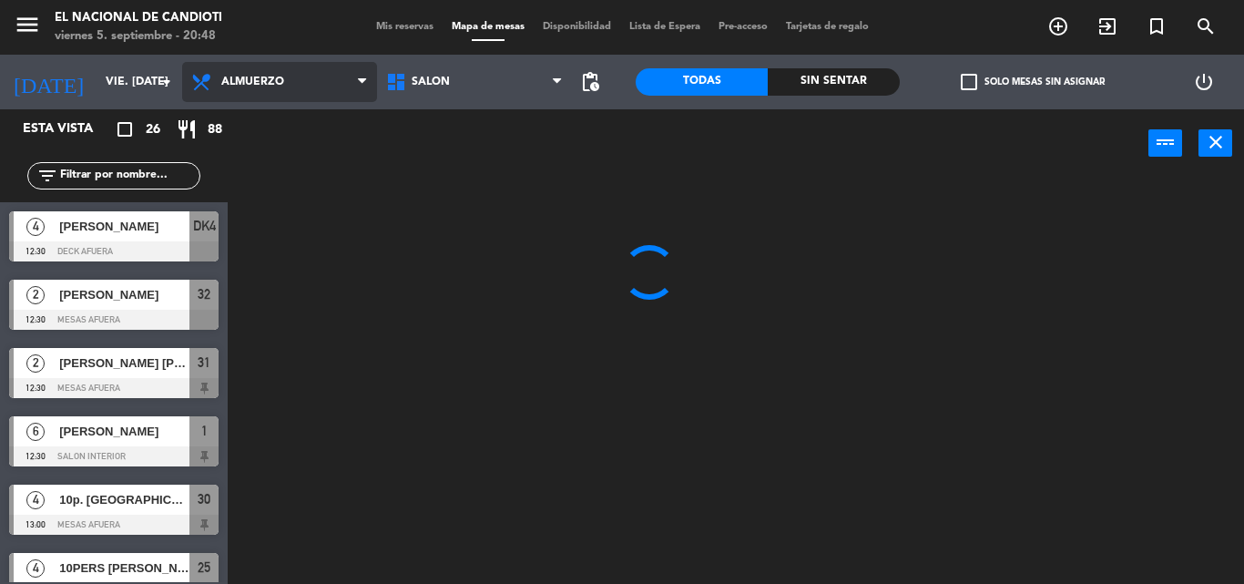
click at [249, 76] on span "Almuerzo" at bounding box center [252, 82] width 63 height 13
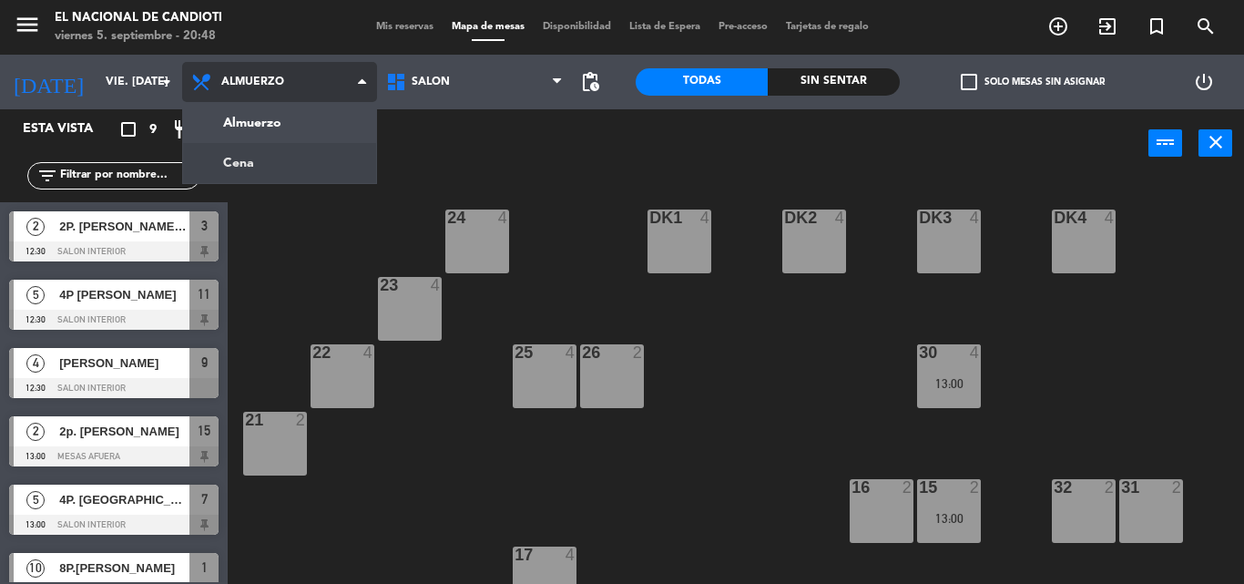
click at [250, 166] on ng-component "menu El Nacional de Candioti viernes 5. septiembre - 20:48 Mis reservas Mapa de…" at bounding box center [622, 292] width 1244 height 584
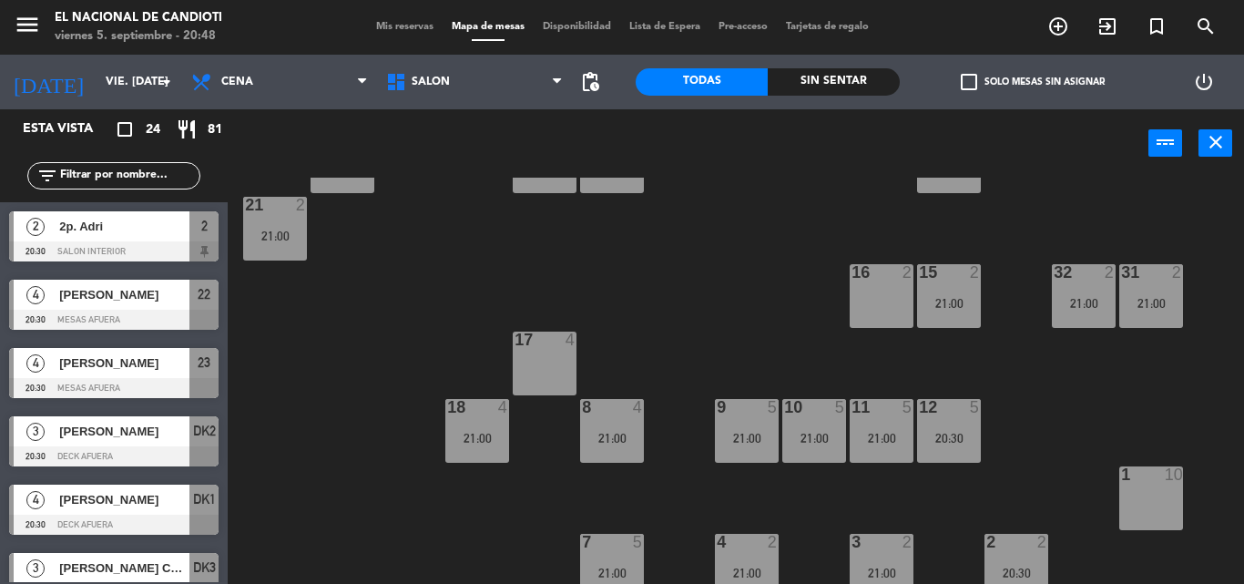
scroll to position [229, 0]
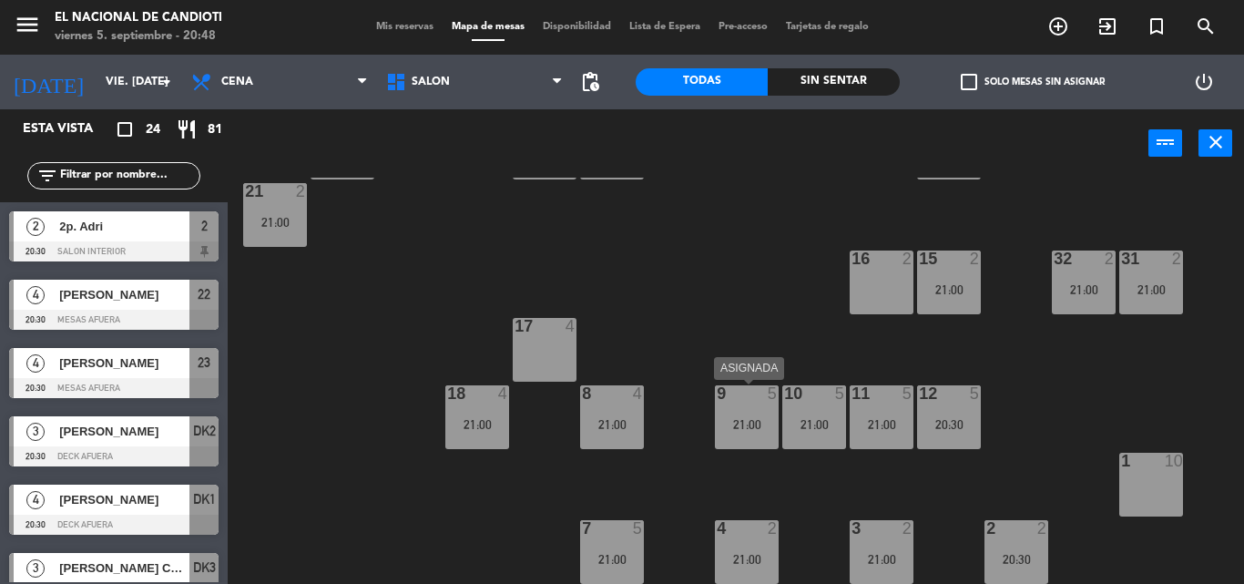
click at [739, 419] on div "21:00" at bounding box center [747, 424] width 64 height 13
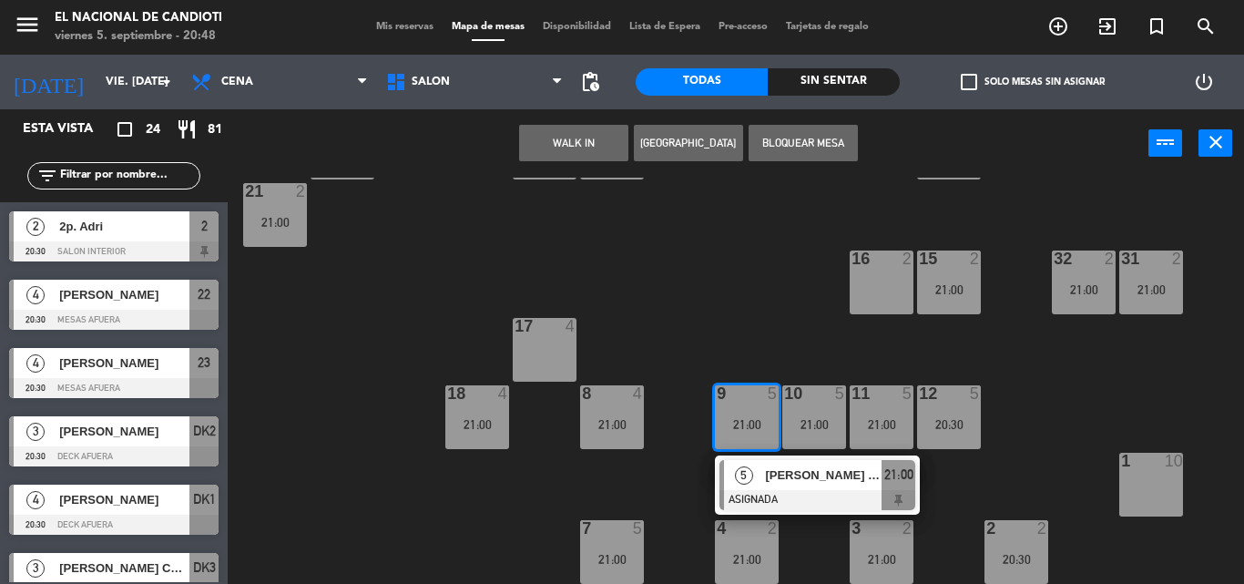
drag, startPoint x: 739, startPoint y: 418, endPoint x: 729, endPoint y: 417, distance: 10.1
click at [738, 418] on div "21:00" at bounding box center [747, 424] width 64 height 13
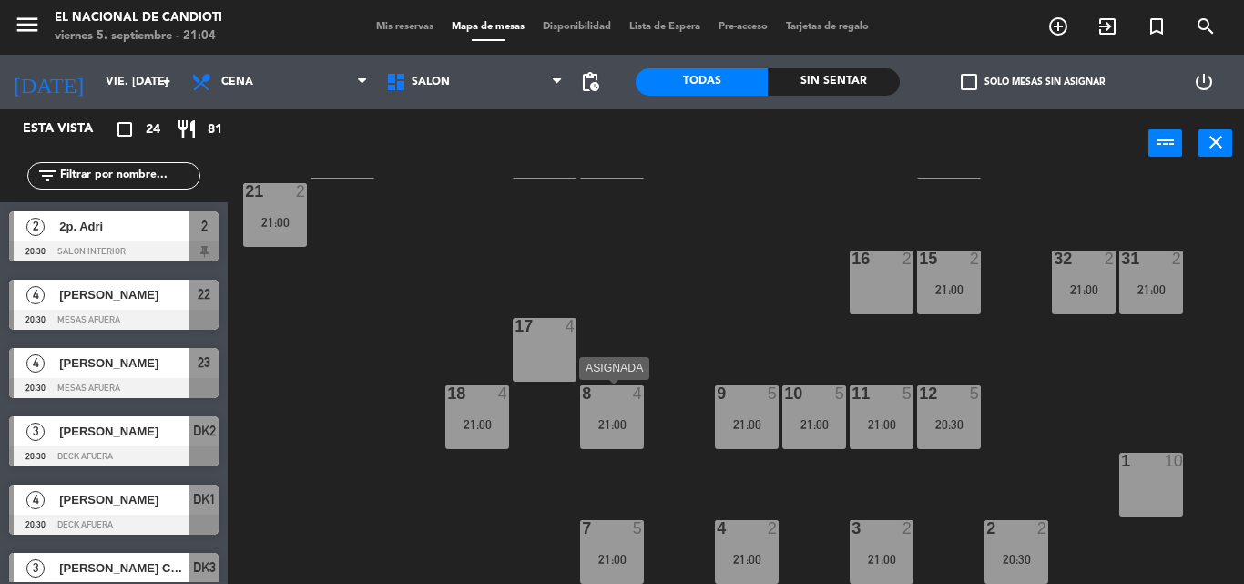
click at [623, 419] on div "21:00" at bounding box center [612, 424] width 64 height 13
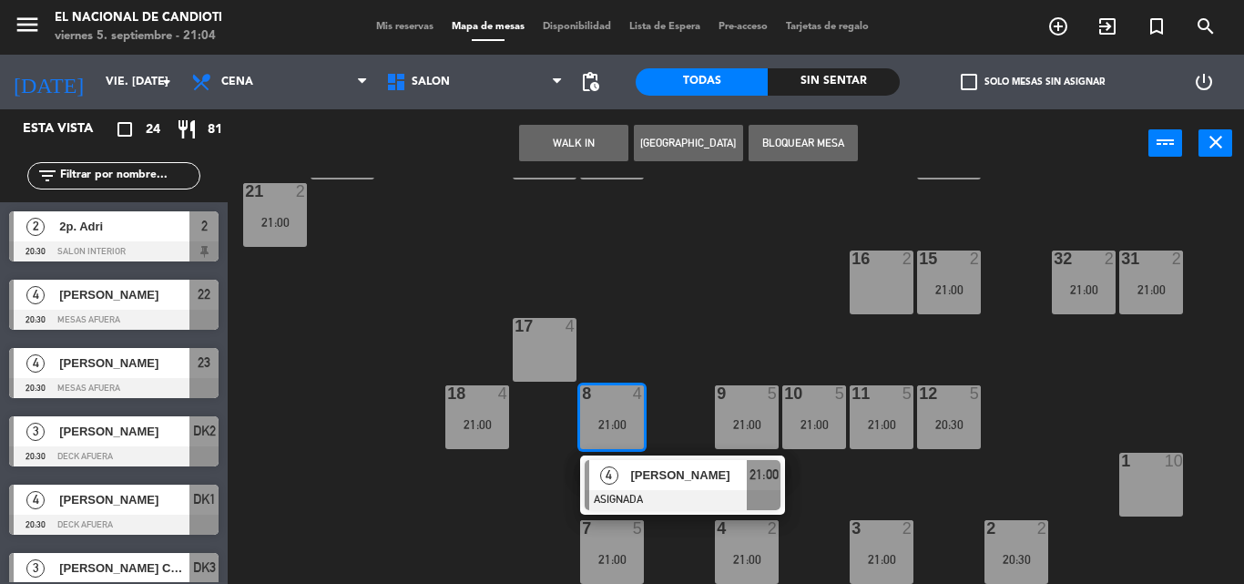
click at [623, 419] on div "21:00" at bounding box center [612, 424] width 64 height 13
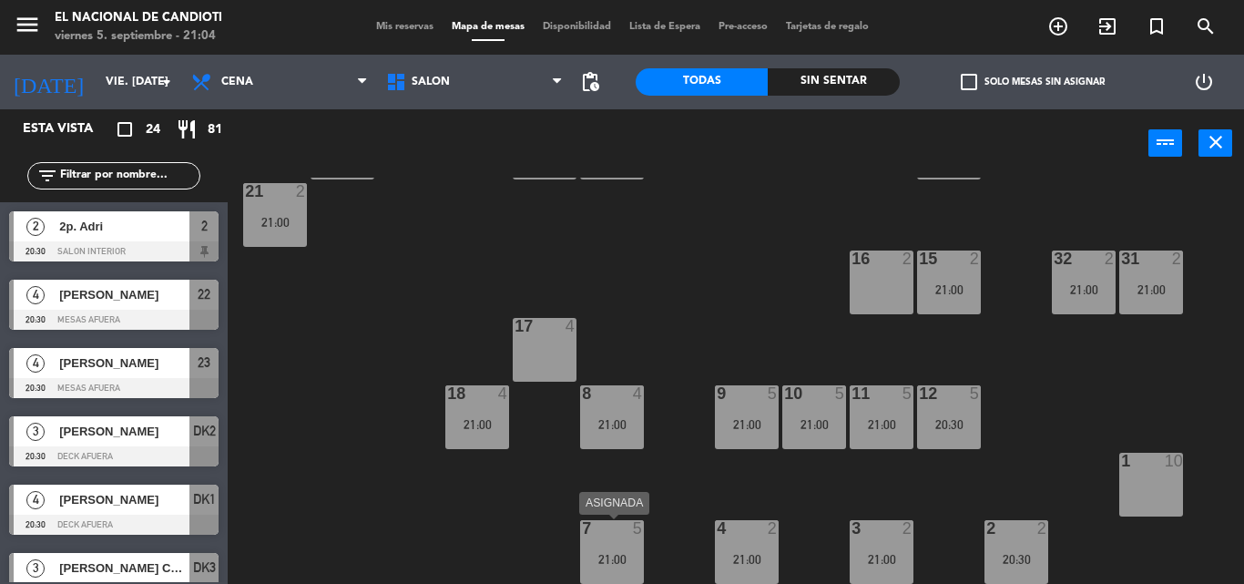
click at [604, 533] on div at bounding box center [611, 528] width 30 height 16
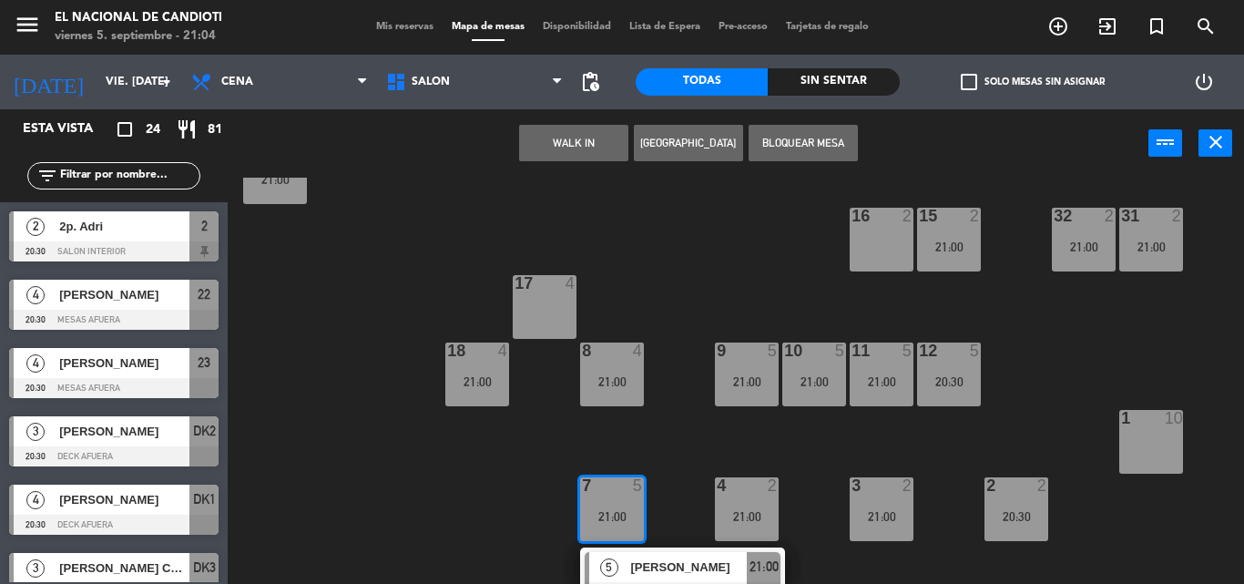
scroll to position [294, 0]
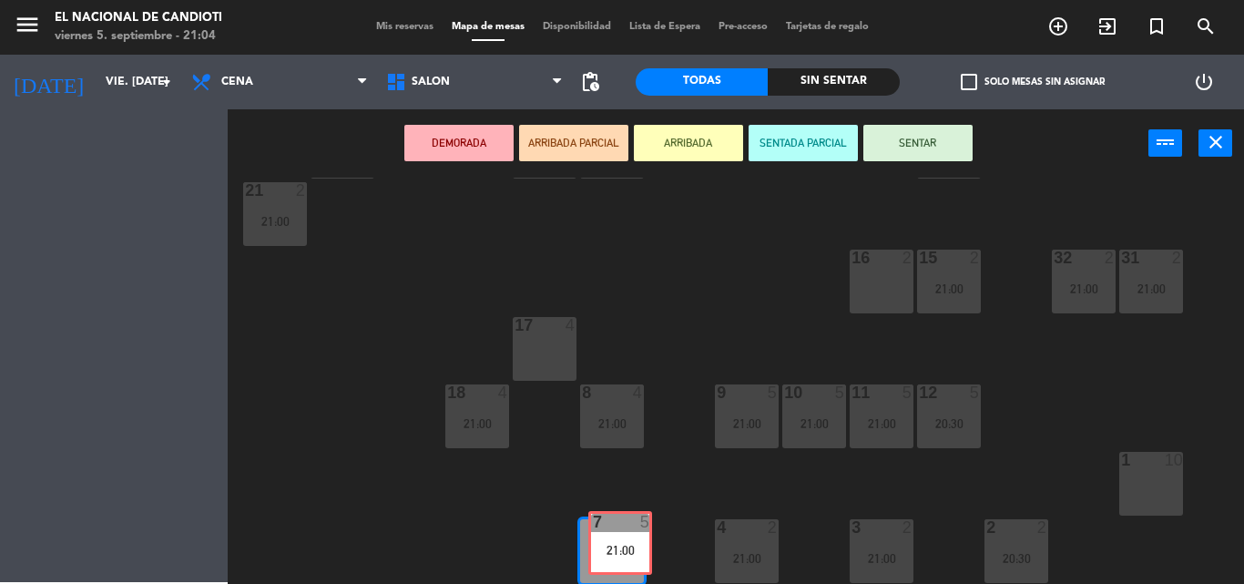
drag, startPoint x: 621, startPoint y: 496, endPoint x: 632, endPoint y: 561, distance: 65.6
click at [632, 561] on div "7 5 21:00 7 5 21:00" at bounding box center [612, 551] width 64 height 64
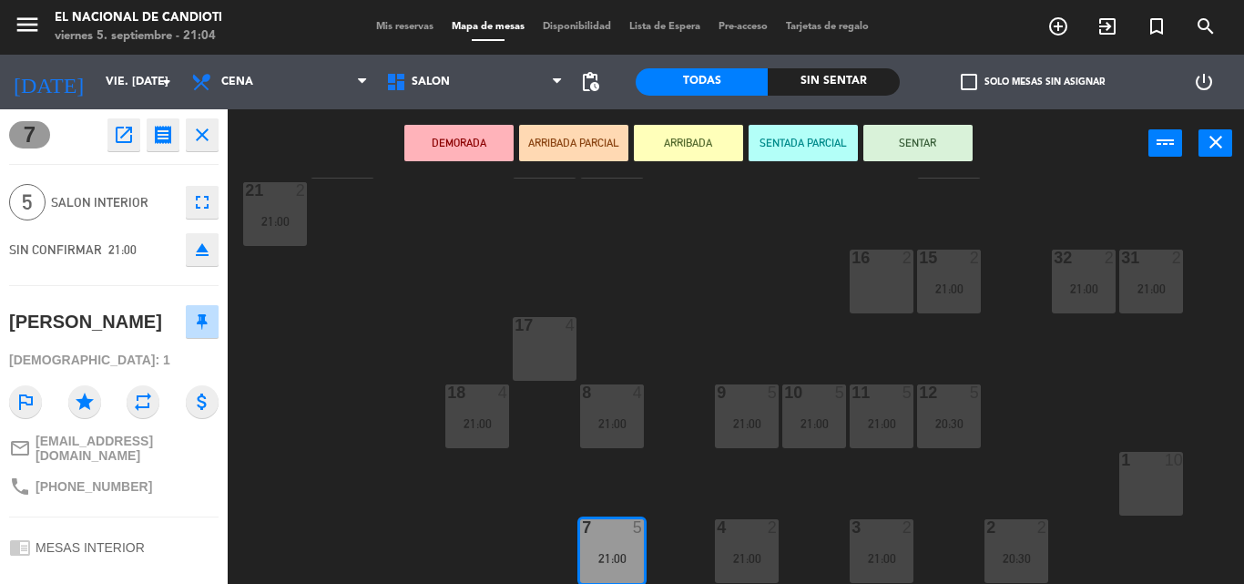
click at [620, 524] on div at bounding box center [611, 527] width 30 height 16
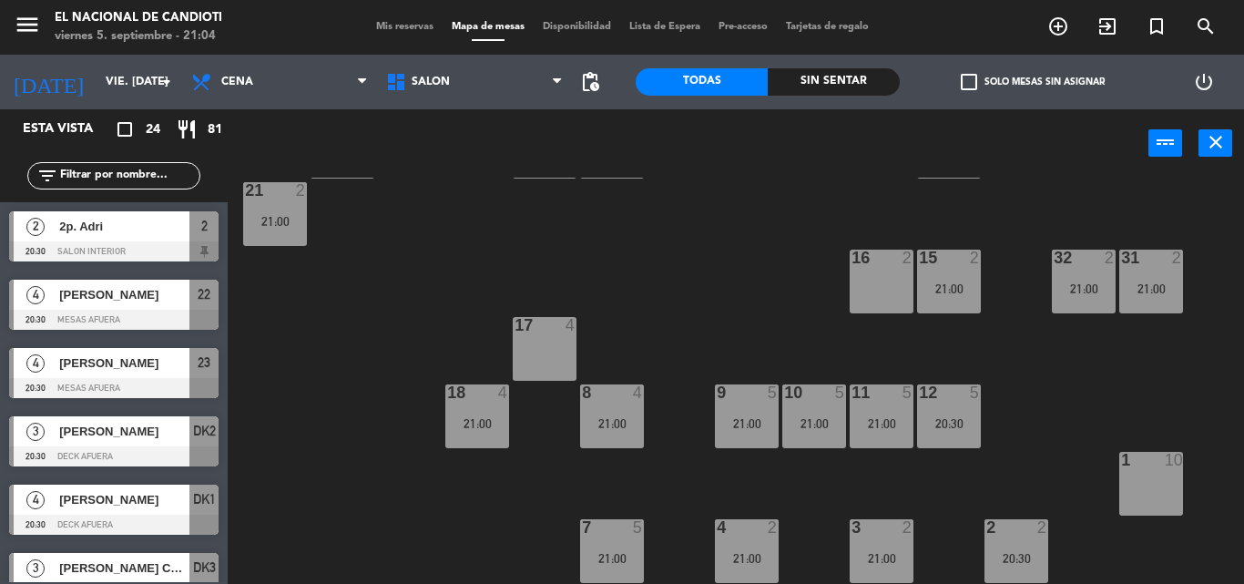
scroll to position [229, 0]
click at [616, 542] on div "7 5 21:00" at bounding box center [612, 552] width 64 height 64
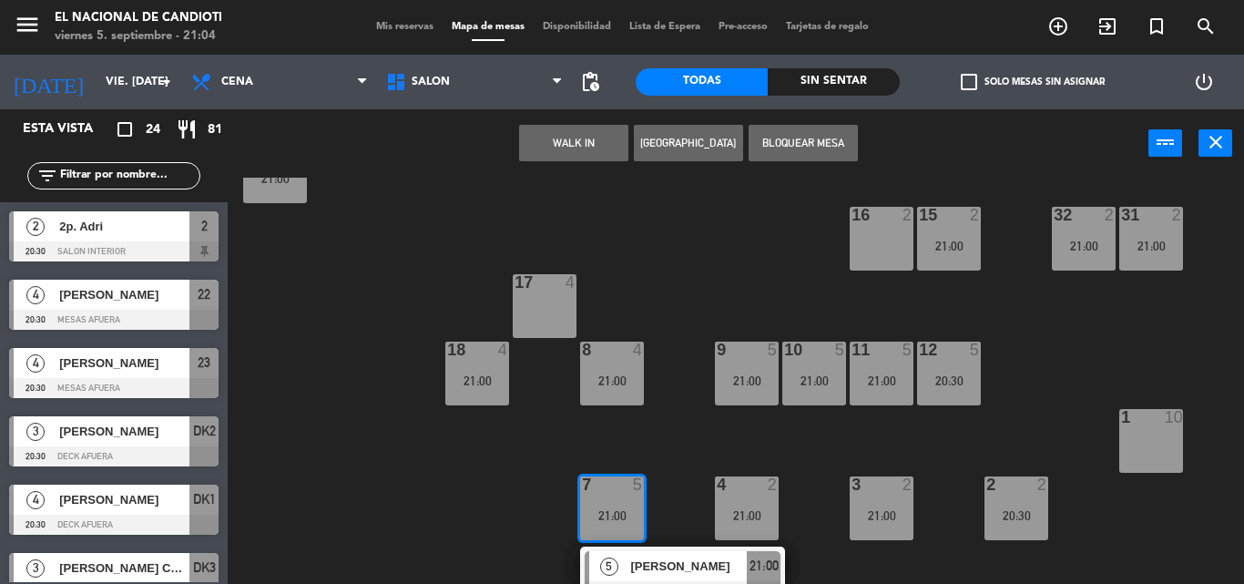
scroll to position [294, 0]
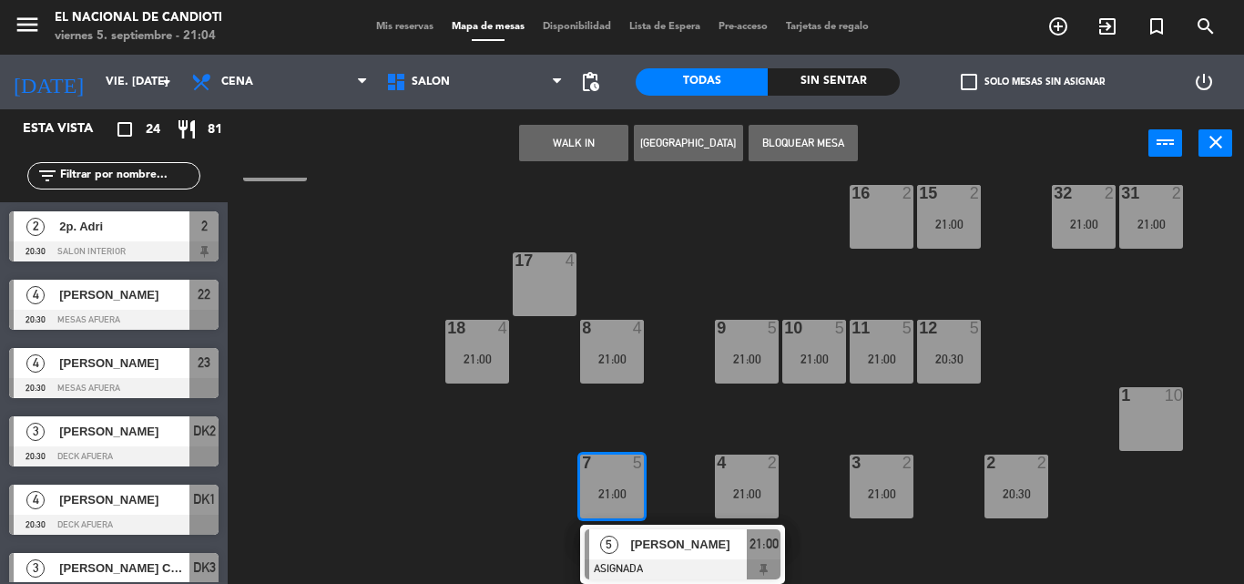
click at [643, 546] on span "[PERSON_NAME]" at bounding box center [688, 543] width 117 height 19
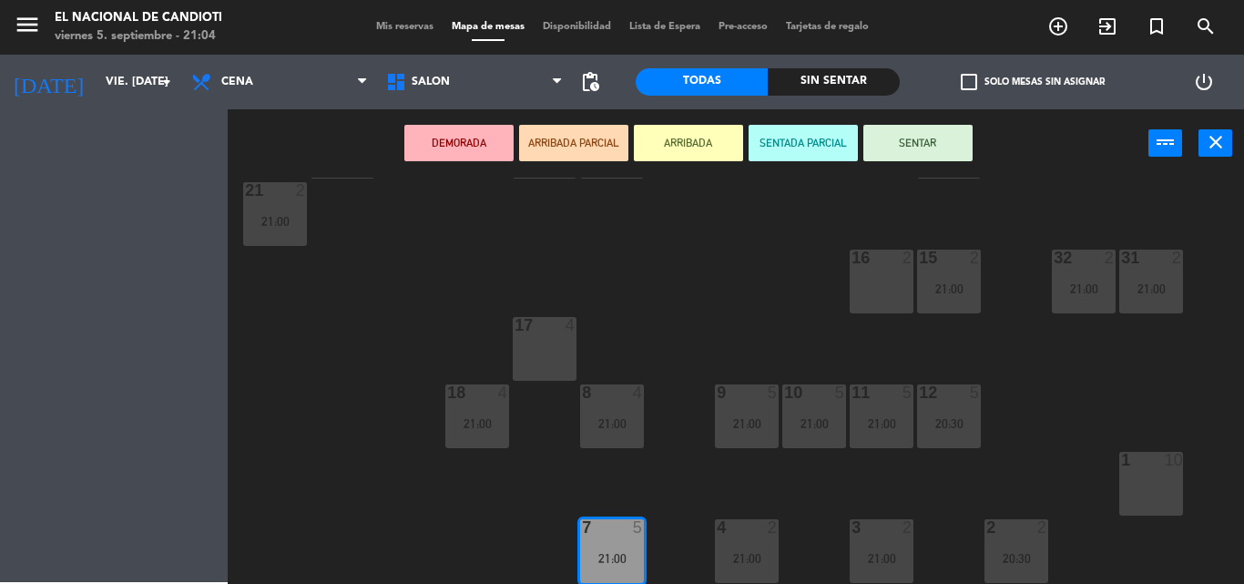
scroll to position [229, 0]
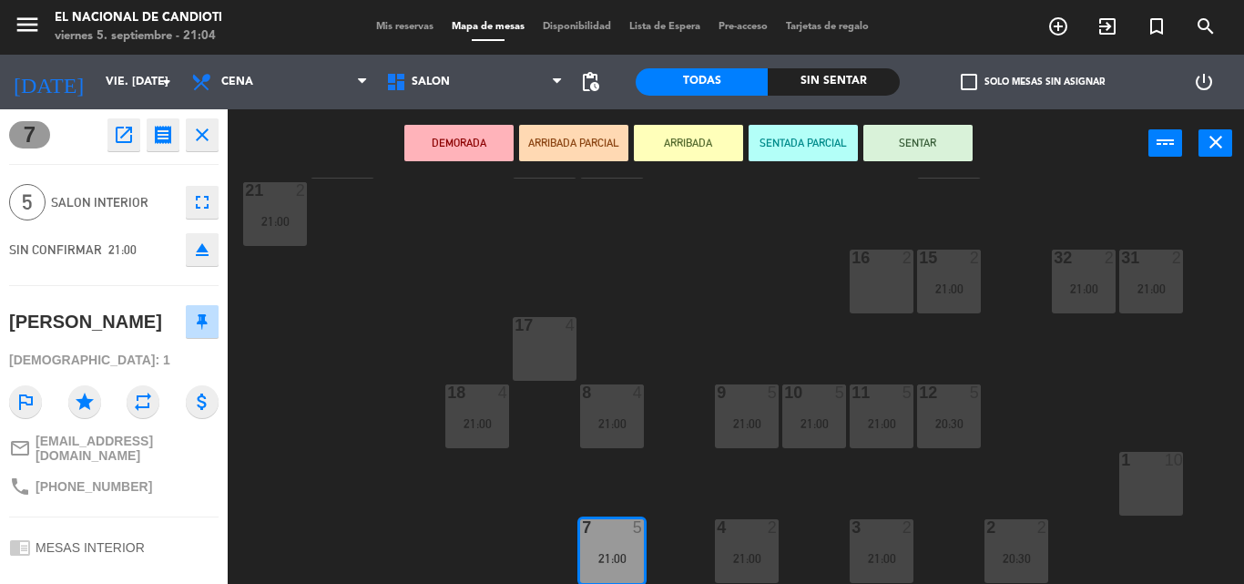
click at [607, 535] on div at bounding box center [611, 527] width 30 height 16
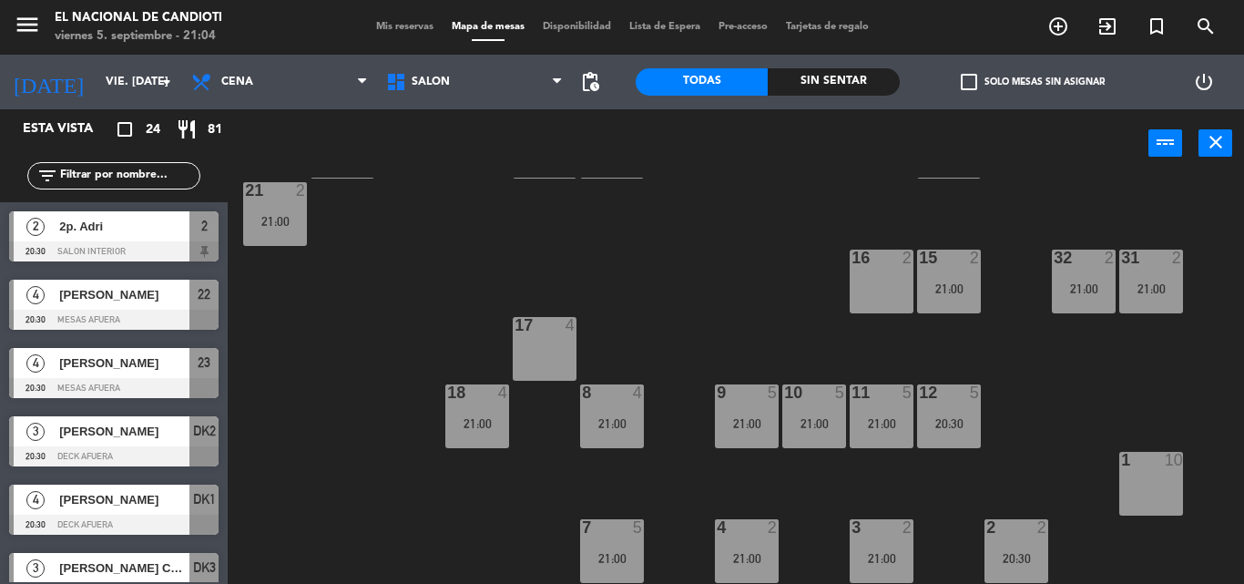
click at [695, 302] on div "24 4 21:00 DK1 4 20:30 DK2 3 20:30 DK3 3 20:30 DK4 4 21:00 23 4 20:30 22 4 20:3…" at bounding box center [741, 381] width 1003 height 406
